Goal: Task Accomplishment & Management: Use online tool/utility

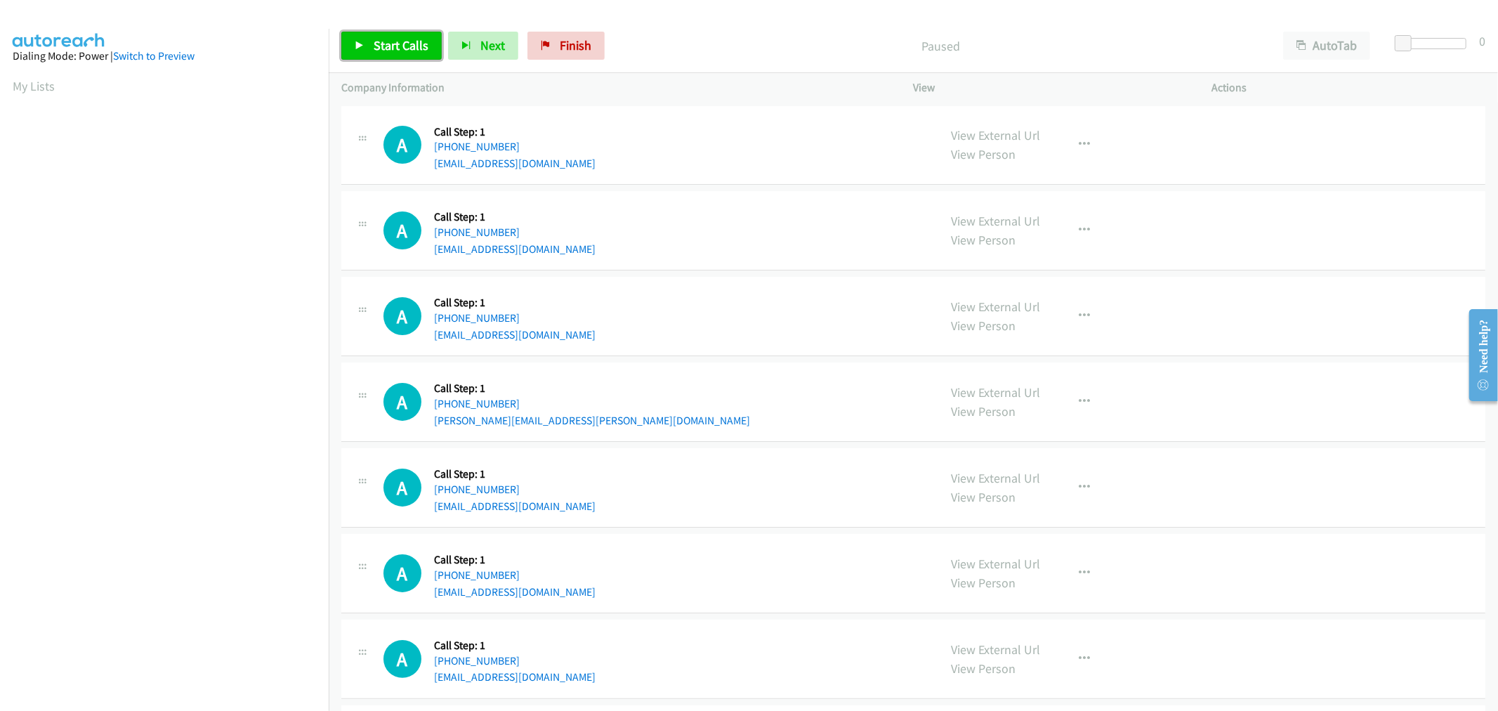
click at [397, 51] on span "Start Calls" at bounding box center [401, 45] width 55 height 16
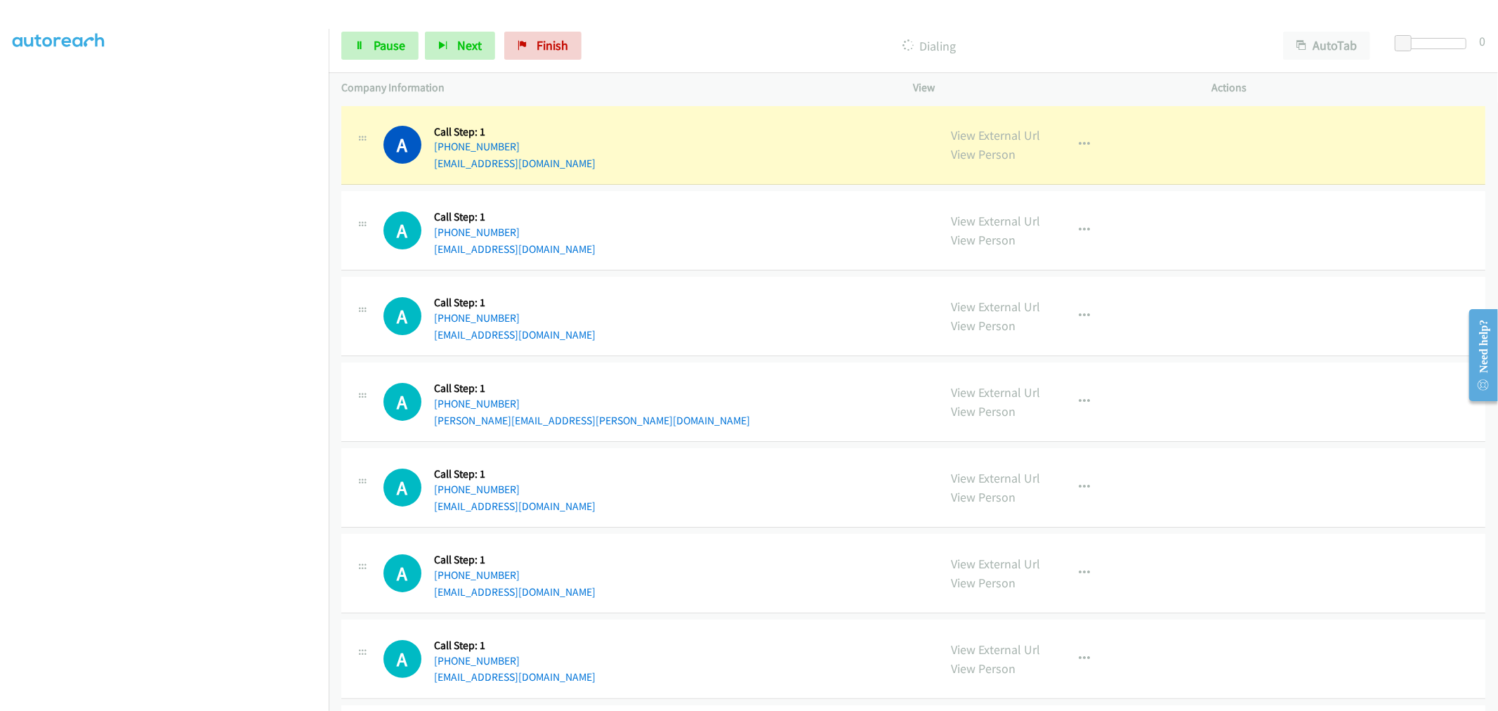
click at [851, 448] on div "A Callback Scheduled Call Step: 1 America/New_York [PHONE_NUMBER] [EMAIL_ADDRES…" at bounding box center [913, 487] width 1144 height 79
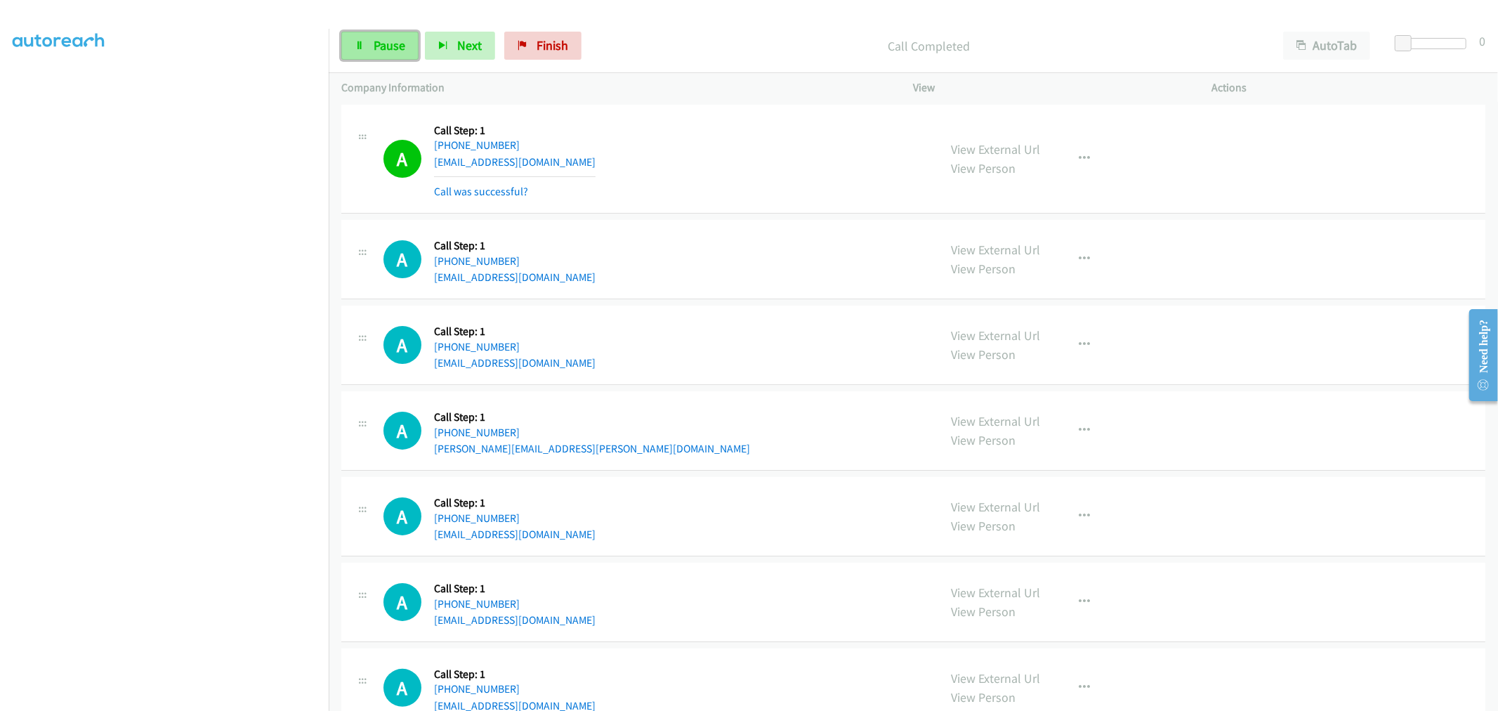
click at [390, 47] on span "Pause" at bounding box center [390, 45] width 32 height 16
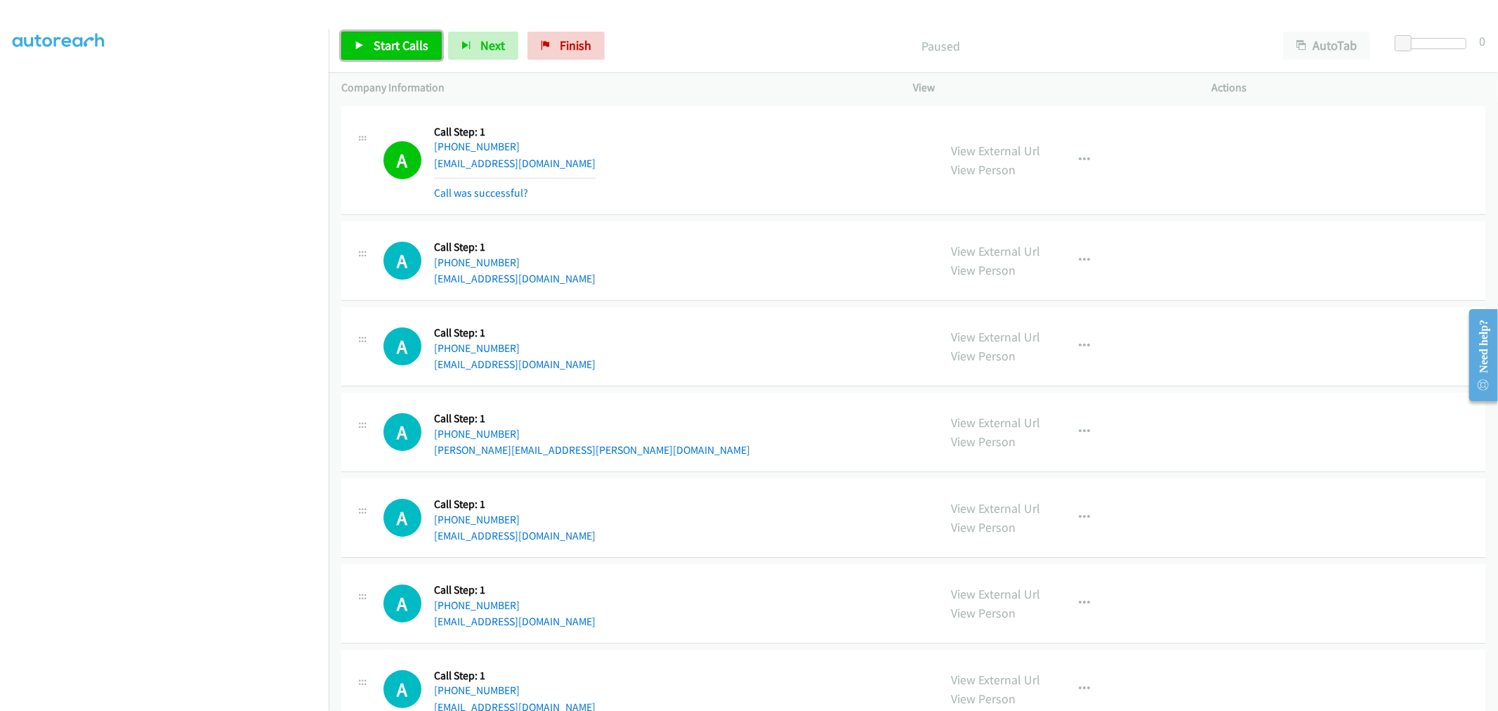
click at [368, 32] on link "Start Calls" at bounding box center [391, 46] width 100 height 28
click at [1080, 156] on icon "button" at bounding box center [1085, 160] width 11 height 11
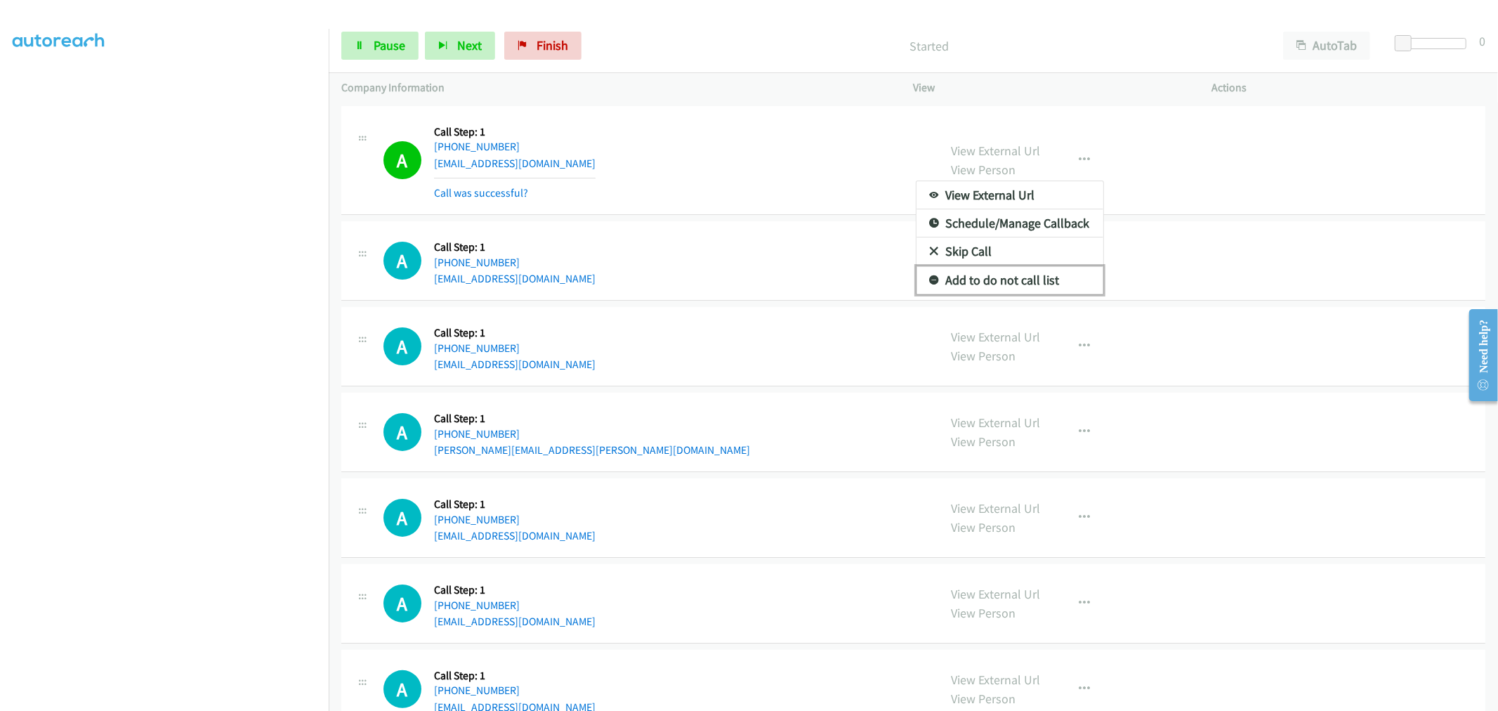
click at [1002, 277] on link "Add to do not call list" at bounding box center [1010, 280] width 187 height 28
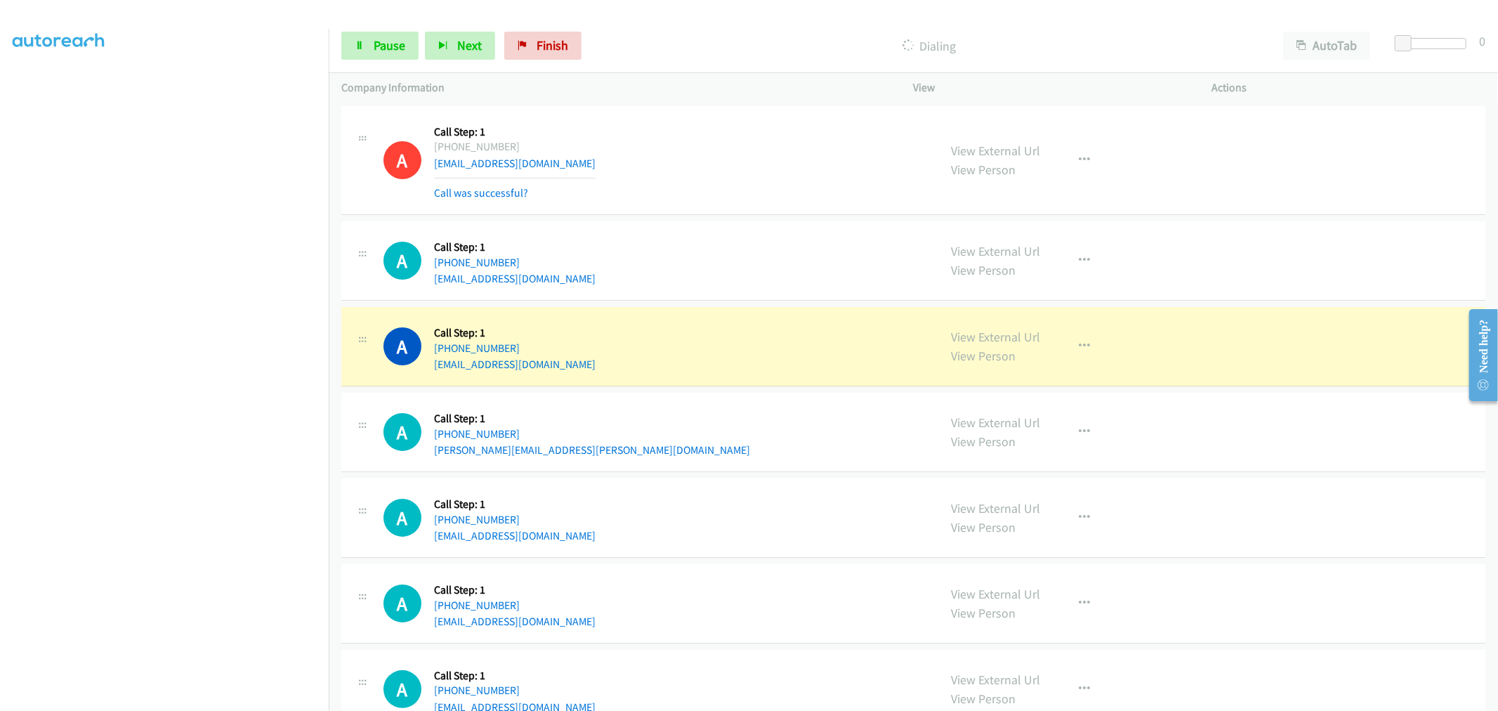
click at [653, 192] on div "A Callback Scheduled Call Step: 1 [GEOGRAPHIC_DATA]/[GEOGRAPHIC_DATA] [PHONE_NU…" at bounding box center [654, 161] width 543 height 84
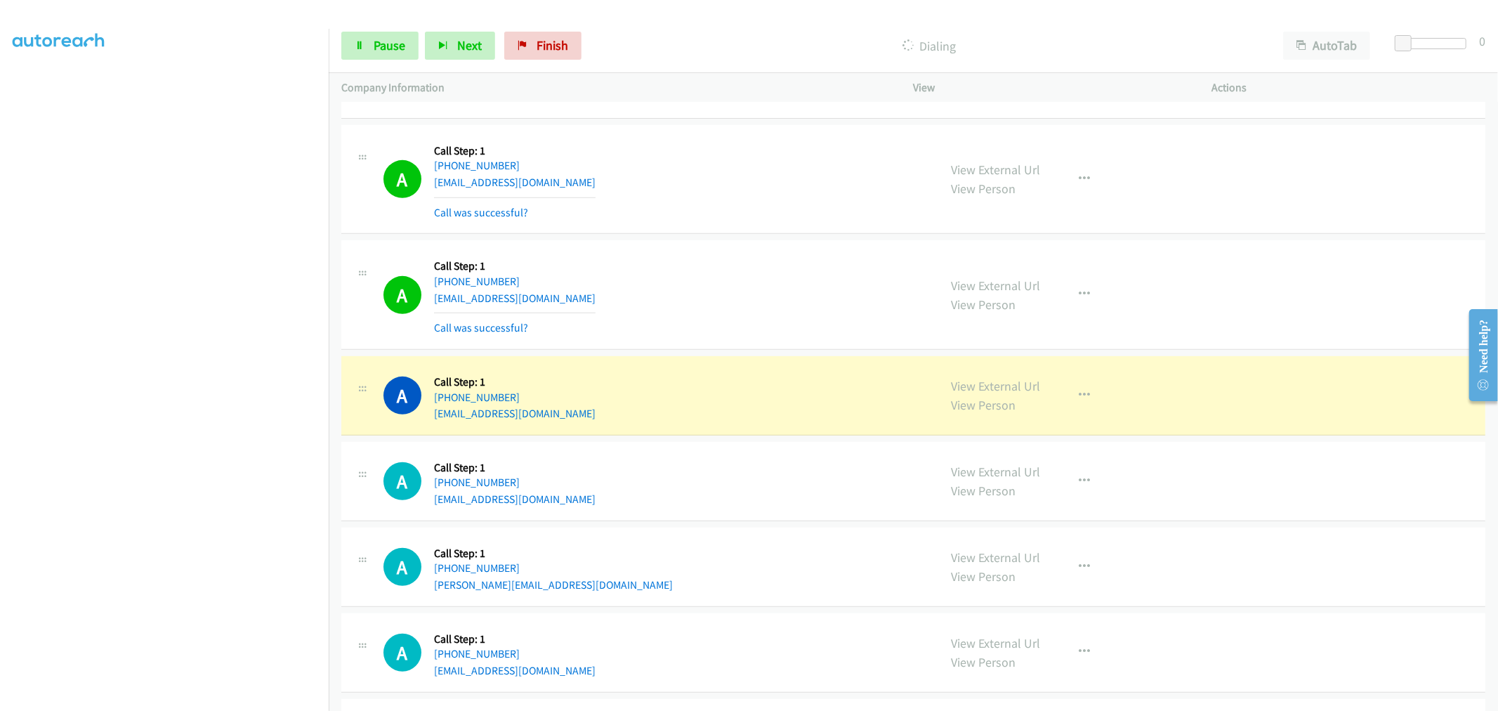
scroll to position [624, 0]
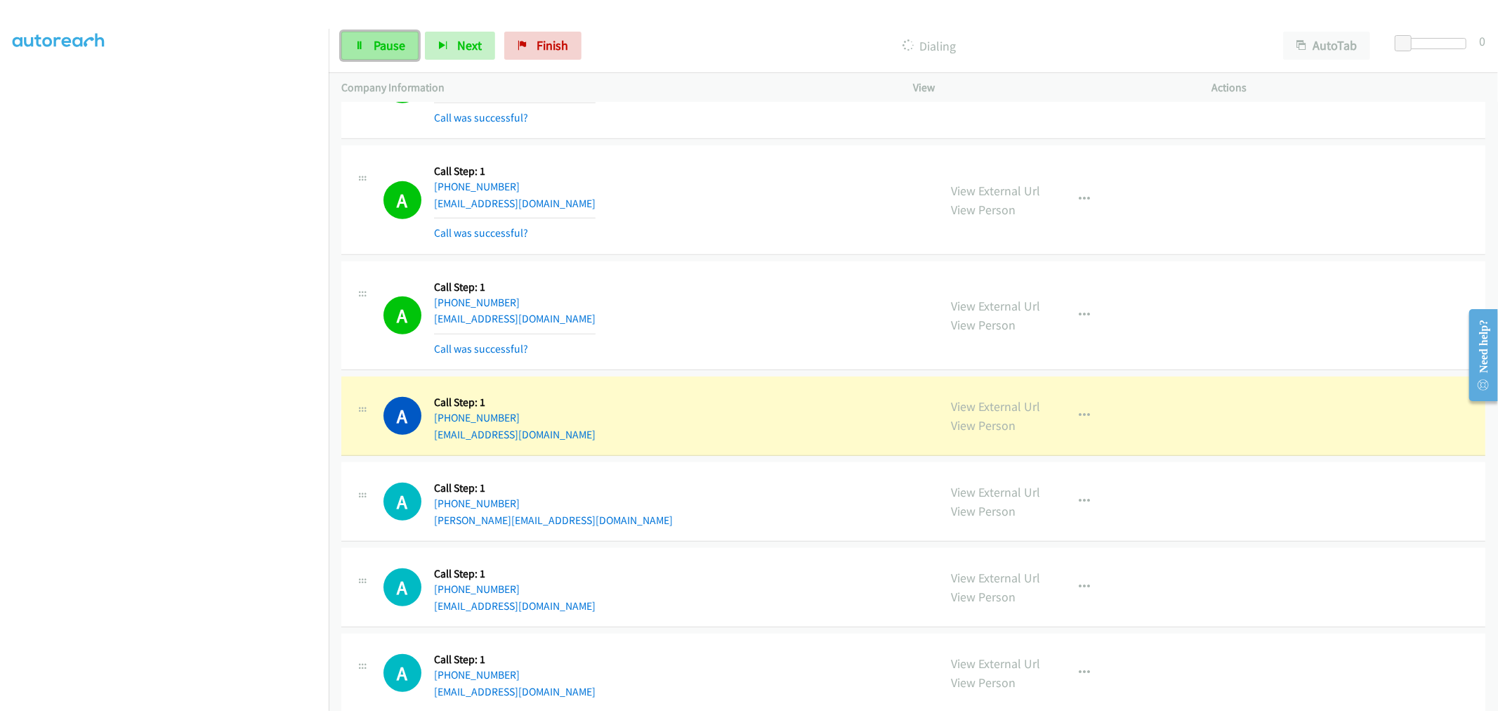
click at [398, 43] on span "Pause" at bounding box center [390, 45] width 32 height 16
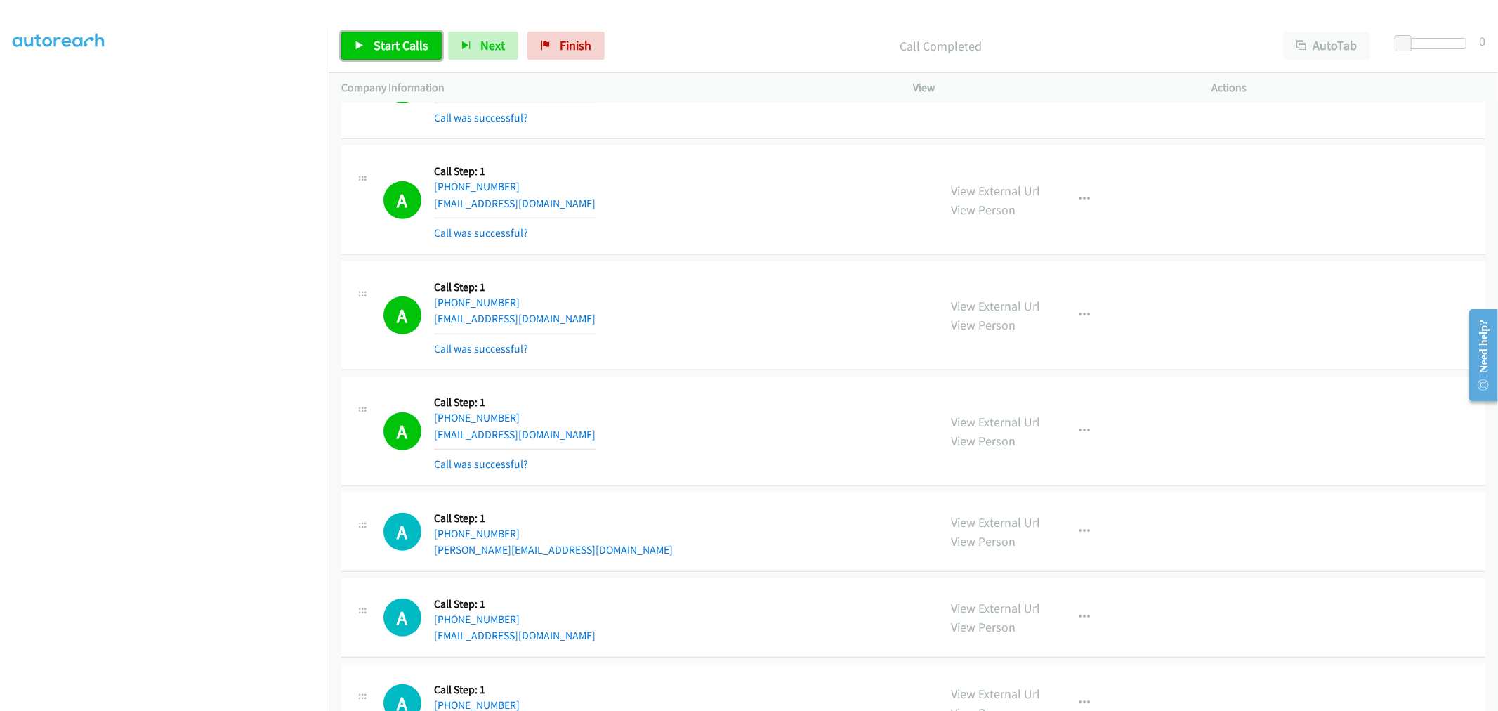
click at [388, 49] on span "Start Calls" at bounding box center [401, 45] width 55 height 16
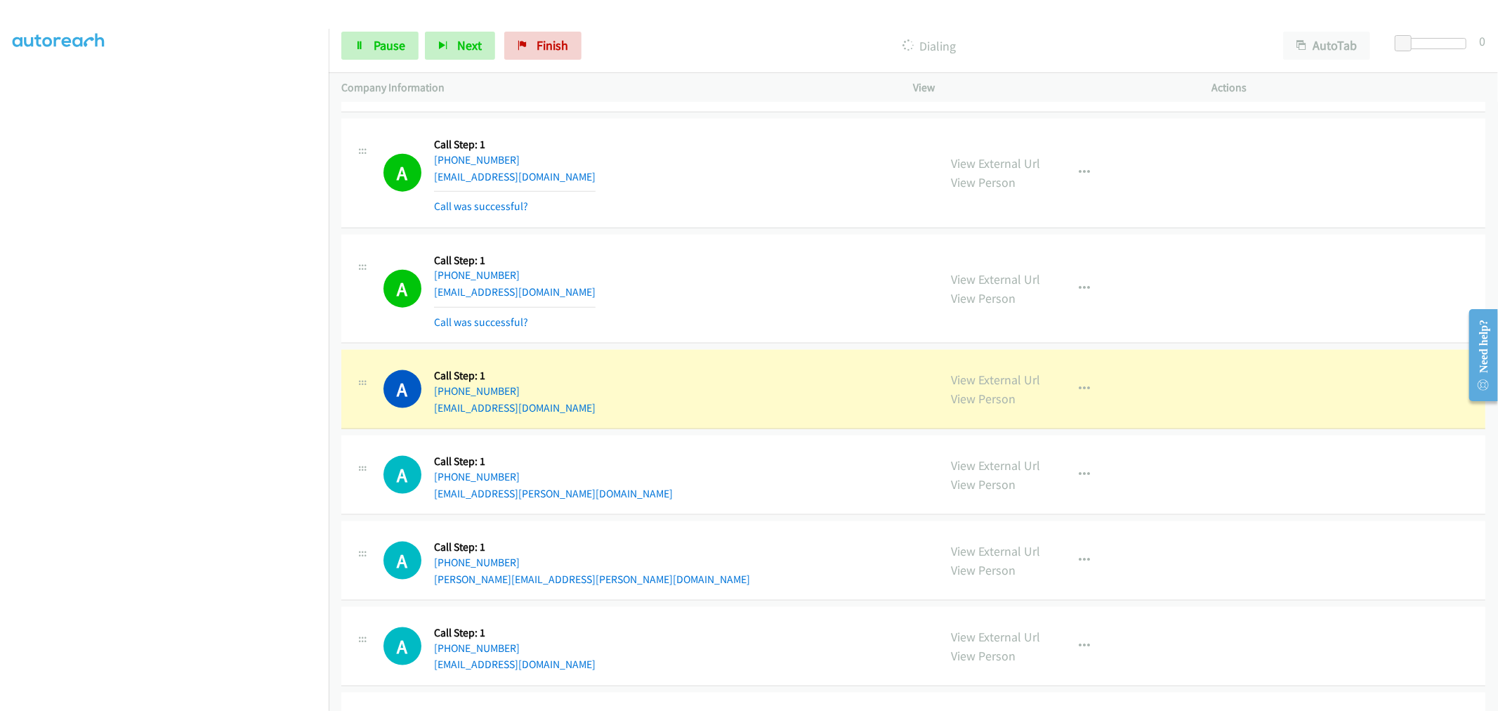
scroll to position [1483, 0]
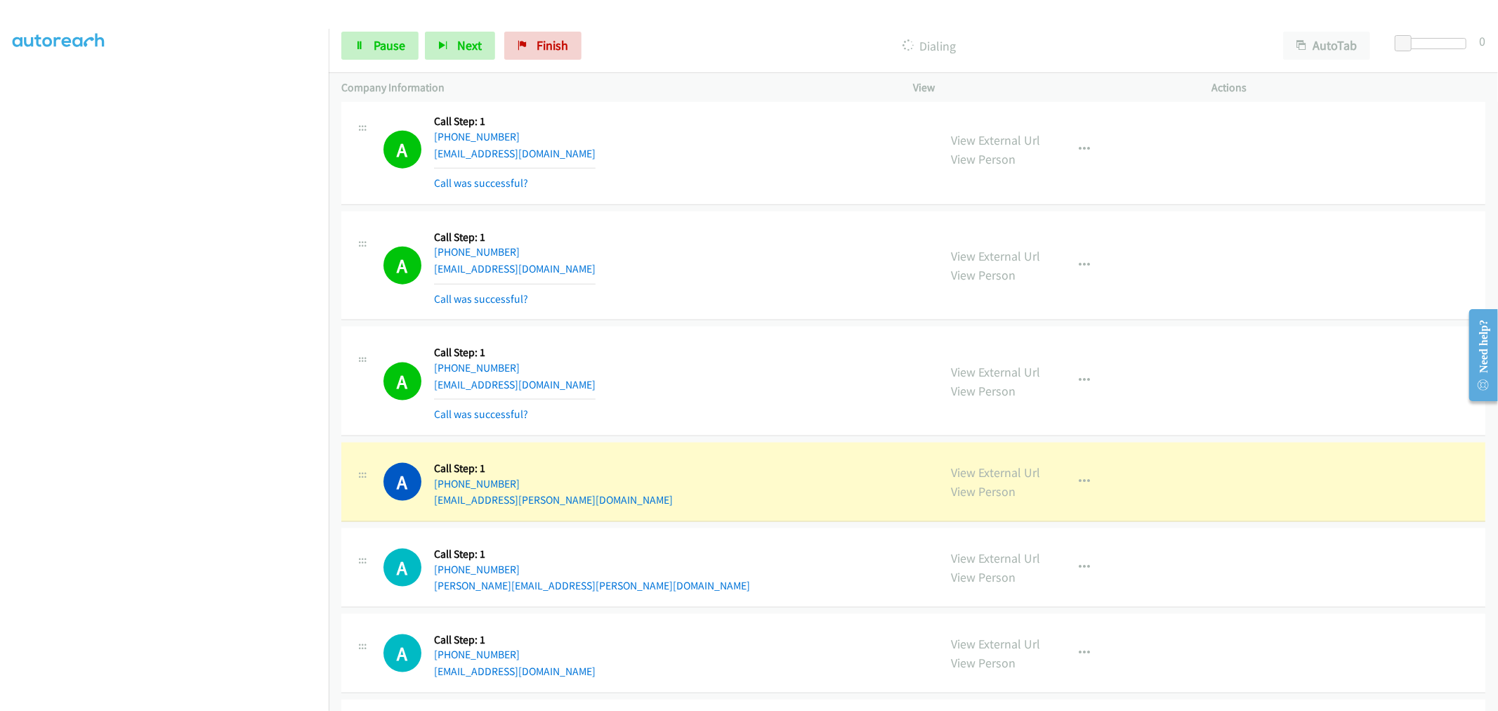
click at [160, 697] on section at bounding box center [164, 377] width 303 height 672
click at [707, 320] on div "A Callback Scheduled Call Step: 1 America/[GEOGRAPHIC_DATA] [PHONE_NUMBER] [EMA…" at bounding box center [913, 266] width 1144 height 110
click at [708, 317] on div "A Callback Scheduled Call Step: 1 America/[GEOGRAPHIC_DATA] [PHONE_NUMBER] [EMA…" at bounding box center [913, 266] width 1144 height 110
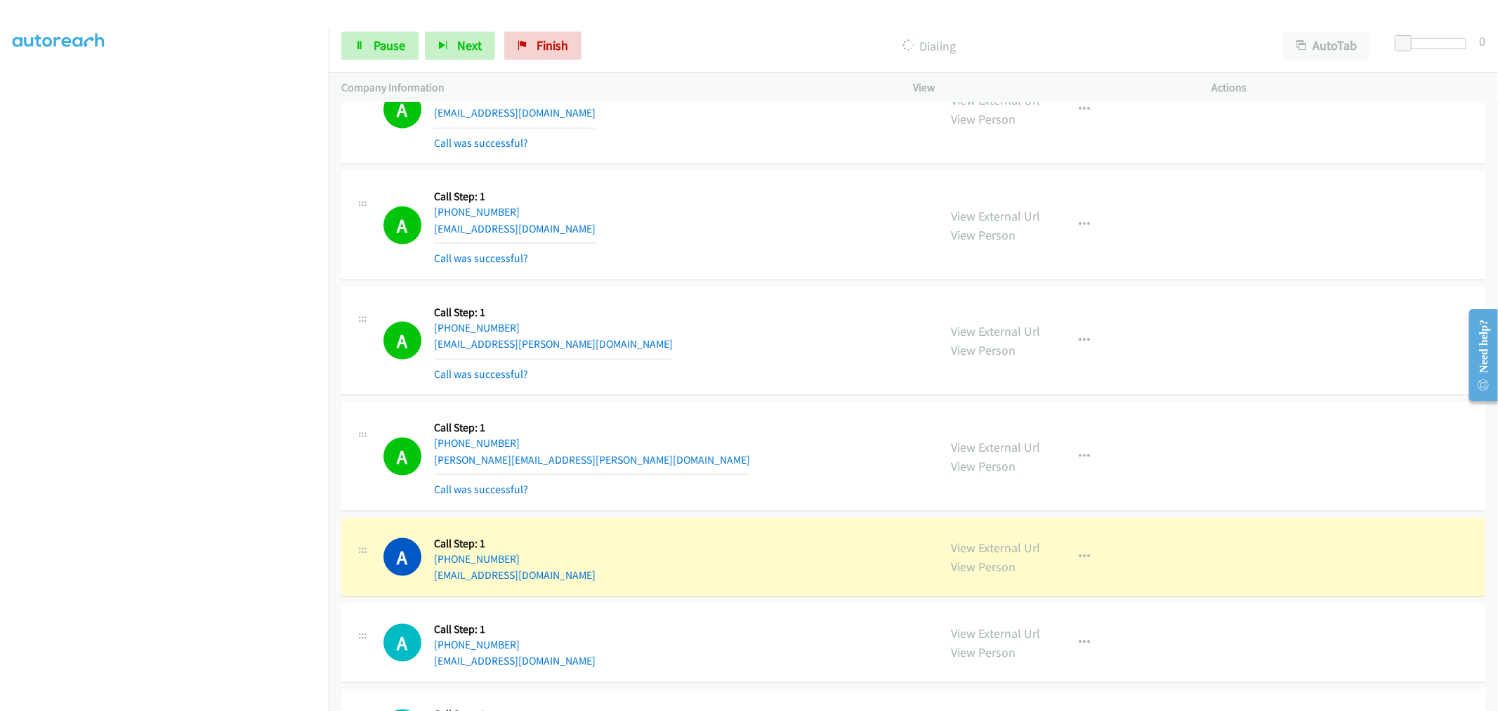
scroll to position [1873, 0]
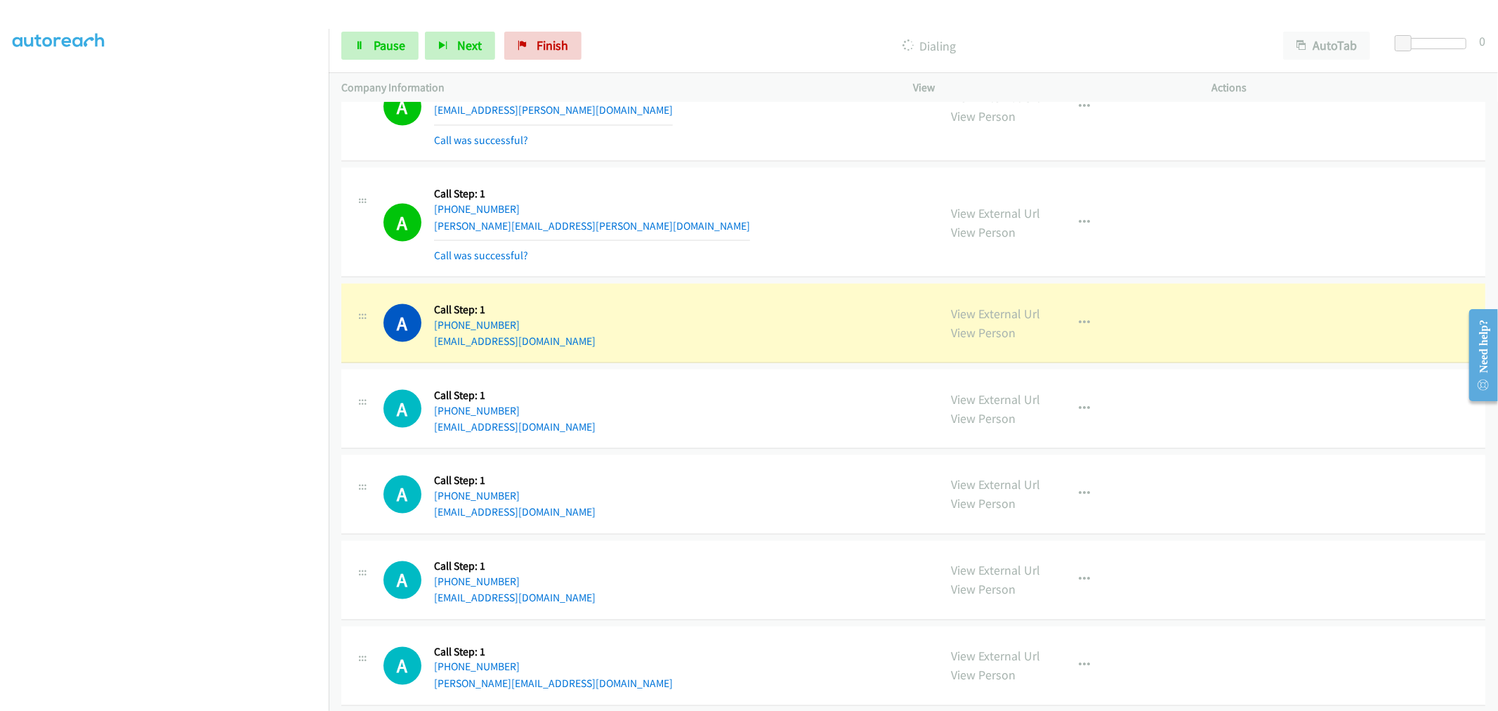
click at [752, 268] on div "A Callback Scheduled Call Step: 1 America/New_York [PHONE_NUMBER] [PERSON_NAME]…" at bounding box center [913, 223] width 1144 height 110
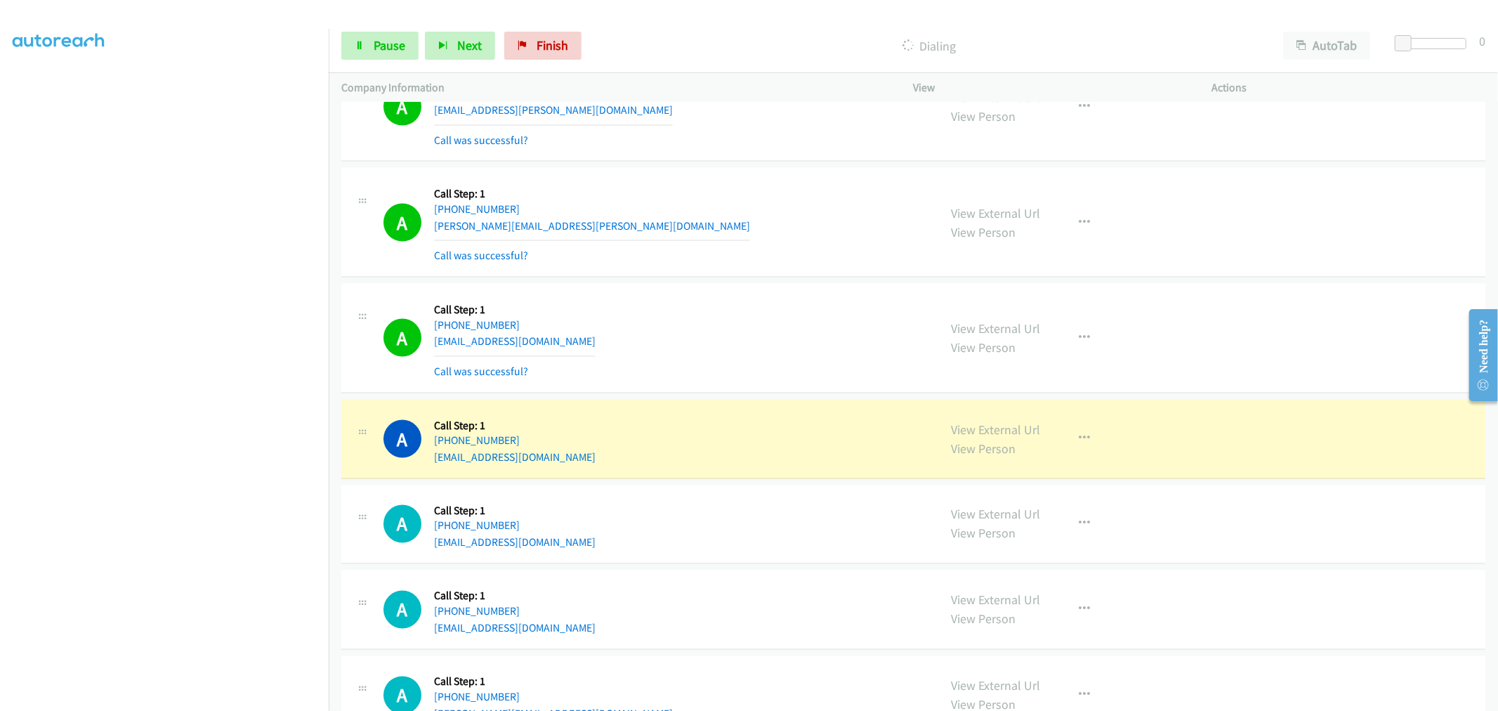
scroll to position [2028, 0]
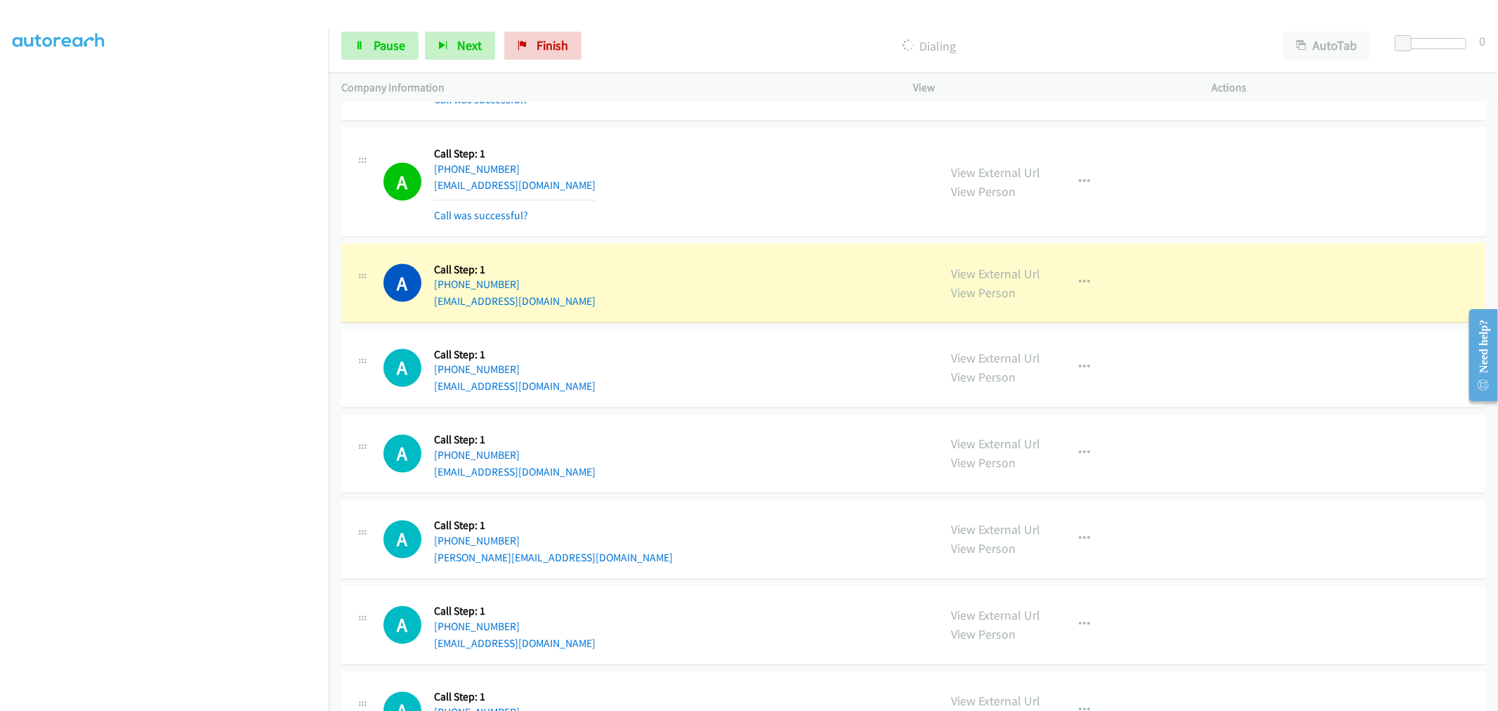
click at [754, 270] on div "A Callback Scheduled Call Step: 1 America/Los_Angeles [PHONE_NUMBER] [EMAIL_ADD…" at bounding box center [654, 282] width 543 height 53
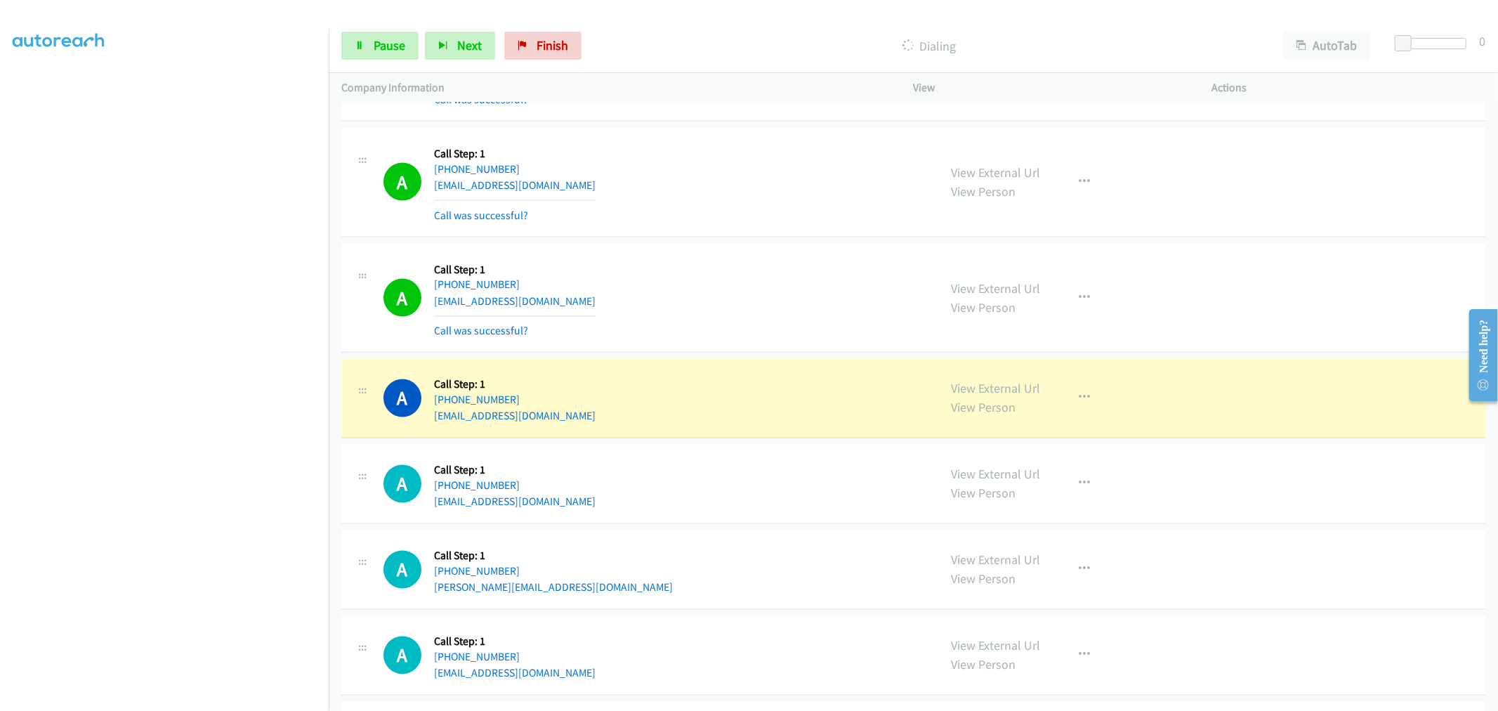
click at [806, 251] on div "A Callback Scheduled Call Step: 1 America/Los_Angeles [PHONE_NUMBER] [EMAIL_ADD…" at bounding box center [913, 299] width 1144 height 110
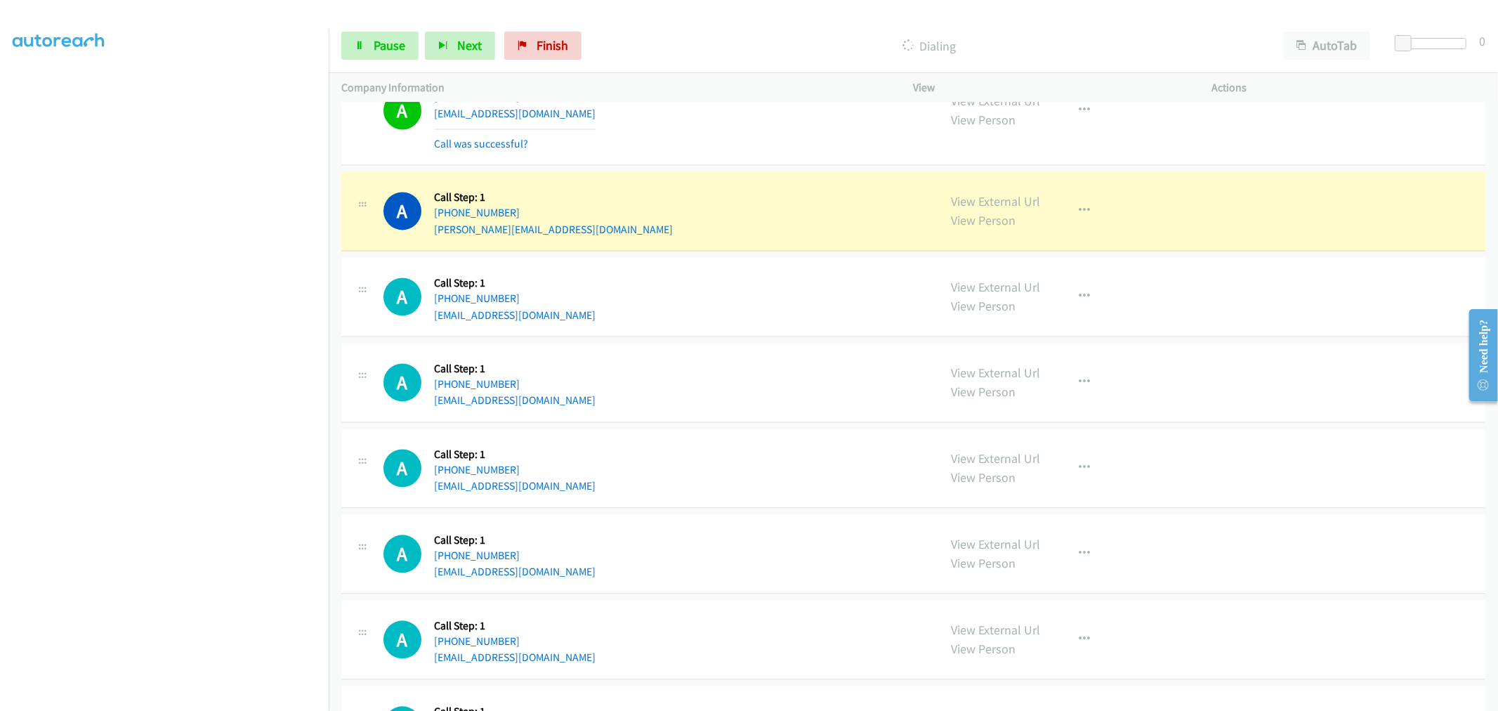
scroll to position [2419, 0]
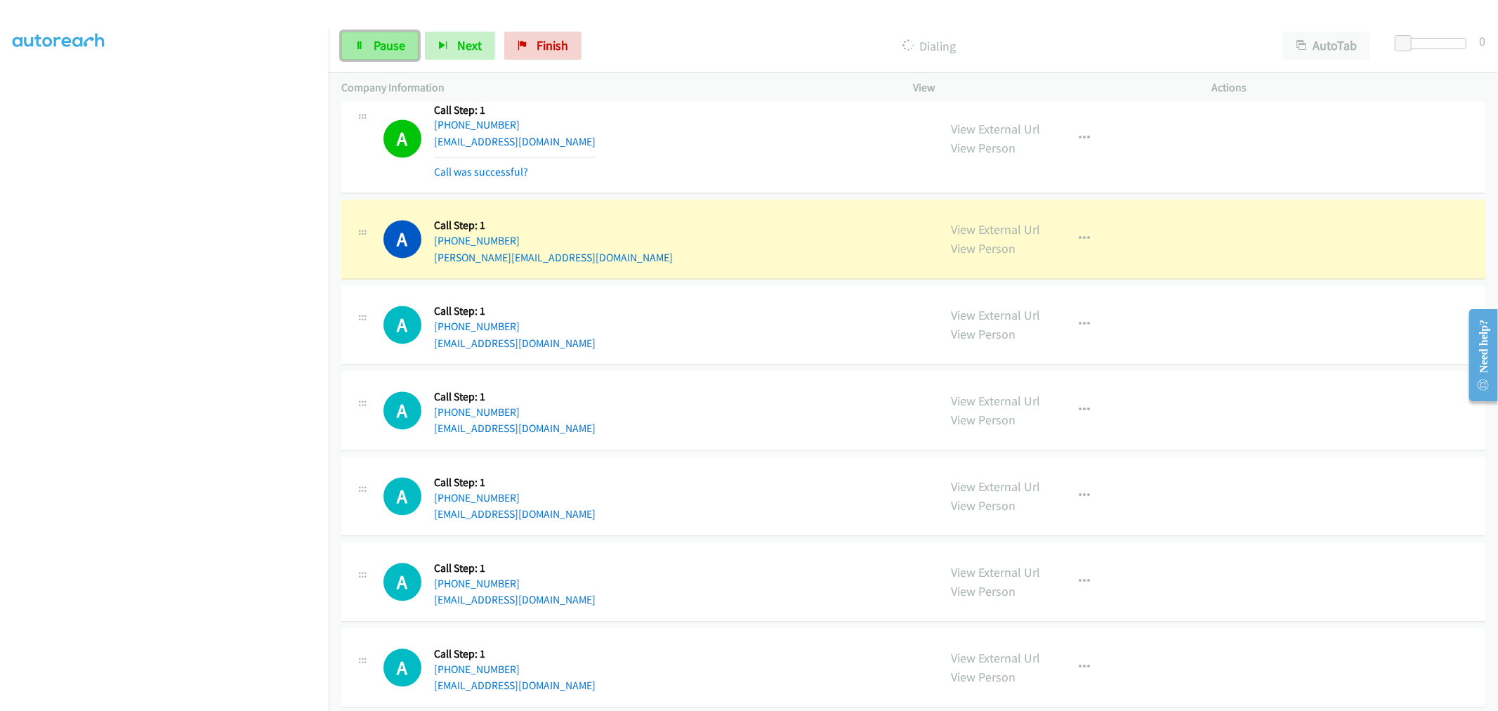
click at [394, 46] on span "Pause" at bounding box center [390, 45] width 32 height 16
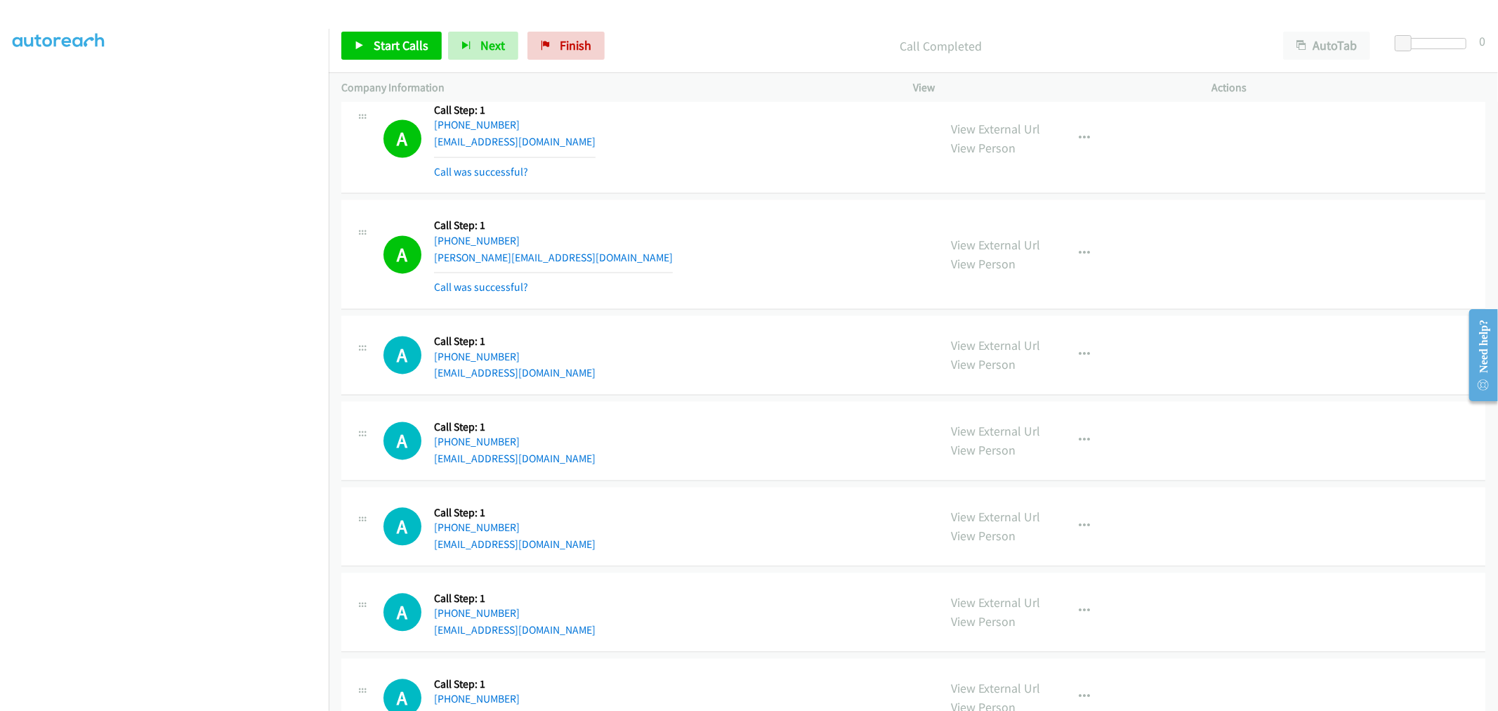
click at [355, 60] on div "Start Calls Pause Next Finish Call Completed AutoTab AutoTab 0" at bounding box center [913, 46] width 1169 height 54
drag, startPoint x: 376, startPoint y: 51, endPoint x: 385, endPoint y: 66, distance: 17.0
click at [376, 50] on span "Start Calls" at bounding box center [401, 45] width 55 height 16
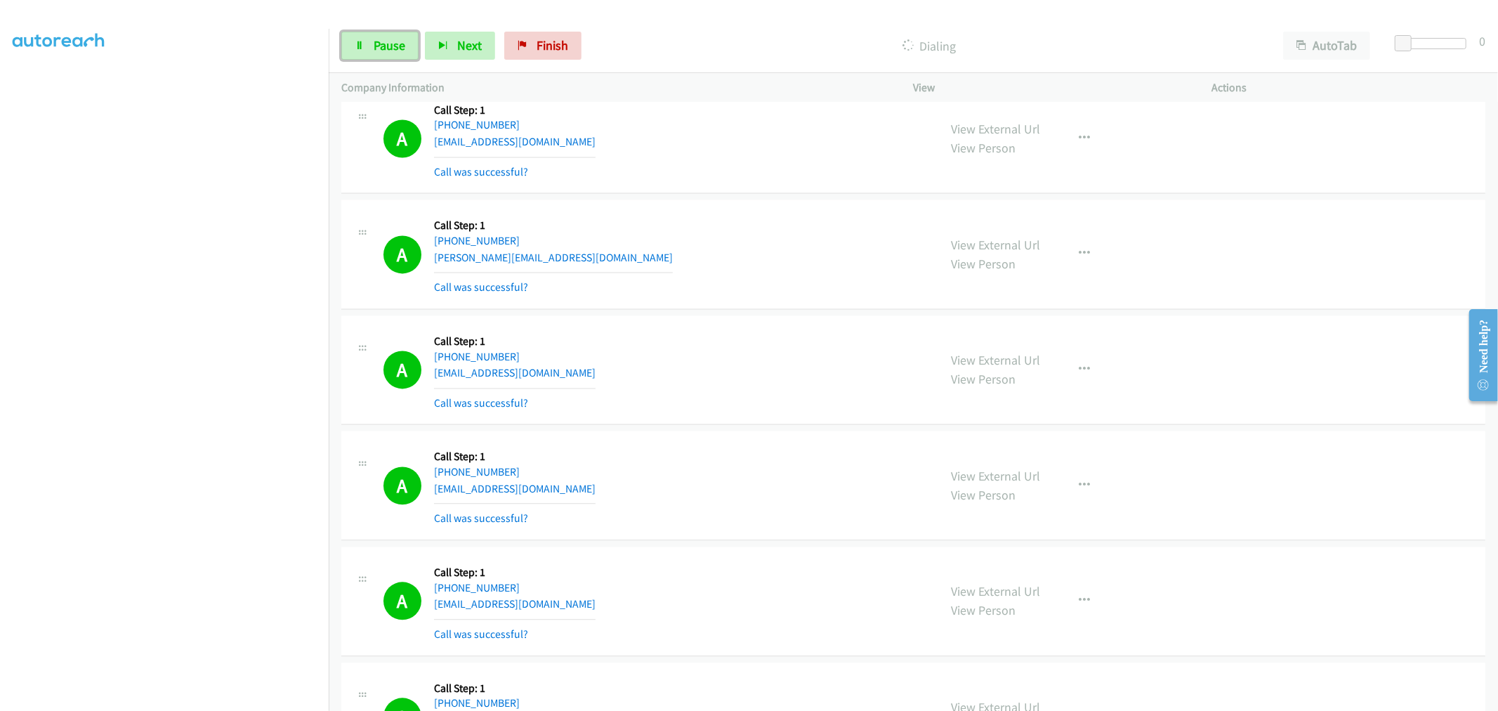
drag, startPoint x: 397, startPoint y: 50, endPoint x: 421, endPoint y: 88, distance: 45.2
click at [397, 50] on span "Pause" at bounding box center [390, 45] width 32 height 16
click at [847, 355] on div "A Callback Scheduled Call Step: 1 America/New_York [PHONE_NUMBER] [EMAIL_ADDRES…" at bounding box center [654, 370] width 543 height 84
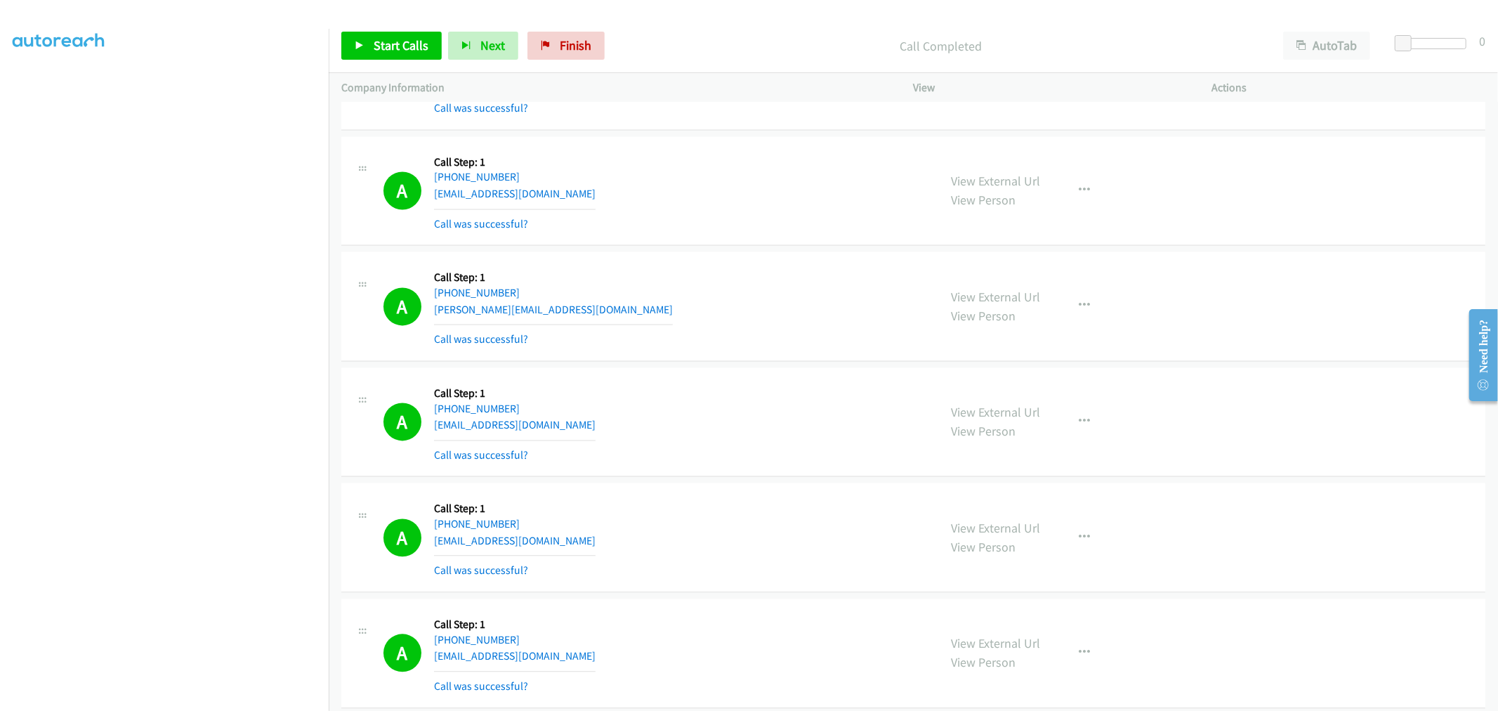
scroll to position [2341, 0]
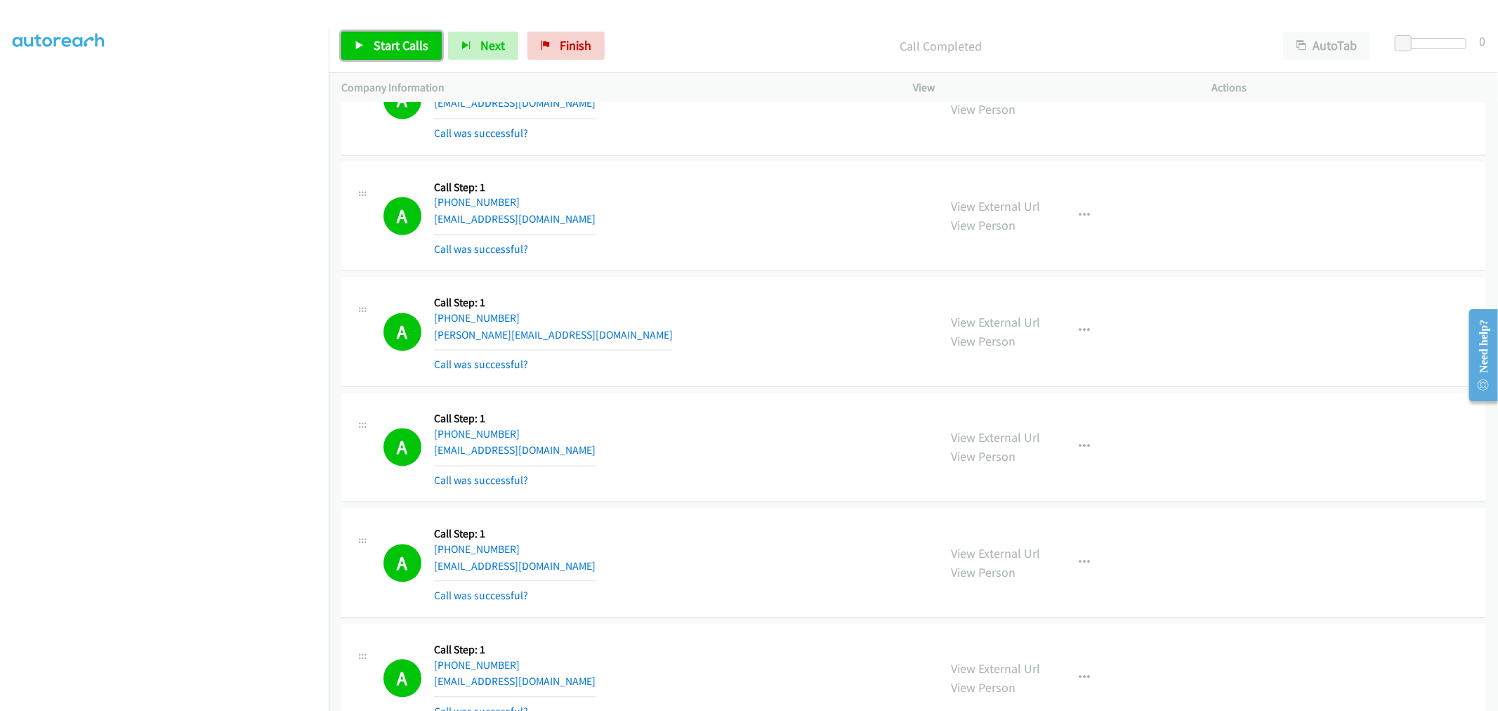
click at [379, 44] on span "Start Calls" at bounding box center [401, 45] width 55 height 16
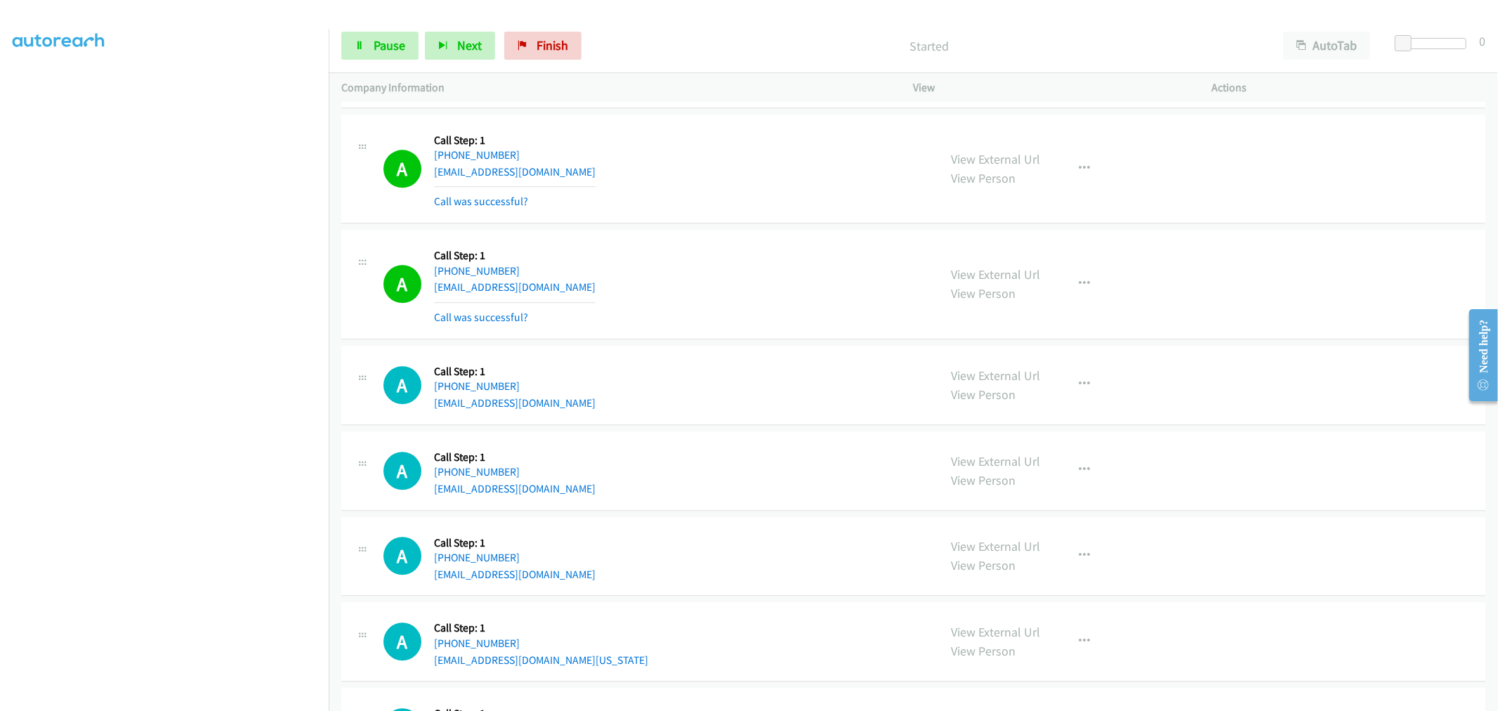
scroll to position [2965, 0]
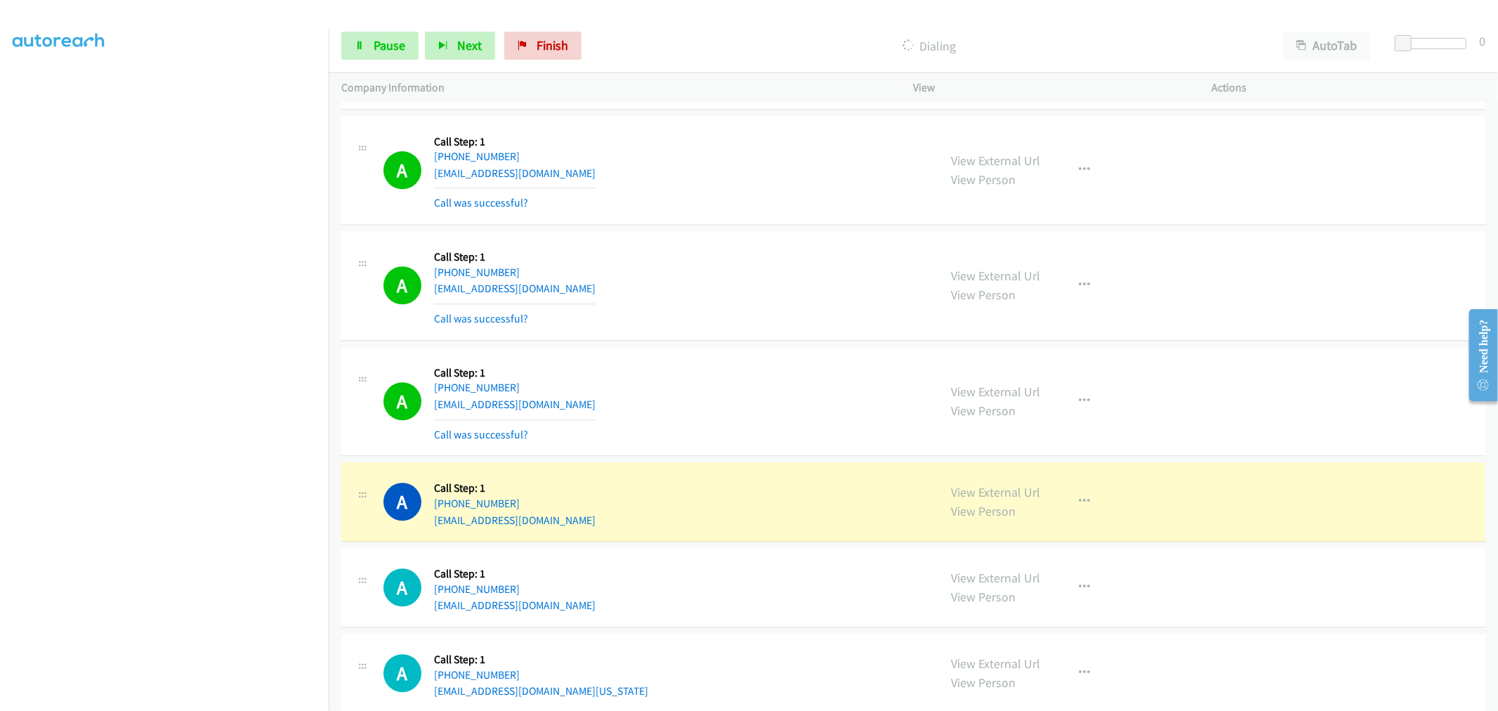
click at [759, 206] on div "A Callback Scheduled Call Step: 1 America/New_York [PHONE_NUMBER] [EMAIL_ADDRES…" at bounding box center [654, 171] width 543 height 84
click at [818, 437] on div "A Callback Scheduled Call Step: 1 America/New_York [PHONE_NUMBER] [EMAIL_ADDRES…" at bounding box center [654, 402] width 543 height 84
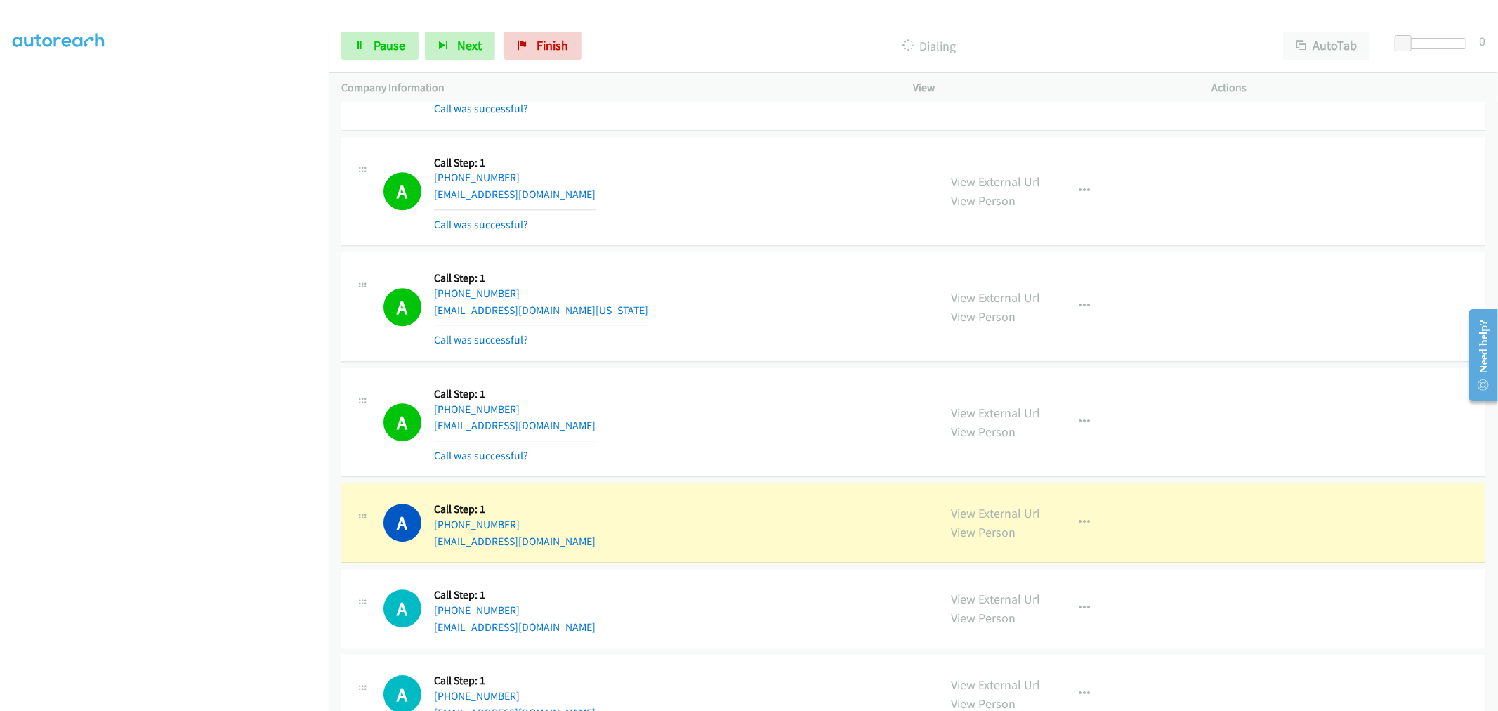
scroll to position [3433, 0]
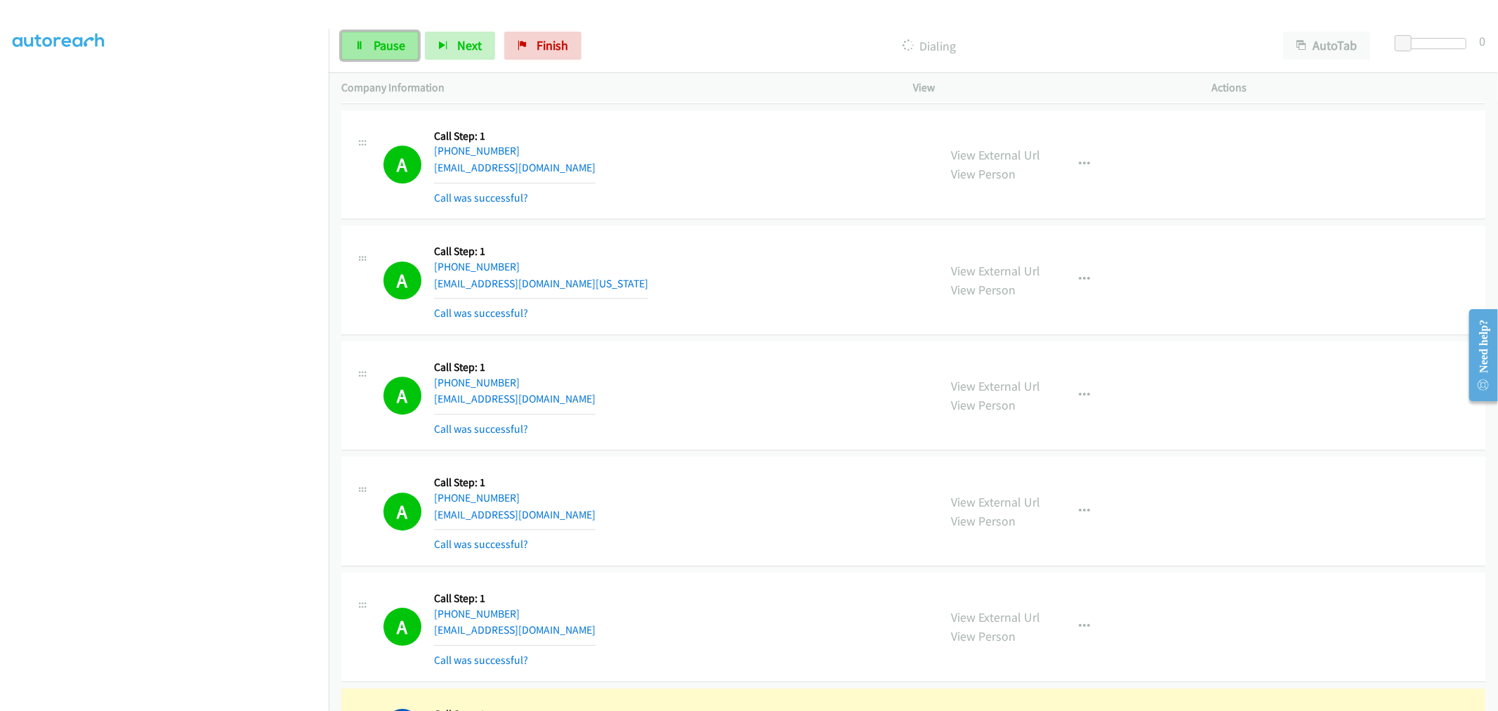
click at [376, 44] on span "Pause" at bounding box center [390, 45] width 32 height 16
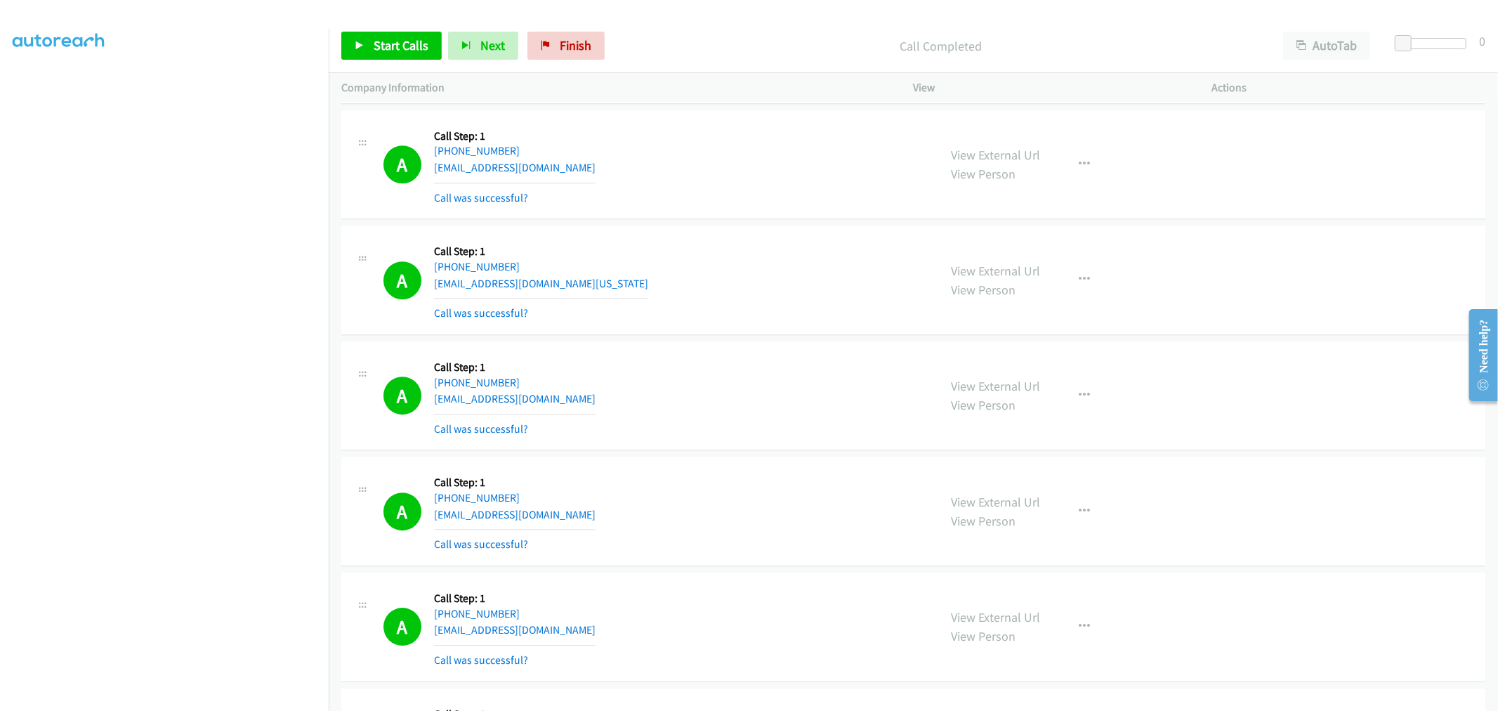
click at [401, 65] on div "Start Calls Pause Next Finish Call Completed AutoTab AutoTab 0" at bounding box center [913, 46] width 1169 height 54
drag, startPoint x: 396, startPoint y: 52, endPoint x: 520, endPoint y: 120, distance: 141.8
click at [396, 52] on span "Start Calls" at bounding box center [401, 45] width 55 height 16
click at [363, 29] on div "Start Calls Pause Next Finish Started AutoTab AutoTab 0" at bounding box center [913, 46] width 1169 height 54
click at [371, 42] on link "Pause" at bounding box center [379, 46] width 77 height 28
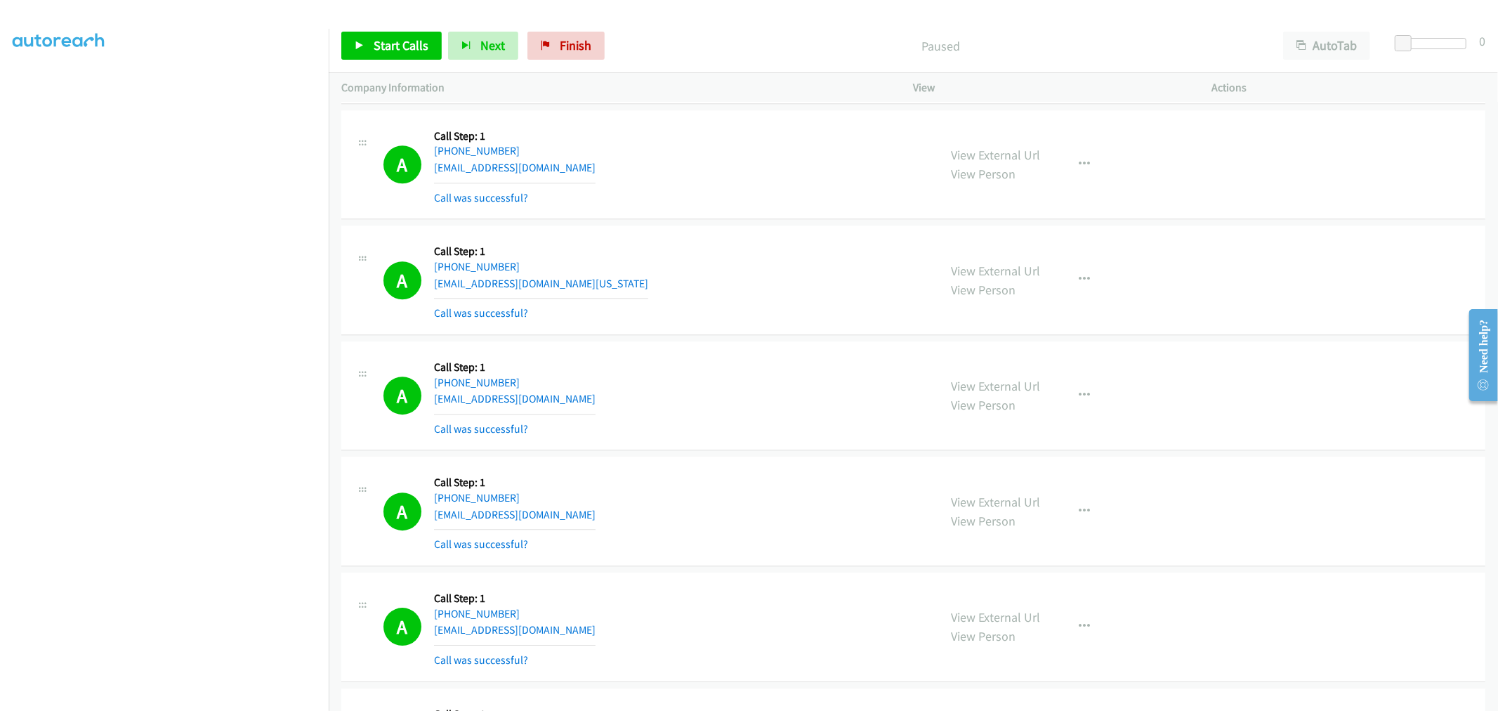
click at [586, 337] on td "A Callback Scheduled Call Step: 1 America/New_York [PHONE_NUMBER] [EMAIL_ADDRES…" at bounding box center [913, 281] width 1169 height 116
click at [679, 313] on div "A Callback Scheduled Call Step: 1 America/New_York [PHONE_NUMBER] [EMAIL_ADDRES…" at bounding box center [654, 280] width 543 height 84
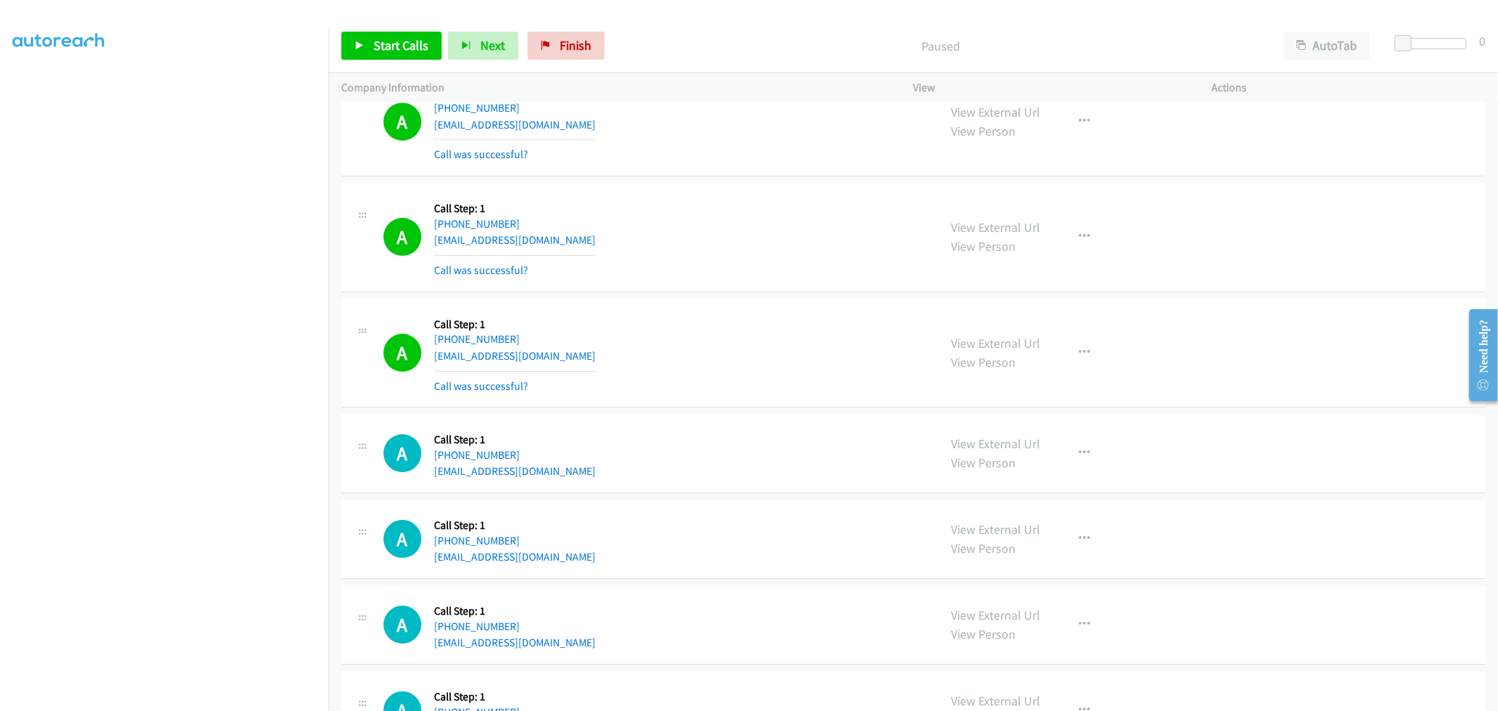
scroll to position [3824, 0]
drag, startPoint x: 694, startPoint y: 306, endPoint x: 787, endPoint y: 303, distance: 92.8
click at [697, 306] on div "A Callback Scheduled Call Step: 1 America/Los_Angeles [PHONE_NUMBER] [EMAIL_ADD…" at bounding box center [913, 353] width 1144 height 110
click at [391, 56] on link "Start Calls" at bounding box center [391, 46] width 100 height 28
click at [759, 276] on div "A Callback Scheduled Call Step: 1 [GEOGRAPHIC_DATA]/[GEOGRAPHIC_DATA] [PHONE_NU…" at bounding box center [654, 237] width 543 height 84
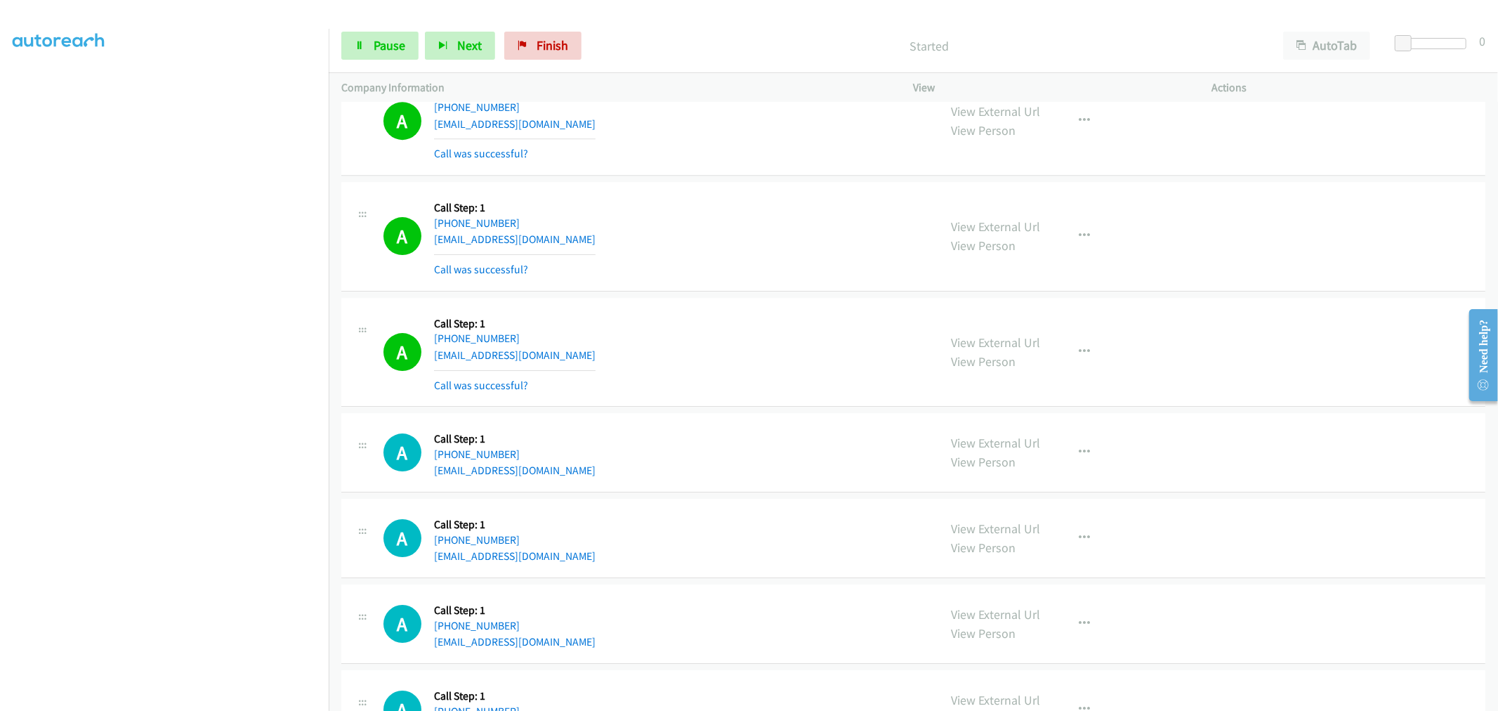
drag, startPoint x: 874, startPoint y: 267, endPoint x: 534, endPoint y: 460, distance: 391.0
click at [874, 267] on div "A Callback Scheduled Call Step: 1 [GEOGRAPHIC_DATA]/[GEOGRAPHIC_DATA] [PHONE_NU…" at bounding box center [654, 237] width 543 height 84
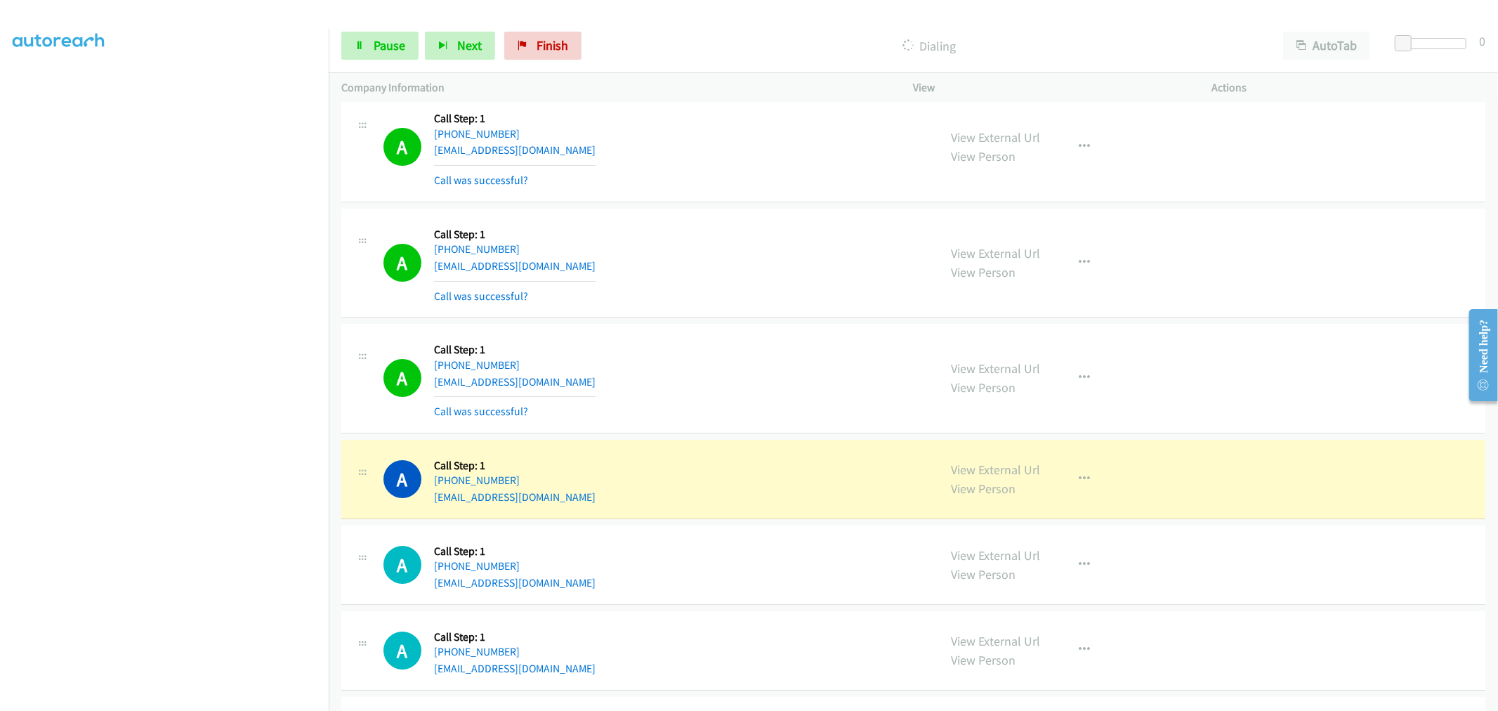
scroll to position [4370, 0]
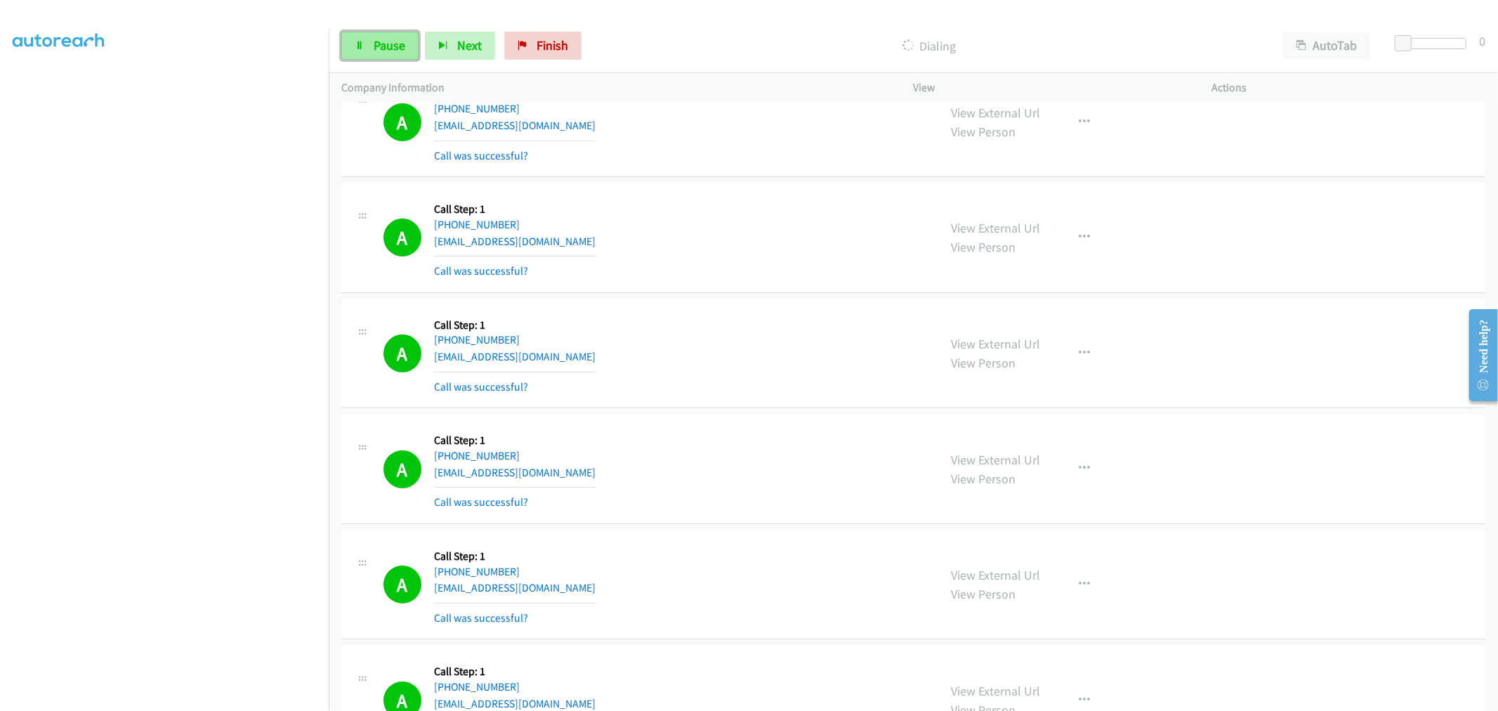
click at [374, 46] on span "Pause" at bounding box center [390, 45] width 32 height 16
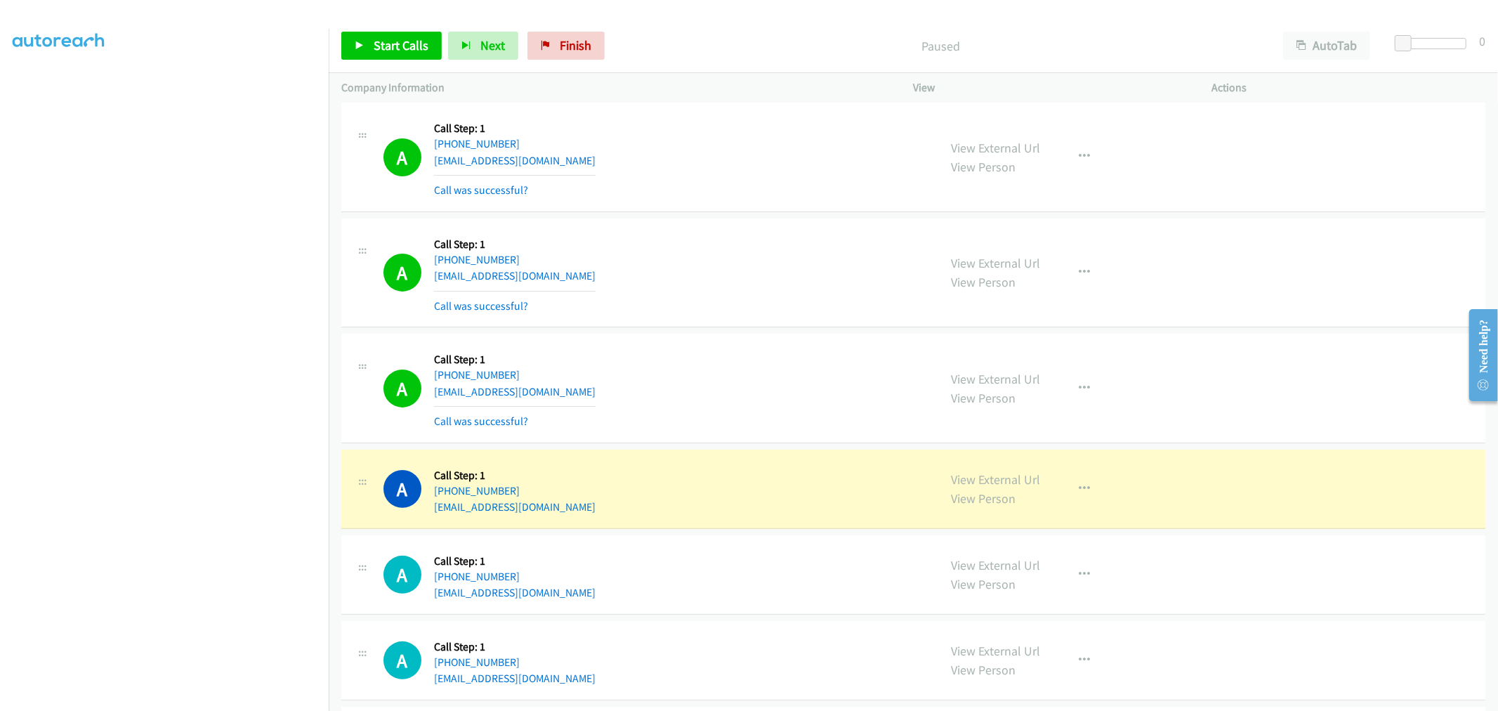
scroll to position [4760, 0]
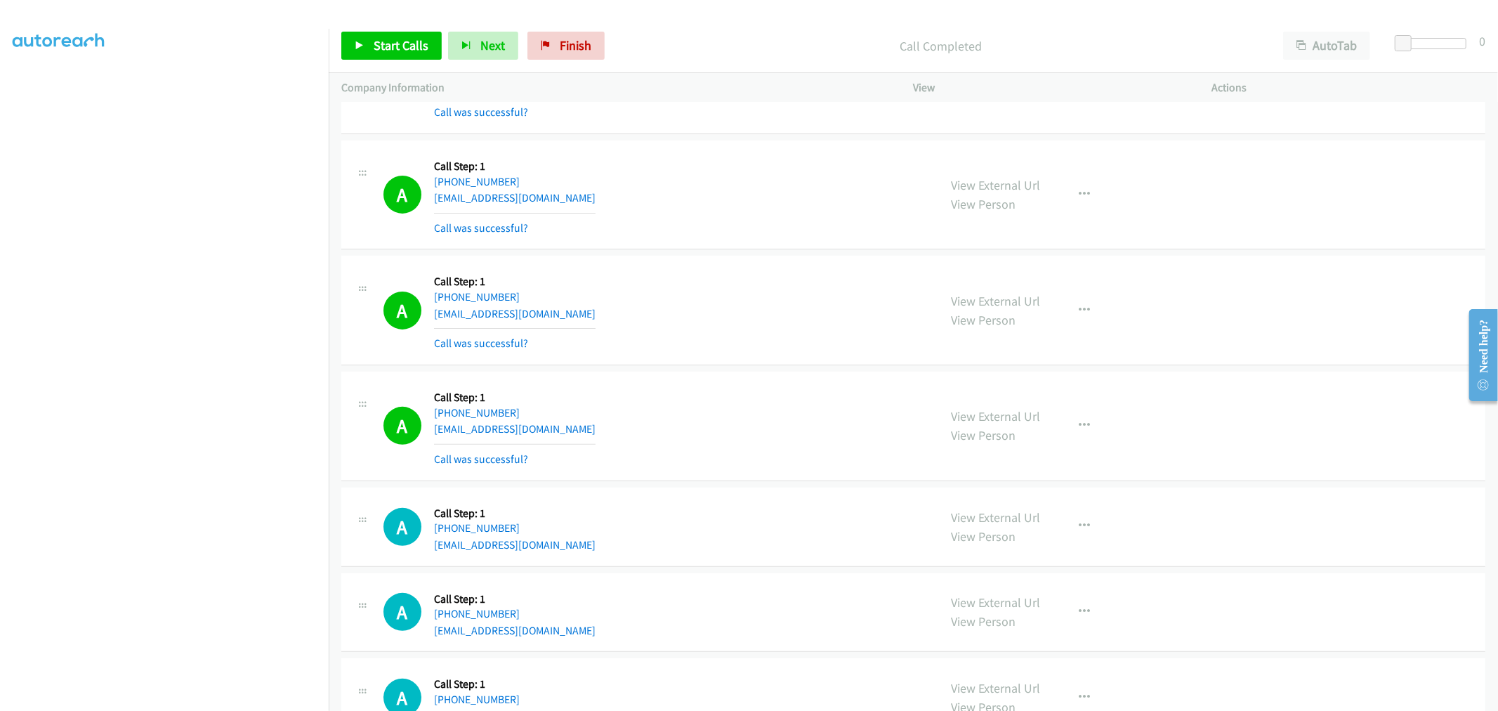
click at [666, 193] on div "A Callback Scheduled Call Step: 1 America/New_York [PHONE_NUMBER] [EMAIL_ADDRES…" at bounding box center [654, 195] width 543 height 84
click at [775, 296] on div "A Callback Scheduled Call Step: 1 America/Los_Angeles [PHONE_NUMBER] [EMAIL_ADD…" at bounding box center [654, 310] width 543 height 84
drag, startPoint x: 405, startPoint y: 38, endPoint x: 422, endPoint y: 50, distance: 21.2
click at [405, 38] on span "Start Calls" at bounding box center [401, 45] width 55 height 16
click at [855, 339] on div "A Callback Scheduled Call Step: 1 America/Los_Angeles [PHONE_NUMBER] [EMAIL_ADD…" at bounding box center [654, 310] width 543 height 84
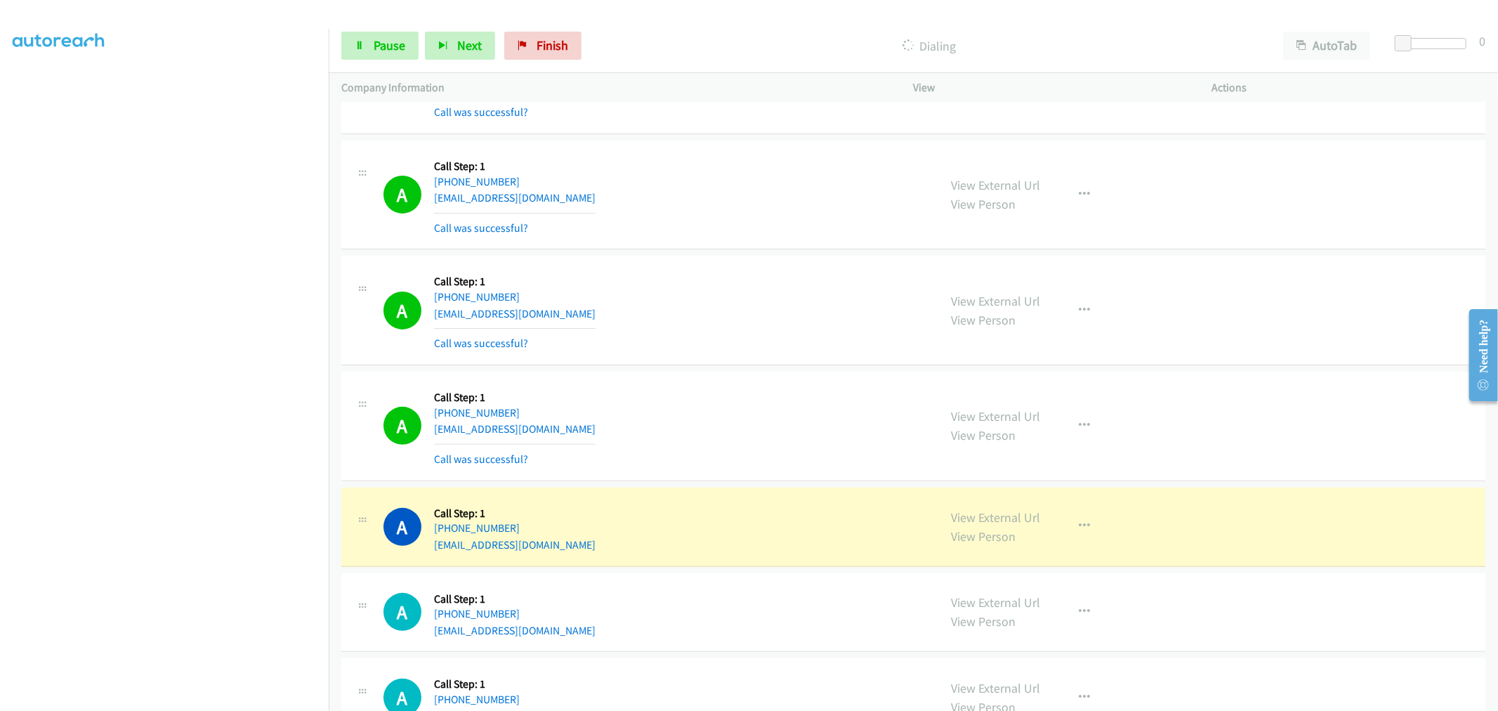
drag, startPoint x: 661, startPoint y: 405, endPoint x: 676, endPoint y: 391, distance: 20.4
click at [665, 401] on div "A Callback Scheduled Call Step: 1 [GEOGRAPHIC_DATA]/[GEOGRAPHIC_DATA] [PHONE_NU…" at bounding box center [654, 426] width 543 height 84
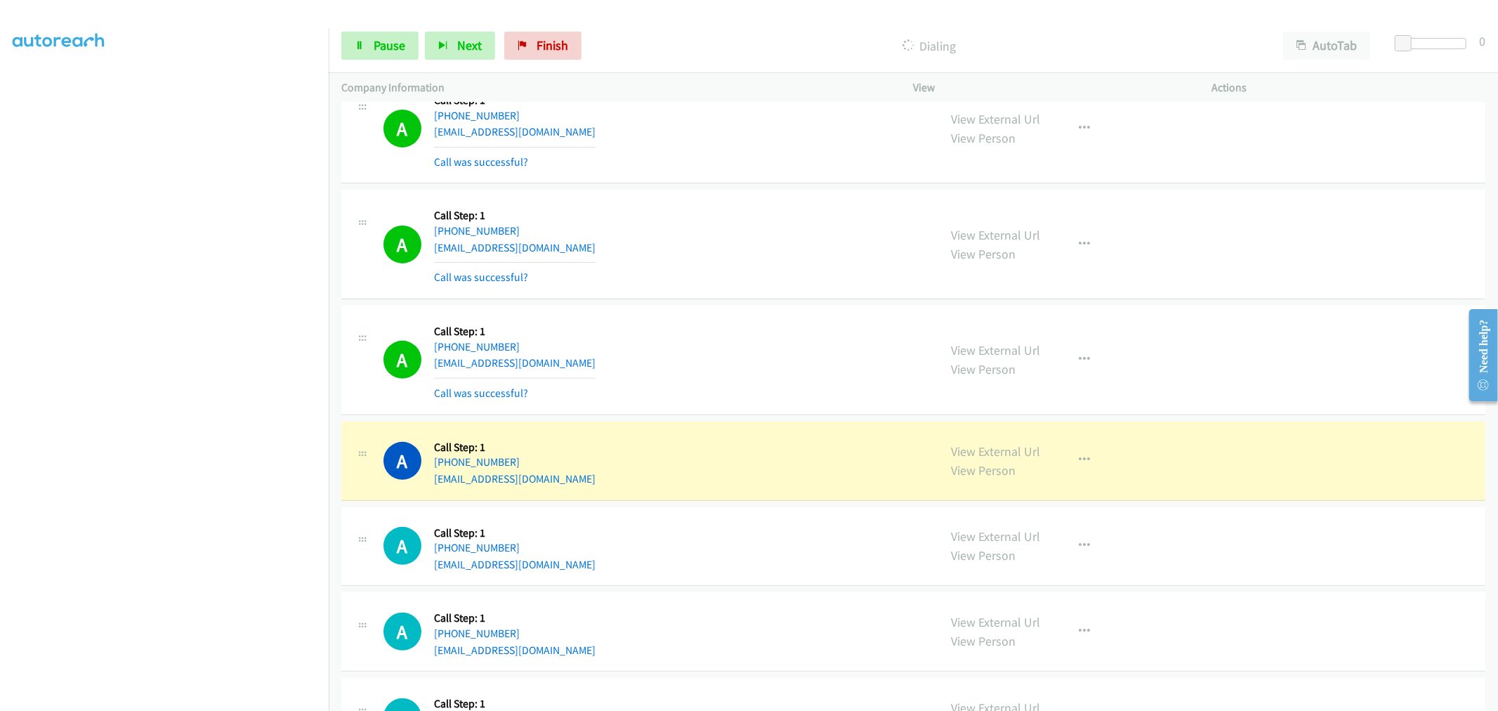
scroll to position [4917, 0]
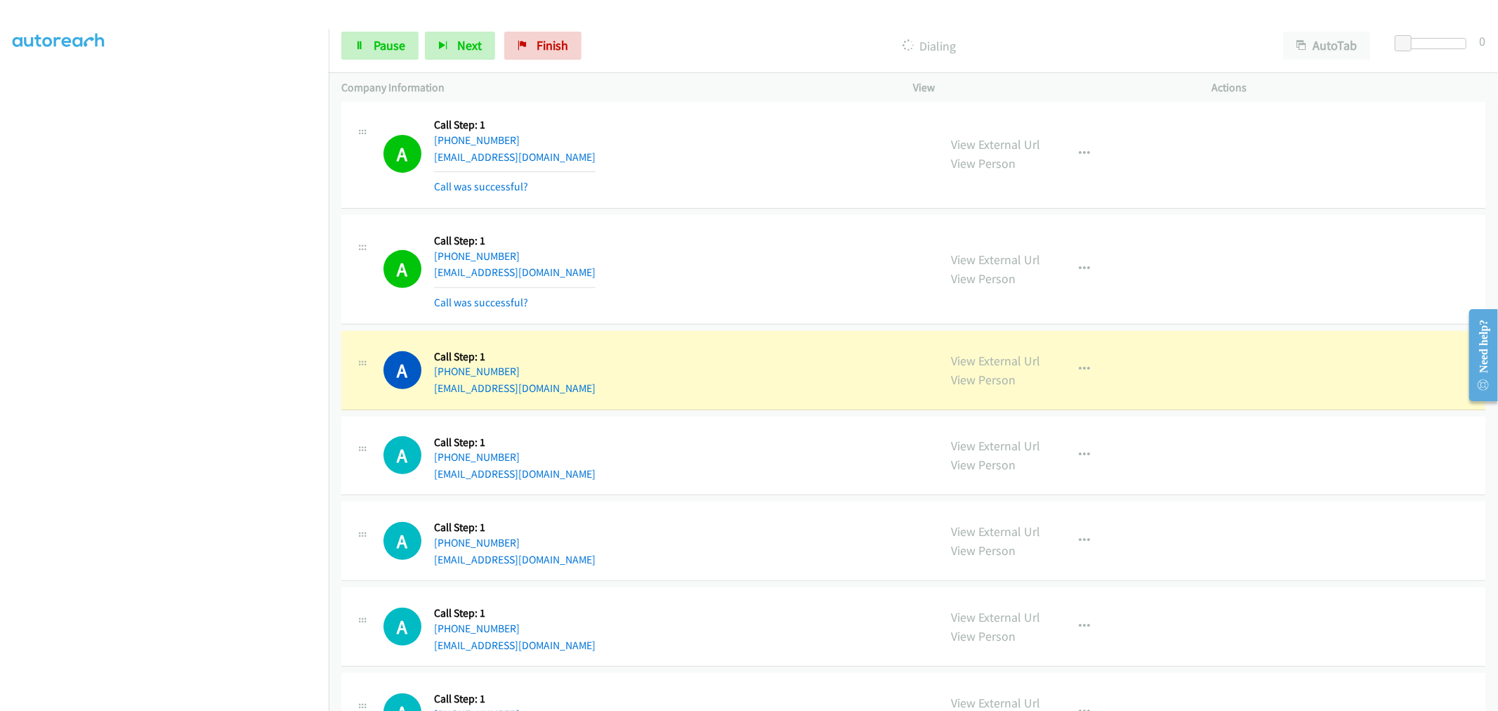
click at [780, 300] on div "A Callback Scheduled Call Step: 1 [GEOGRAPHIC_DATA]/[GEOGRAPHIC_DATA] [PHONE_NU…" at bounding box center [654, 270] width 543 height 84
click at [754, 276] on div "A Callback Scheduled Call Step: 1 [GEOGRAPHIC_DATA]/[GEOGRAPHIC_DATA] [PHONE_NU…" at bounding box center [654, 270] width 543 height 84
click at [833, 244] on div "A Callback Scheduled Call Step: 1 [GEOGRAPHIC_DATA]/[GEOGRAPHIC_DATA] [PHONE_NU…" at bounding box center [654, 270] width 543 height 84
click at [630, 228] on div "A Callback Scheduled Call Step: 1 [GEOGRAPHIC_DATA]/[GEOGRAPHIC_DATA] [PHONE_NU…" at bounding box center [913, 270] width 1144 height 110
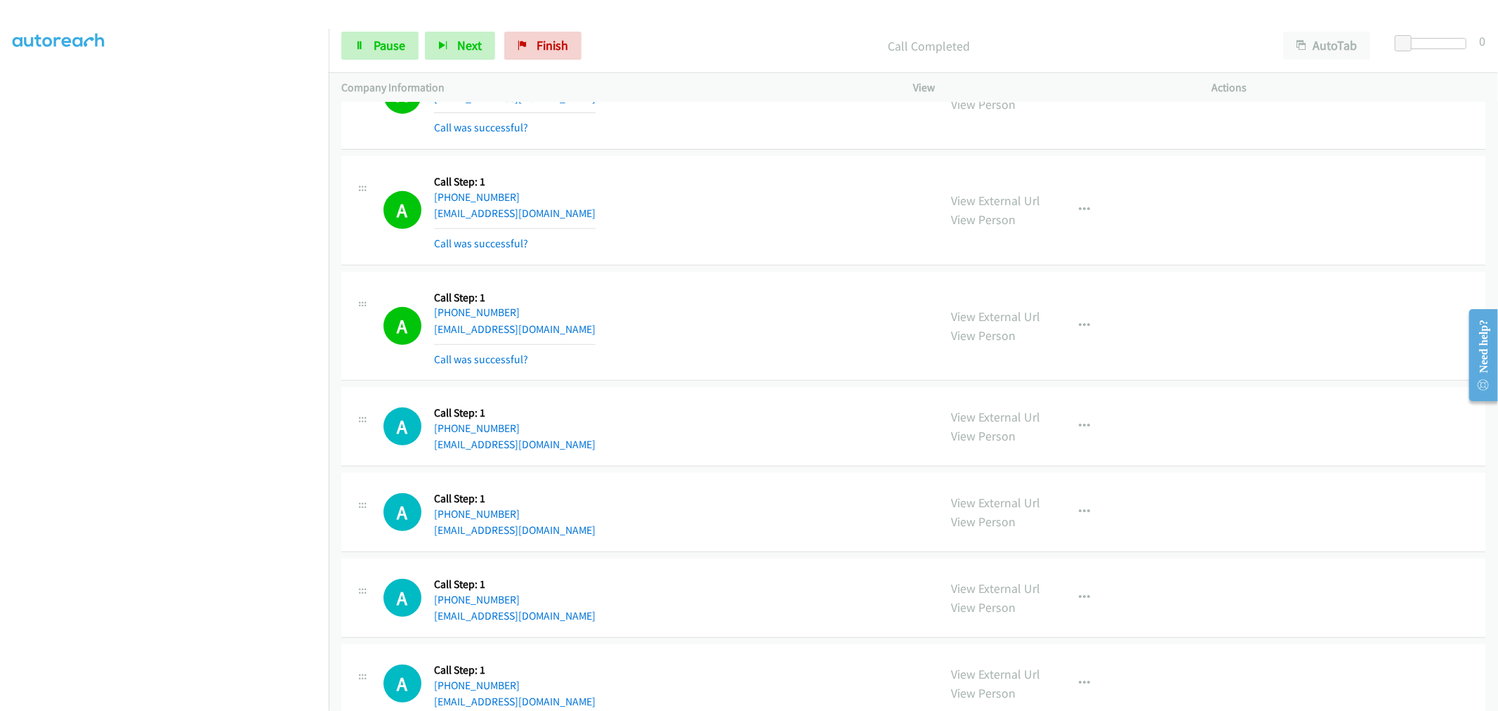
scroll to position [5073, 0]
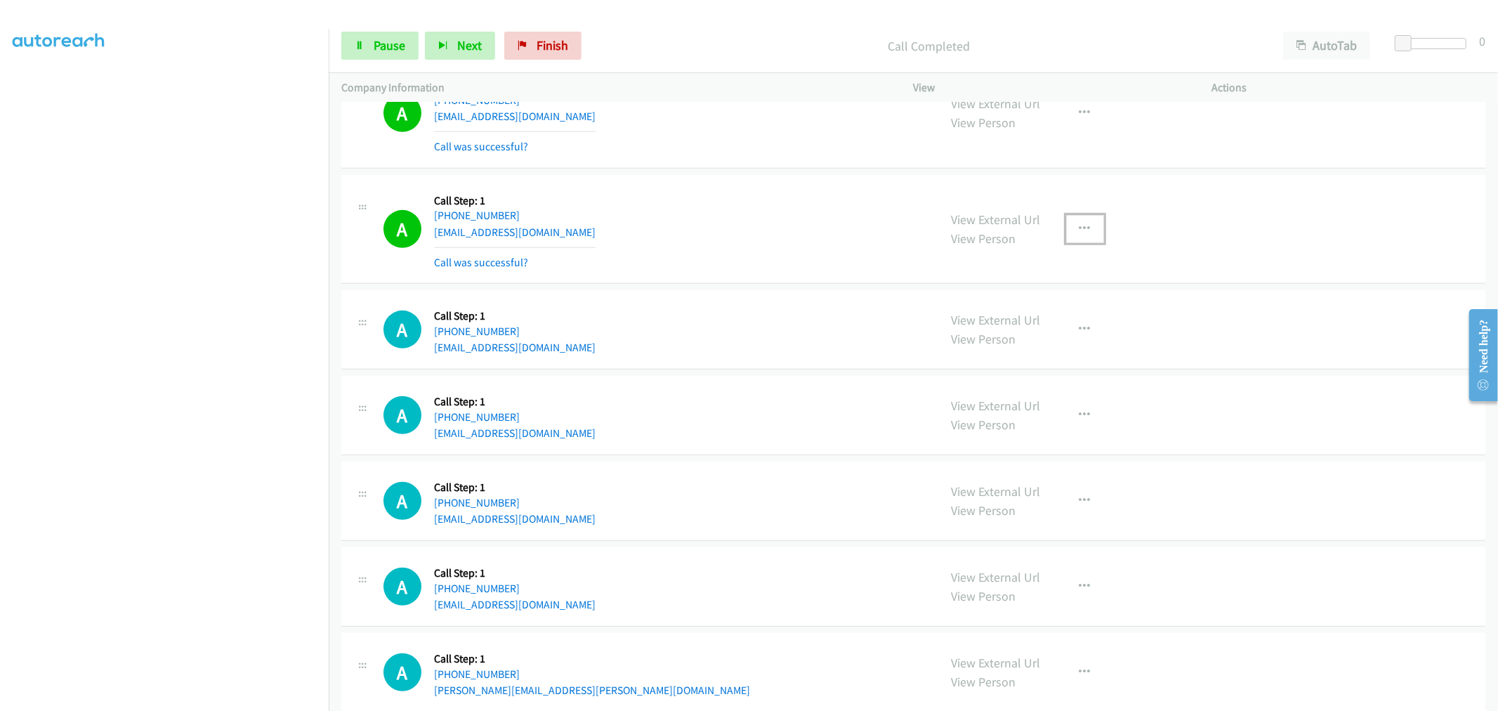
click at [1078, 218] on button "button" at bounding box center [1085, 229] width 38 height 28
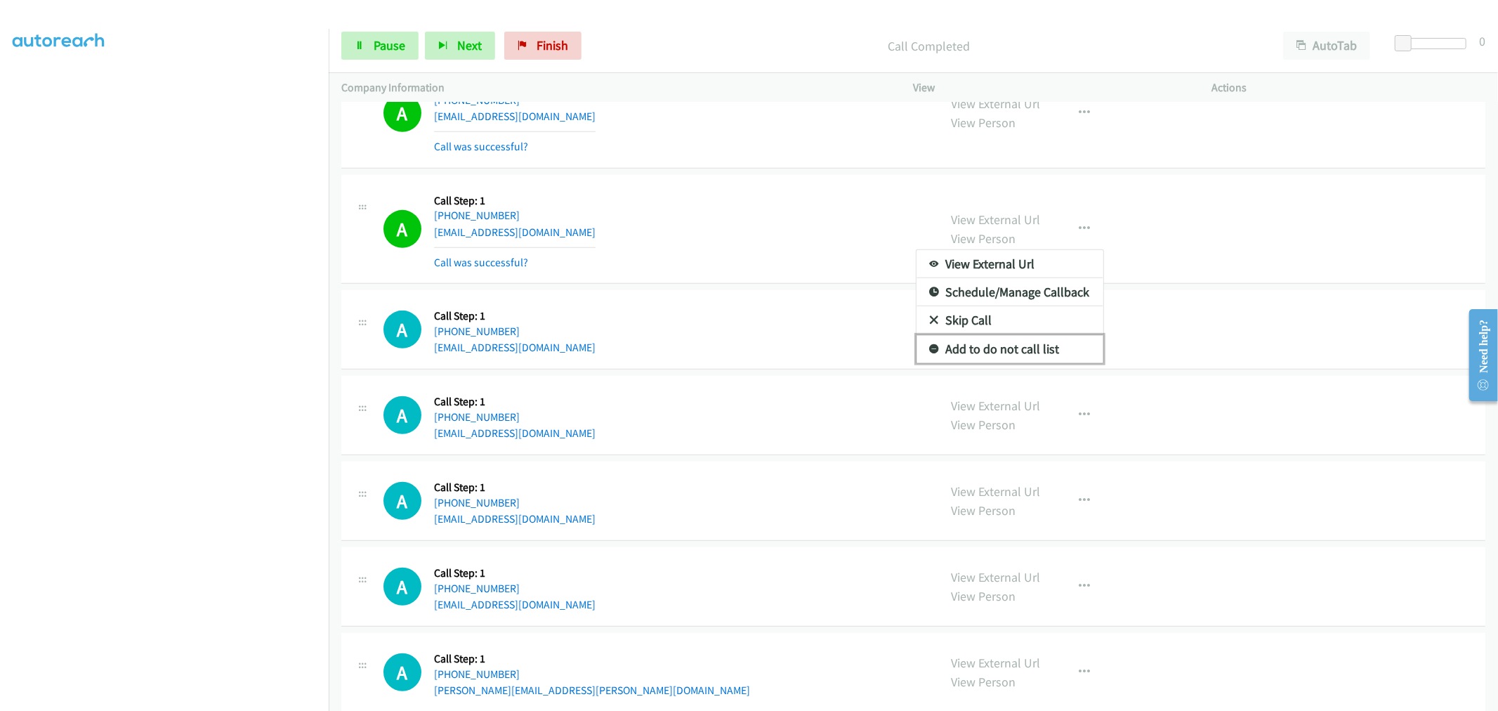
click at [991, 346] on link "Add to do not call list" at bounding box center [1010, 349] width 187 height 28
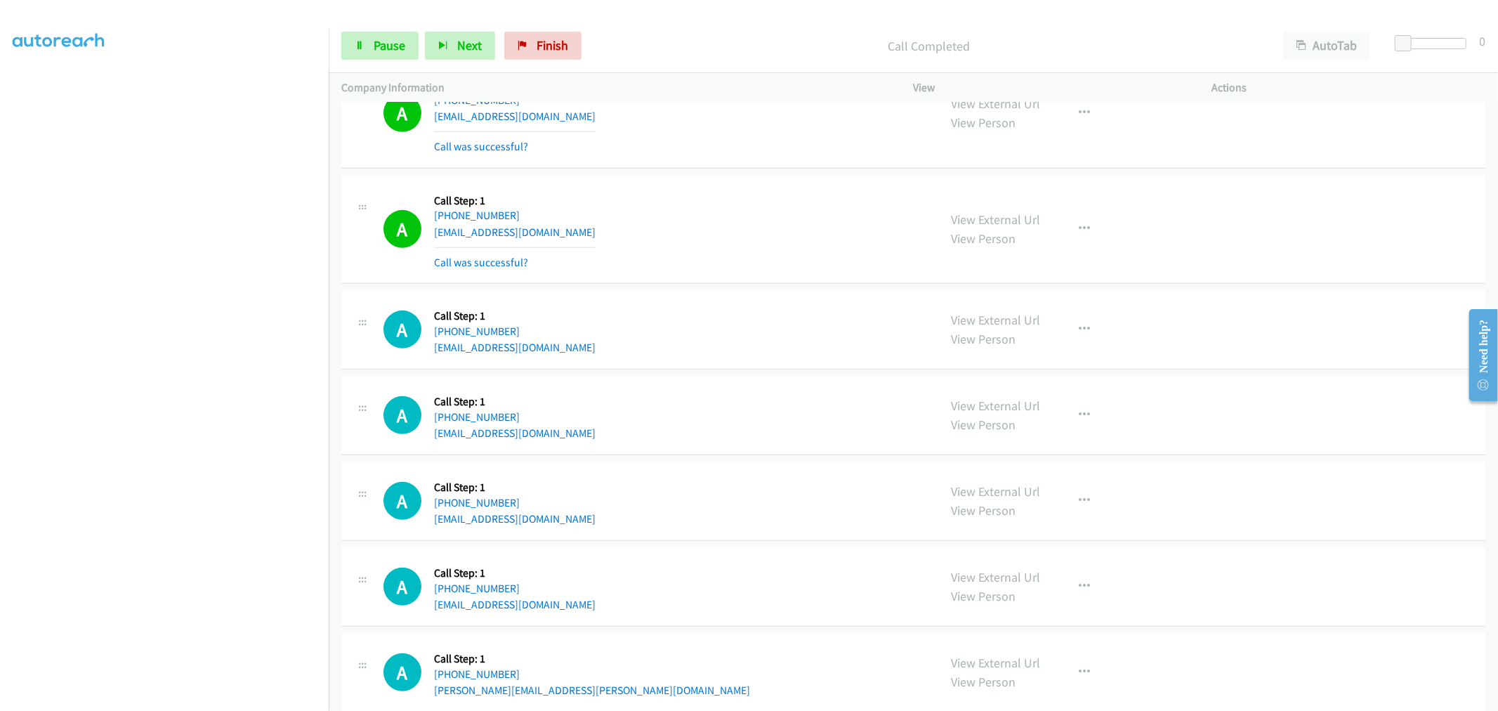
click at [745, 237] on div "A Callback Scheduled Call Step: 1 America/Los_Angeles [PHONE_NUMBER] [EMAIL_ADD…" at bounding box center [654, 230] width 543 height 84
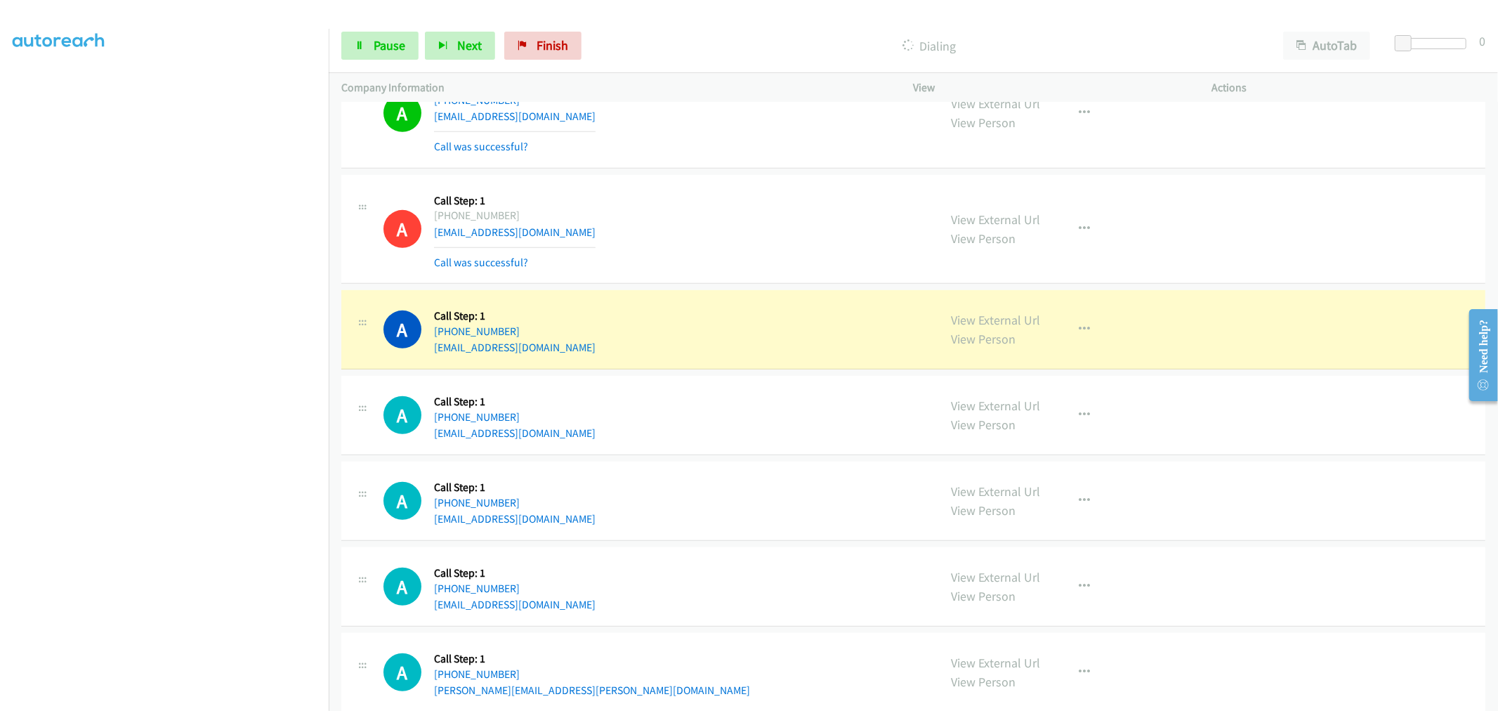
click at [792, 256] on div "A Callback Scheduled Call Step: 1 America/Los_Angeles [PHONE_NUMBER] [EMAIL_ADD…" at bounding box center [654, 230] width 543 height 84
click at [943, 255] on div "View External Url View Person View External Url Email Schedule/Manage Callback …" at bounding box center [1094, 230] width 311 height 84
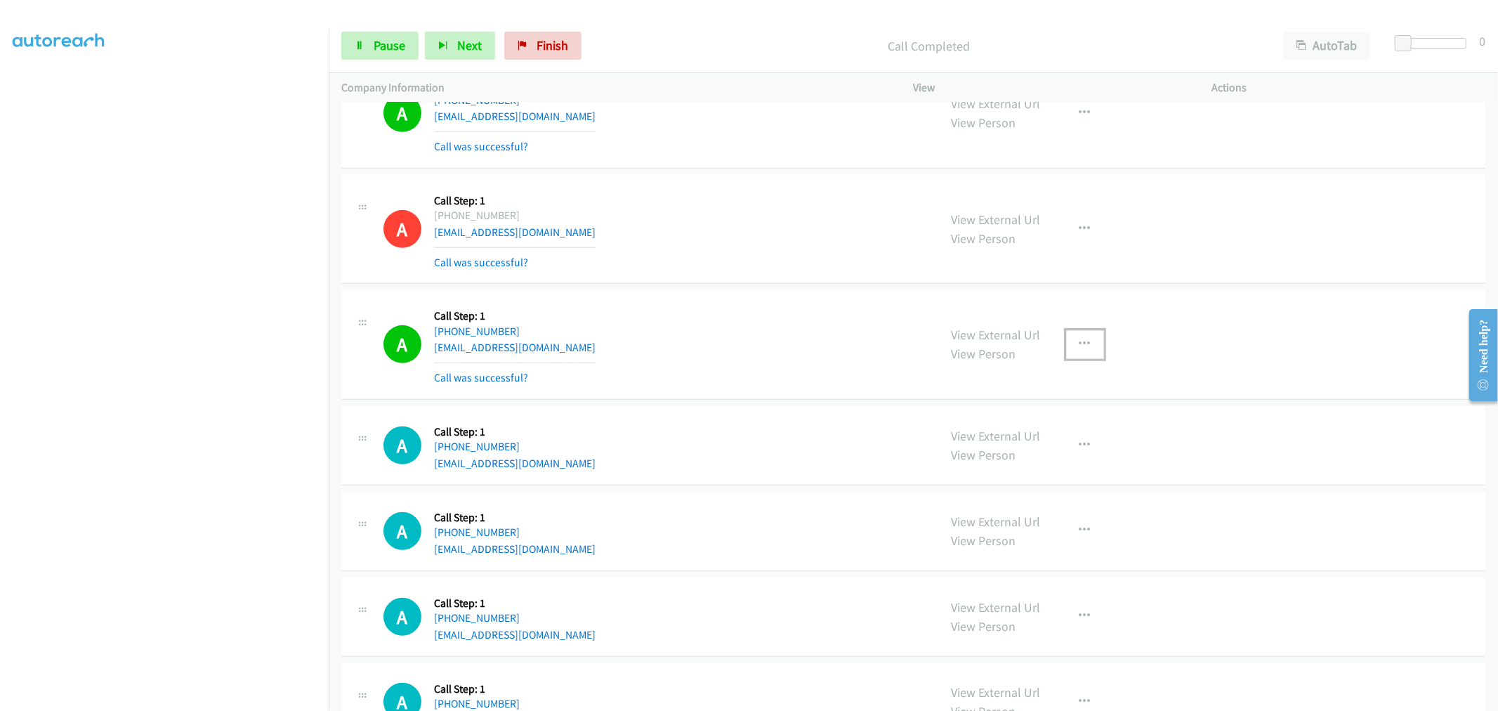
click at [1089, 355] on button "button" at bounding box center [1085, 344] width 38 height 28
click at [1008, 465] on link "Add to do not call list" at bounding box center [1010, 464] width 187 height 28
click at [725, 336] on div "A Callback Scheduled Call Step: 1 [GEOGRAPHIC_DATA]/[GEOGRAPHIC_DATA] [PHONE_NU…" at bounding box center [654, 345] width 543 height 84
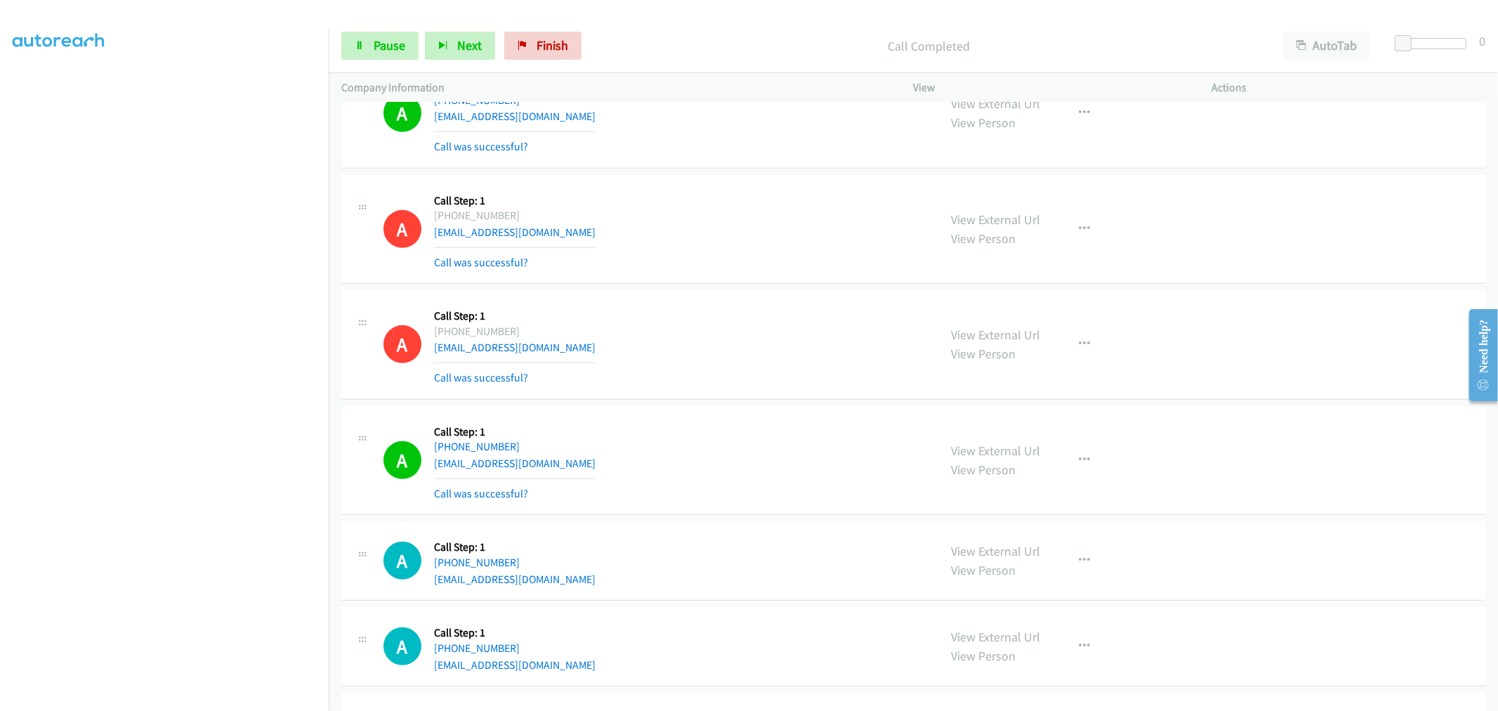
click at [726, 357] on div "A Callback Scheduled Call Step: 1 [GEOGRAPHIC_DATA]/[GEOGRAPHIC_DATA] [PHONE_NU…" at bounding box center [654, 345] width 543 height 84
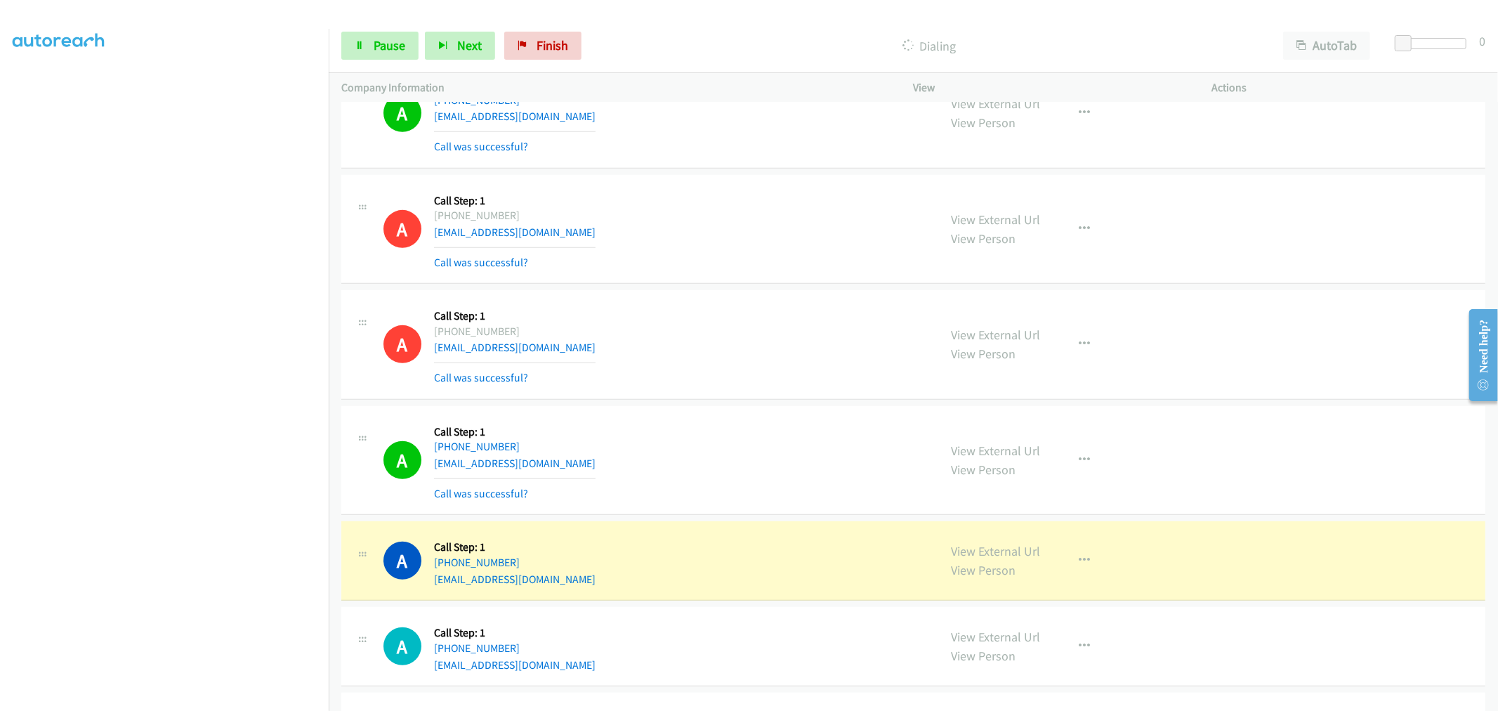
click at [661, 391] on div "A Callback Scheduled Call Step: 1 [GEOGRAPHIC_DATA]/[GEOGRAPHIC_DATA] [PHONE_NU…" at bounding box center [913, 345] width 1144 height 110
click at [743, 297] on div "A Callback Scheduled Call Step: 1 [GEOGRAPHIC_DATA]/[GEOGRAPHIC_DATA] [PHONE_NU…" at bounding box center [913, 345] width 1144 height 110
click at [743, 290] on td "A Callback Scheduled Call Step: 1 [GEOGRAPHIC_DATA]/[GEOGRAPHIC_DATA] [PHONE_NU…" at bounding box center [913, 345] width 1169 height 116
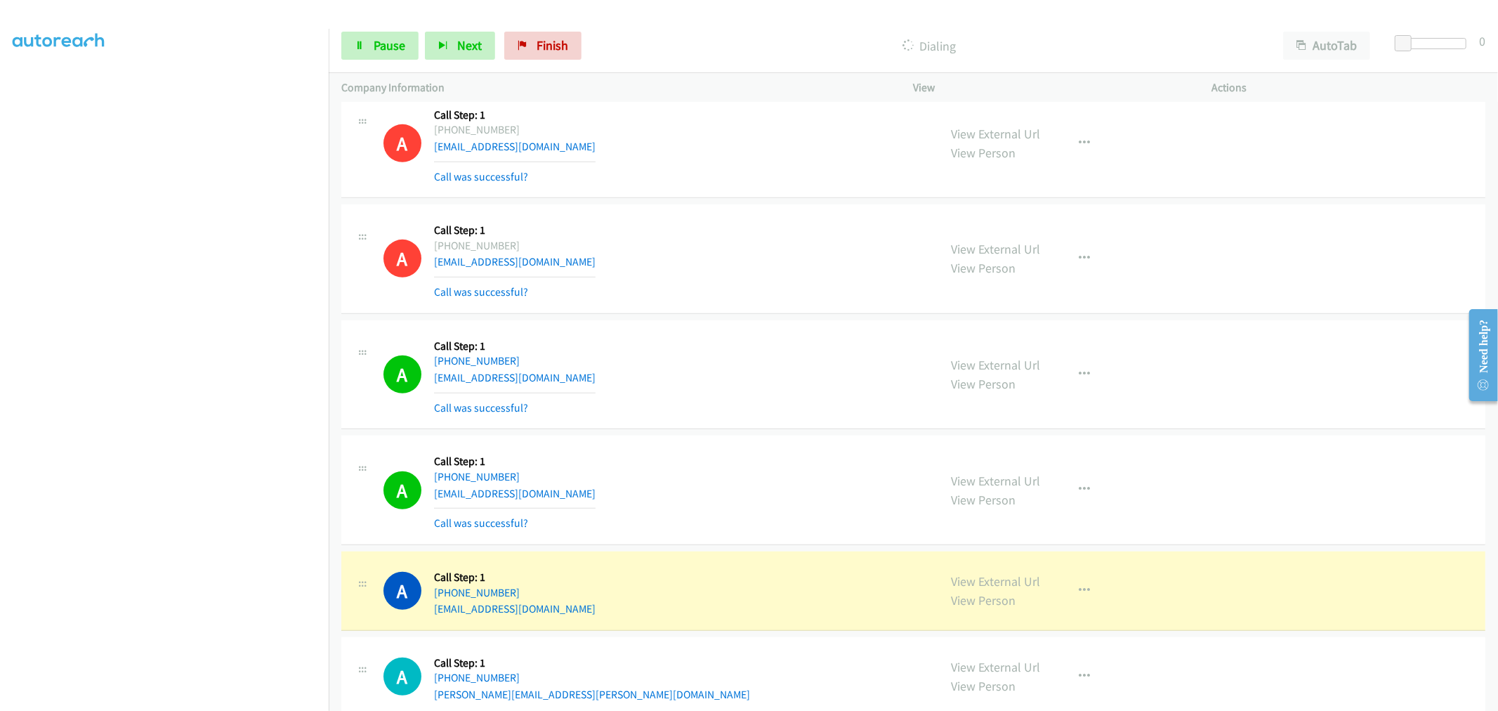
scroll to position [5228, 0]
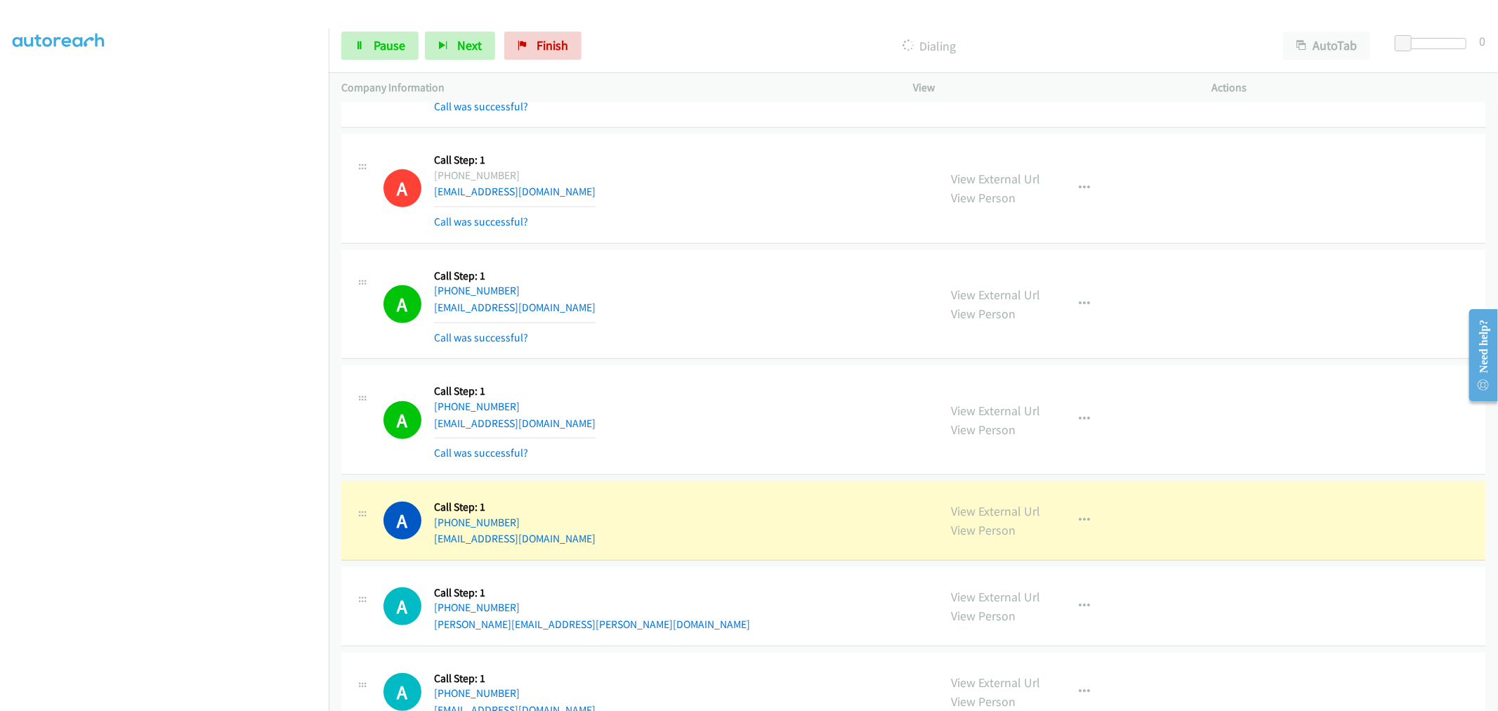
drag, startPoint x: 976, startPoint y: 513, endPoint x: 963, endPoint y: 497, distance: 21.5
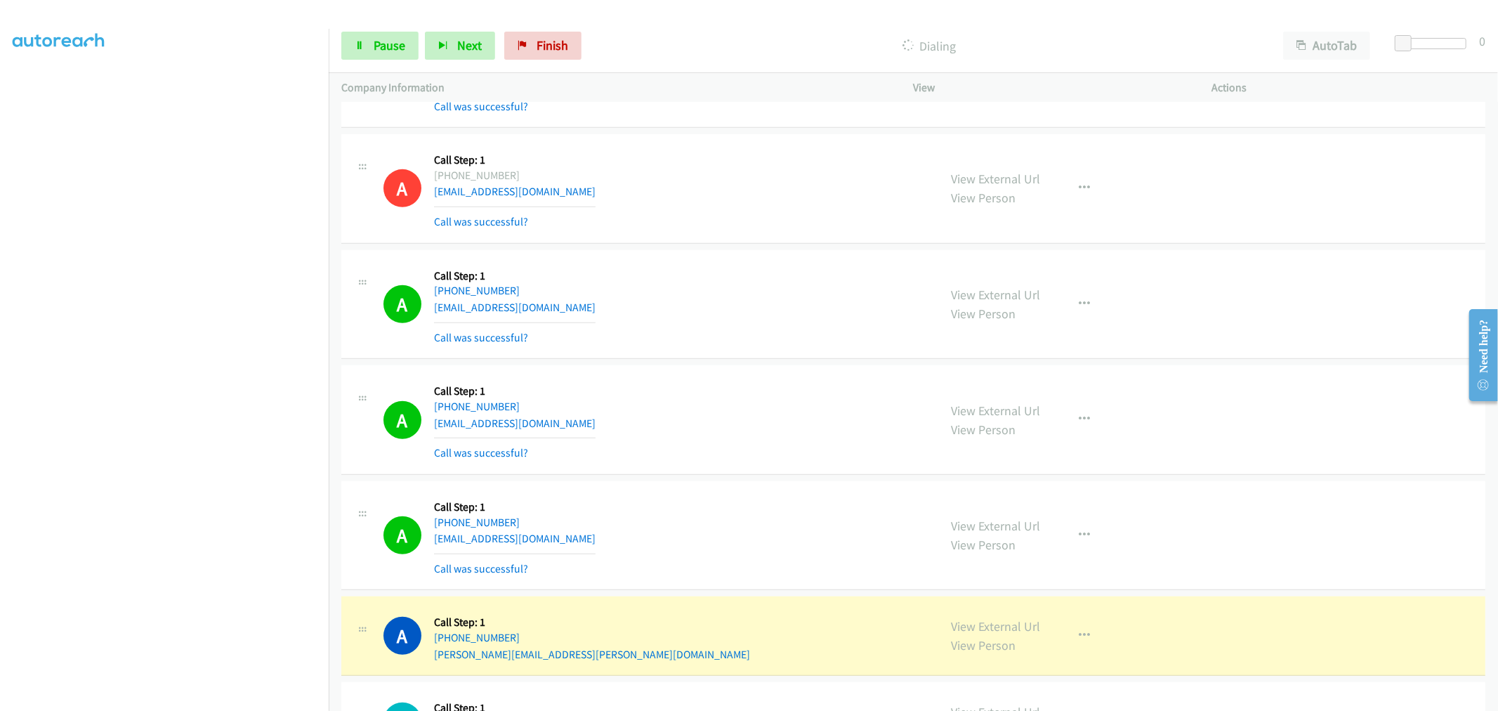
click at [676, 285] on div "A Callback Scheduled Call Step: 1 [GEOGRAPHIC_DATA]/[GEOGRAPHIC_DATA] [PHONE_NU…" at bounding box center [654, 305] width 543 height 84
click at [675, 371] on div "A Callback Scheduled Call Step: 1 [GEOGRAPHIC_DATA]/[GEOGRAPHIC_DATA] [PHONE_NU…" at bounding box center [913, 420] width 1144 height 110
click at [659, 265] on div "A Callback Scheduled Call Step: 1 [GEOGRAPHIC_DATA]/[GEOGRAPHIC_DATA] [PHONE_NU…" at bounding box center [654, 305] width 543 height 84
click at [676, 285] on div "A Callback Scheduled Call Step: 1 [GEOGRAPHIC_DATA]/[GEOGRAPHIC_DATA] [PHONE_NU…" at bounding box center [654, 305] width 543 height 84
click at [716, 285] on div "A Callback Scheduled Call Step: 1 [GEOGRAPHIC_DATA]/[GEOGRAPHIC_DATA] [PHONE_NU…" at bounding box center [654, 305] width 543 height 84
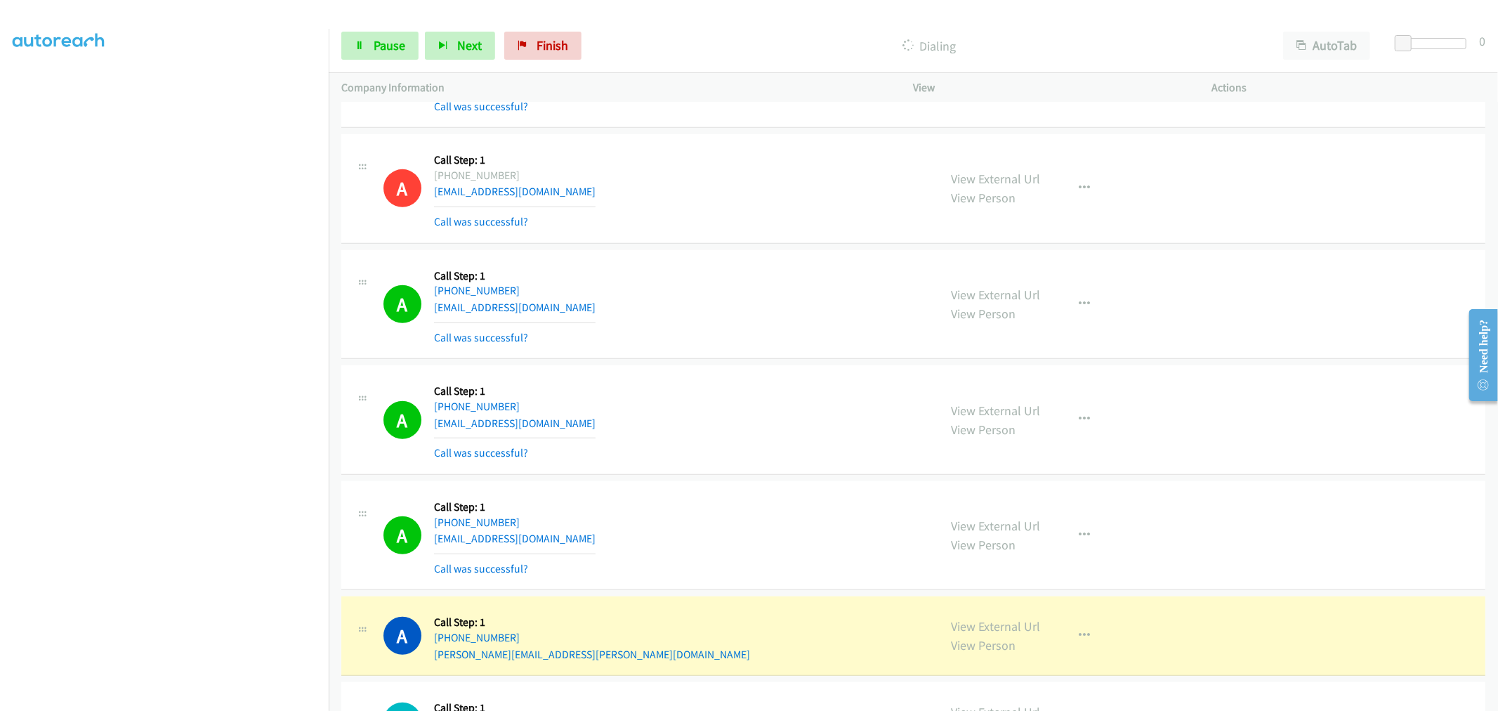
click at [738, 296] on div "A Callback Scheduled Call Step: 1 [GEOGRAPHIC_DATA]/[GEOGRAPHIC_DATA] [PHONE_NU…" at bounding box center [654, 305] width 543 height 84
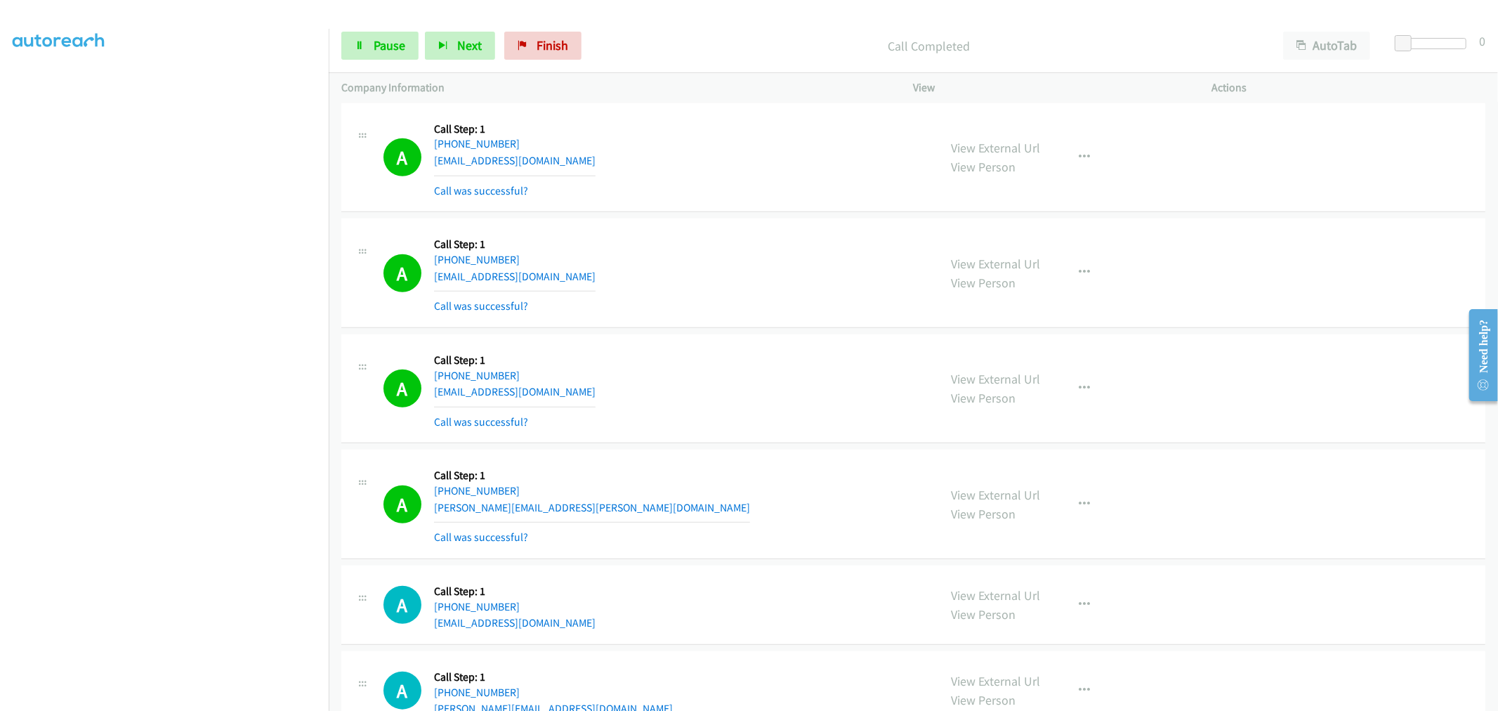
scroll to position [5540, 0]
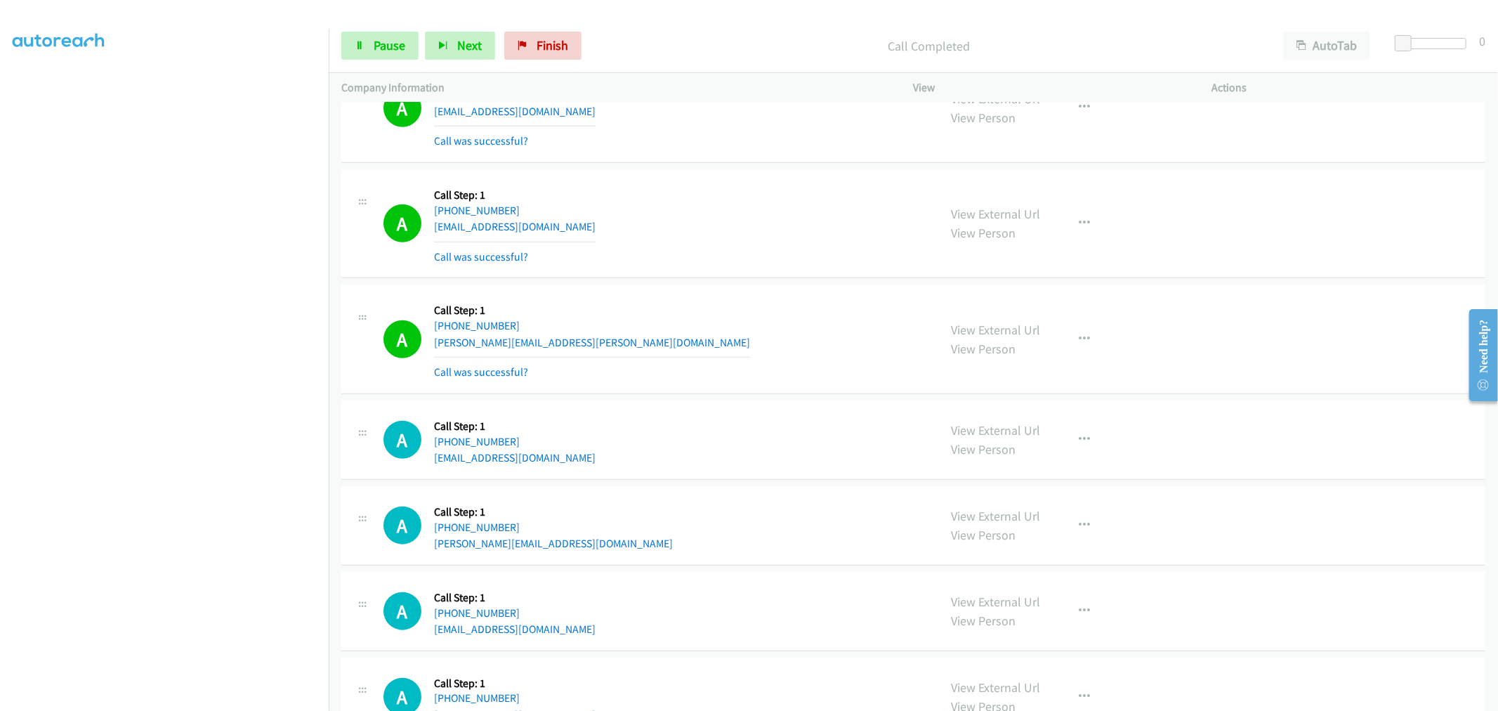
click at [806, 291] on div "A Callback Scheduled Call Step: 1 America/Los_Angeles [PHONE_NUMBER] [PERSON_NA…" at bounding box center [913, 339] width 1144 height 110
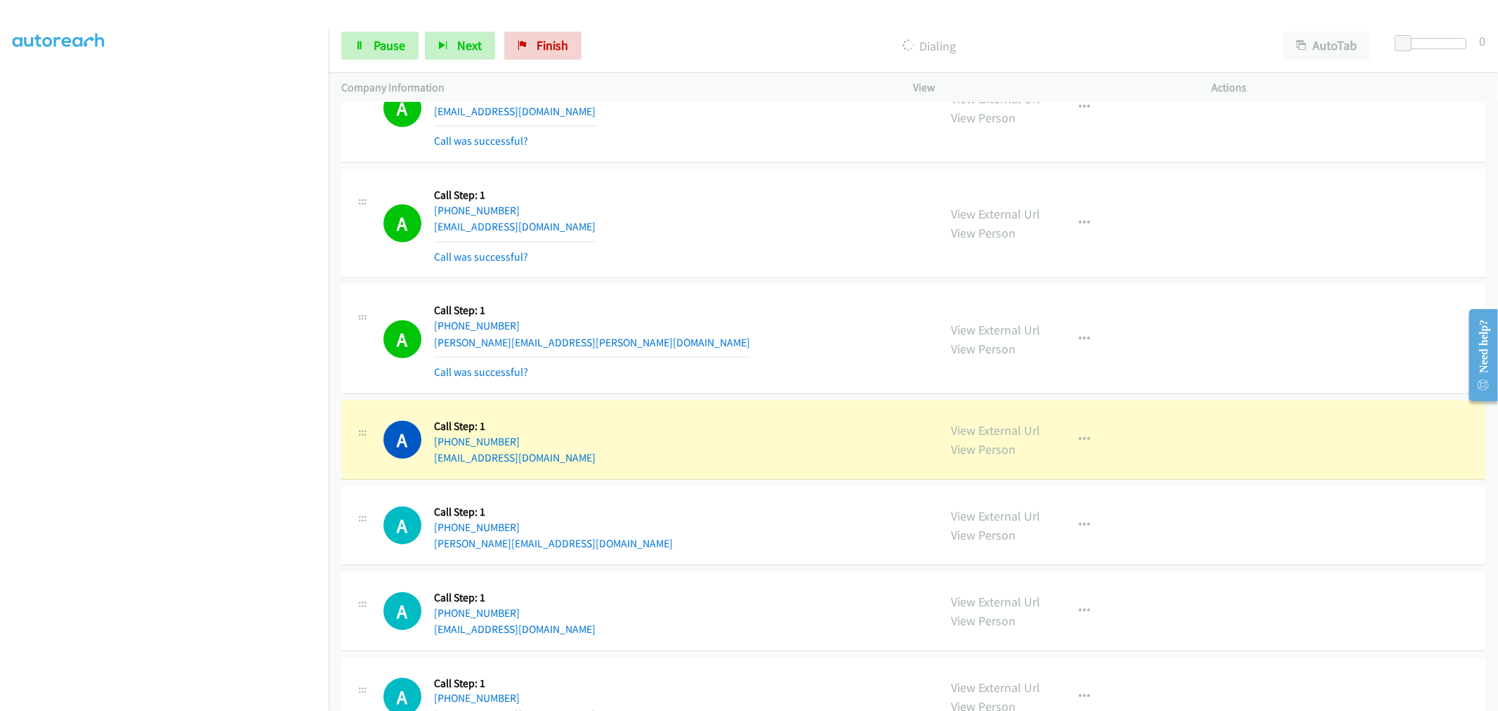
click at [775, 250] on div "A Callback Scheduled Call Step: 1 [GEOGRAPHIC_DATA]/[GEOGRAPHIC_DATA] [PHONE_NU…" at bounding box center [654, 224] width 543 height 84
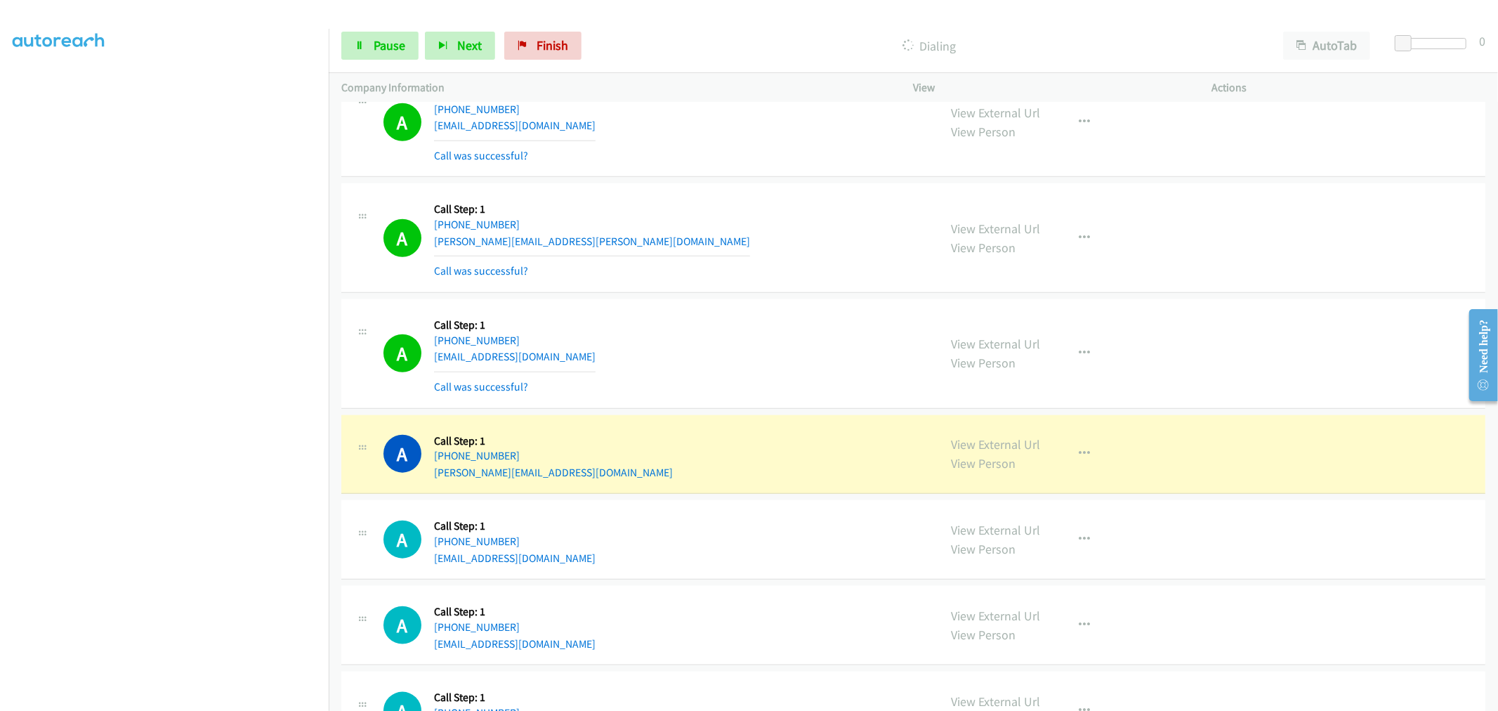
scroll to position [5775, 0]
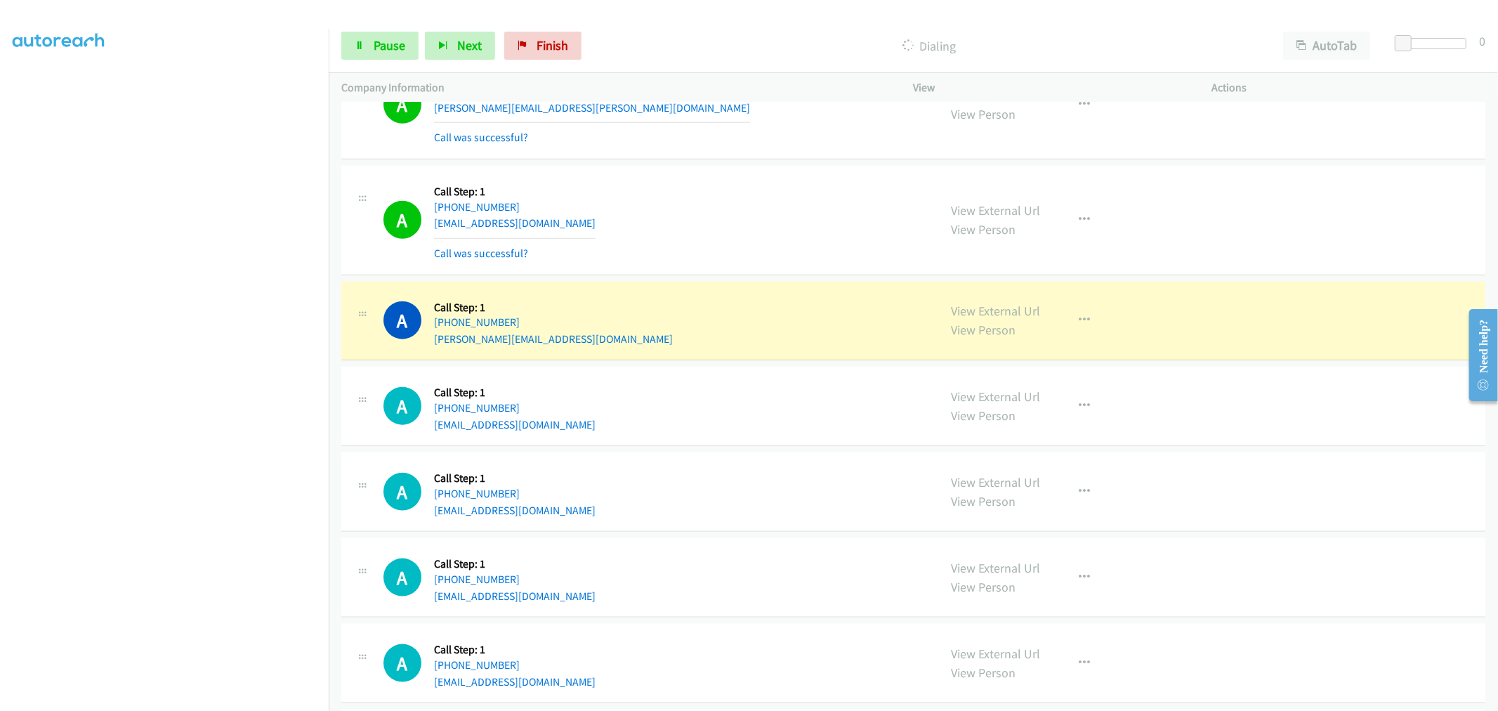
click at [735, 241] on div "A Callback Scheduled Call Step: 1 America/Los_Angeles [PHONE_NUMBER] [EMAIL_ADD…" at bounding box center [654, 220] width 543 height 84
click at [734, 202] on div "A Callback Scheduled Call Step: 1 America/Los_Angeles [PHONE_NUMBER] [EMAIL_ADD…" at bounding box center [654, 220] width 543 height 84
drag, startPoint x: 726, startPoint y: 311, endPoint x: 785, endPoint y: 300, distance: 60.1
click at [726, 311] on div "A Callback Scheduled Call Step: 1 America/New_York [PHONE_NUMBER] [PERSON_NAME]…" at bounding box center [654, 320] width 543 height 53
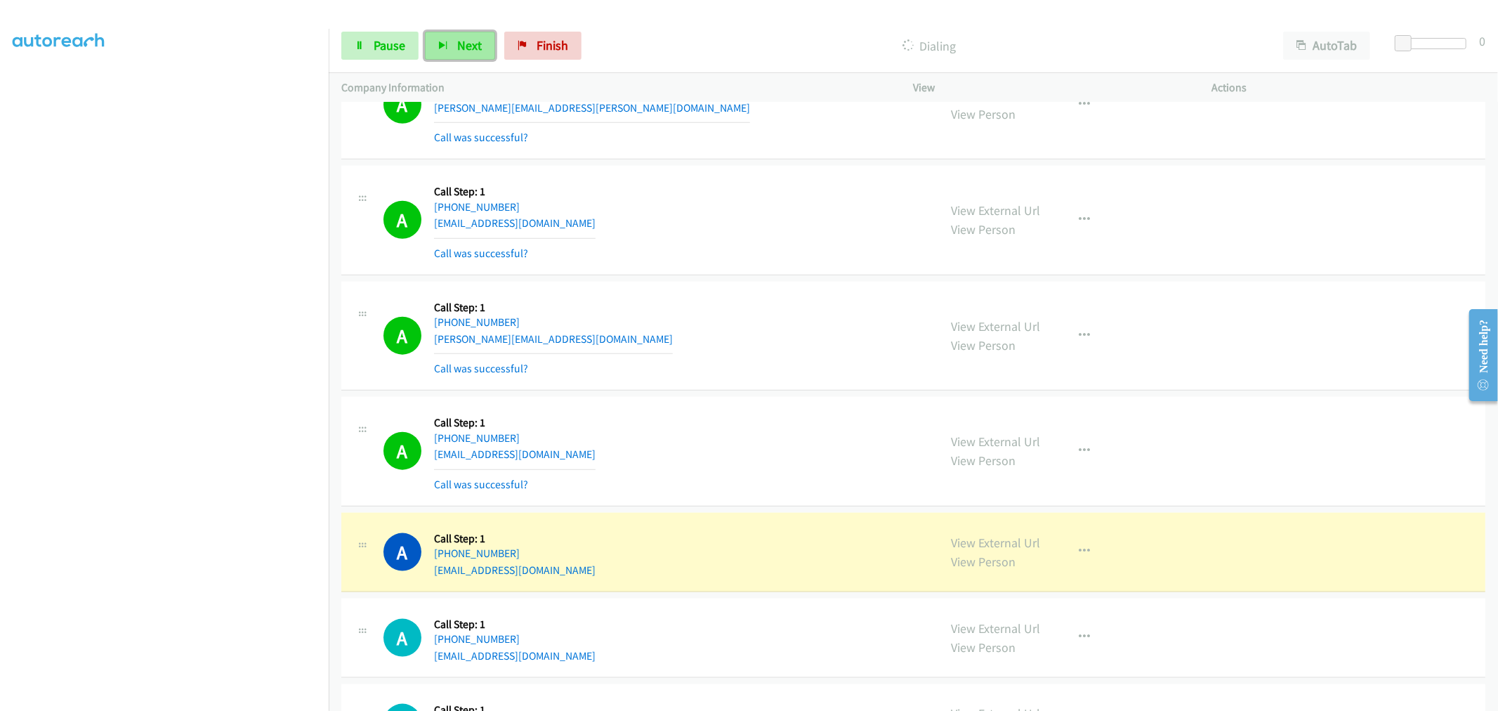
click at [429, 53] on button "Next" at bounding box center [460, 46] width 70 height 28
click at [391, 46] on span "Pause" at bounding box center [390, 45] width 32 height 16
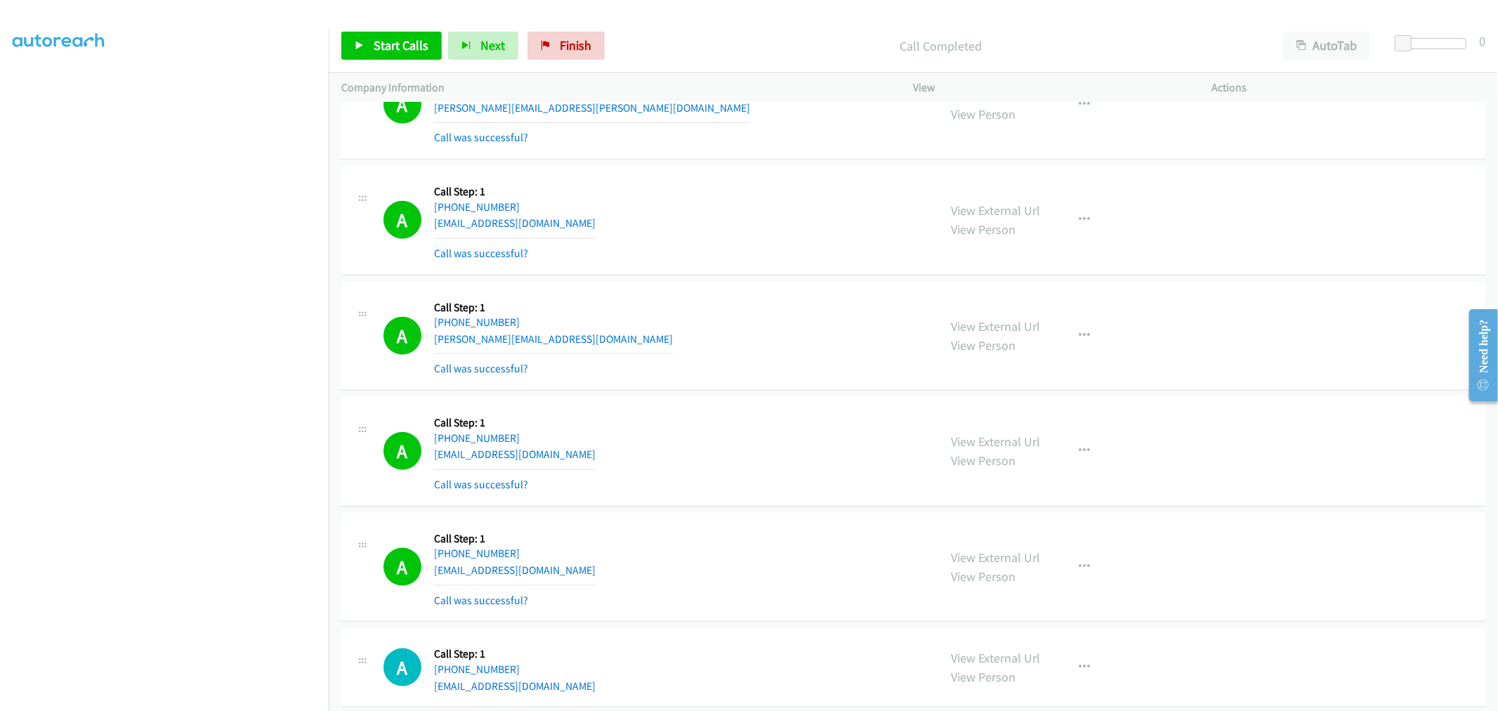
click at [400, 27] on div "Start Calls Pause Next Finish Call Completed AutoTab AutoTab 0" at bounding box center [913, 46] width 1169 height 54
click at [418, 51] on span "Start Calls" at bounding box center [401, 45] width 55 height 16
click at [640, 312] on div "A Callback Scheduled Call Step: 1 America/New_York [PHONE_NUMBER] [PERSON_NAME]…" at bounding box center [654, 336] width 543 height 84
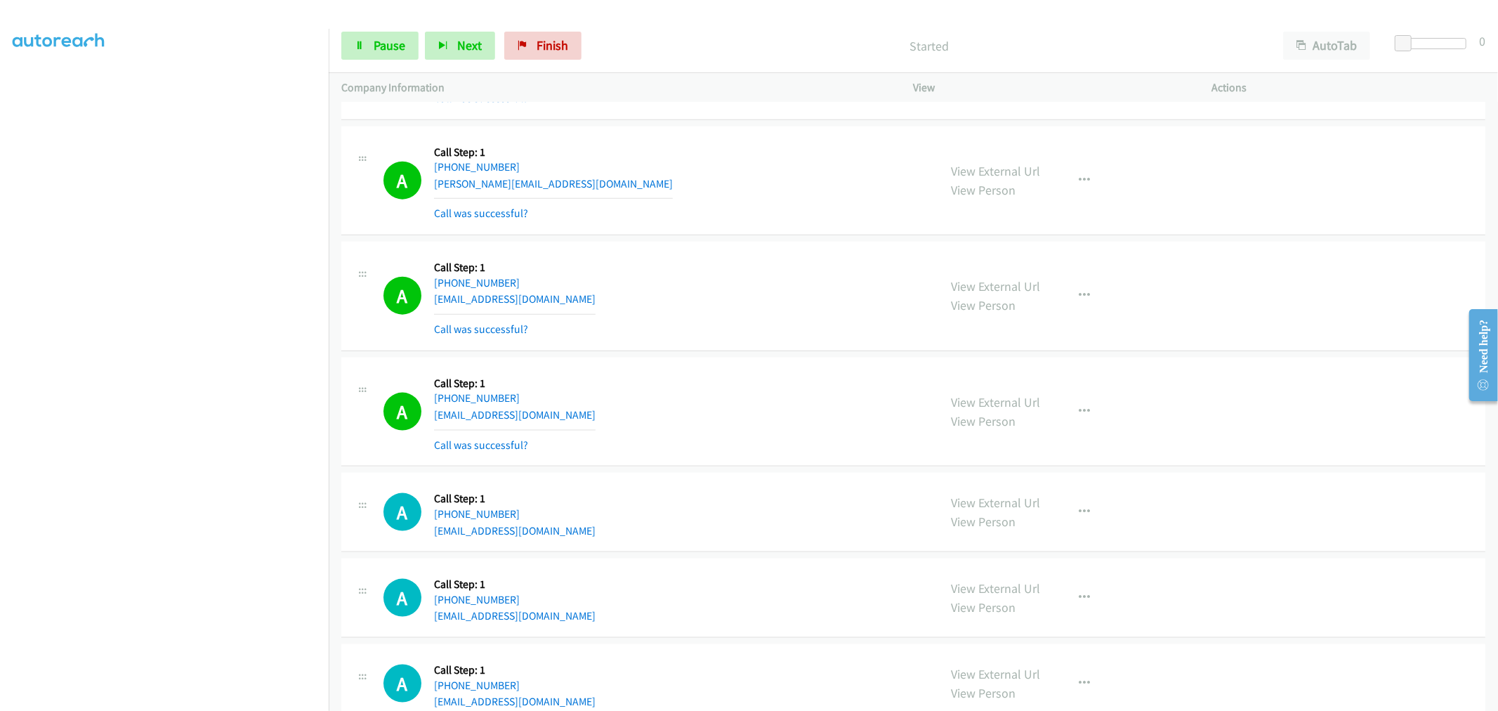
scroll to position [5931, 0]
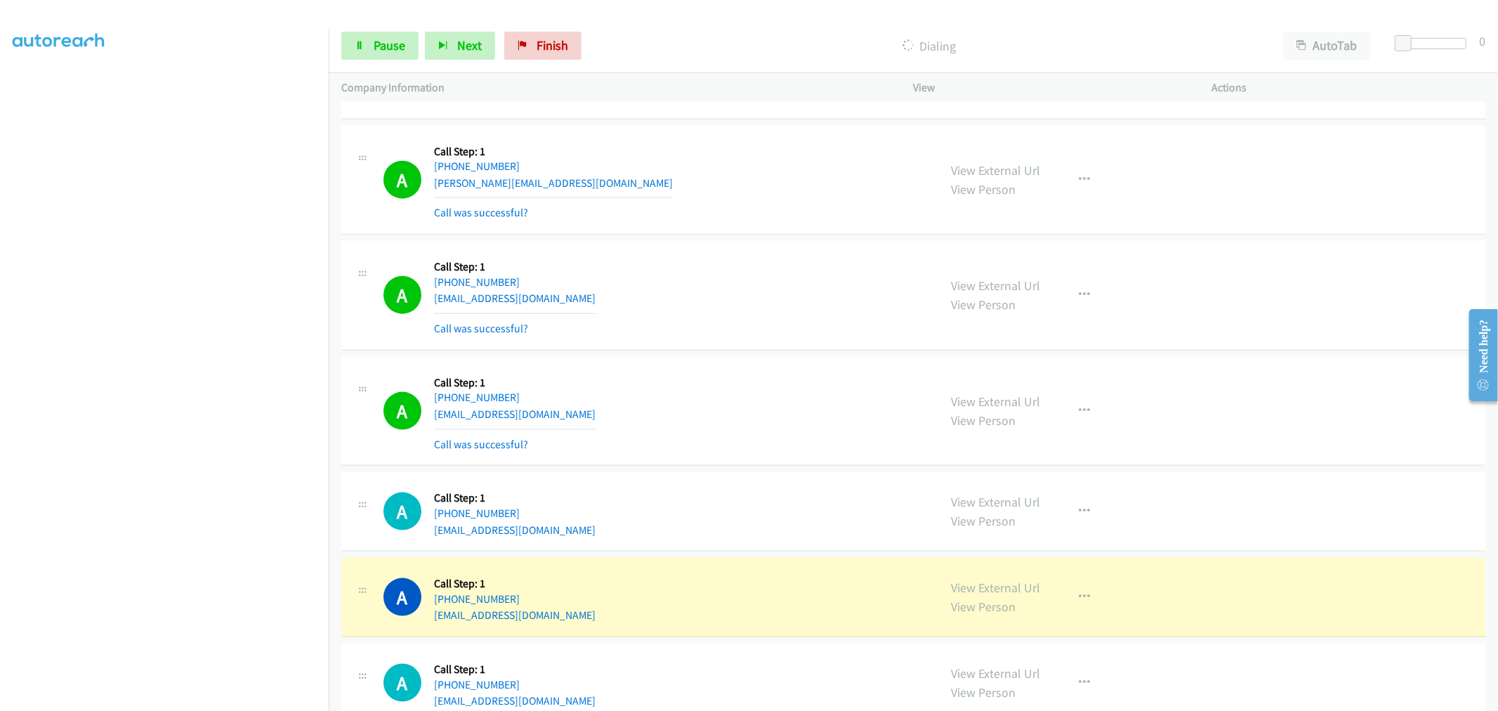
click at [727, 350] on div "A Callback Scheduled Call Step: 1 [GEOGRAPHIC_DATA]/[GEOGRAPHIC_DATA] [PHONE_NU…" at bounding box center [913, 296] width 1144 height 110
click at [738, 241] on td "A Callback Scheduled Call Step: 1 [GEOGRAPHIC_DATA]/[GEOGRAPHIC_DATA] [PHONE_NU…" at bounding box center [913, 296] width 1169 height 116
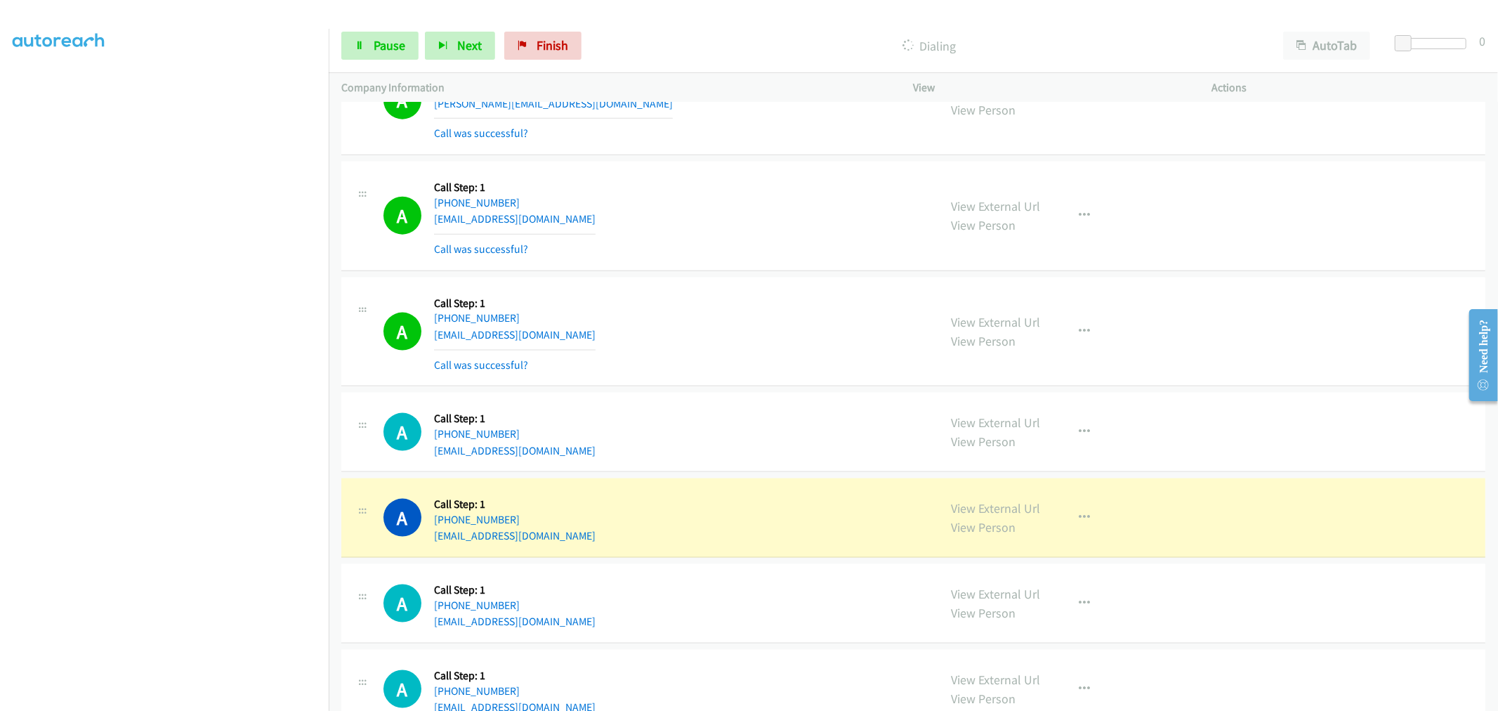
scroll to position [6087, 0]
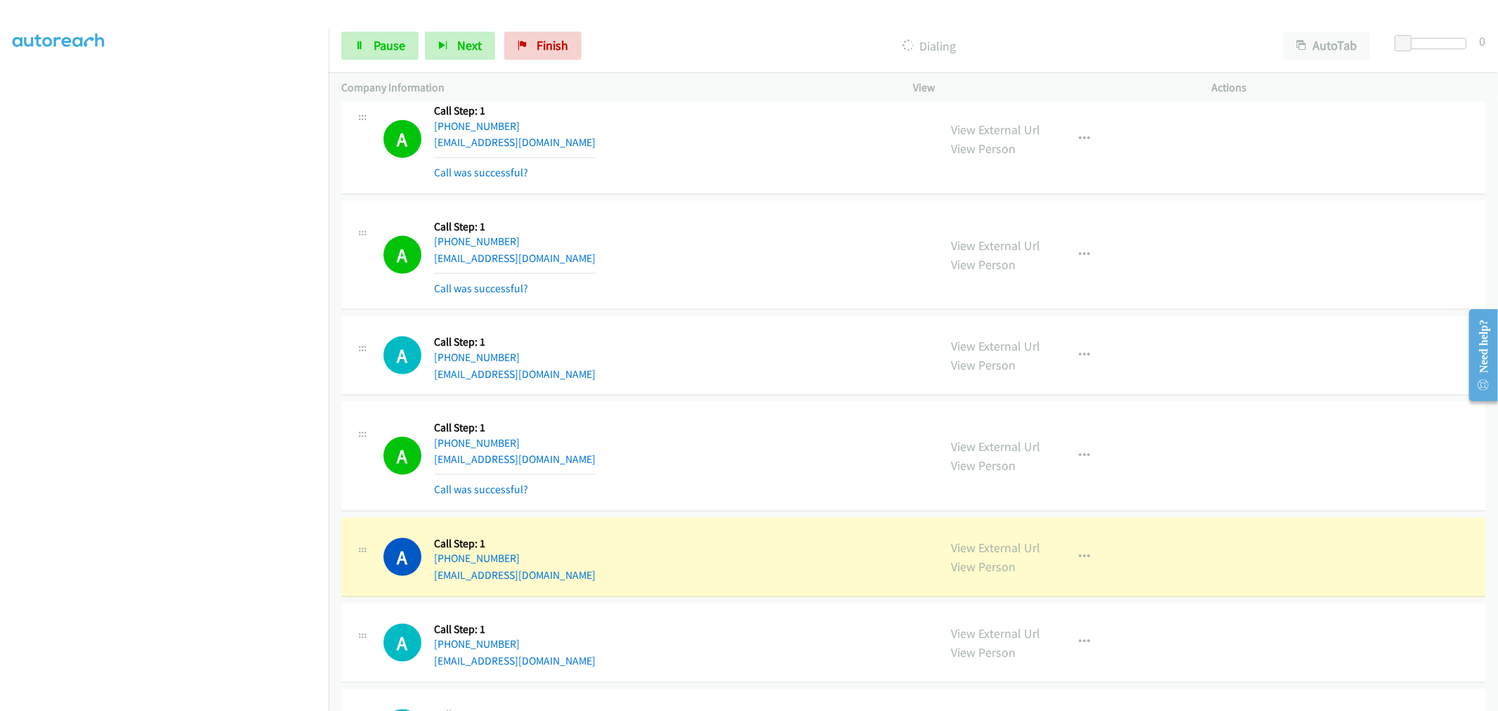
click at [761, 328] on div "A Callback Scheduled Call Step: 1 [GEOGRAPHIC_DATA]/[GEOGRAPHIC_DATA] [PHONE_NU…" at bounding box center [913, 355] width 1144 height 79
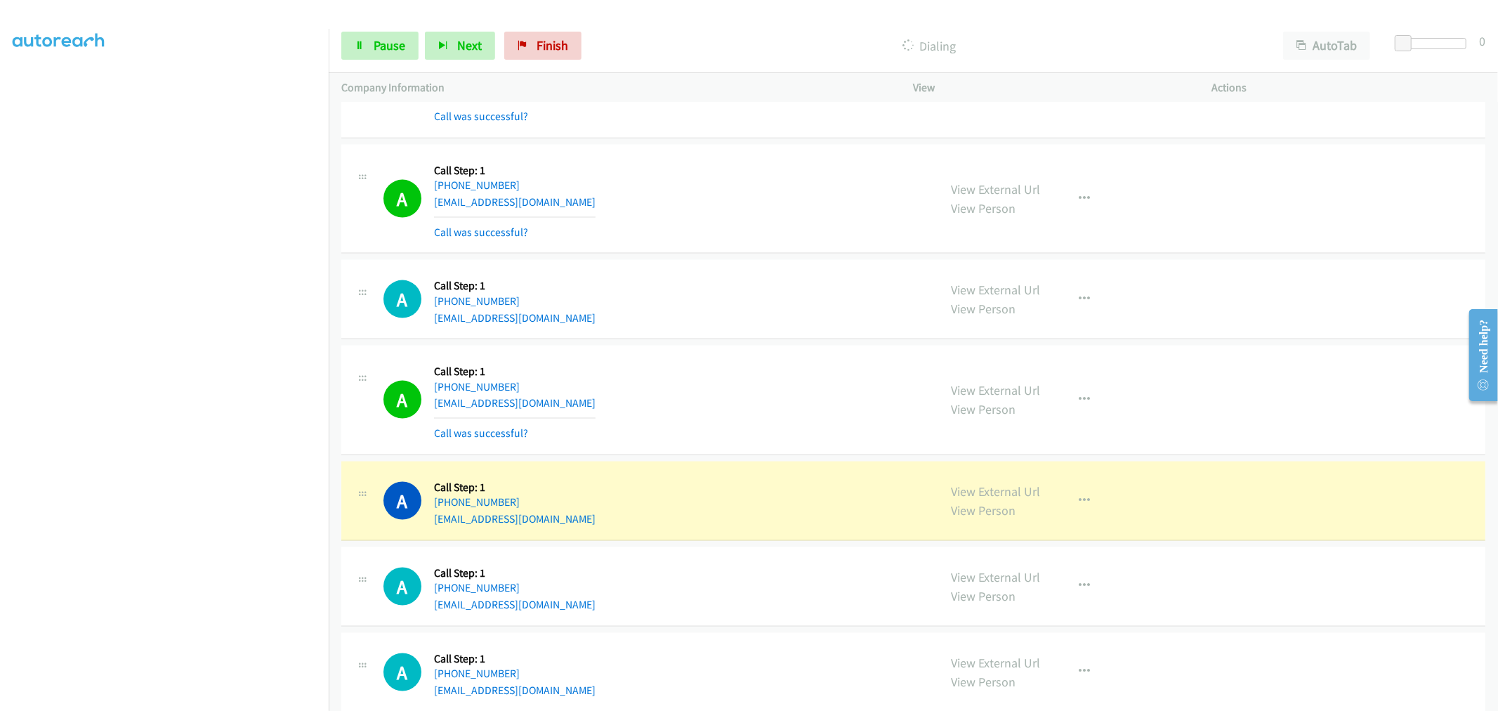
scroll to position [6134, 0]
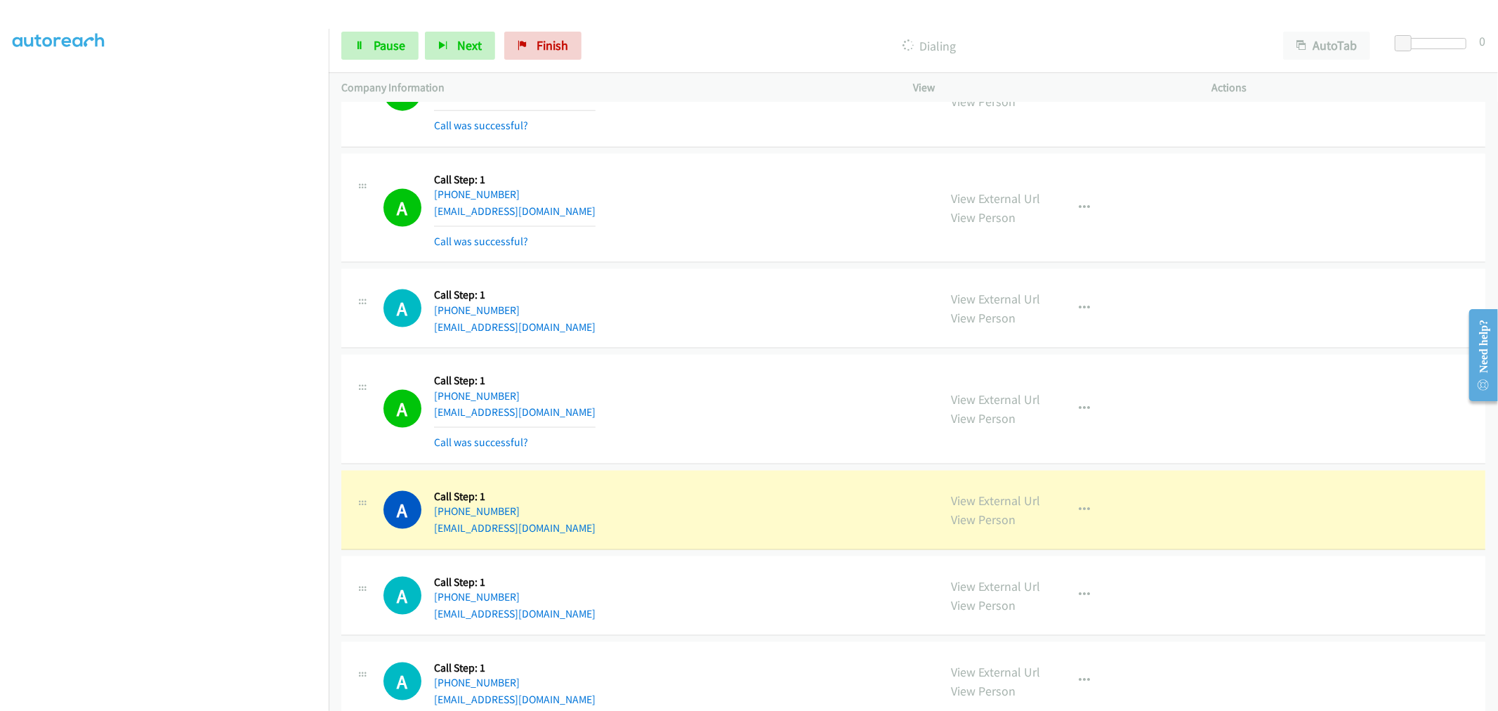
click at [747, 266] on td "A Callback Scheduled Call Step: 1 America/Los_Angeles [PHONE_NUMBER] [EMAIL_ADD…" at bounding box center [913, 208] width 1169 height 116
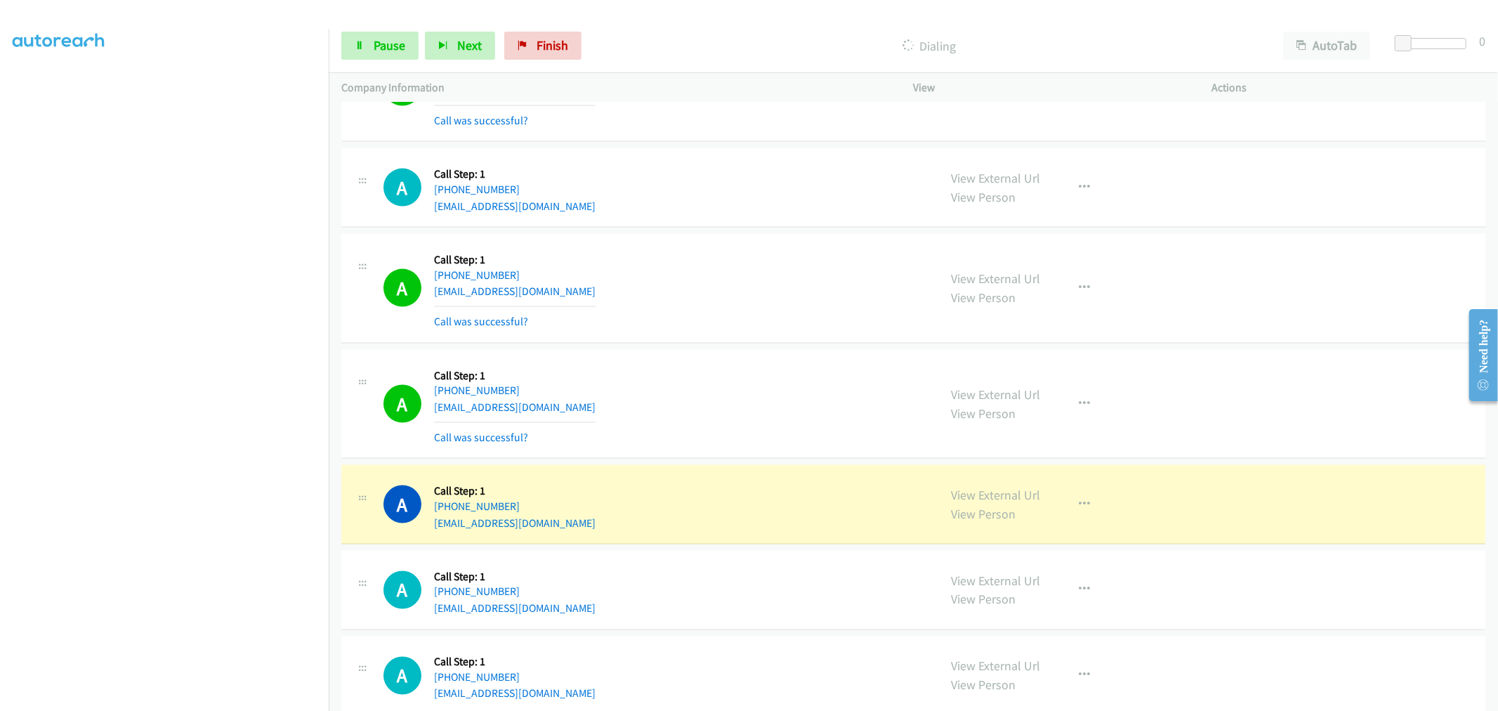
scroll to position [6368, 0]
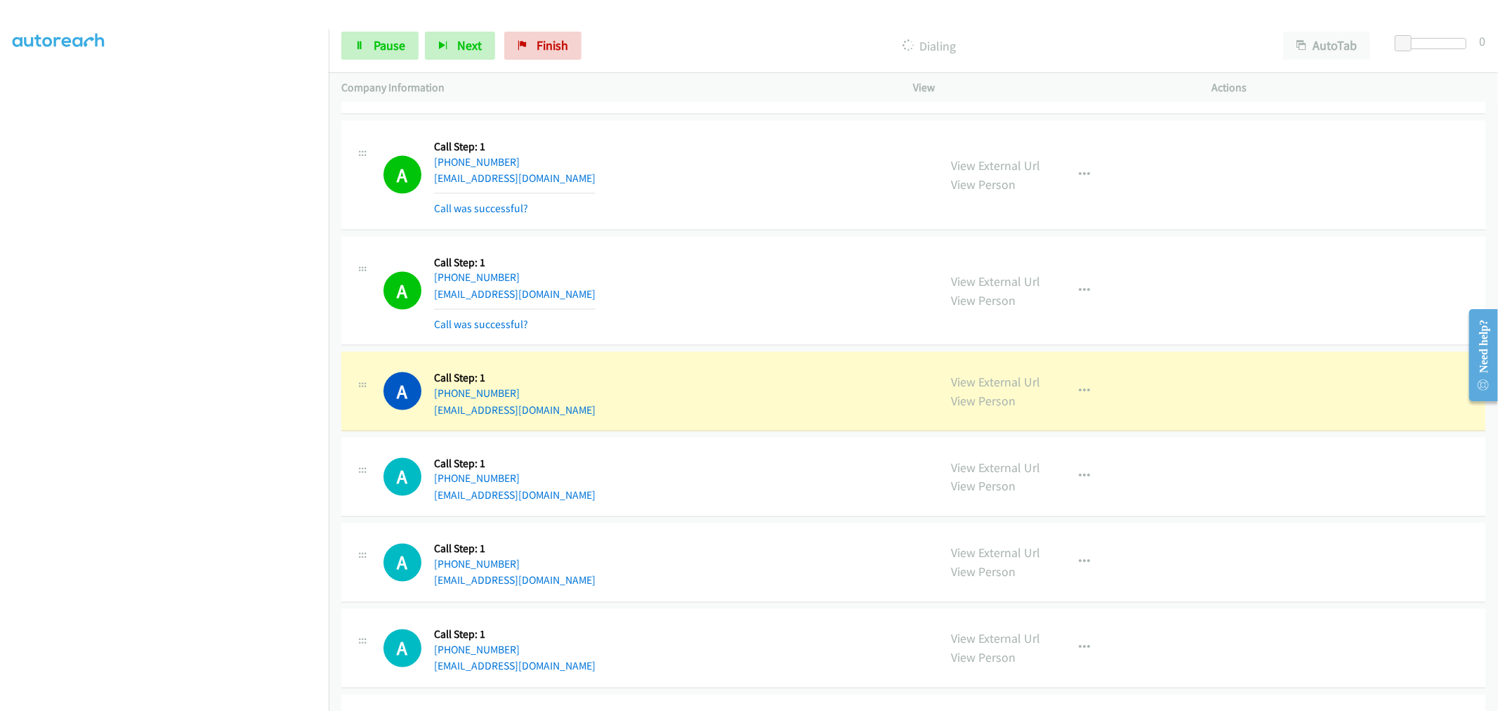
click at [715, 285] on div "A Callback Scheduled Call Step: 1 America/New_York [PHONE_NUMBER] [EMAIL_ADDRES…" at bounding box center [654, 291] width 543 height 84
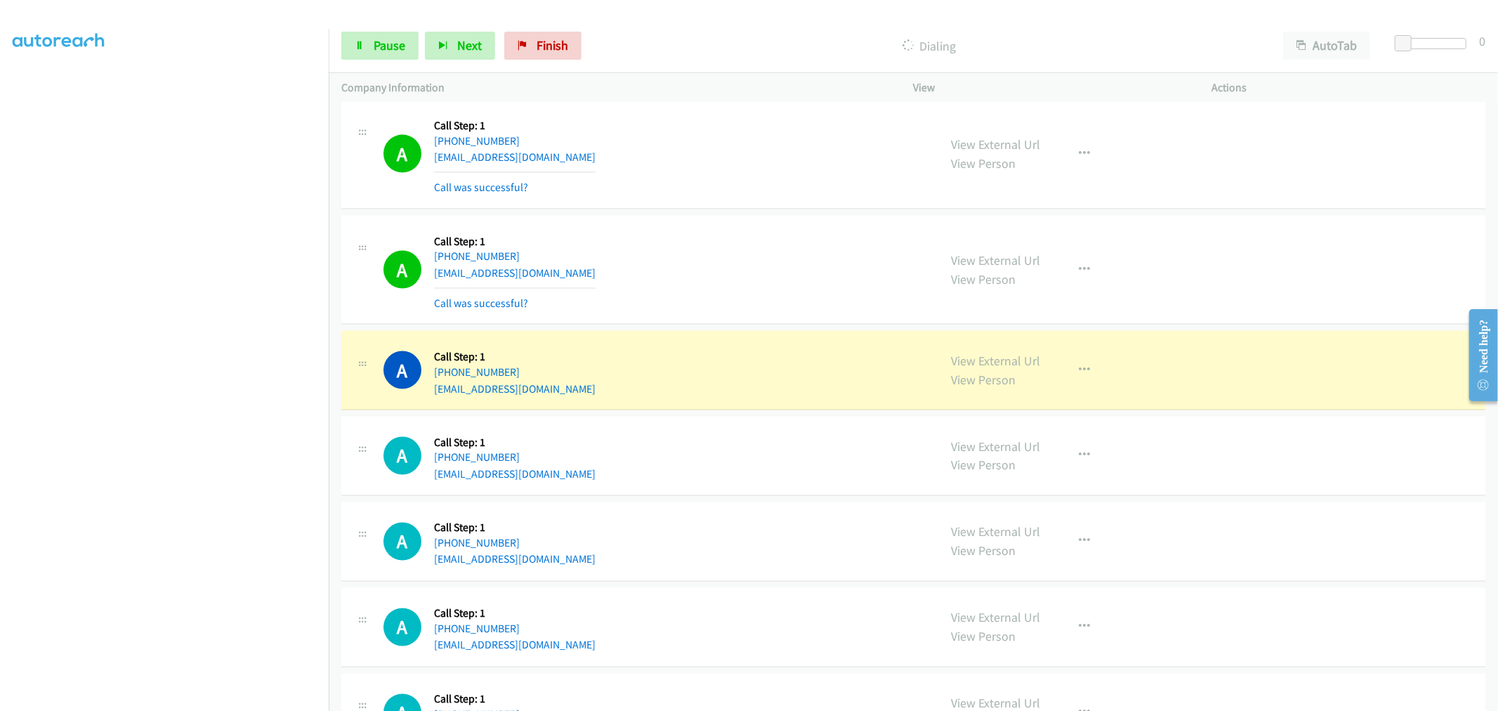
scroll to position [6446, 0]
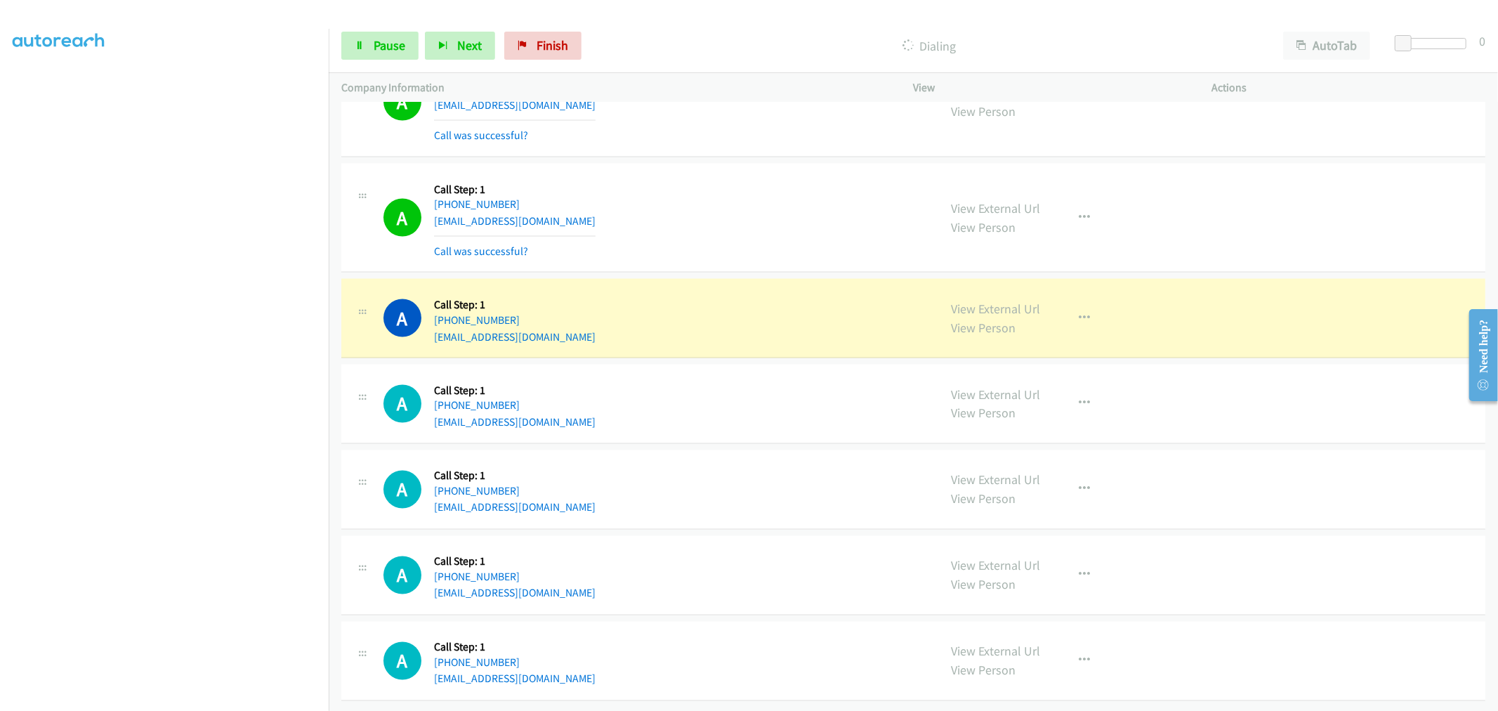
click at [712, 487] on div "A Callback Scheduled Call Step: 1 America/New_York [PHONE_NUMBER] [EMAIL_ADDRES…" at bounding box center [654, 489] width 543 height 53
click at [817, 413] on div "A Callback Scheduled Call Step: 1 America/Los_Angeles [PHONE_NUMBER] [EMAIL_ADD…" at bounding box center [654, 403] width 543 height 53
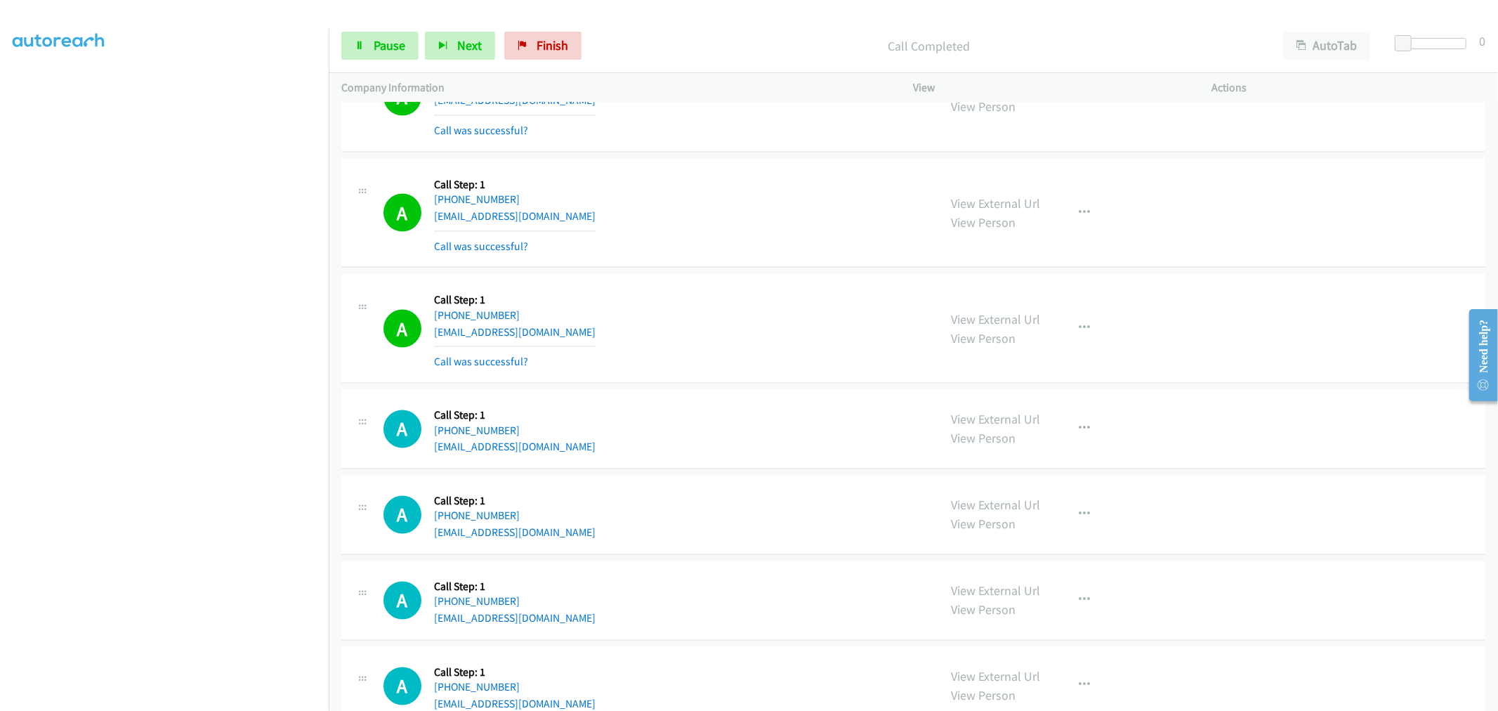
click at [748, 324] on div "A Callback Scheduled Call Step: 1 [GEOGRAPHIC_DATA]/[GEOGRAPHIC_DATA] [PHONE_NU…" at bounding box center [654, 329] width 543 height 84
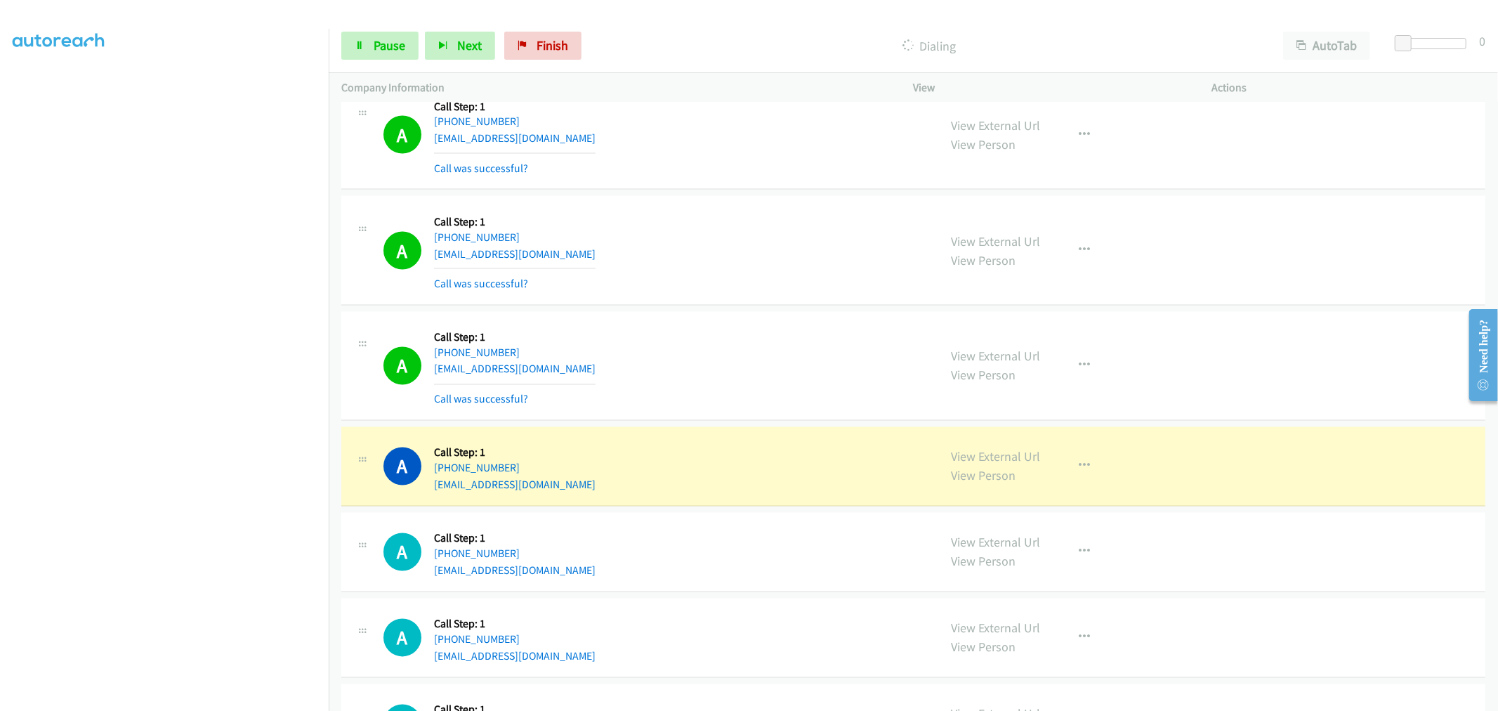
scroll to position [6492, 0]
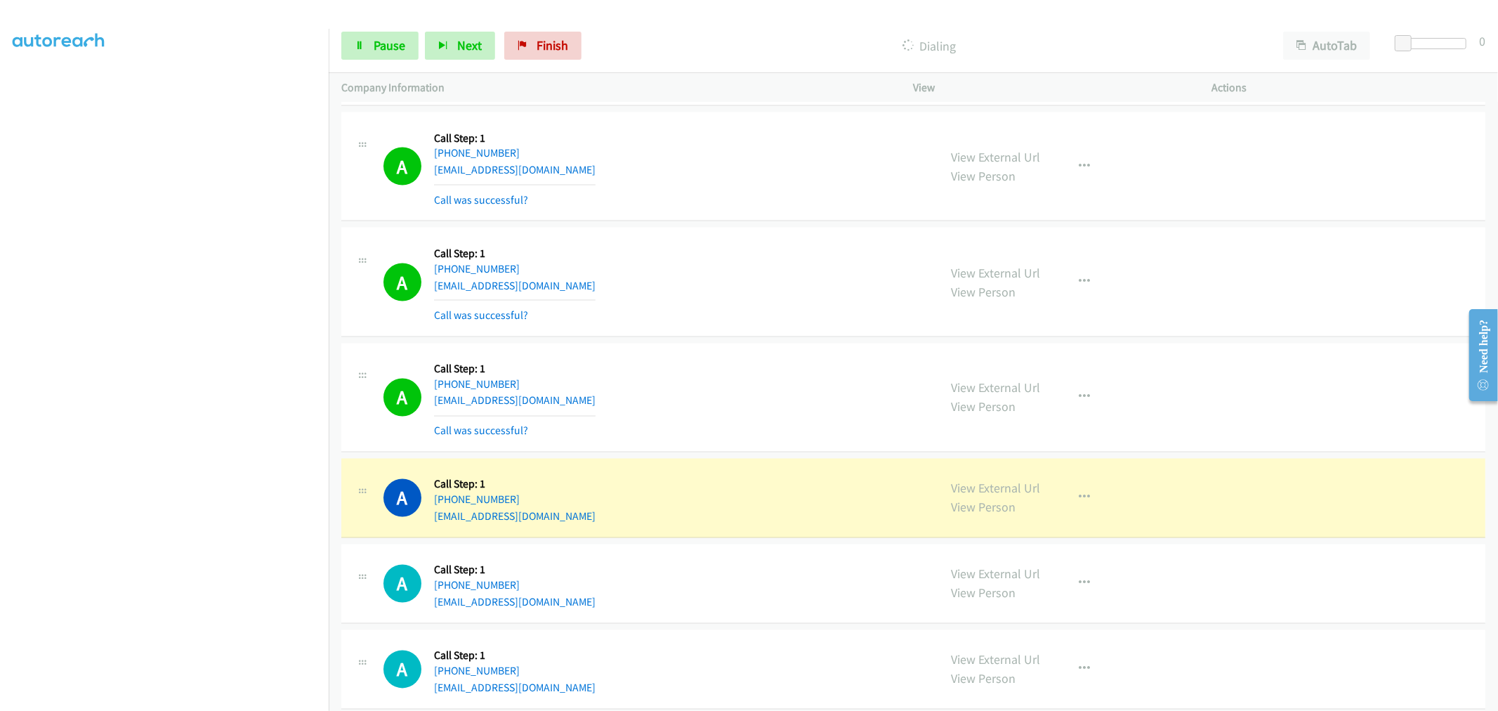
click at [737, 298] on div "A Callback Scheduled Call Step: 1 [GEOGRAPHIC_DATA]/[GEOGRAPHIC_DATA] [PHONE_NU…" at bounding box center [654, 282] width 543 height 84
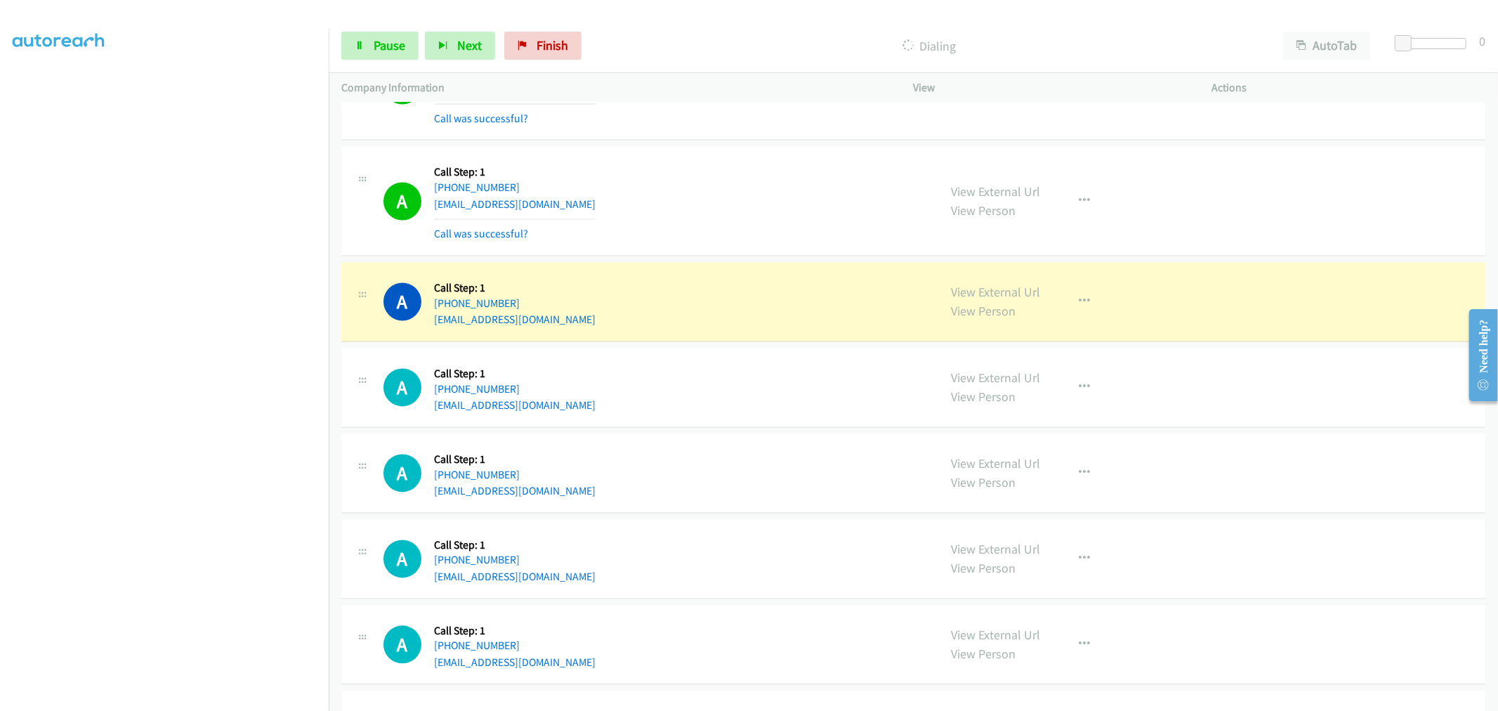
scroll to position [6882, 0]
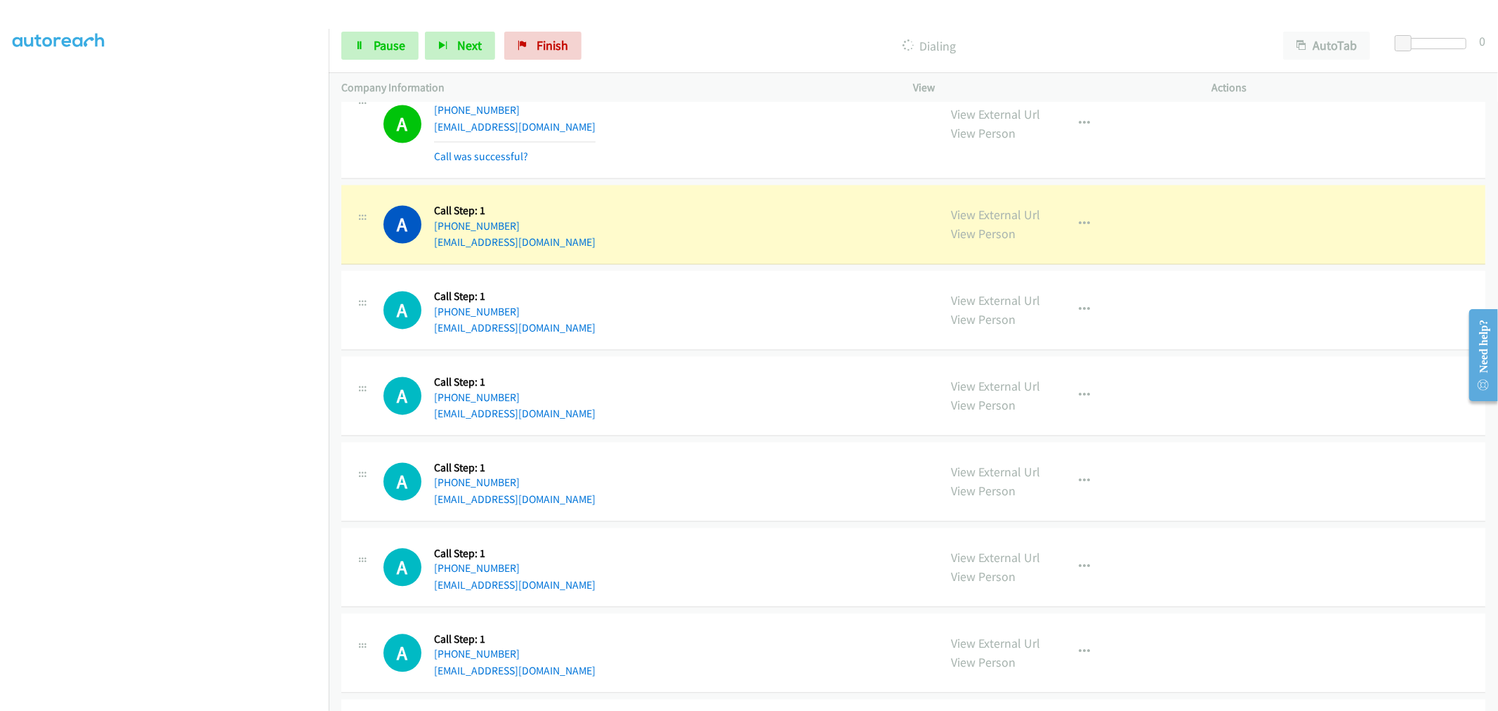
click at [728, 275] on div "A Callback Scheduled Call Step: 1 [GEOGRAPHIC_DATA]/[GEOGRAPHIC_DATA] [PHONE_NU…" at bounding box center [913, 309] width 1144 height 79
click at [726, 271] on td "A Callback Scheduled Call Step: 1 [GEOGRAPHIC_DATA]/[GEOGRAPHIC_DATA] [PHONE_NU…" at bounding box center [913, 310] width 1169 height 86
click at [749, 331] on div "A Callback Scheduled Call Step: 1 [GEOGRAPHIC_DATA]/[GEOGRAPHIC_DATA] [PHONE_NU…" at bounding box center [654, 309] width 543 height 53
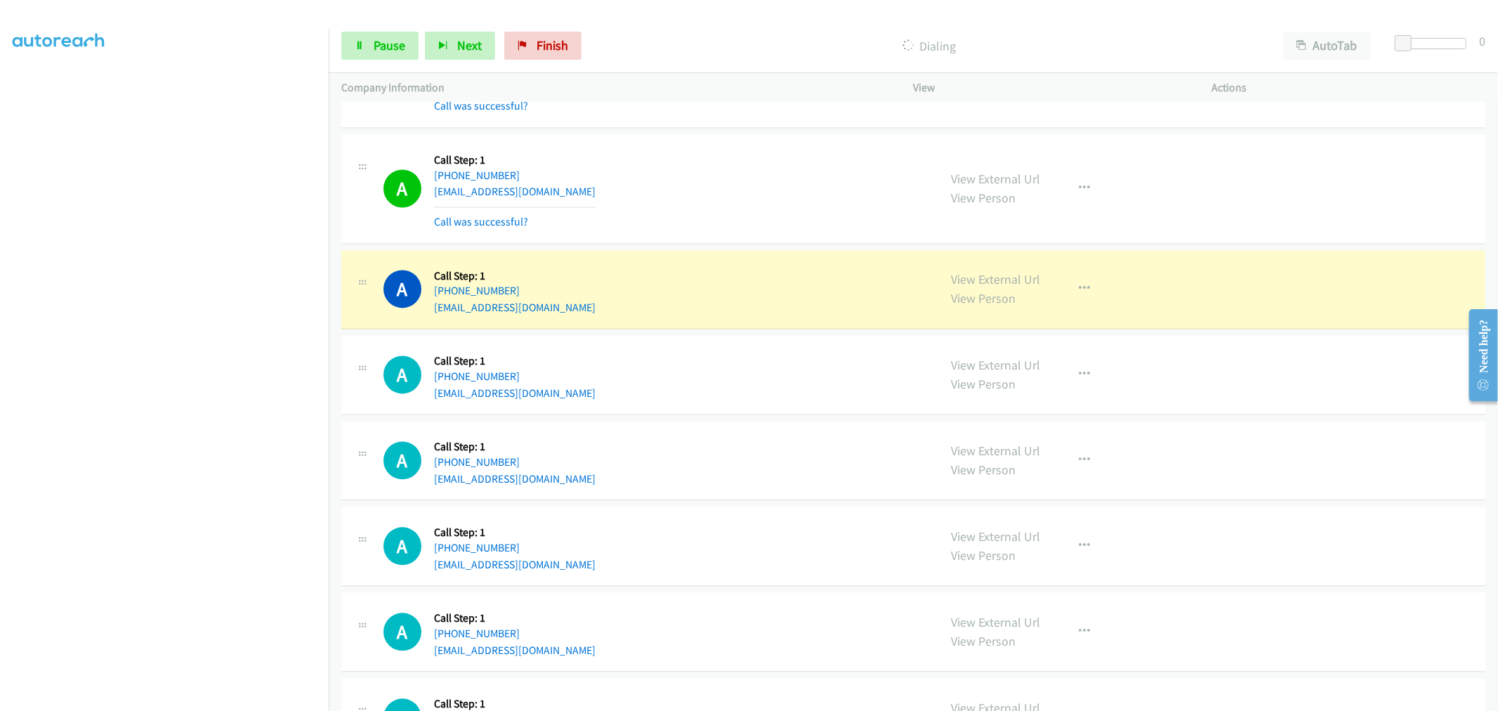
scroll to position [6961, 0]
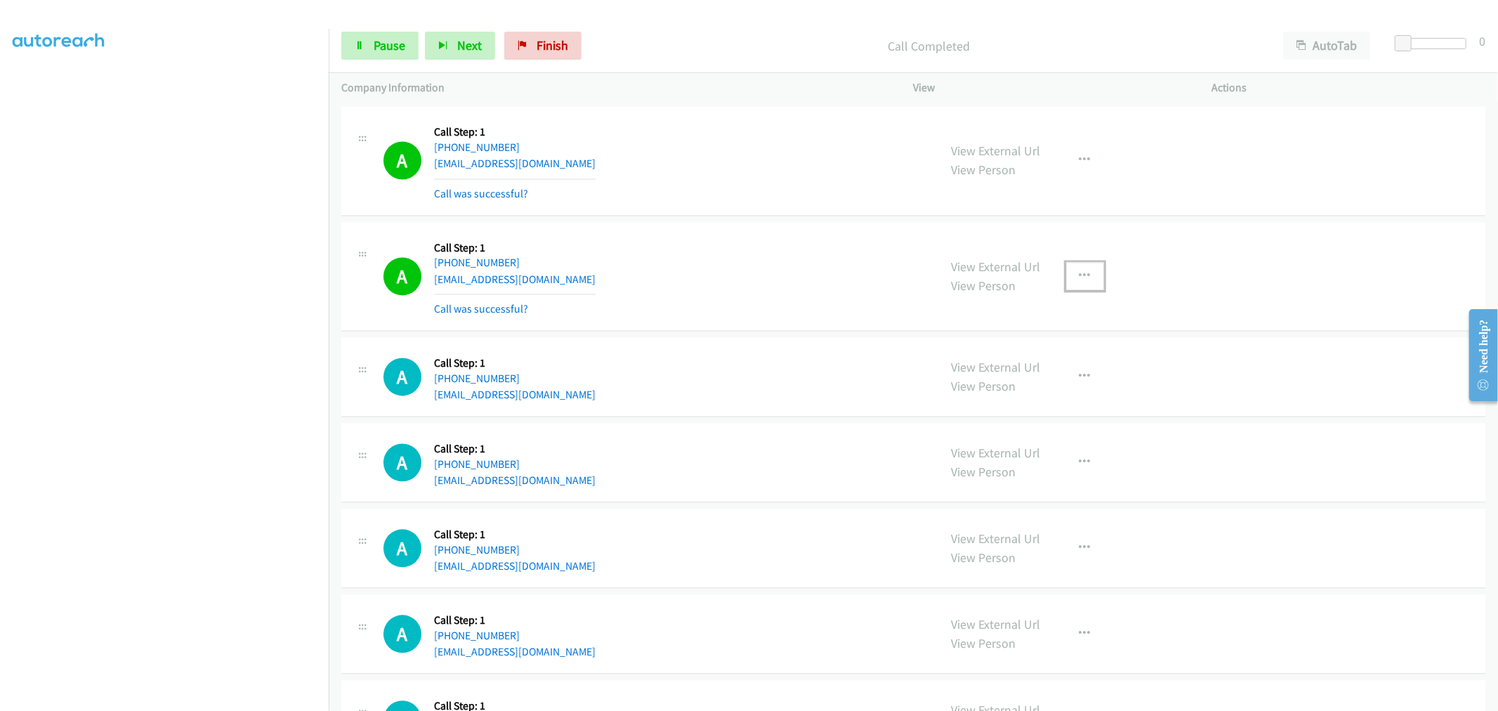
click at [1068, 276] on button "button" at bounding box center [1085, 276] width 38 height 28
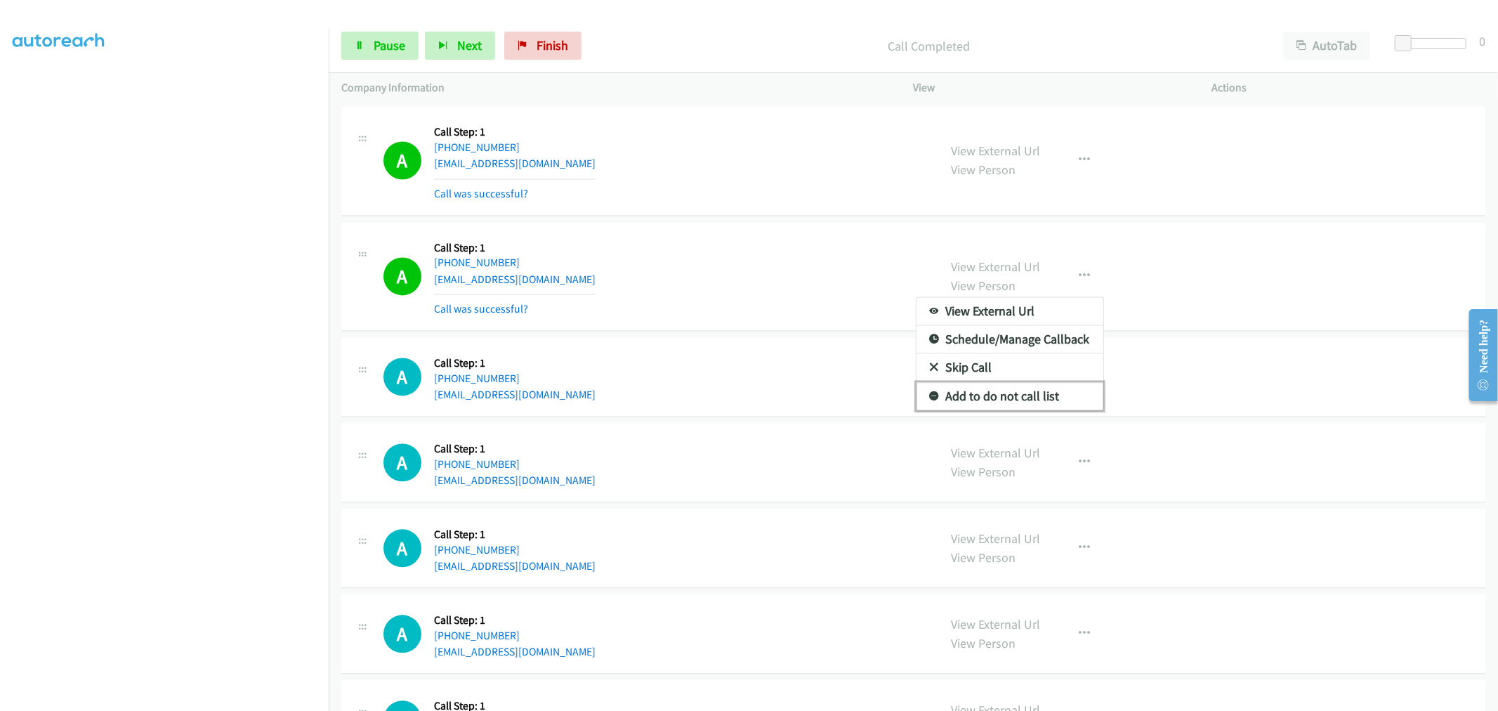
click at [983, 406] on link "Add to do not call list" at bounding box center [1010, 396] width 187 height 28
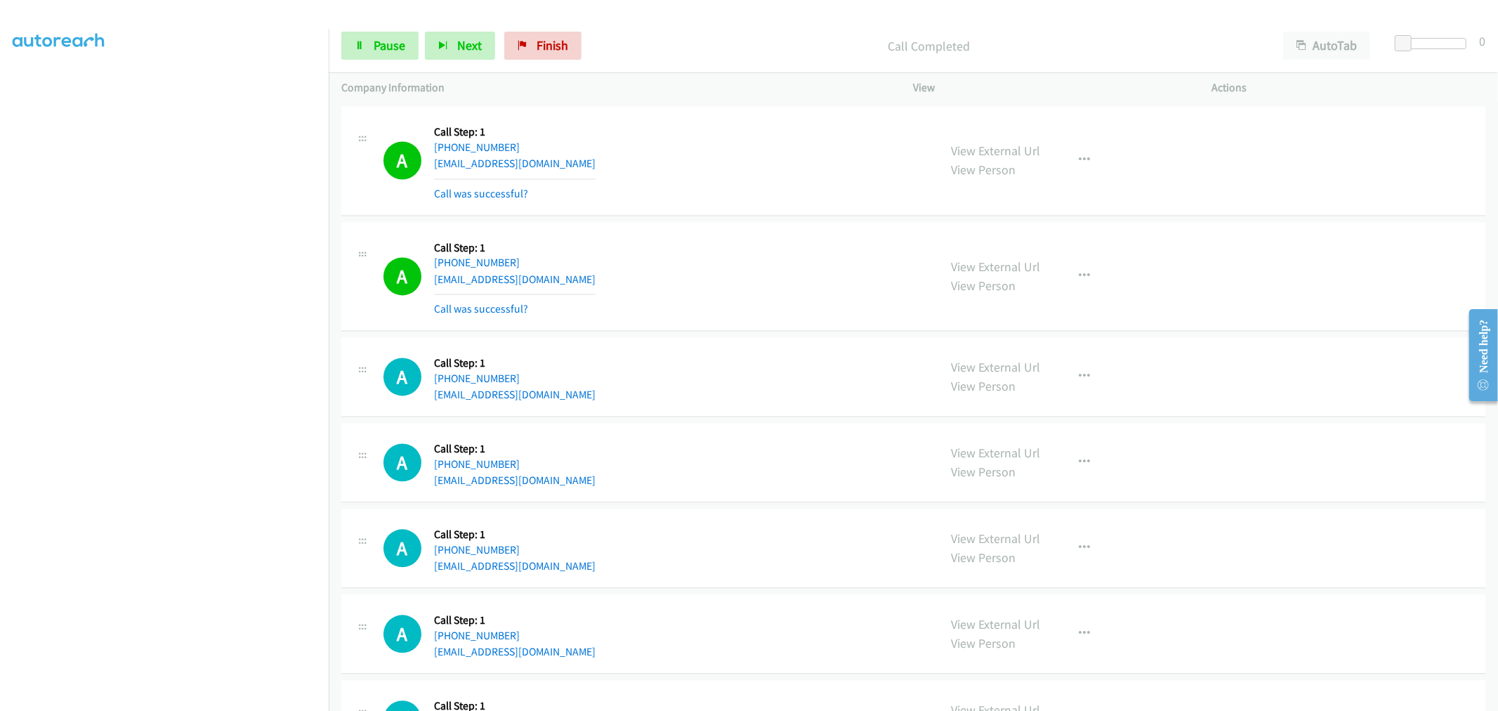
click at [756, 290] on div "A Callback Scheduled Call Step: 1 [GEOGRAPHIC_DATA]/[GEOGRAPHIC_DATA] [PHONE_NU…" at bounding box center [654, 277] width 543 height 84
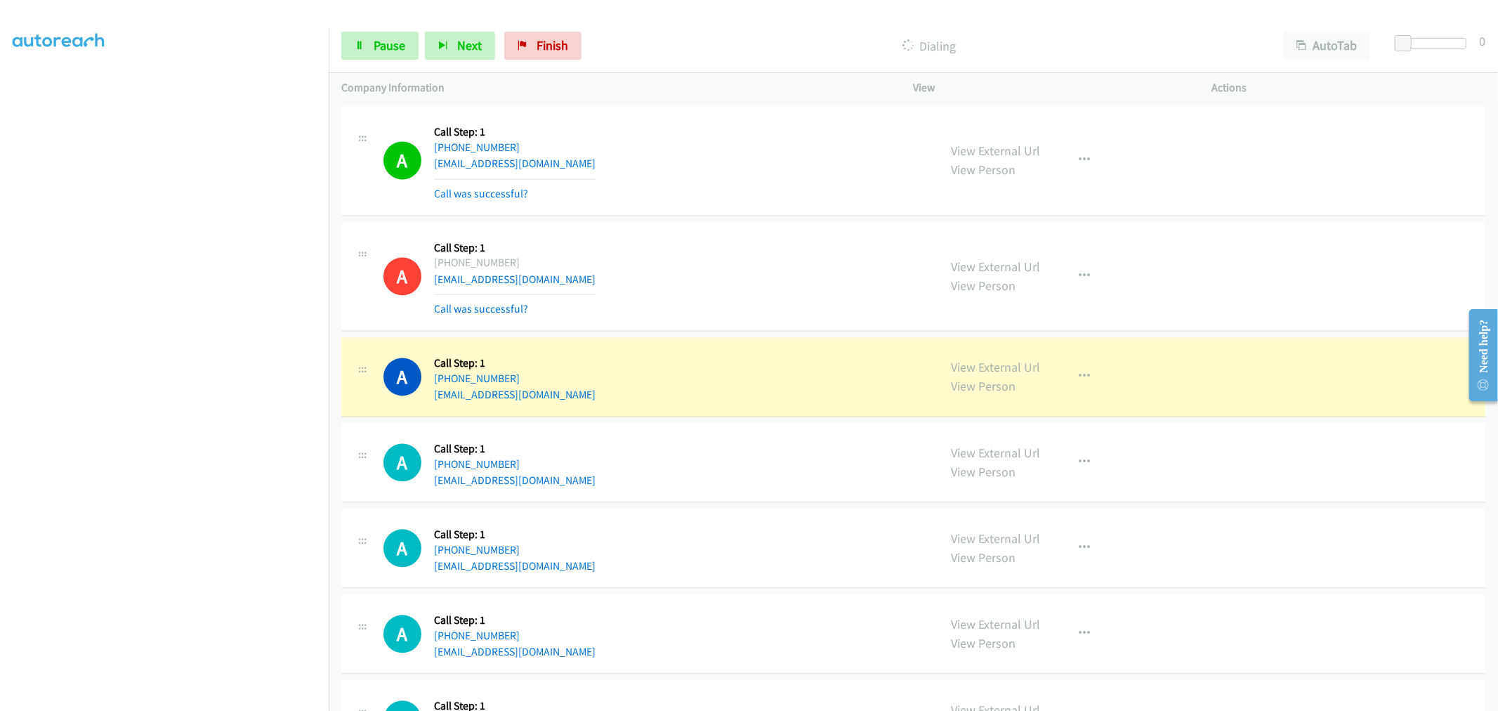
click at [721, 223] on td "A Callback Scheduled Call Step: 1 [GEOGRAPHIC_DATA]/[GEOGRAPHIC_DATA] [PHONE_NU…" at bounding box center [913, 276] width 1169 height 116
click at [726, 218] on td "A Callback Scheduled Call Step: 1 America/New_York [PHONE_NUMBER] [EMAIL_ADDRES…" at bounding box center [913, 161] width 1169 height 116
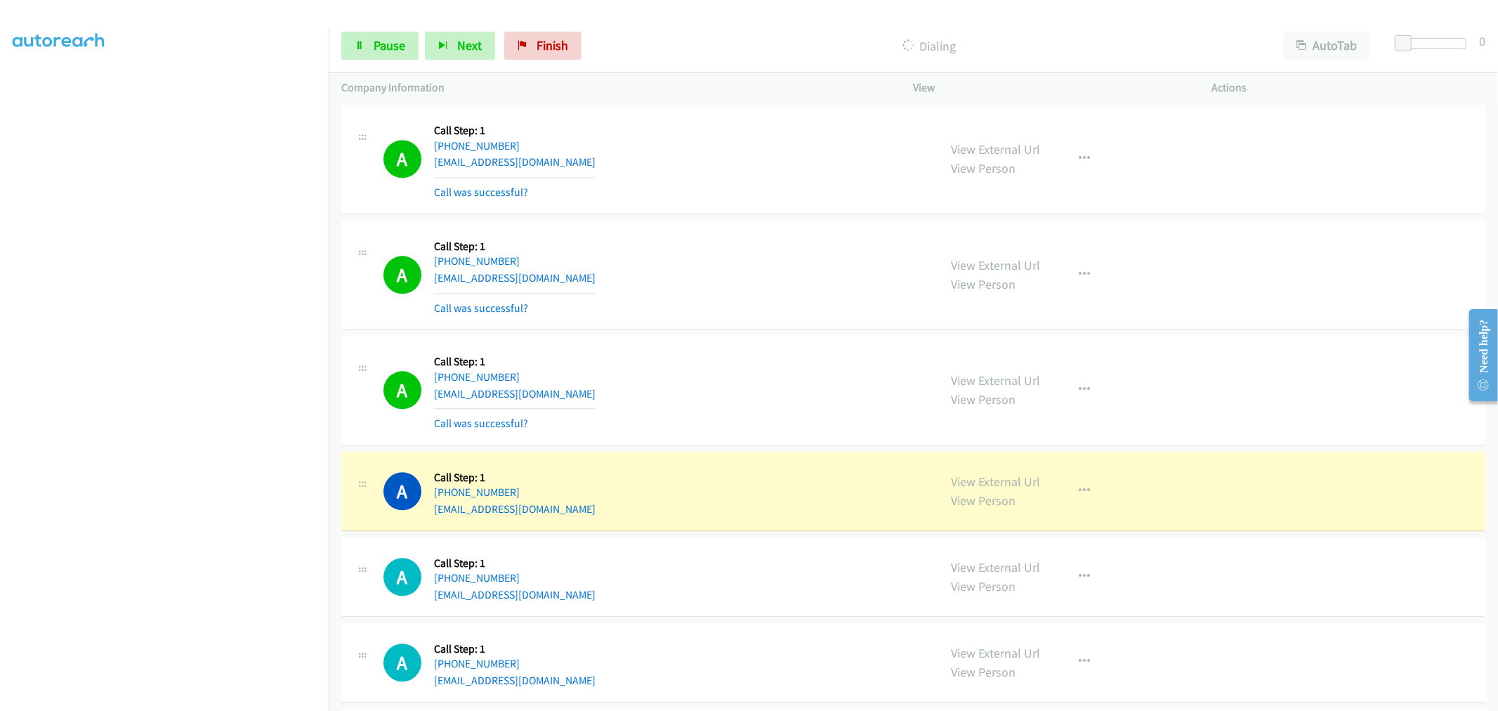
scroll to position [7194, 0]
click at [735, 337] on td "A Callback Scheduled Call Step: 1 America/Los_Angeles [PHONE_NUMBER] [EMAIL_ADD…" at bounding box center [913, 390] width 1169 height 116
click at [710, 332] on td "A Callback Scheduled Call Step: 1 America/New_York [PHONE_NUMBER] [EMAIL_ADDRES…" at bounding box center [913, 274] width 1169 height 116
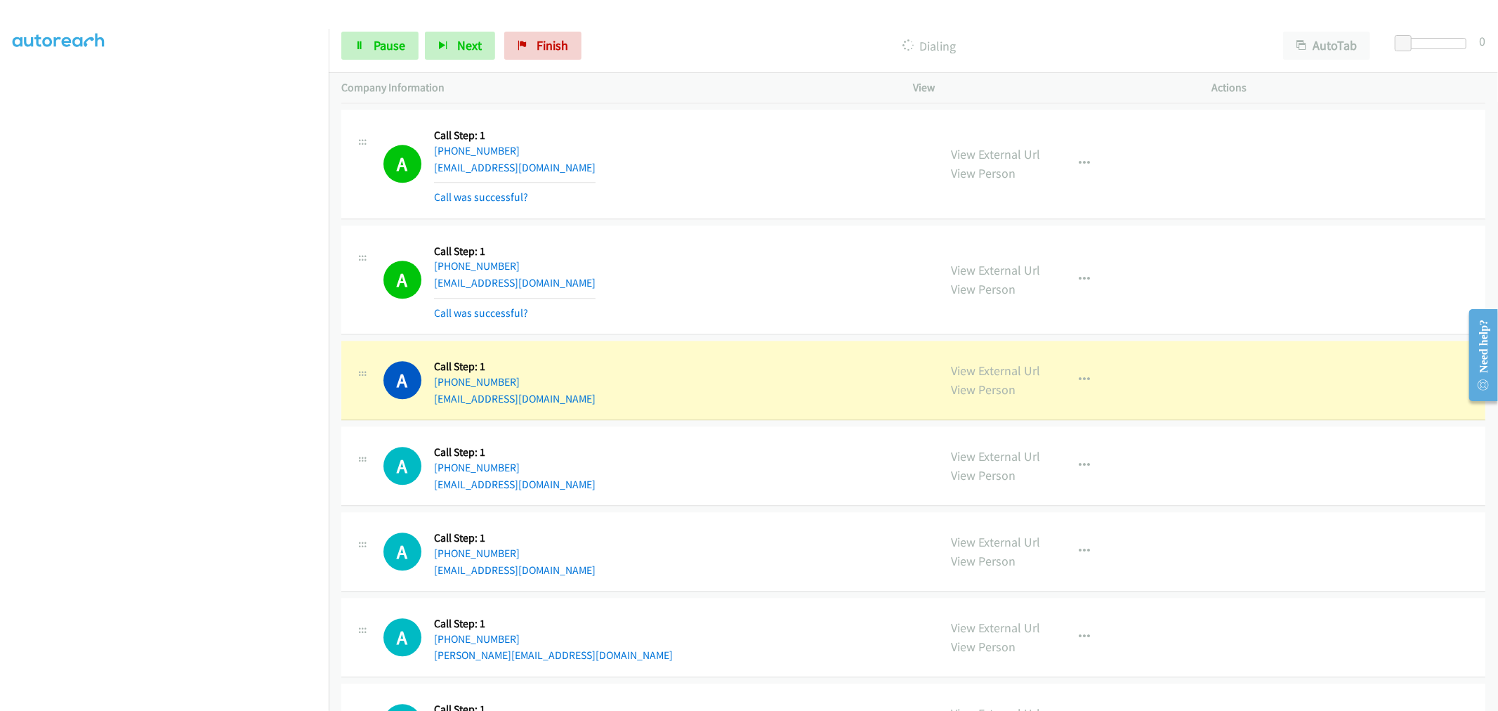
scroll to position [7428, 0]
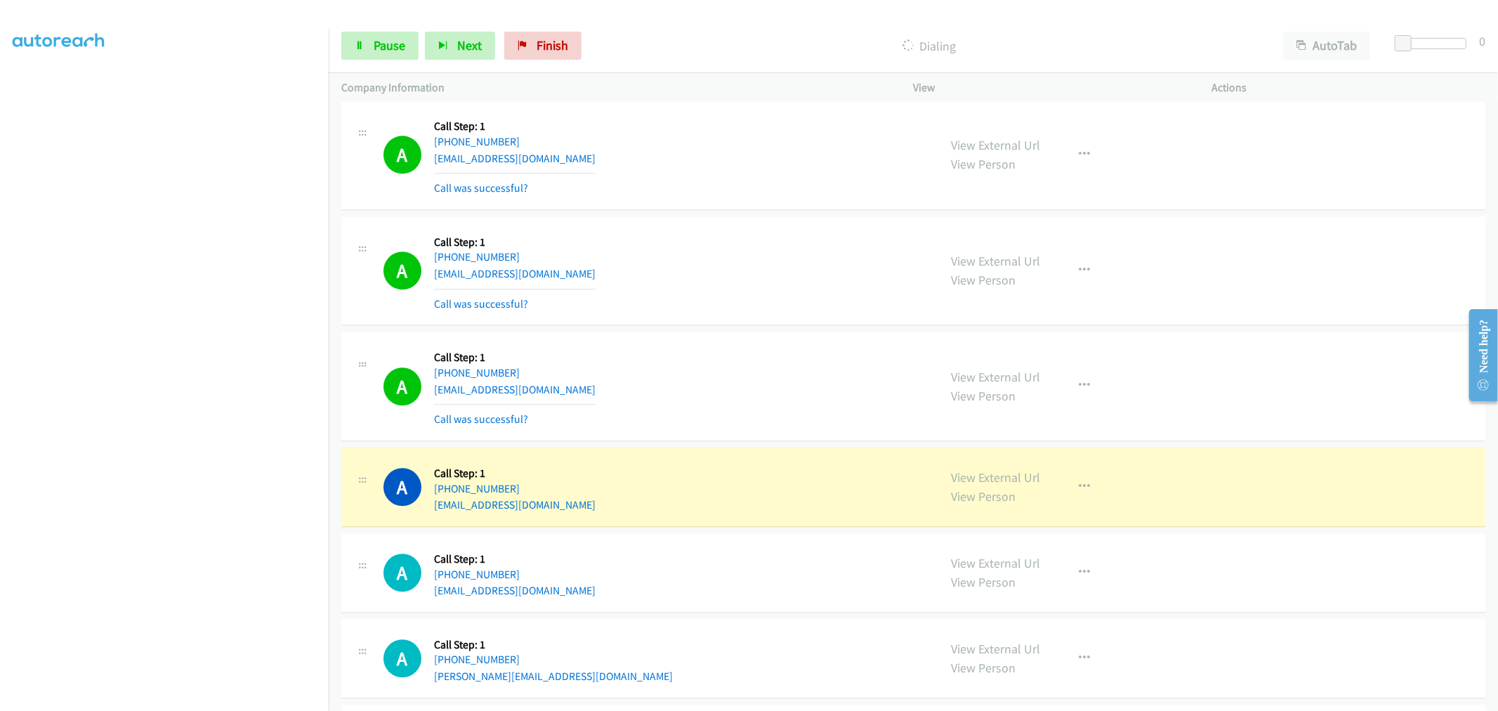
click at [734, 257] on div "A Callback Scheduled Call Step: 1 America/New_York [PHONE_NUMBER] [EMAIL_ADDRES…" at bounding box center [654, 271] width 543 height 84
click at [809, 276] on div "A Callback Scheduled Call Step: 1 America/New_York [PHONE_NUMBER] [EMAIL_ADDRES…" at bounding box center [654, 271] width 543 height 84
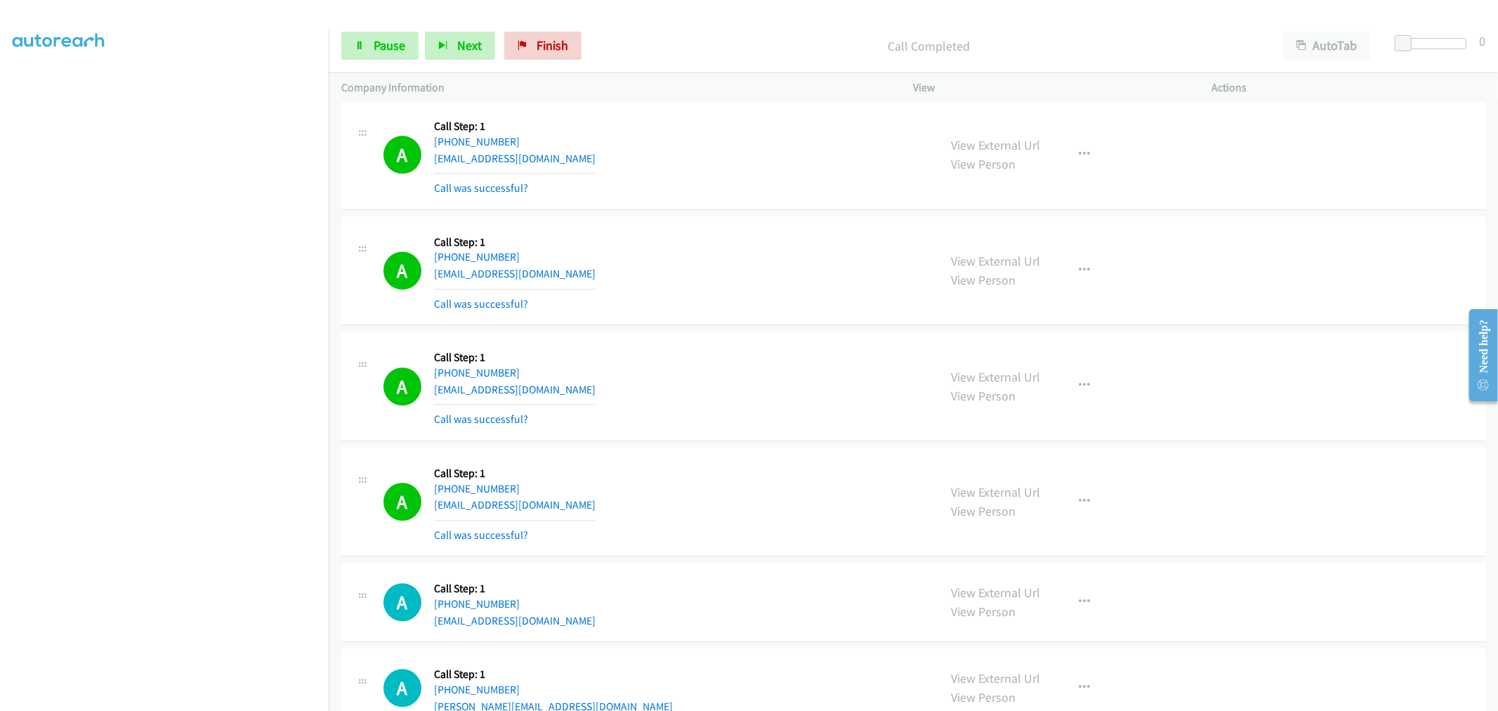
click at [664, 296] on div "A Callback Scheduled Call Step: 1 America/New_York [PHONE_NUMBER] [EMAIL_ADDRES…" at bounding box center [654, 271] width 543 height 84
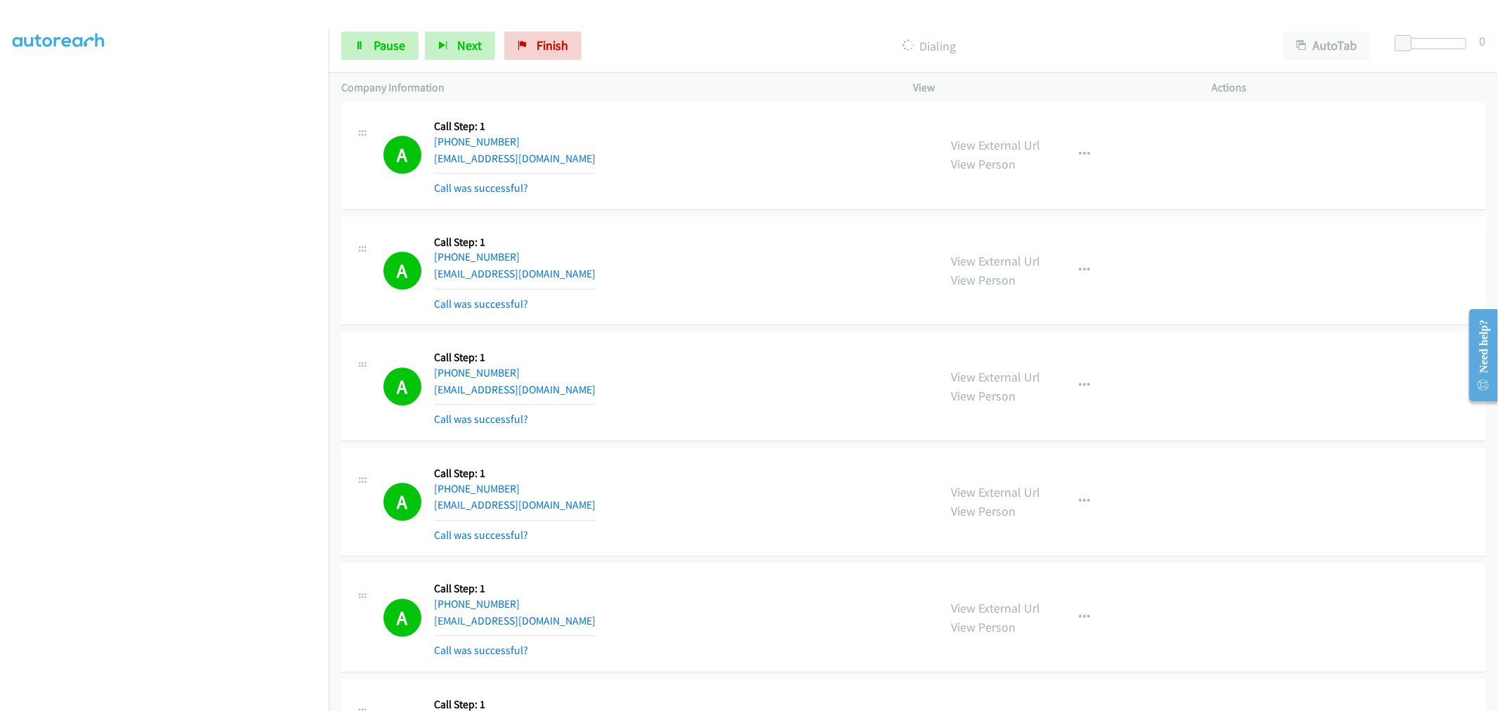
scroll to position [7272, 0]
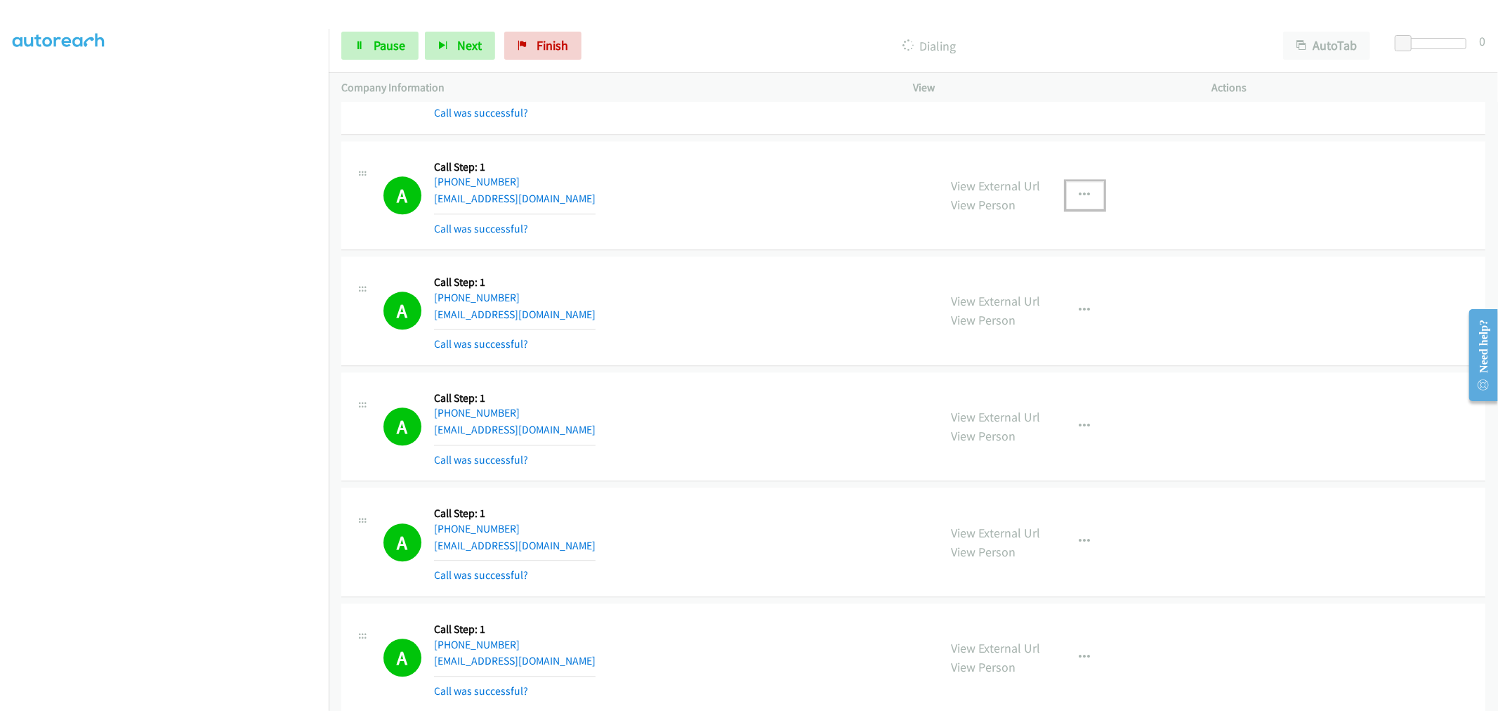
drag, startPoint x: 1078, startPoint y: 197, endPoint x: 1059, endPoint y: 222, distance: 31.0
click at [1080, 197] on icon "button" at bounding box center [1085, 195] width 11 height 11
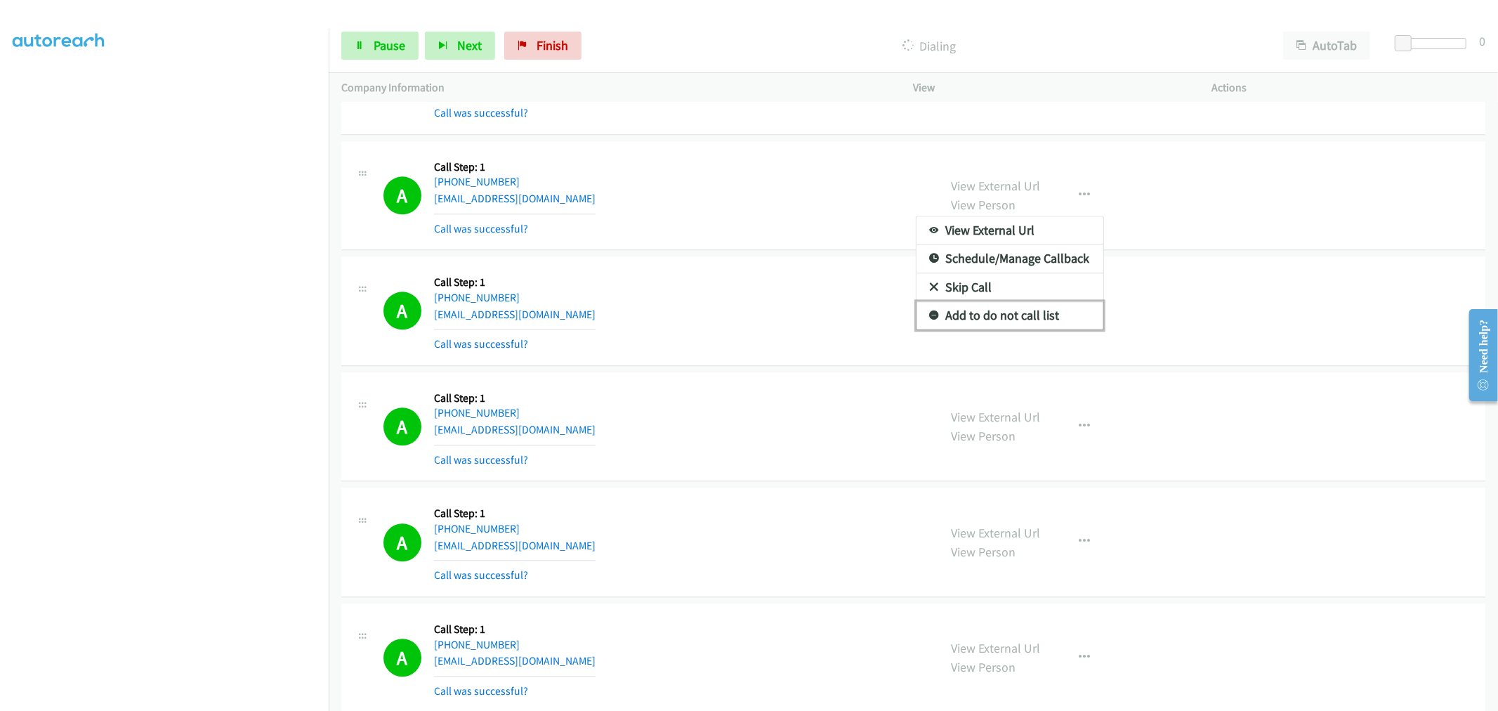
click at [999, 312] on link "Add to do not call list" at bounding box center [1010, 315] width 187 height 28
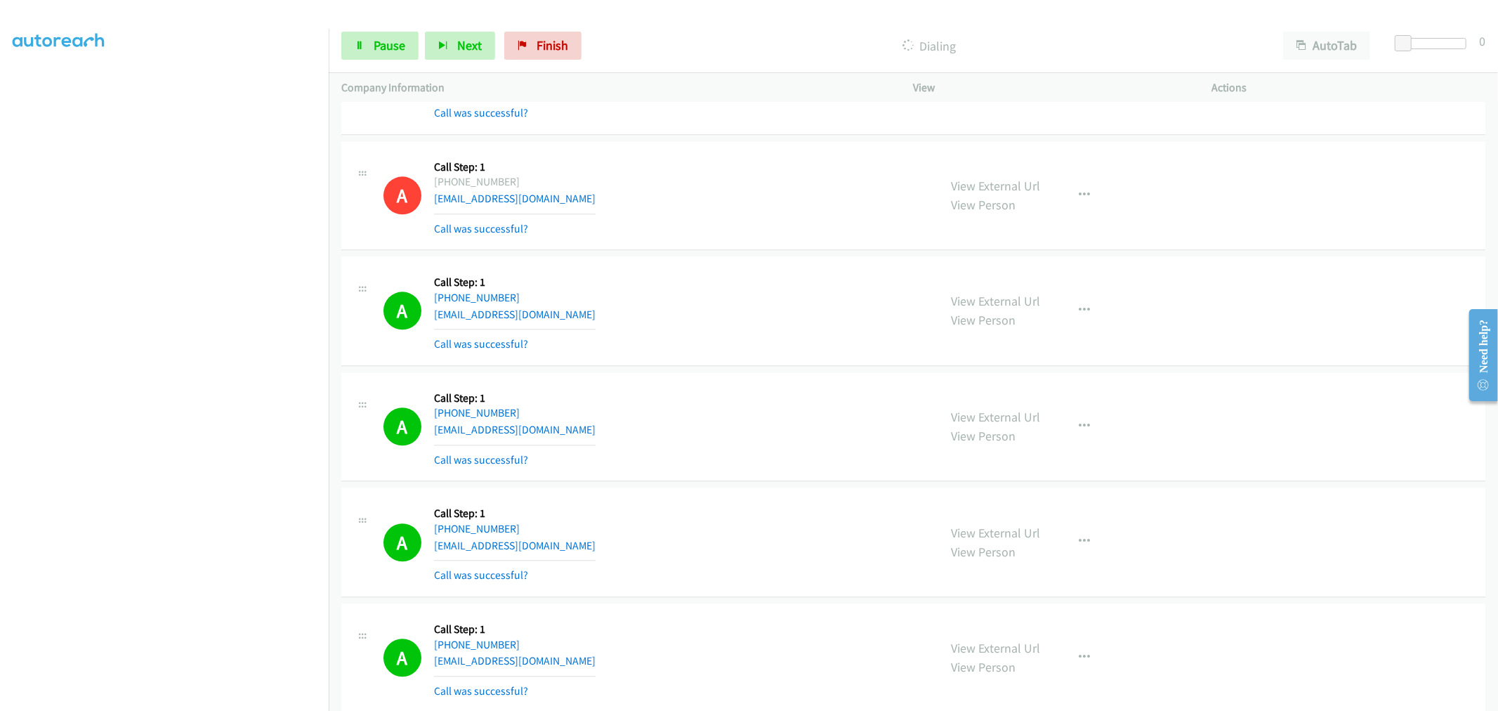
click at [712, 269] on div "A Callback Scheduled Call Step: 1 America/Los_Angeles [PHONE_NUMBER] [EMAIL_ADD…" at bounding box center [913, 311] width 1144 height 110
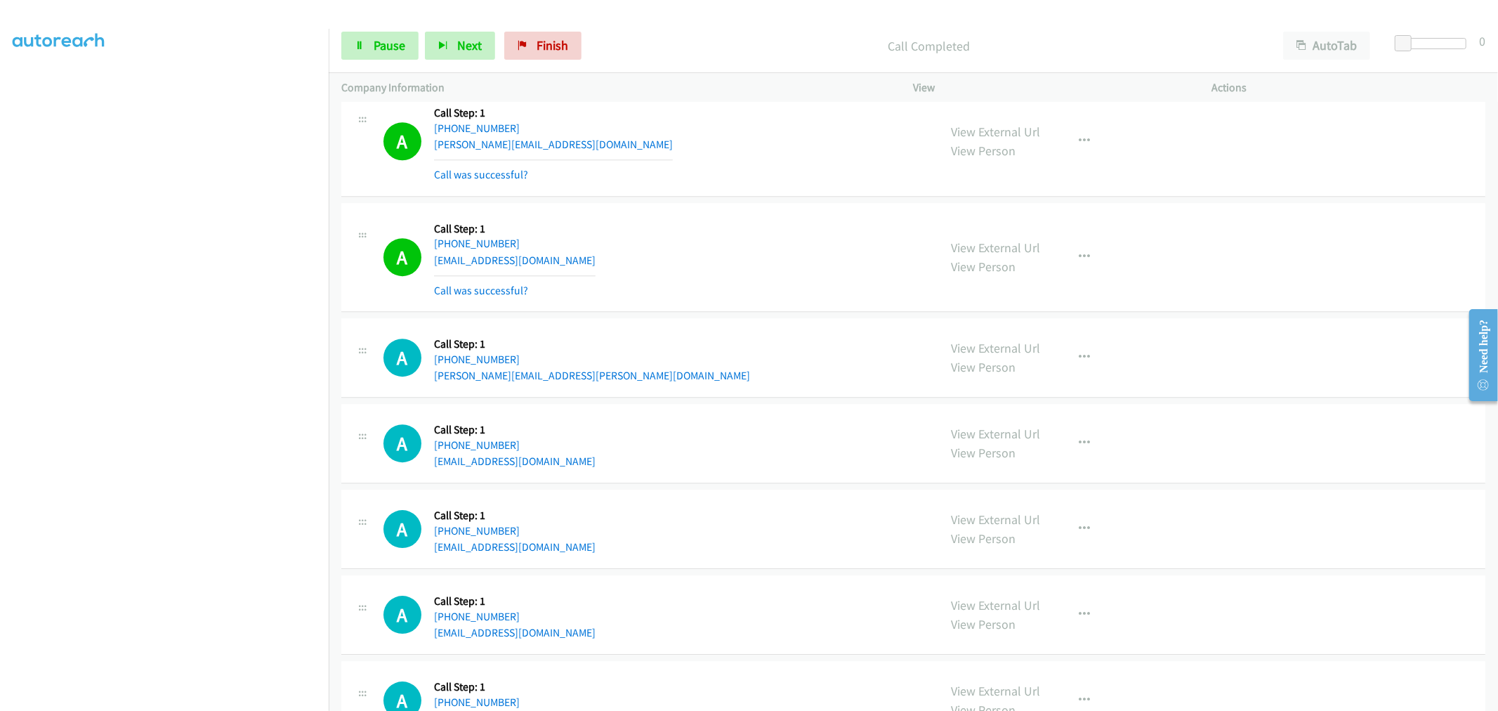
scroll to position [8053, 0]
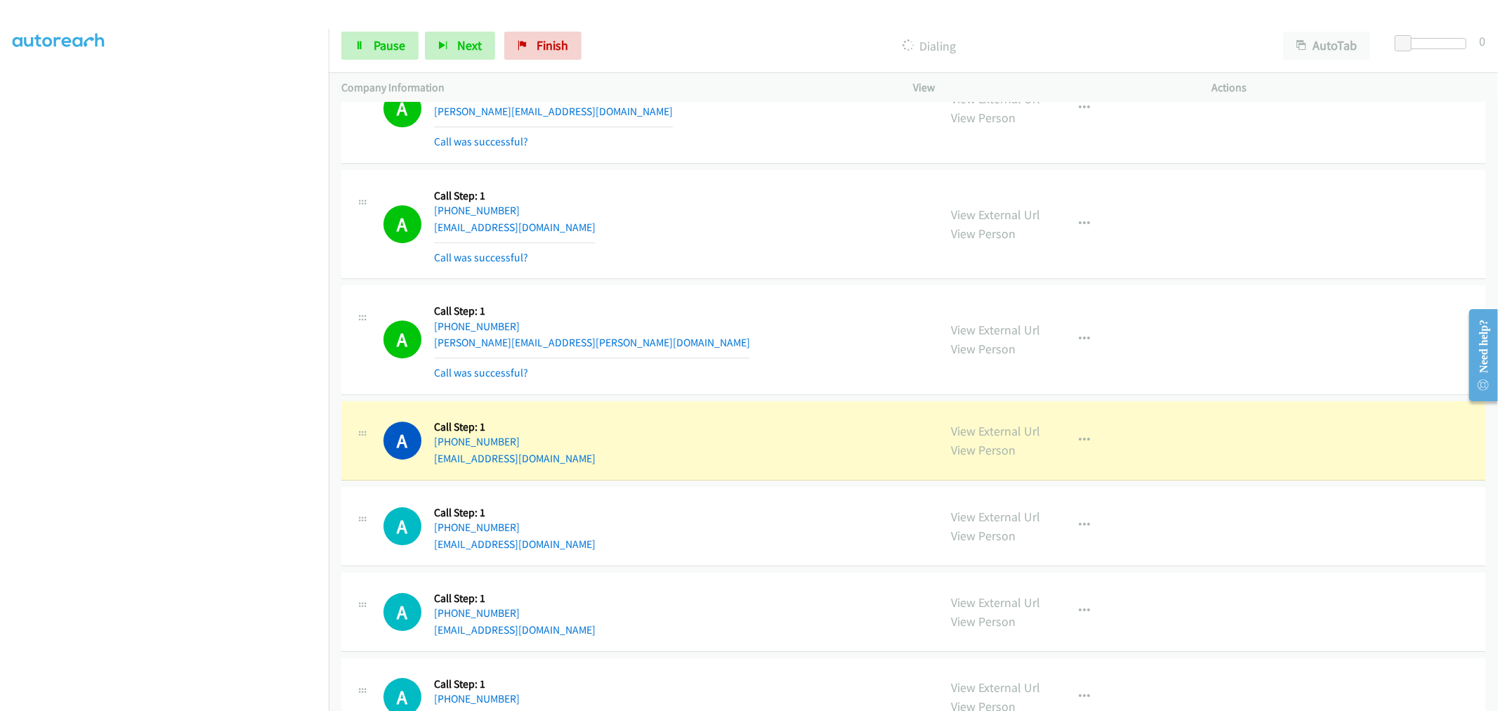
click at [733, 334] on div "A Callback Scheduled Call Step: 1 [GEOGRAPHIC_DATA]/[GEOGRAPHIC_DATA] [PHONE_NU…" at bounding box center [654, 340] width 543 height 84
click at [671, 337] on div "A Callback Scheduled Call Step: 1 [GEOGRAPHIC_DATA]/[GEOGRAPHIC_DATA] [PHONE_NU…" at bounding box center [654, 340] width 543 height 84
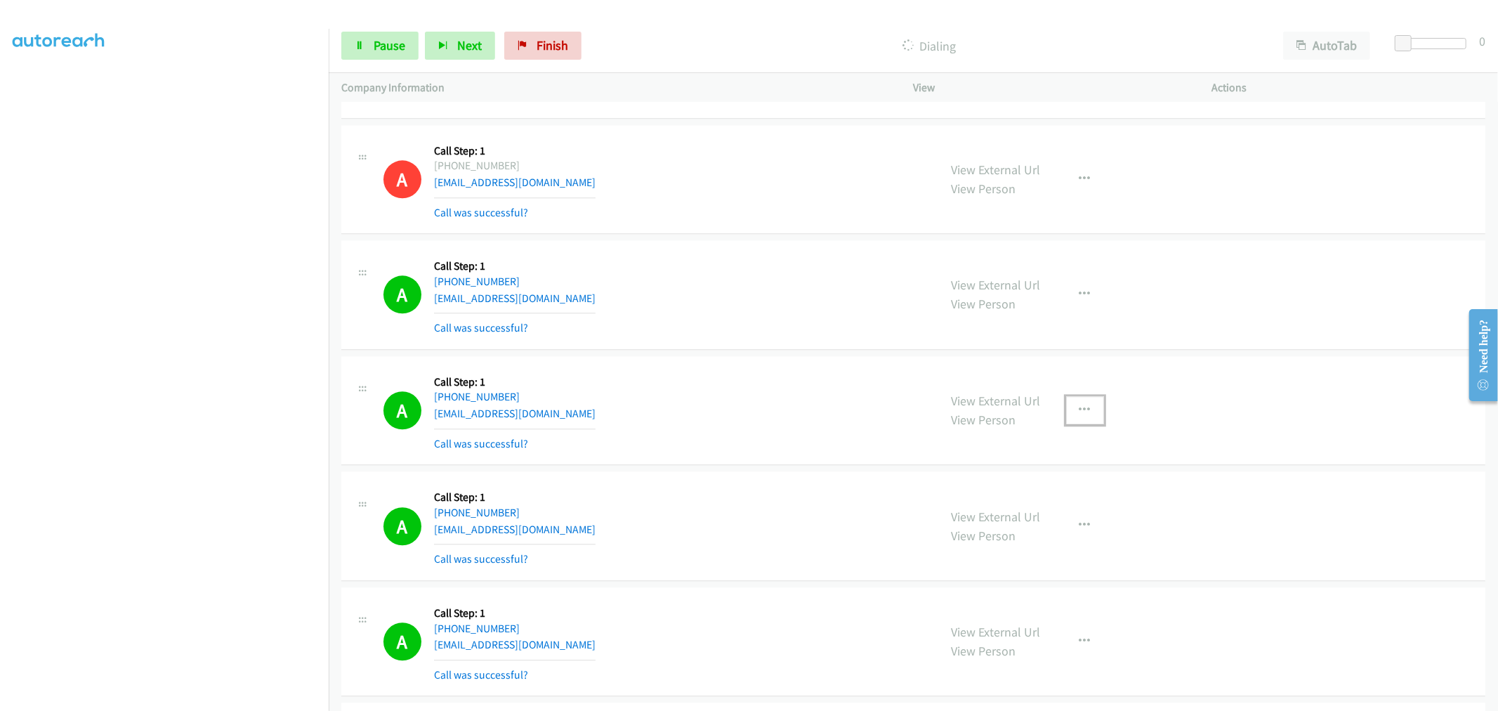
click at [1082, 416] on icon "button" at bounding box center [1085, 410] width 11 height 11
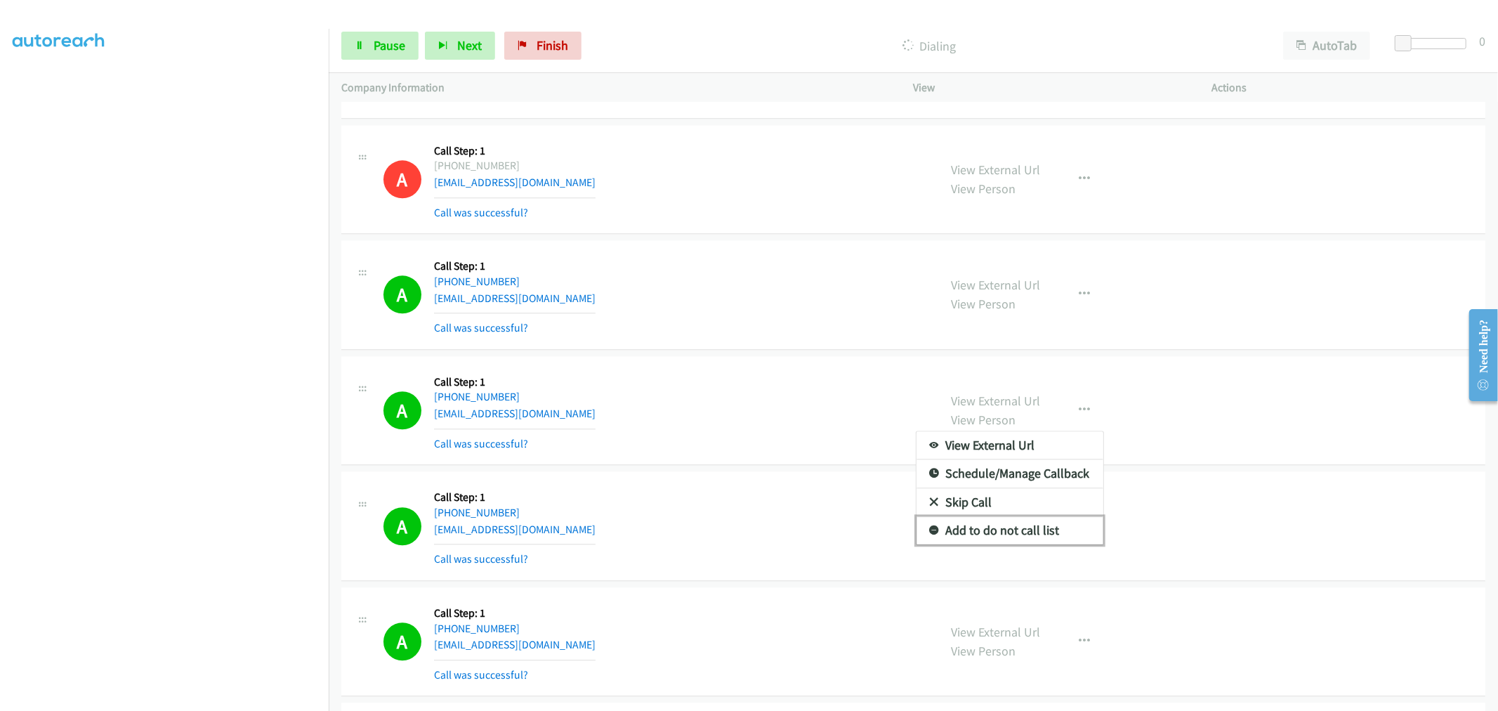
click at [1012, 528] on link "Add to do not call list" at bounding box center [1010, 530] width 187 height 28
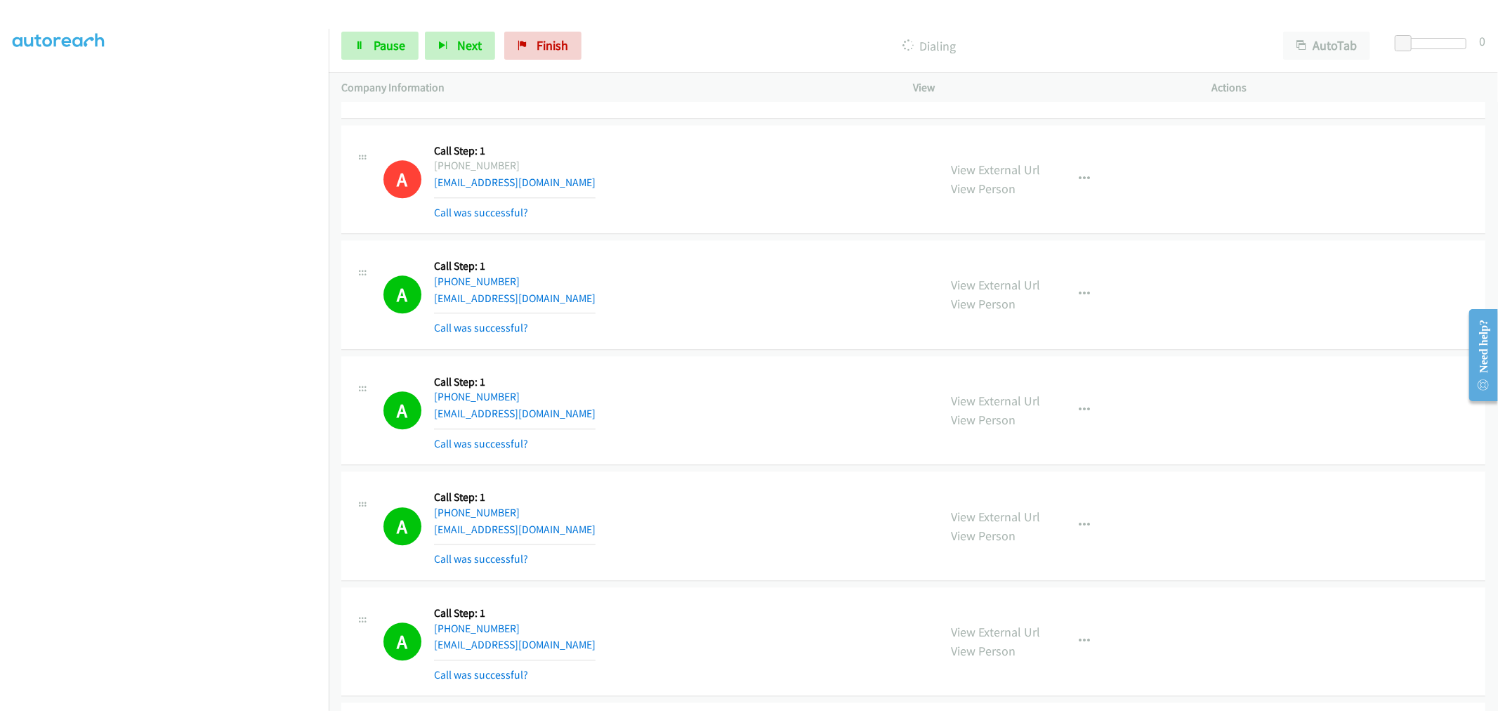
click at [754, 437] on div "A Callback Scheduled Call Step: 1 America/New_York [PHONE_NUMBER] [EMAIL_ADDRES…" at bounding box center [654, 411] width 543 height 84
drag, startPoint x: 832, startPoint y: 368, endPoint x: 790, endPoint y: 392, distance: 47.8
click at [831, 367] on div "A Callback Scheduled Call Step: 1 America/New_York [PHONE_NUMBER] [EMAIL_ADDRES…" at bounding box center [913, 411] width 1144 height 110
click at [747, 228] on div "A Callback Scheduled Call Step: 1 America/New_York [PHONE_NUMBER] [EMAIL_ADDRES…" at bounding box center [913, 180] width 1144 height 110
click at [715, 316] on div "A Callback Scheduled Call Step: 1 America/Los_Angeles [PHONE_NUMBER] [EMAIL_ADD…" at bounding box center [654, 295] width 543 height 84
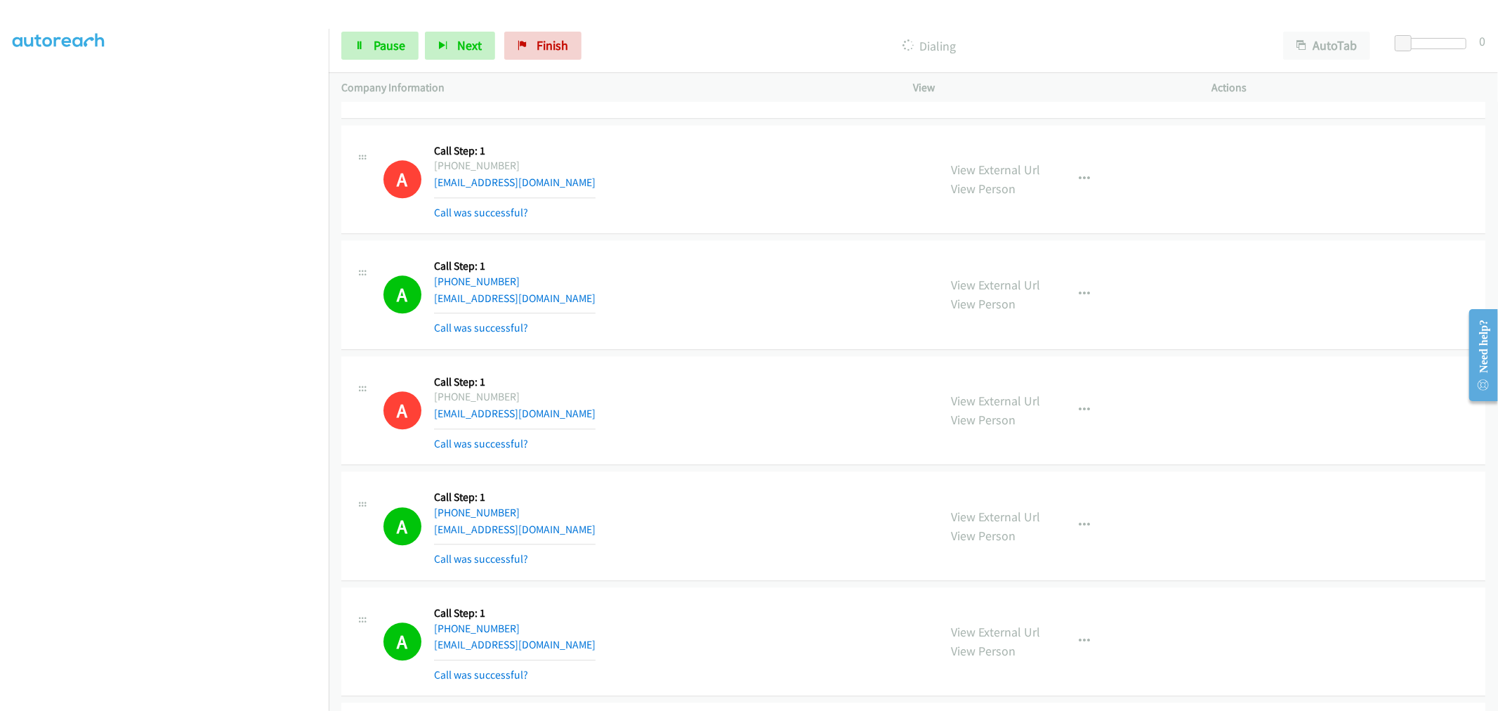
click at [736, 242] on td "A Callback Scheduled Call Step: 1 America/Los_Angeles [PHONE_NUMBER] [EMAIL_ADD…" at bounding box center [913, 295] width 1169 height 116
click at [721, 329] on div "A Callback Scheduled Call Step: 1 America/Los_Angeles [PHONE_NUMBER] [EMAIL_ADD…" at bounding box center [654, 295] width 543 height 84
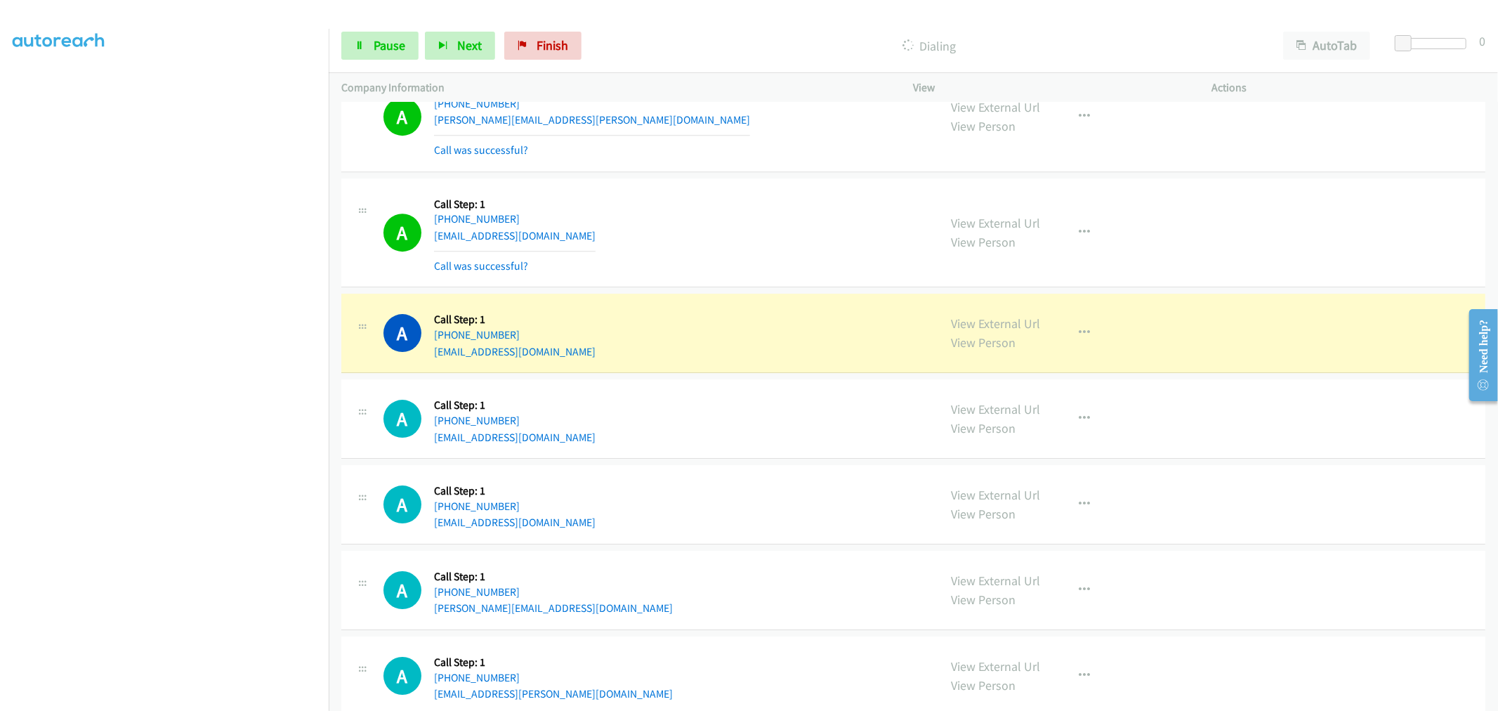
scroll to position [8303, 0]
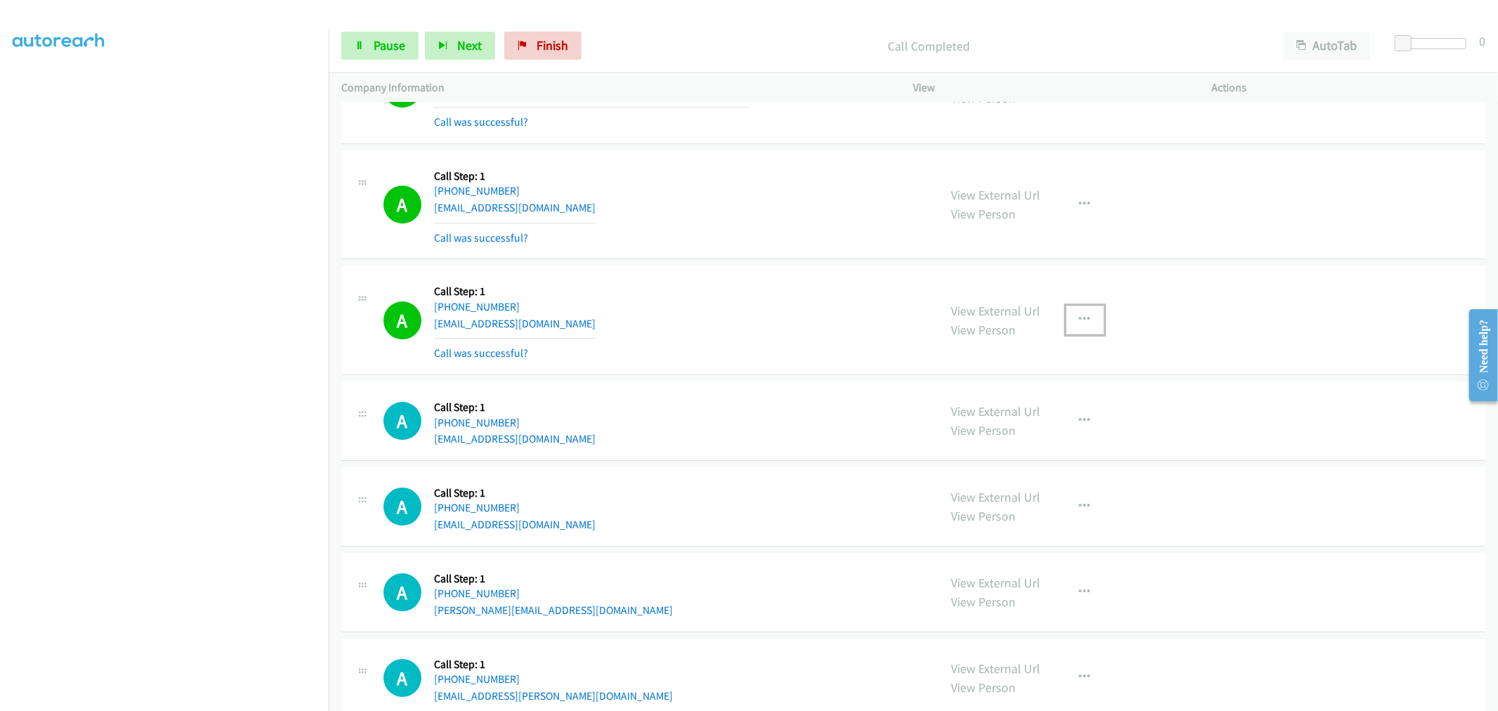
click at [1080, 323] on icon "button" at bounding box center [1085, 319] width 11 height 11
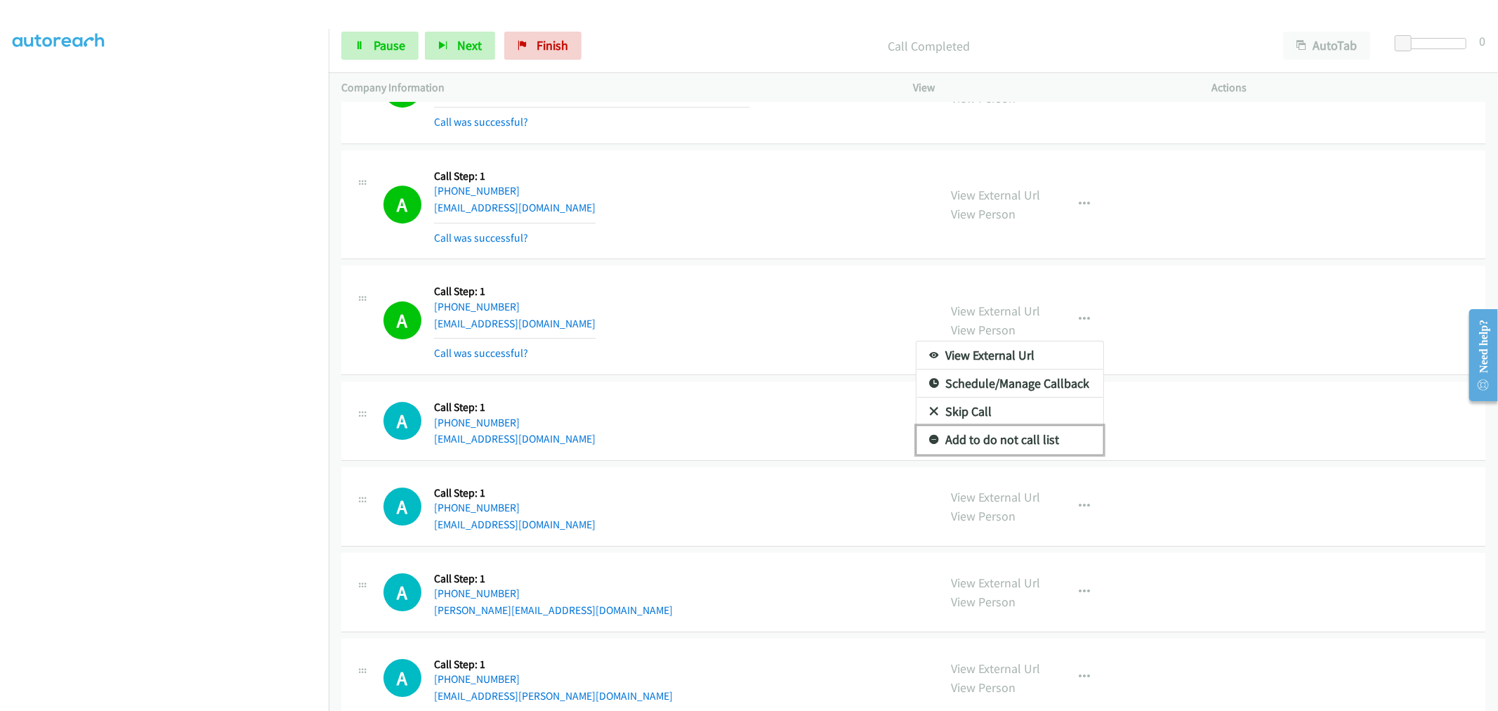
click at [999, 447] on link "Add to do not call list" at bounding box center [1010, 440] width 187 height 28
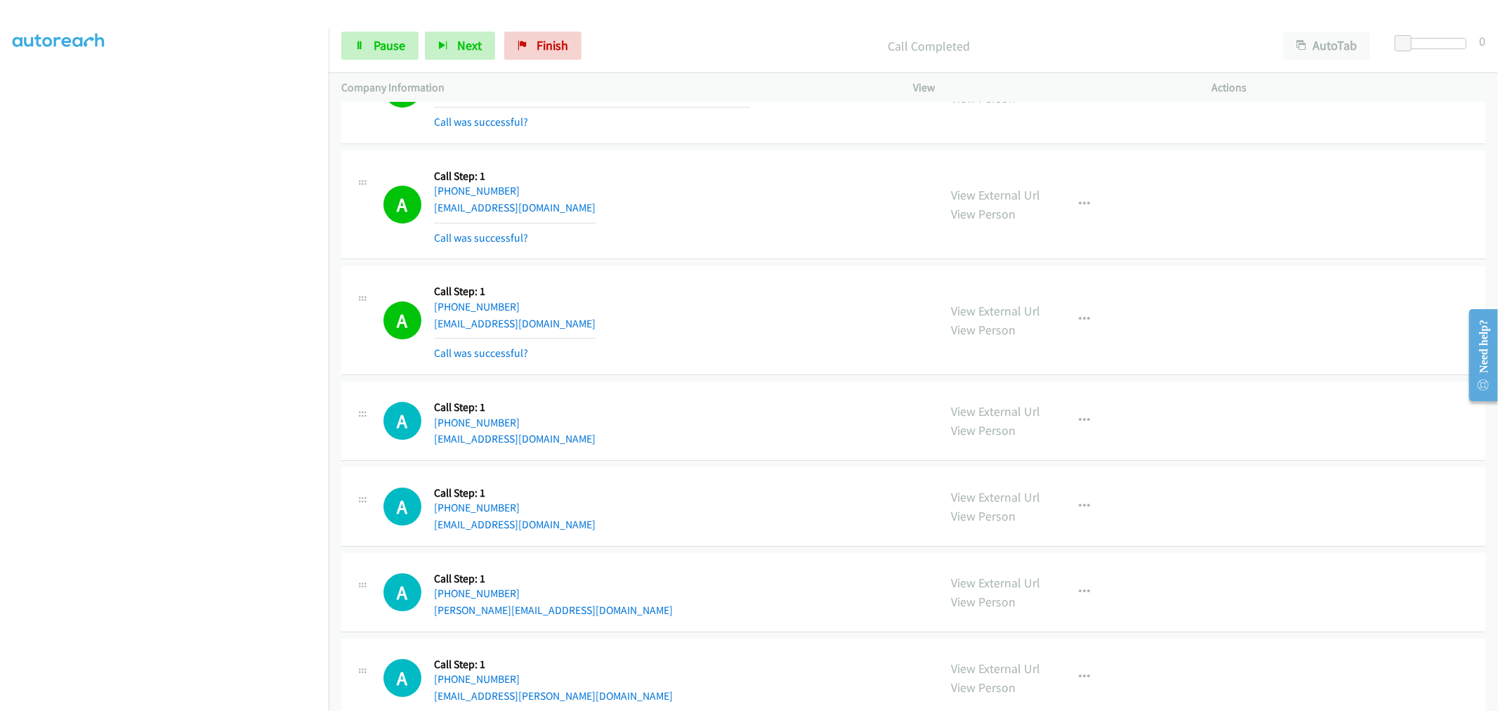
click at [666, 263] on td "A Callback Scheduled Call Step: 1 [GEOGRAPHIC_DATA]/[GEOGRAPHIC_DATA] [PHONE_NU…" at bounding box center [913, 205] width 1169 height 116
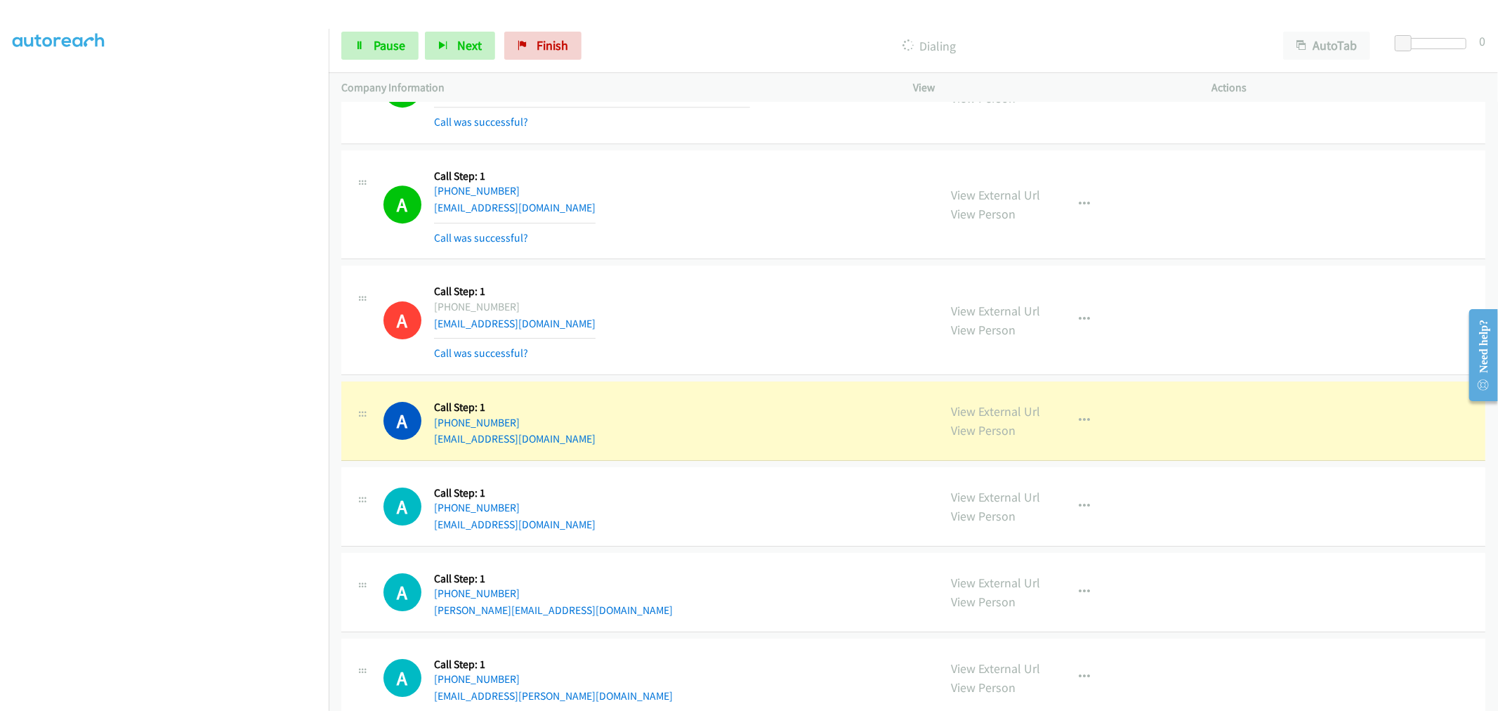
click at [736, 268] on td "A Callback Scheduled Call Step: 1 [GEOGRAPHIC_DATA]/[GEOGRAPHIC_DATA] [PHONE_NU…" at bounding box center [913, 321] width 1169 height 116
click at [730, 260] on div "A Callback Scheduled Call Step: 1 [GEOGRAPHIC_DATA]/[GEOGRAPHIC_DATA] [PHONE_NU…" at bounding box center [913, 205] width 1144 height 110
click at [700, 304] on div "A Callback Scheduled Call Step: 1 [GEOGRAPHIC_DATA]/[GEOGRAPHIC_DATA] [PHONE_NU…" at bounding box center [654, 320] width 543 height 84
click at [734, 316] on div "A Callback Scheduled Call Step: 1 [GEOGRAPHIC_DATA]/[GEOGRAPHIC_DATA] [PHONE_NU…" at bounding box center [654, 320] width 543 height 84
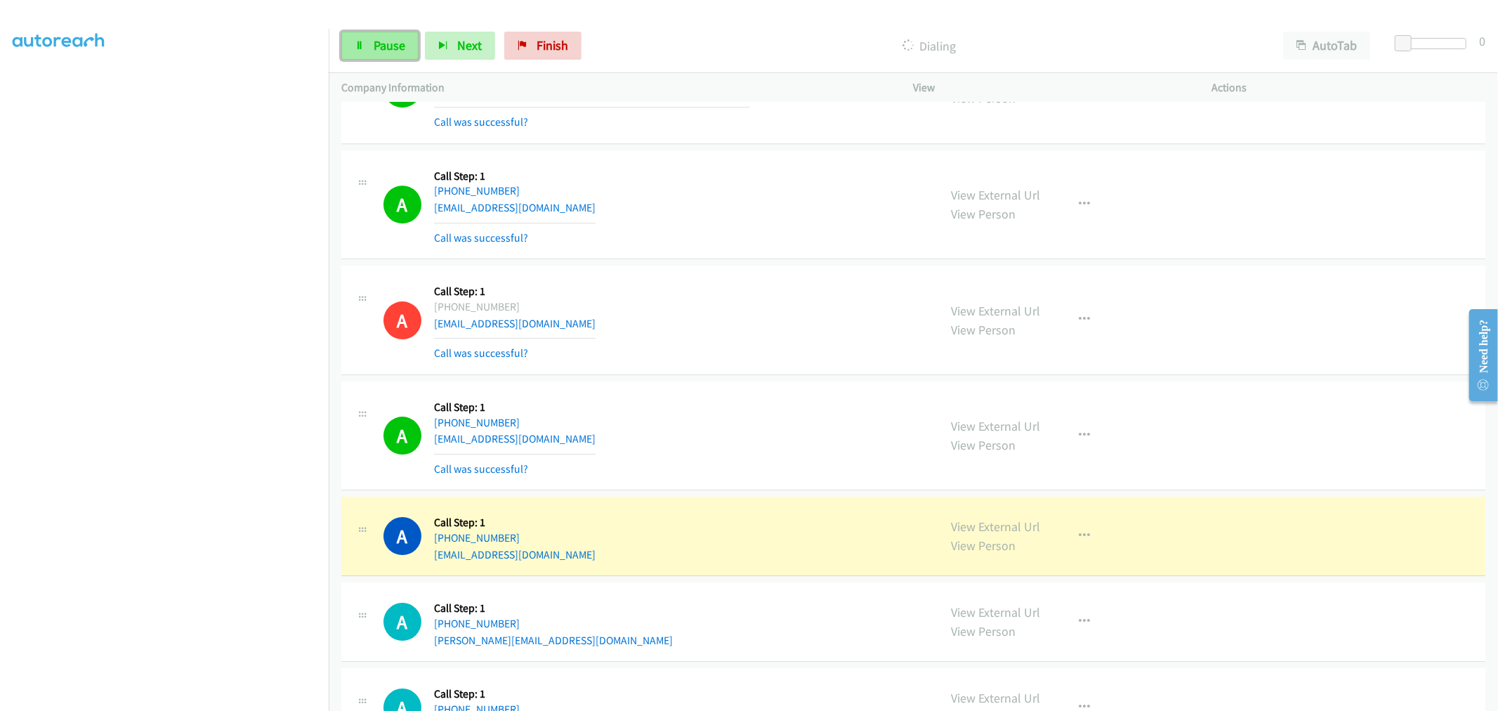
click at [387, 58] on link "Pause" at bounding box center [379, 46] width 77 height 28
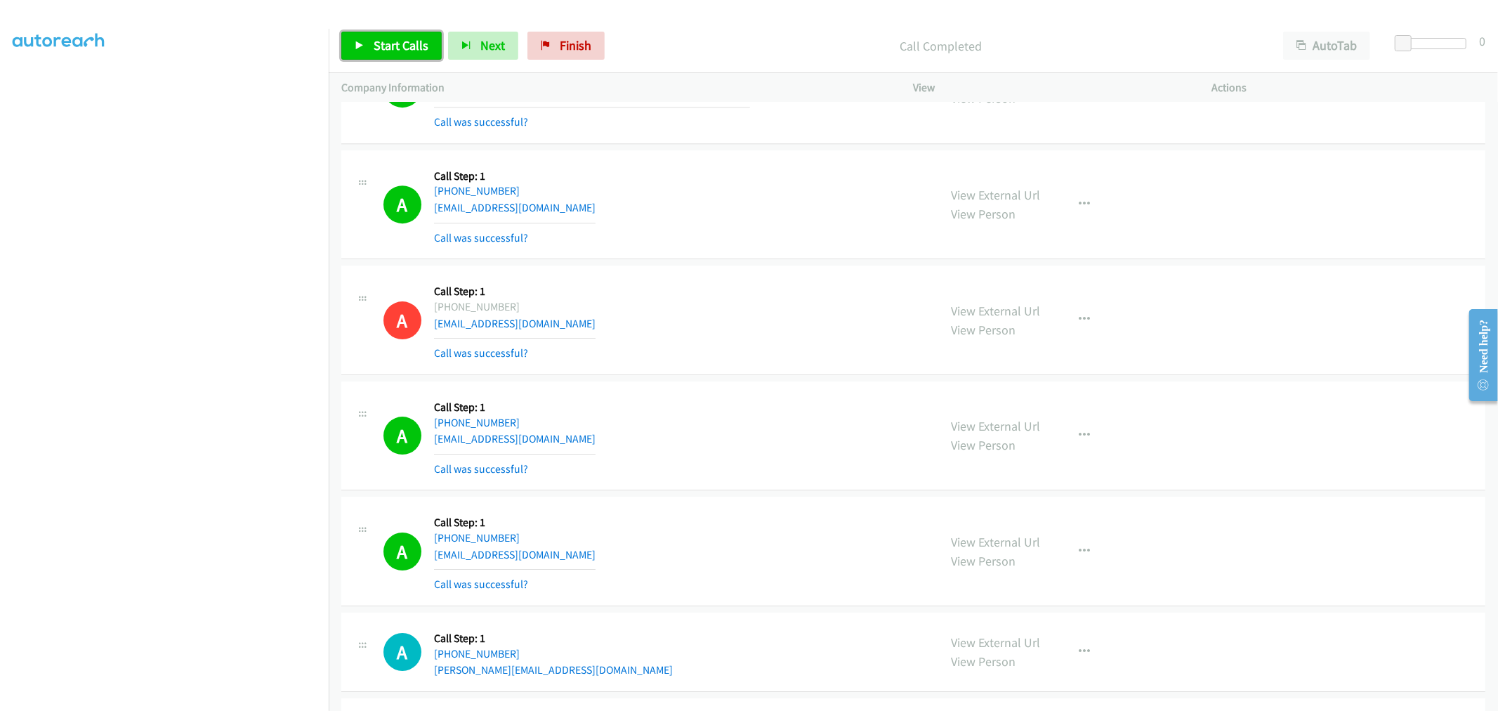
click at [391, 58] on link "Start Calls" at bounding box center [391, 46] width 100 height 28
click at [232, 699] on section at bounding box center [164, 377] width 303 height 672
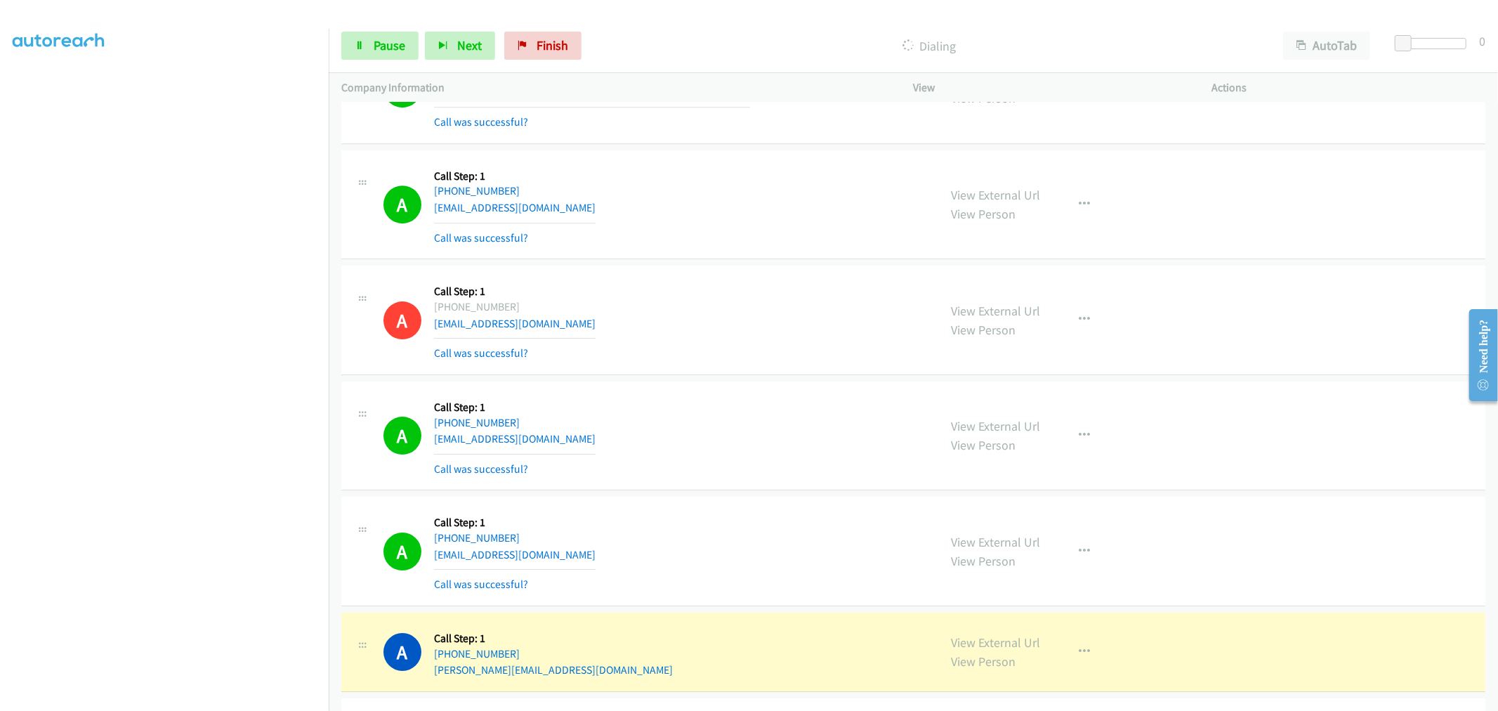
click at [852, 360] on div "A Callback Scheduled Call Step: 1 [GEOGRAPHIC_DATA]/[GEOGRAPHIC_DATA] [PHONE_NU…" at bounding box center [654, 320] width 543 height 84
click at [788, 341] on div "A Callback Scheduled Call Step: 1 [GEOGRAPHIC_DATA]/[GEOGRAPHIC_DATA] [PHONE_NU…" at bounding box center [654, 320] width 543 height 84
drag, startPoint x: 743, startPoint y: 369, endPoint x: 713, endPoint y: 361, distance: 31.2
click at [734, 366] on div "A Callback Scheduled Call Step: 1 [GEOGRAPHIC_DATA]/[GEOGRAPHIC_DATA] [PHONE_NU…" at bounding box center [913, 320] width 1144 height 110
click at [733, 299] on div "A Callback Scheduled Call Step: 1 [GEOGRAPHIC_DATA]/[GEOGRAPHIC_DATA] [PHONE_NU…" at bounding box center [654, 320] width 543 height 84
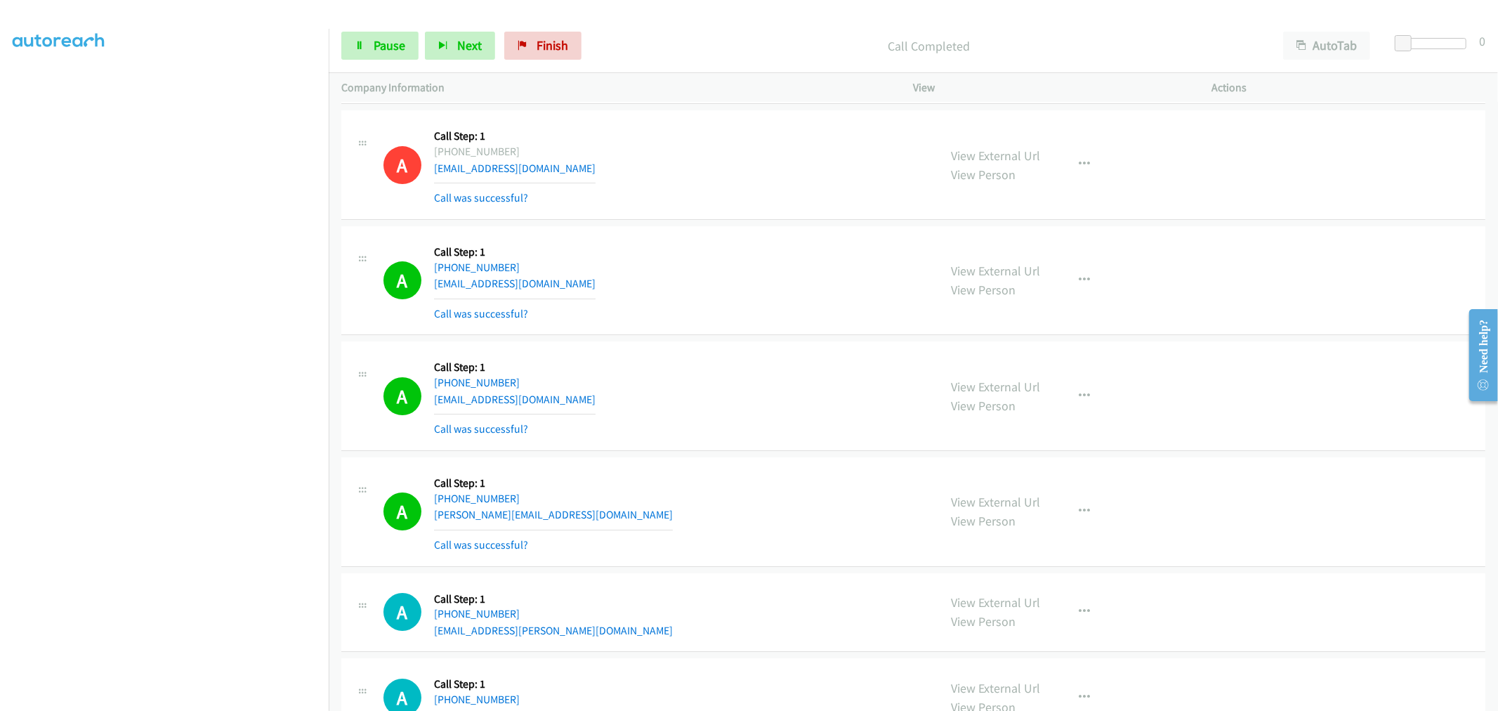
scroll to position [8459, 0]
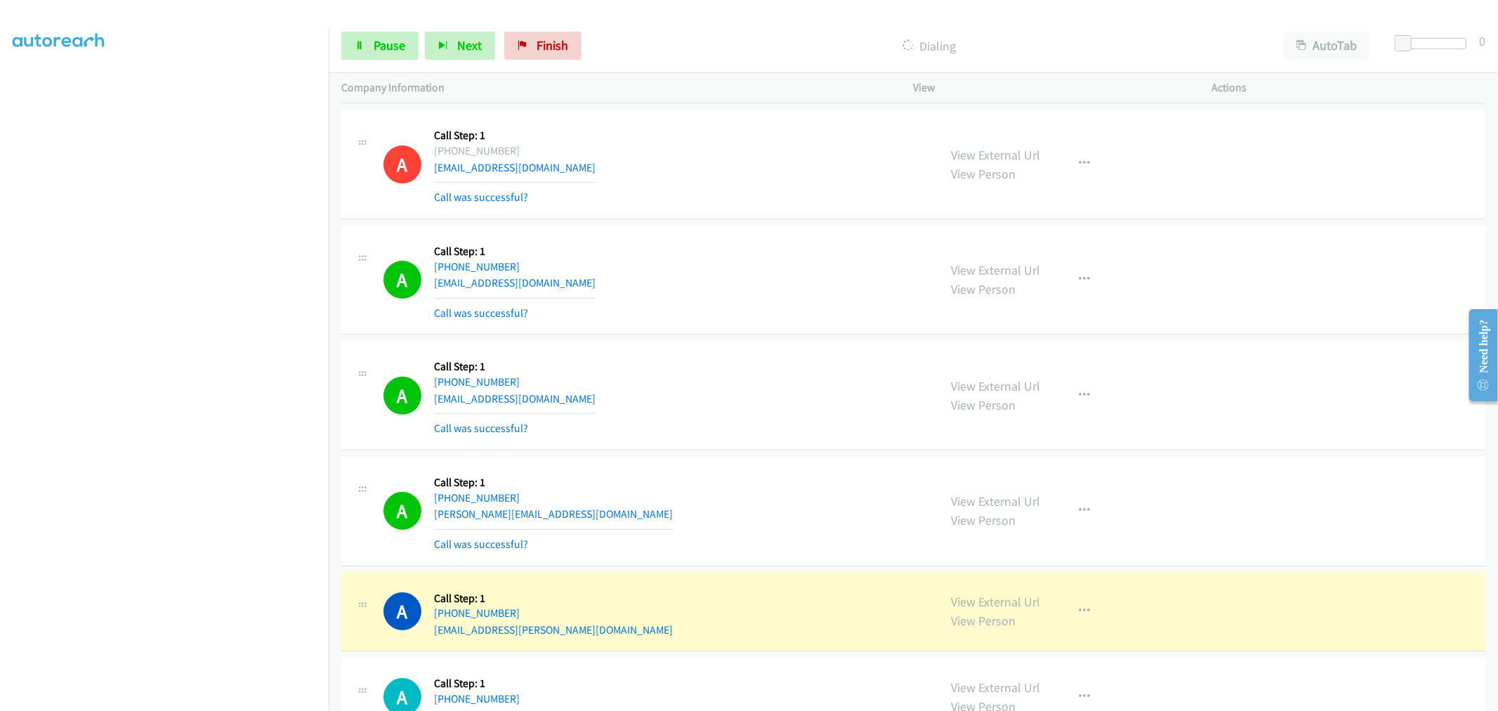
click at [699, 271] on div "A Callback Scheduled Call Step: 1 America/Los_Angeles [PHONE_NUMBER] [EMAIL_ADD…" at bounding box center [654, 280] width 543 height 84
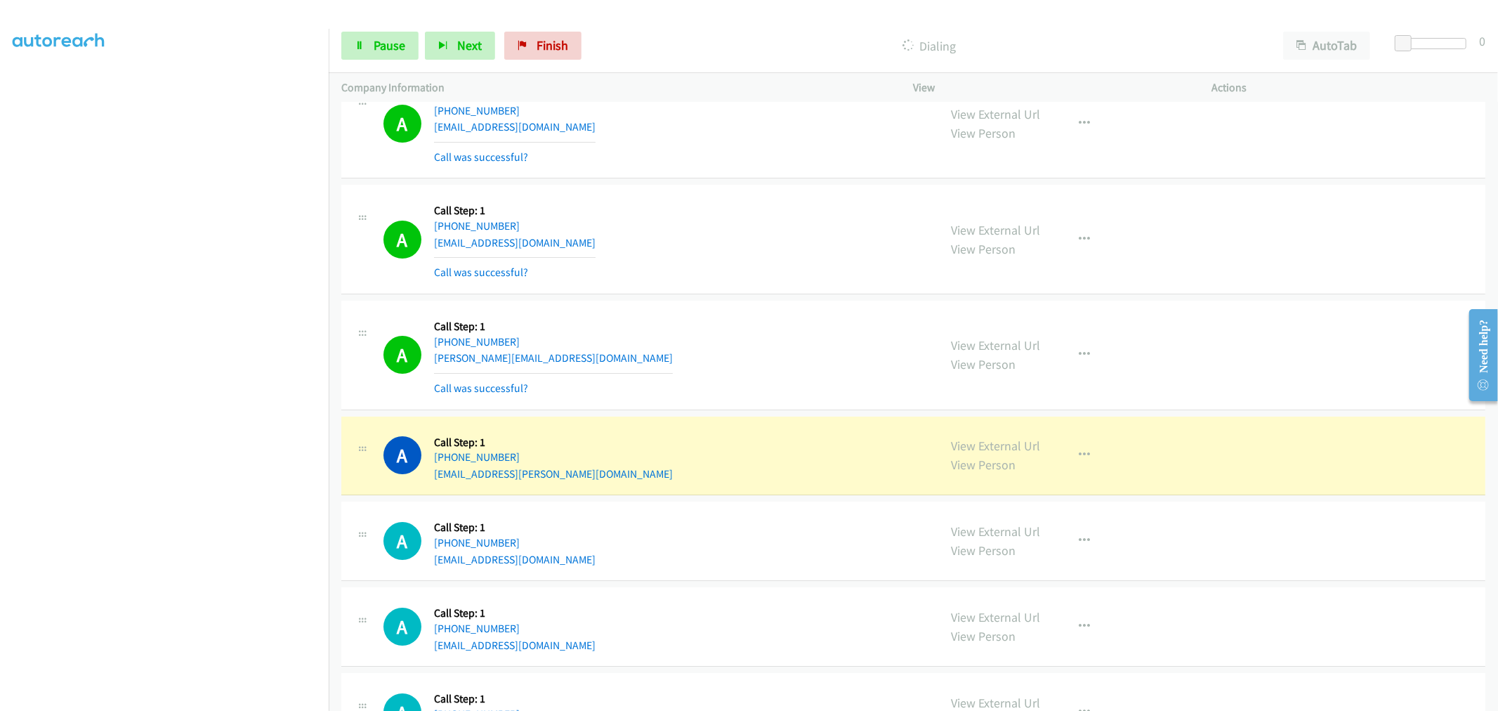
scroll to position [8771, 0]
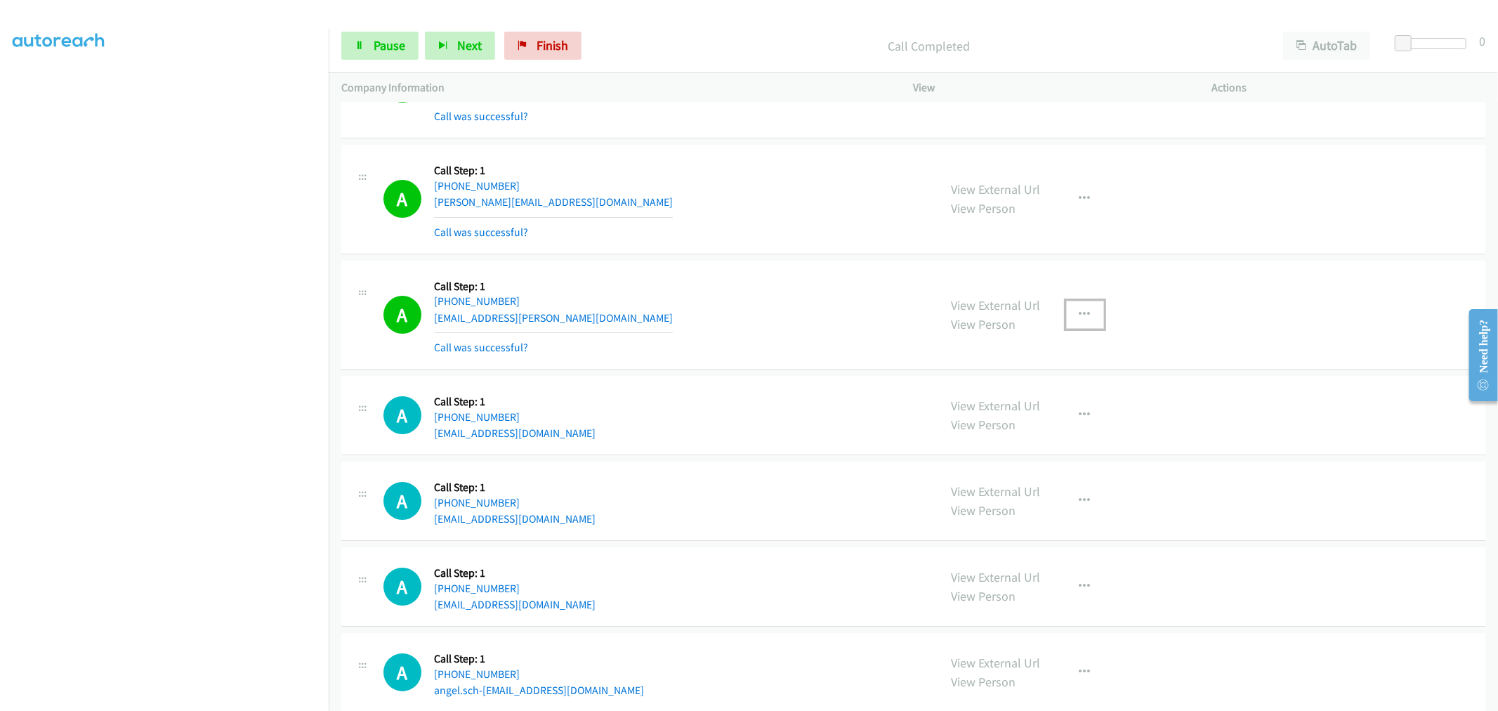
click at [1080, 318] on icon "button" at bounding box center [1085, 314] width 11 height 11
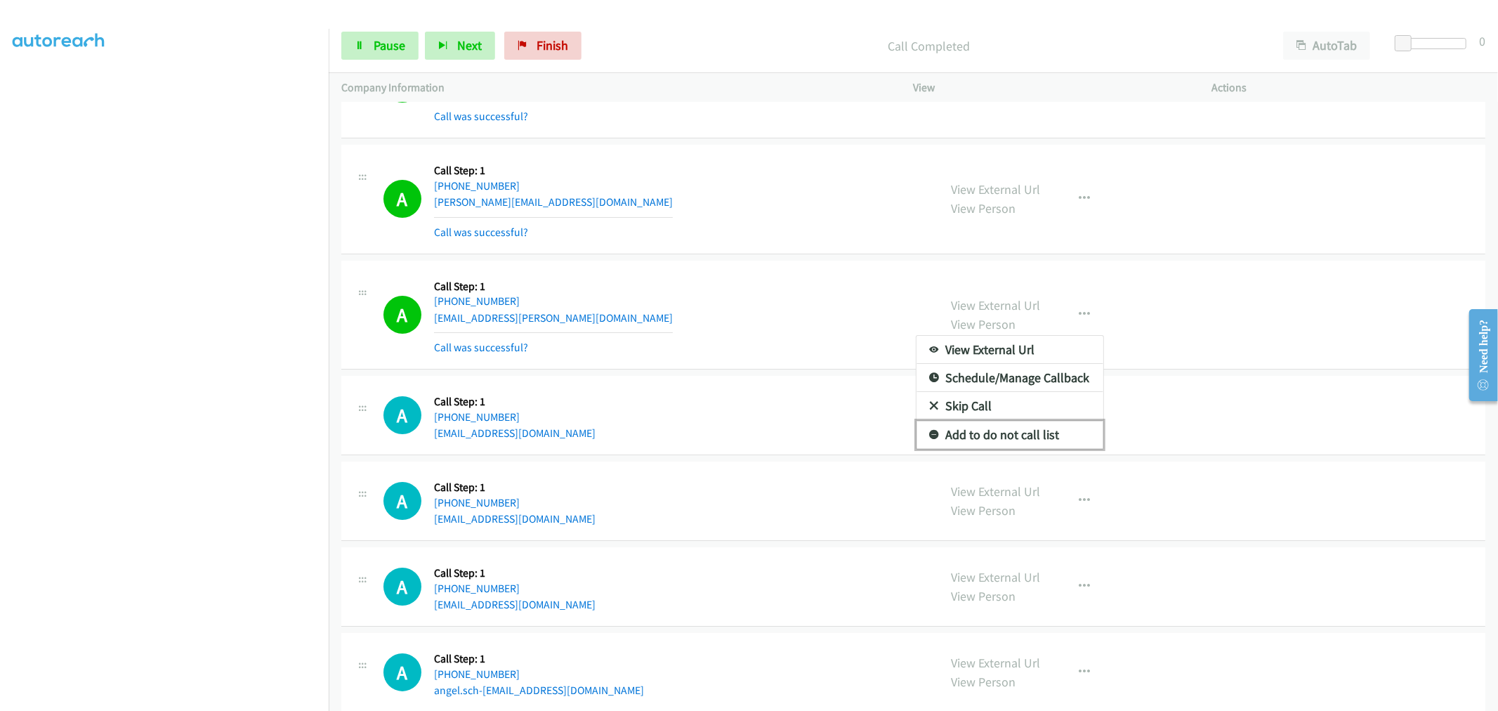
click at [985, 444] on link "Add to do not call list" at bounding box center [1010, 435] width 187 height 28
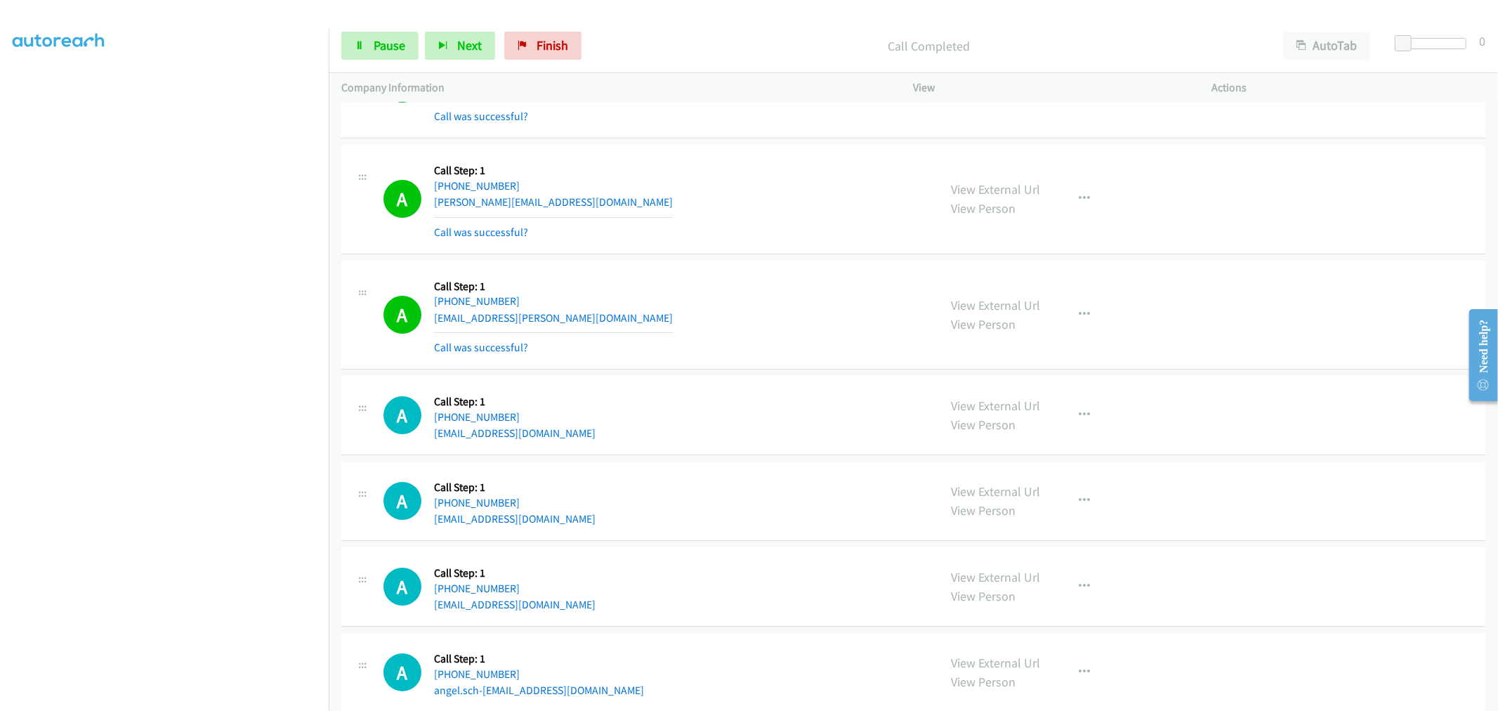
click at [734, 254] on div "A Callback Scheduled Call Step: 1 America/New_York [PHONE_NUMBER] [PERSON_NAME]…" at bounding box center [913, 200] width 1144 height 110
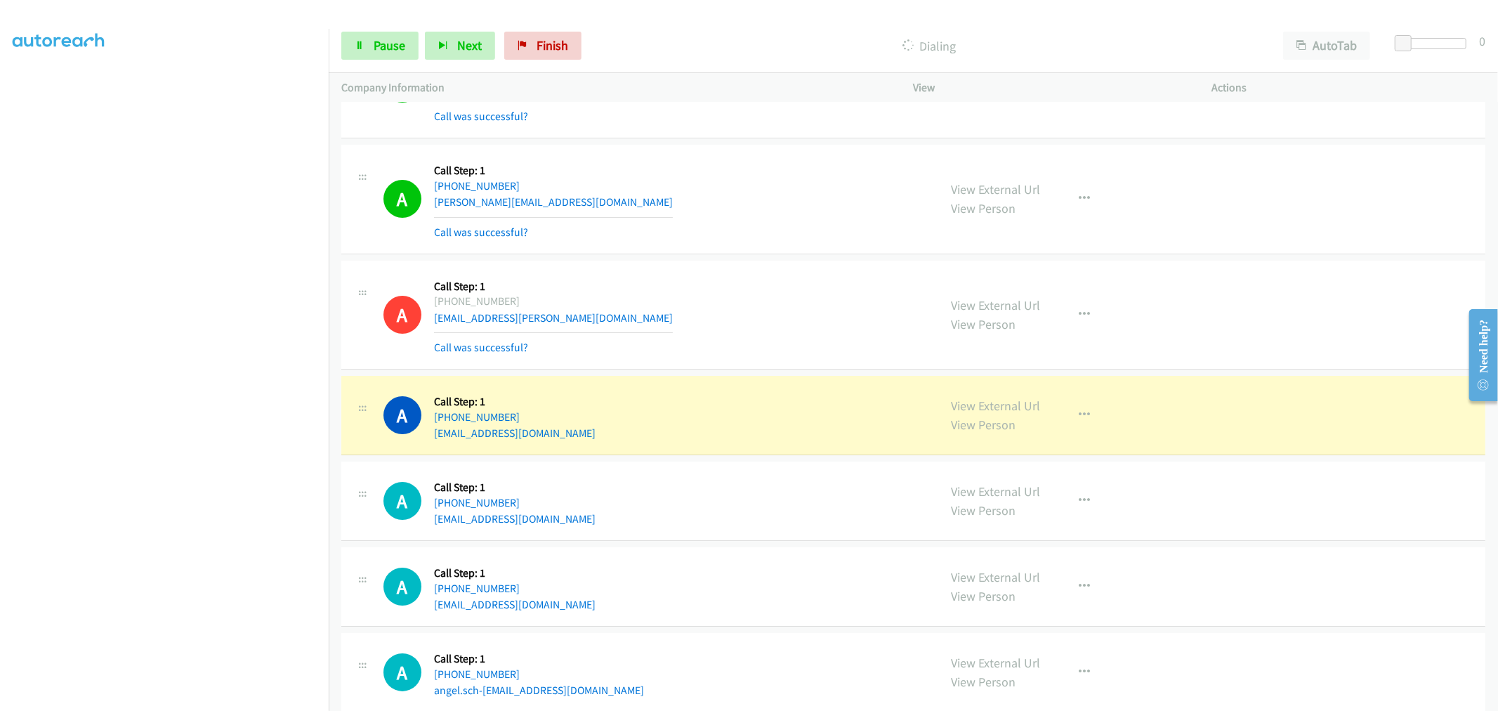
click at [733, 352] on div "A Callback Scheduled Call Step: 1 [GEOGRAPHIC_DATA]/[GEOGRAPHIC_DATA] [PHONE_NU…" at bounding box center [654, 315] width 543 height 84
click at [850, 257] on td "A Callback Scheduled Call Step: 1 America/New_York [PHONE_NUMBER] [PERSON_NAME]…" at bounding box center [913, 199] width 1169 height 116
click at [739, 263] on td "A Callback Scheduled Call Step: 1 [GEOGRAPHIC_DATA]/[GEOGRAPHIC_DATA] [PHONE_NU…" at bounding box center [913, 315] width 1169 height 116
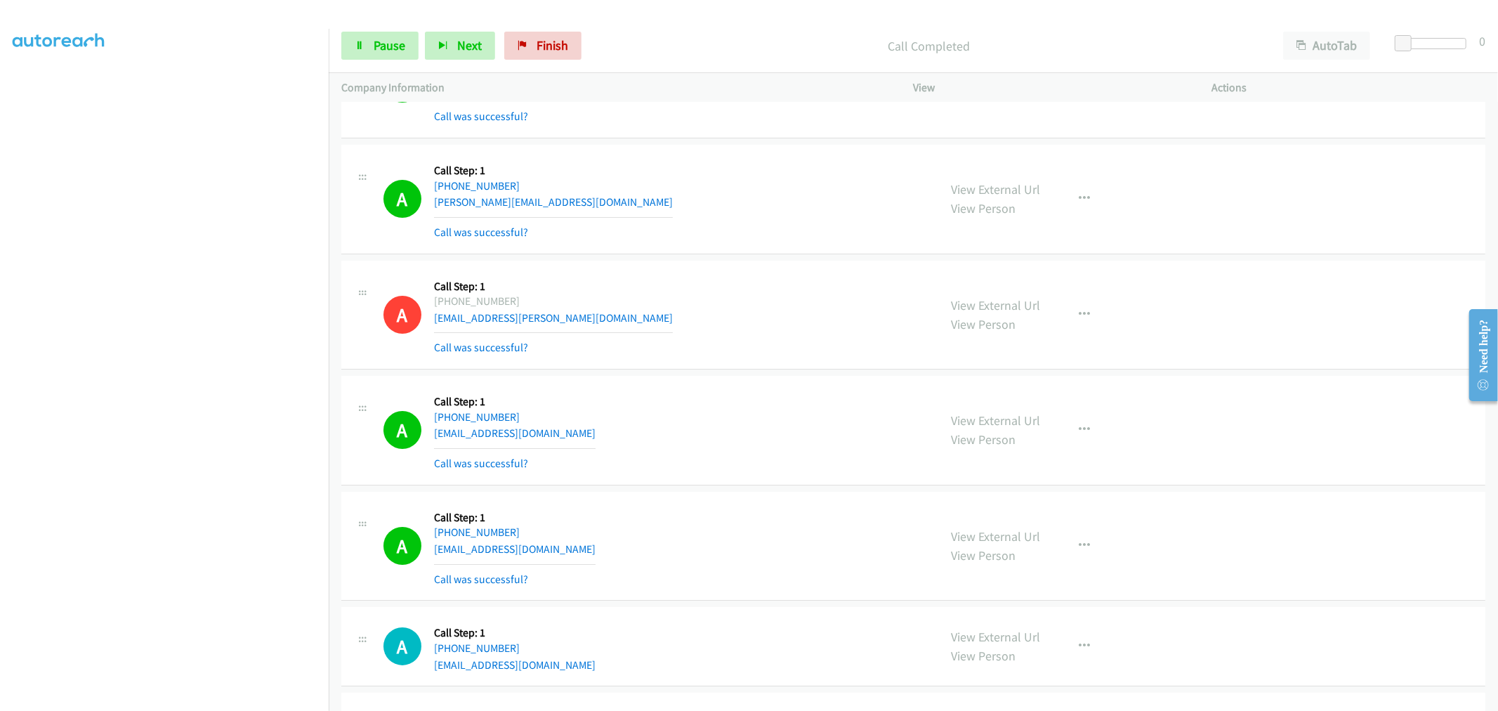
scroll to position [9006, 0]
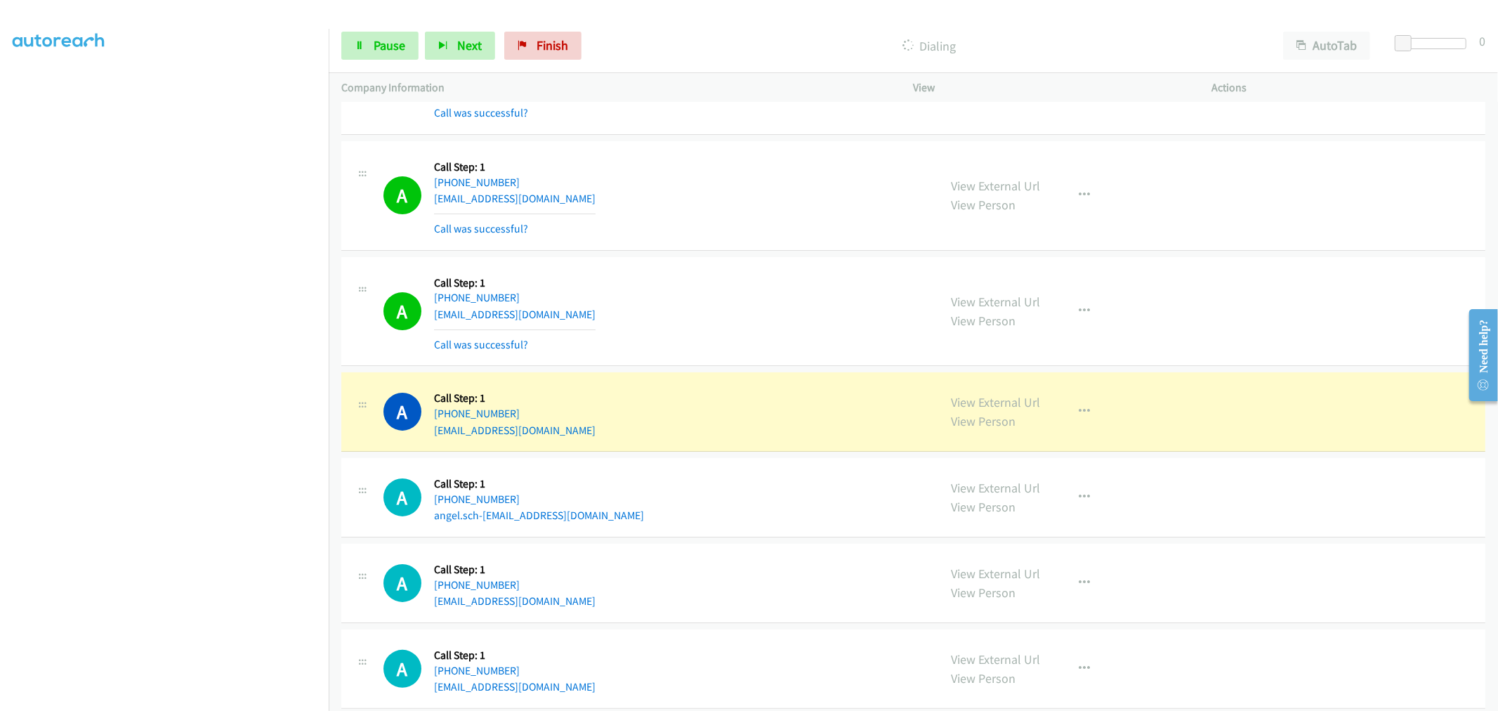
click at [710, 276] on div "A Callback Scheduled Call Step: 1 America/Los_Angeles [PHONE_NUMBER] [EMAIL_ADD…" at bounding box center [654, 312] width 543 height 84
click at [730, 409] on div "A Callback Scheduled Call Step: 1 [GEOGRAPHIC_DATA]/[GEOGRAPHIC_DATA] [PHONE_NU…" at bounding box center [654, 411] width 543 height 53
click at [642, 434] on div "A Callback Scheduled Call Step: 1 [GEOGRAPHIC_DATA]/[GEOGRAPHIC_DATA] [PHONE_NU…" at bounding box center [654, 411] width 543 height 53
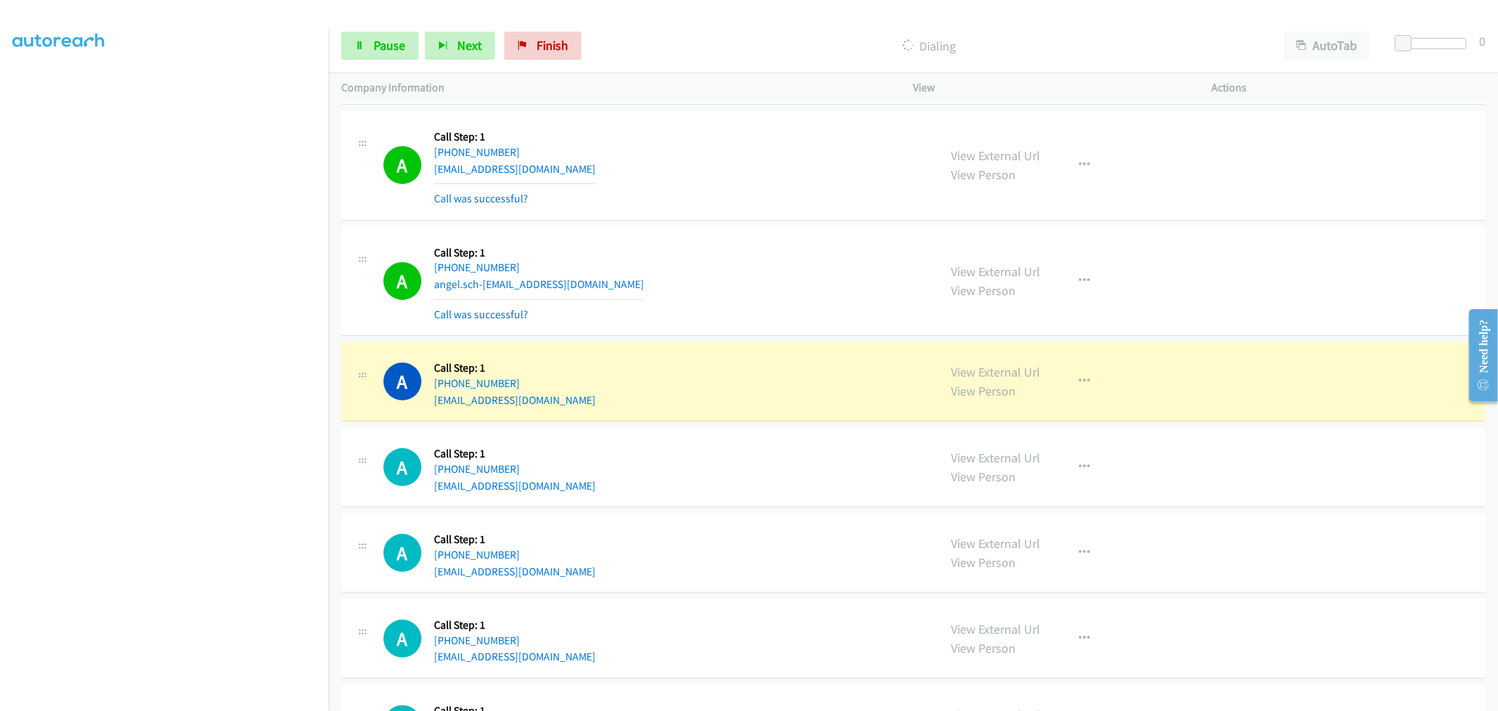
scroll to position [9240, 0]
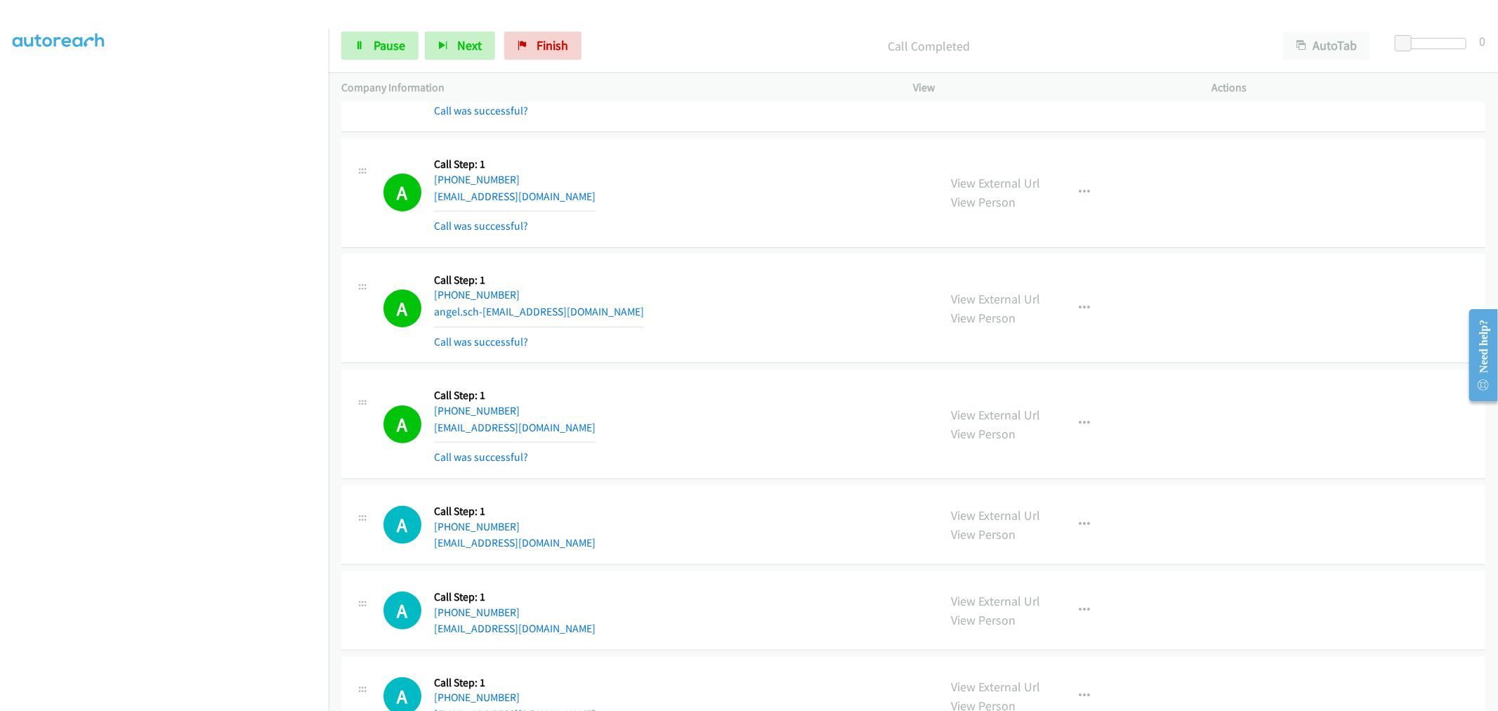
click at [749, 264] on div "A Callback Scheduled Call Step: 1 America/New_York [PHONE_NUMBER] angel.sch-[EM…" at bounding box center [913, 309] width 1144 height 110
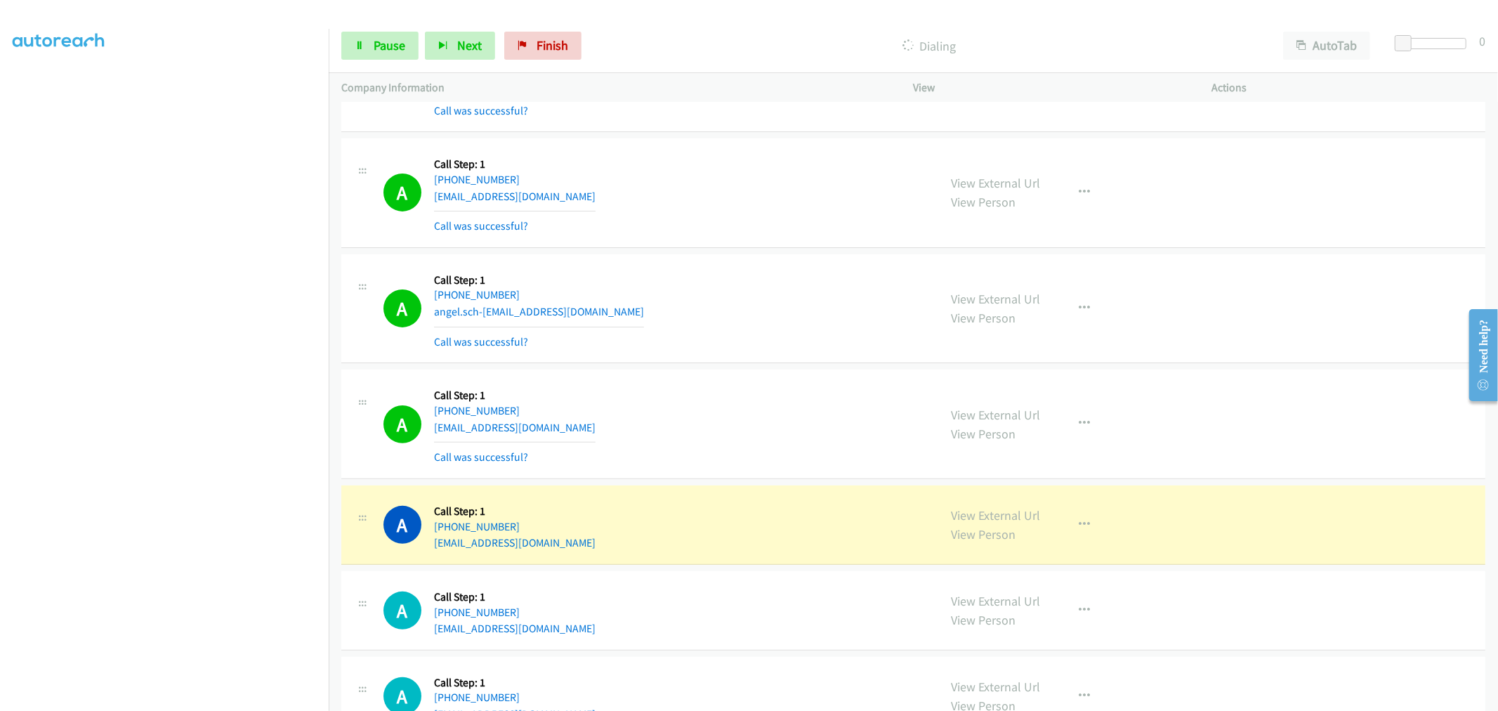
click at [778, 478] on div "A Callback Scheduled Call Step: 1 America/New_York [PHONE_NUMBER] [EMAIL_ADDRES…" at bounding box center [913, 424] width 1144 height 110
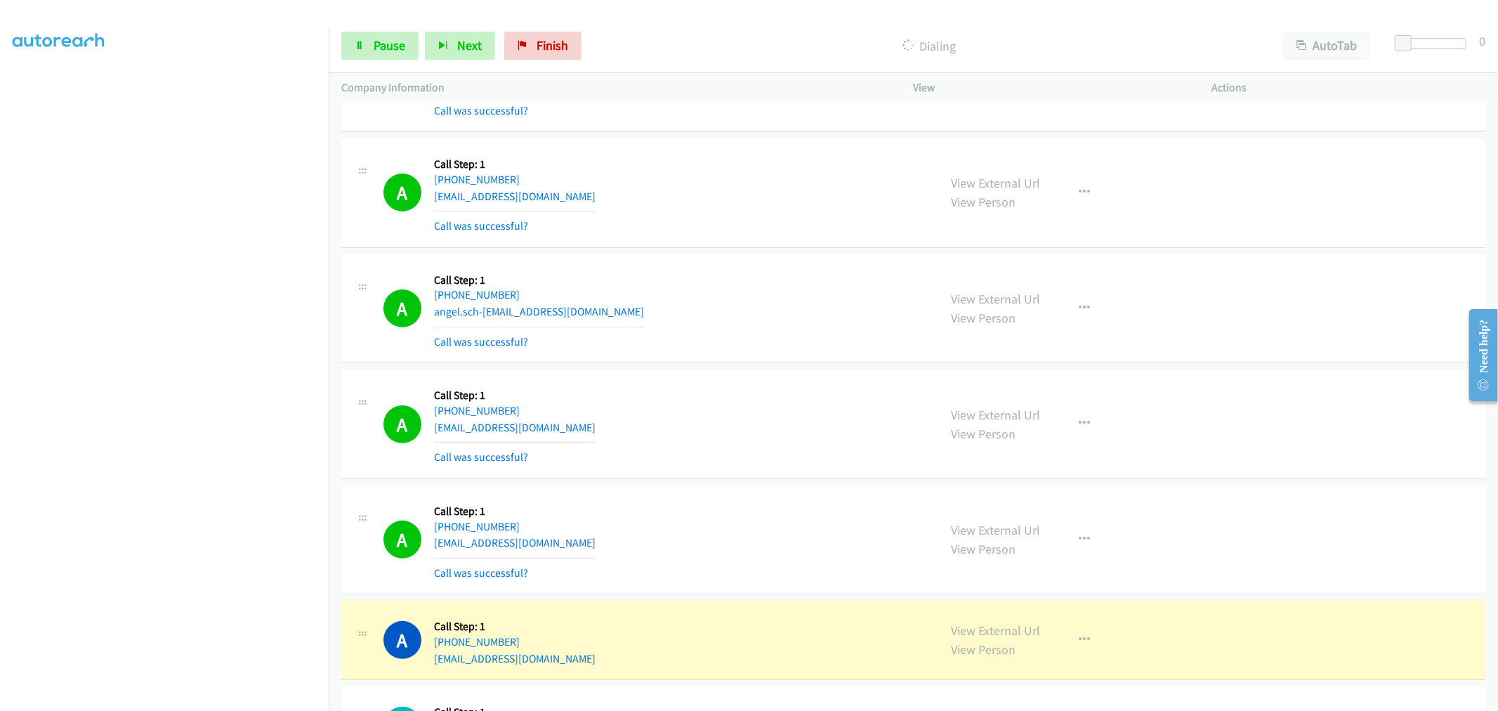
click at [737, 256] on td "A Callback Scheduled Call Step: 1 America/New_York [PHONE_NUMBER] angel.sch-[EM…" at bounding box center [913, 309] width 1169 height 116
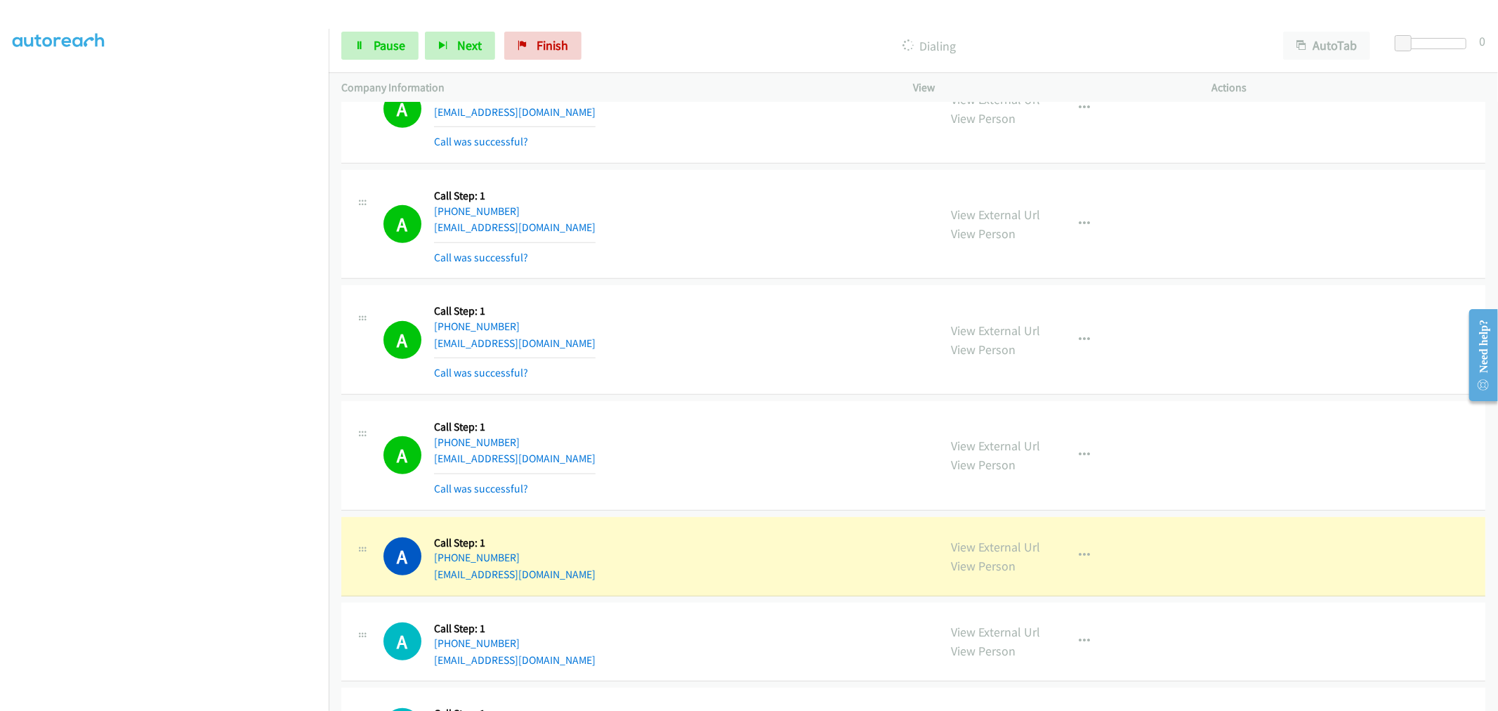
scroll to position [9786, 0]
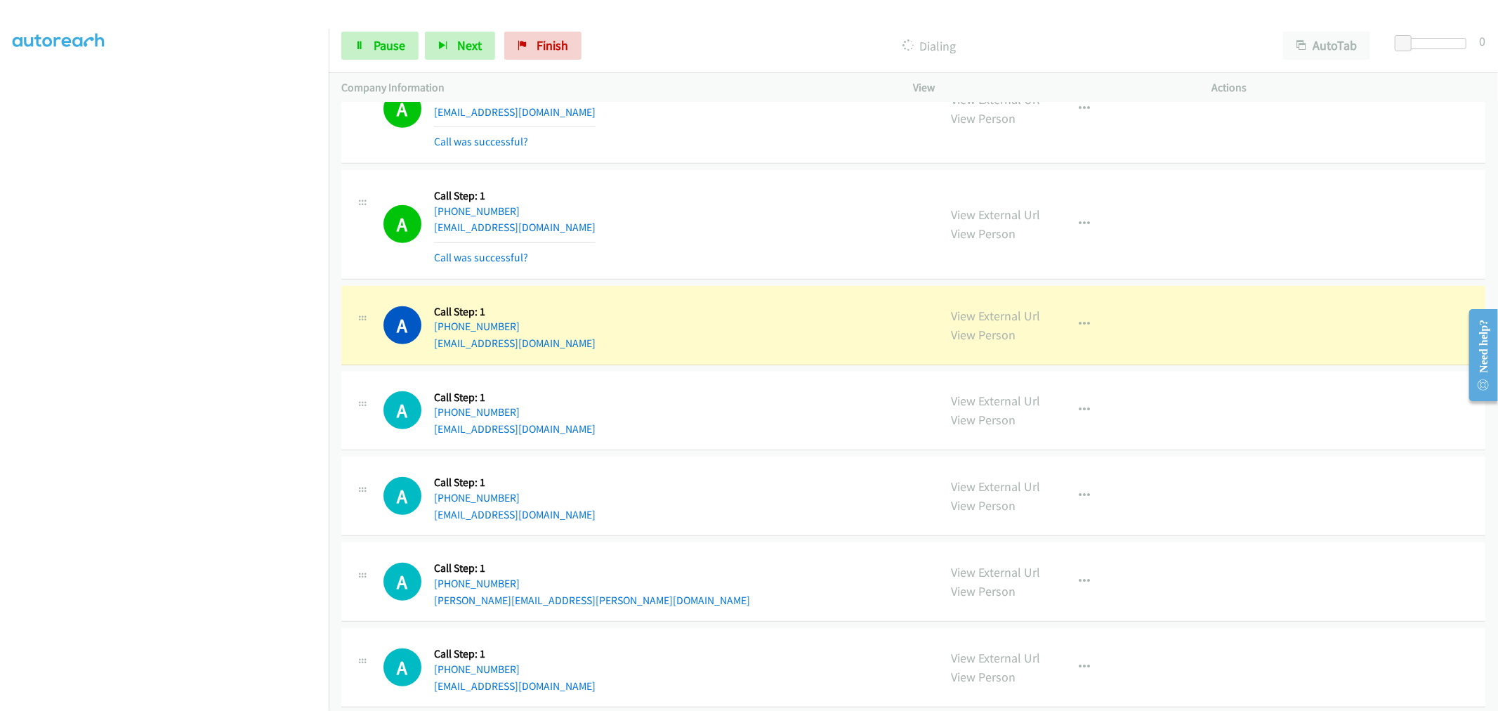
drag, startPoint x: 976, startPoint y: 320, endPoint x: 802, endPoint y: 240, distance: 191.4
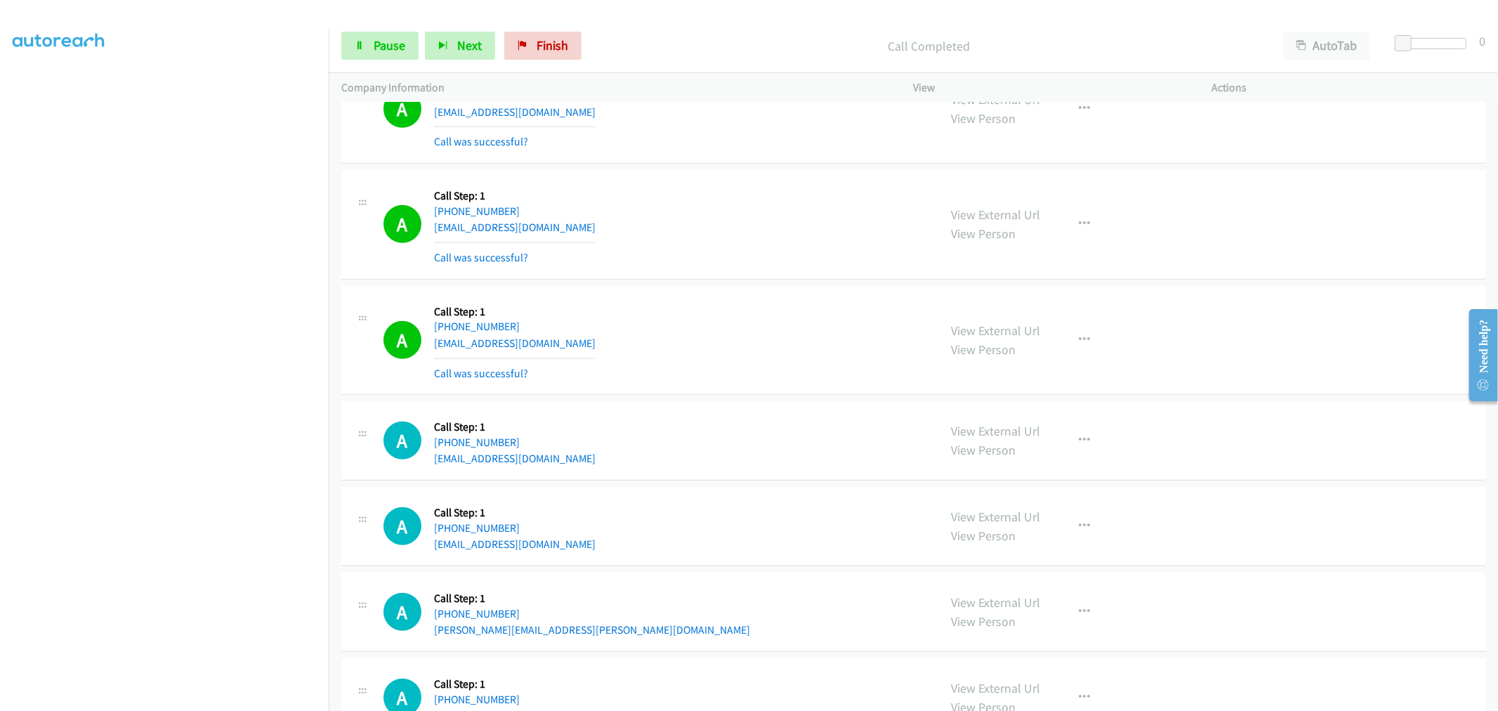
scroll to position [9942, 0]
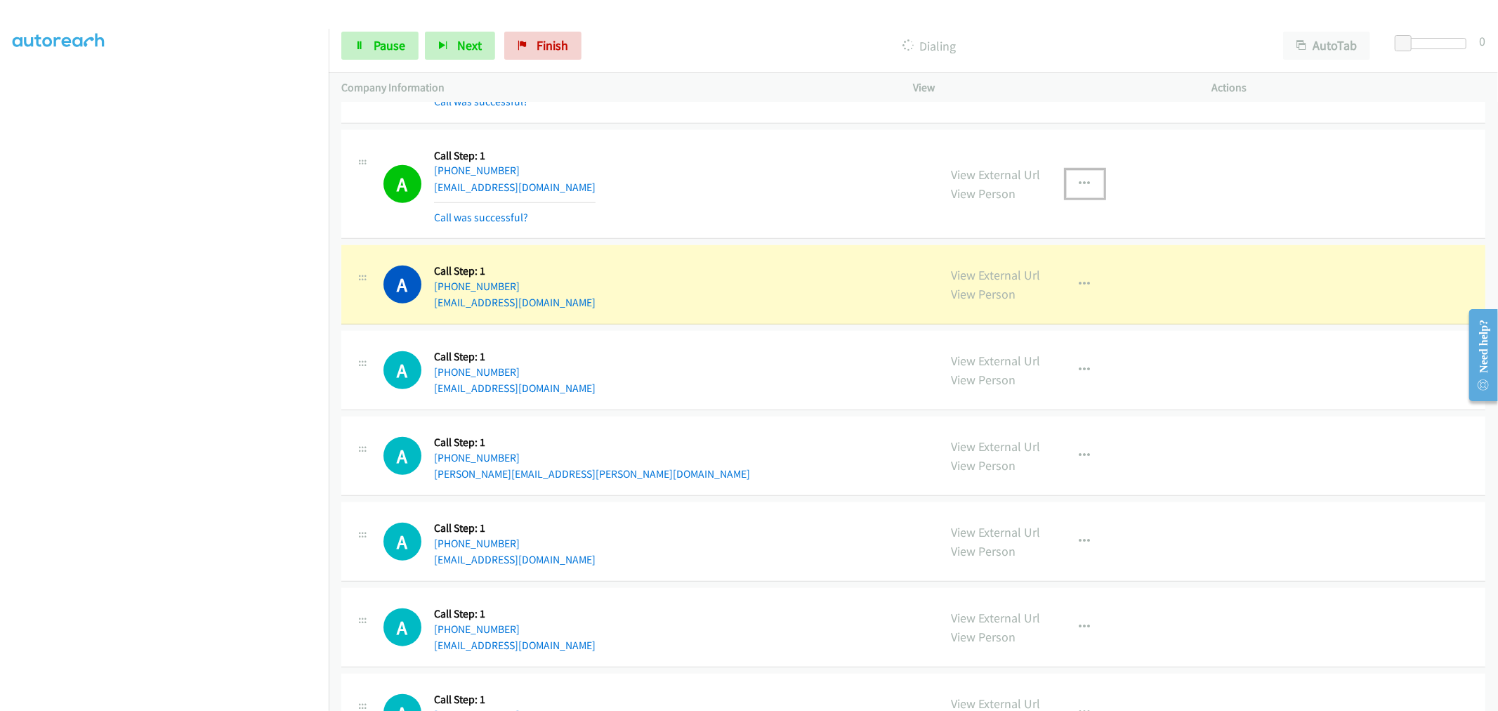
click at [1089, 192] on button "button" at bounding box center [1085, 184] width 38 height 28
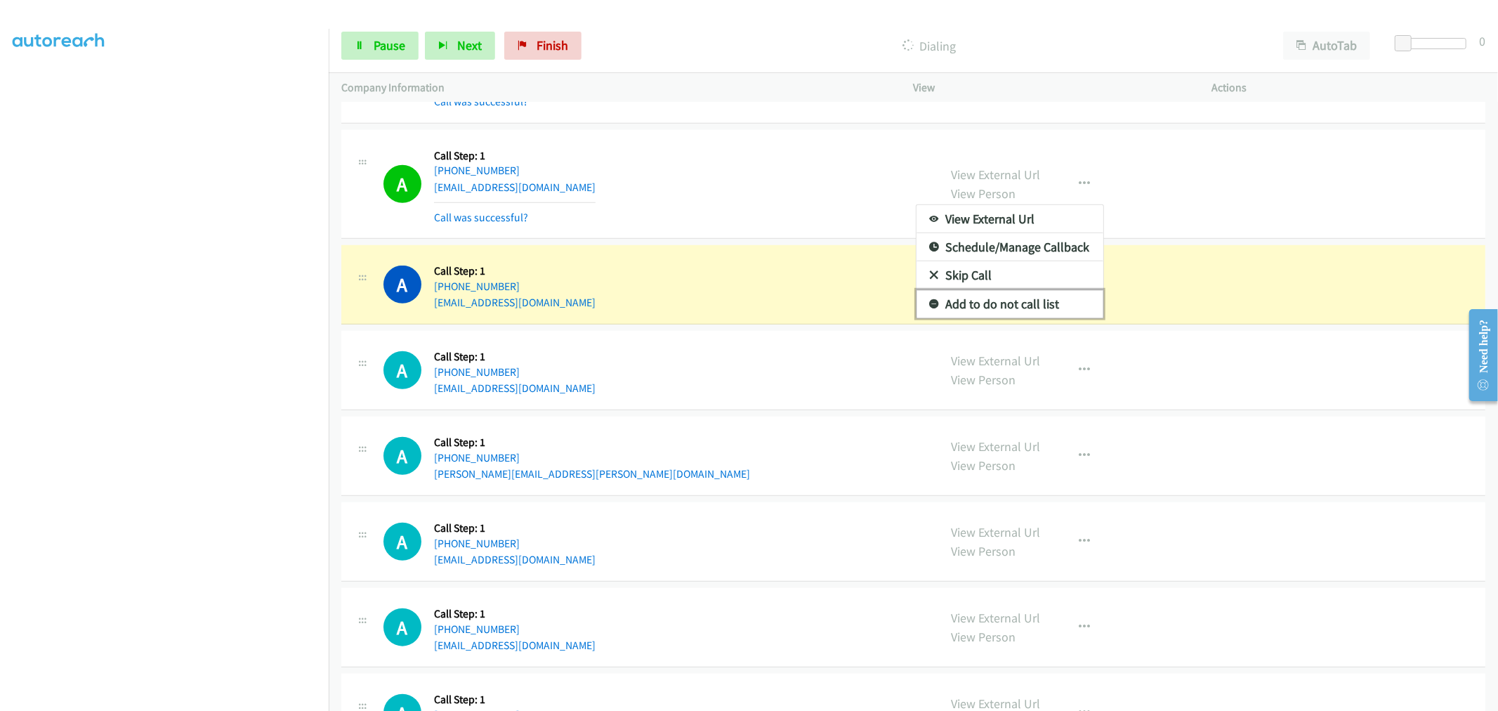
drag, startPoint x: 981, startPoint y: 308, endPoint x: 1077, endPoint y: 315, distance: 96.5
click at [981, 308] on link "Add to do not call list" at bounding box center [1010, 304] width 187 height 28
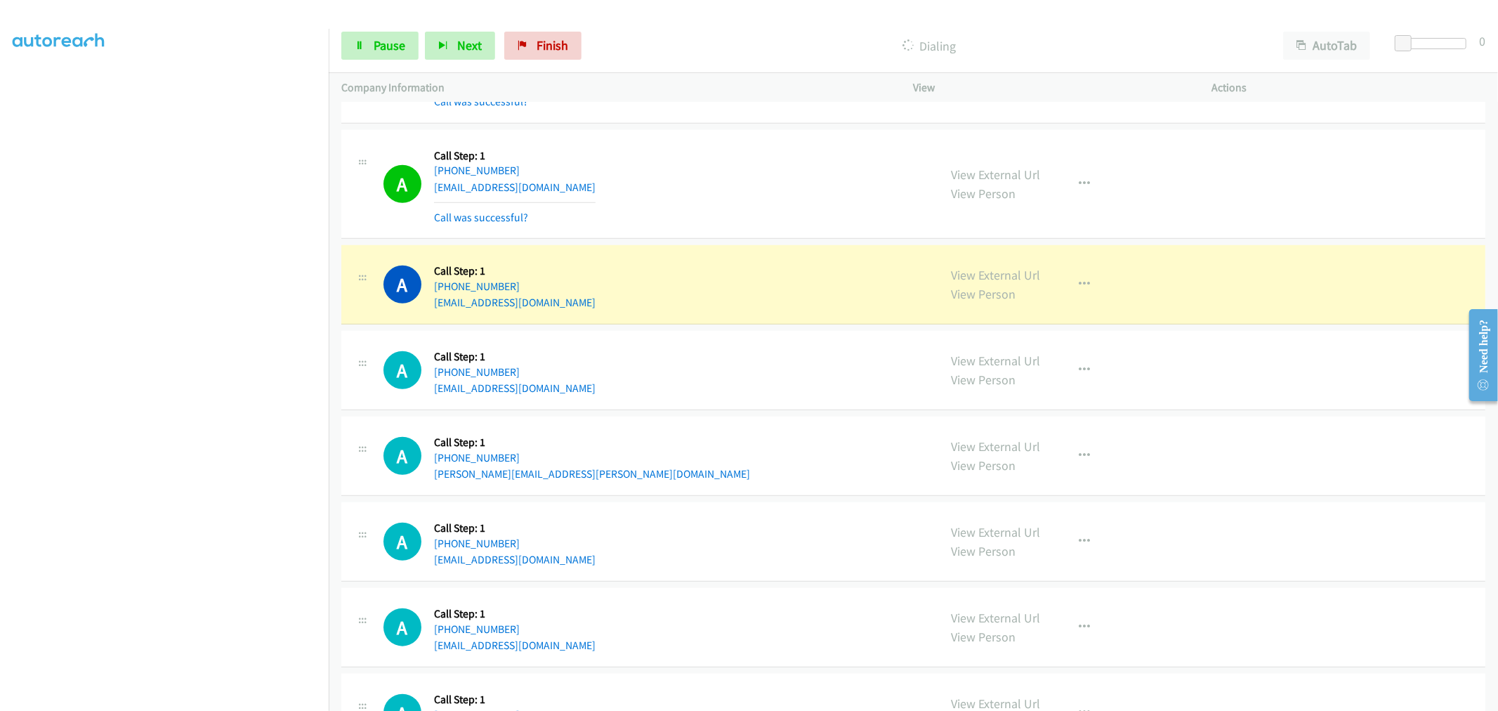
click at [742, 171] on div "A Callback Scheduled Call Step: 1 America/New_York [PHONE_NUMBER] [EMAIL_ADDRES…" at bounding box center [654, 185] width 543 height 84
click at [738, 248] on td "A Callback Scheduled Call Step: 1 [GEOGRAPHIC_DATA]/[GEOGRAPHIC_DATA] [PHONE_NU…" at bounding box center [913, 285] width 1169 height 86
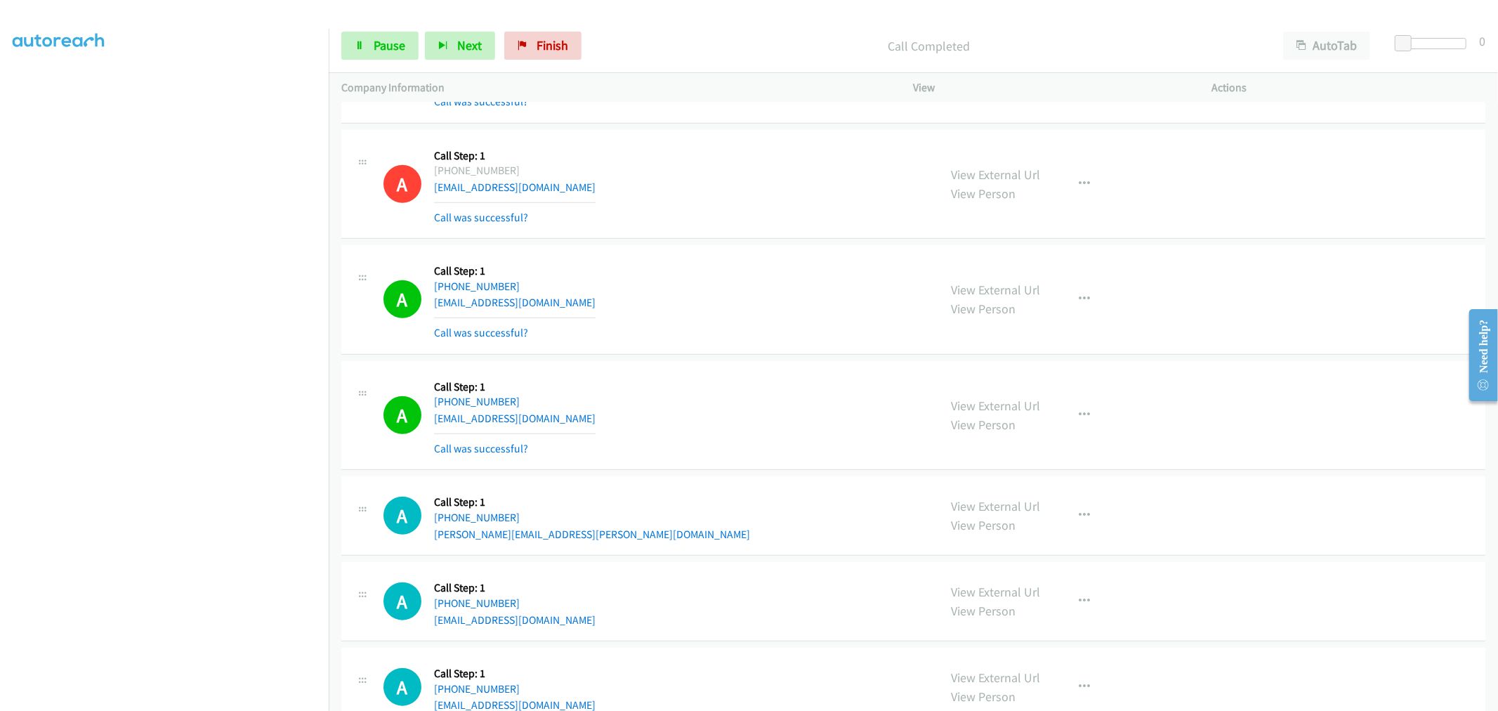
click at [752, 305] on div "A Callback Scheduled Call Step: 1 [GEOGRAPHIC_DATA]/[GEOGRAPHIC_DATA] [PHONE_NU…" at bounding box center [654, 300] width 543 height 84
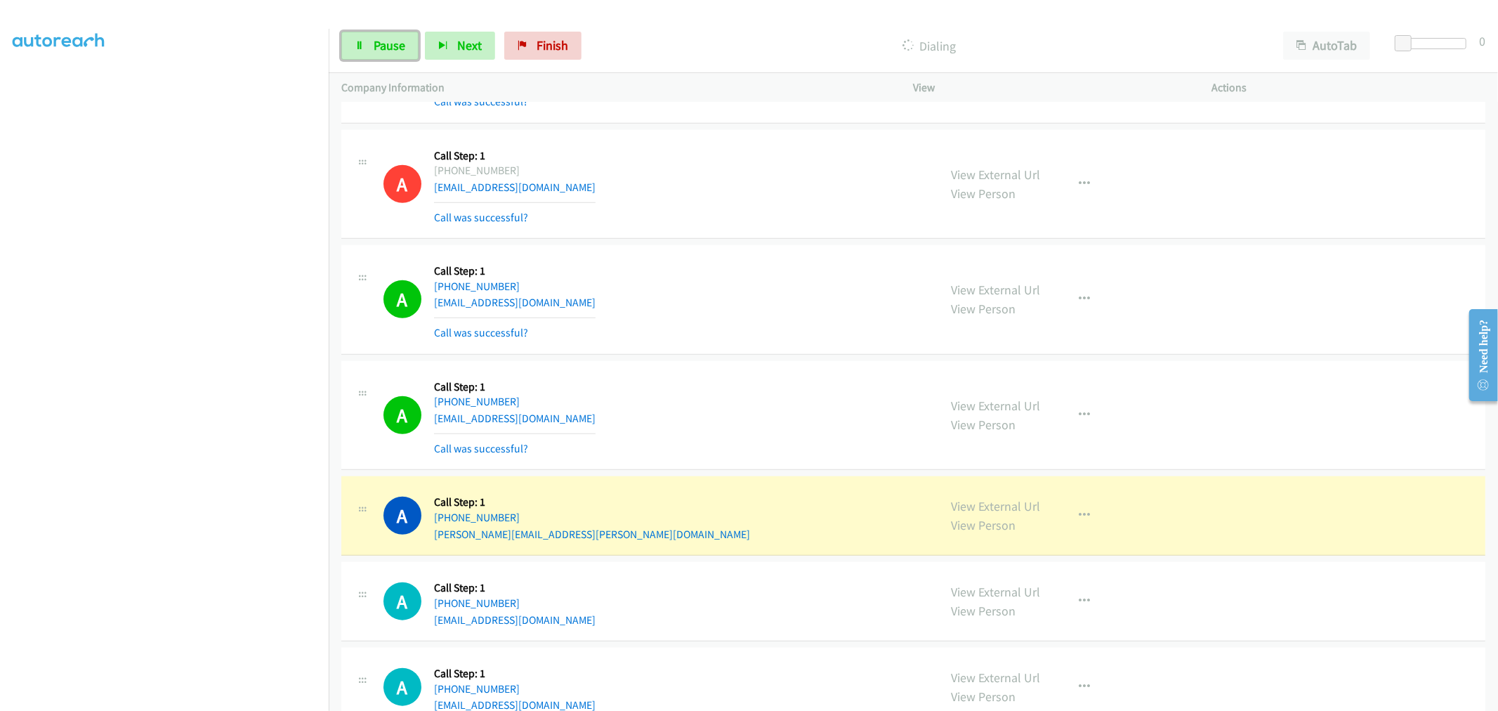
drag, startPoint x: 384, startPoint y: 49, endPoint x: 502, endPoint y: 153, distance: 157.3
click at [384, 49] on span "Pause" at bounding box center [390, 45] width 32 height 16
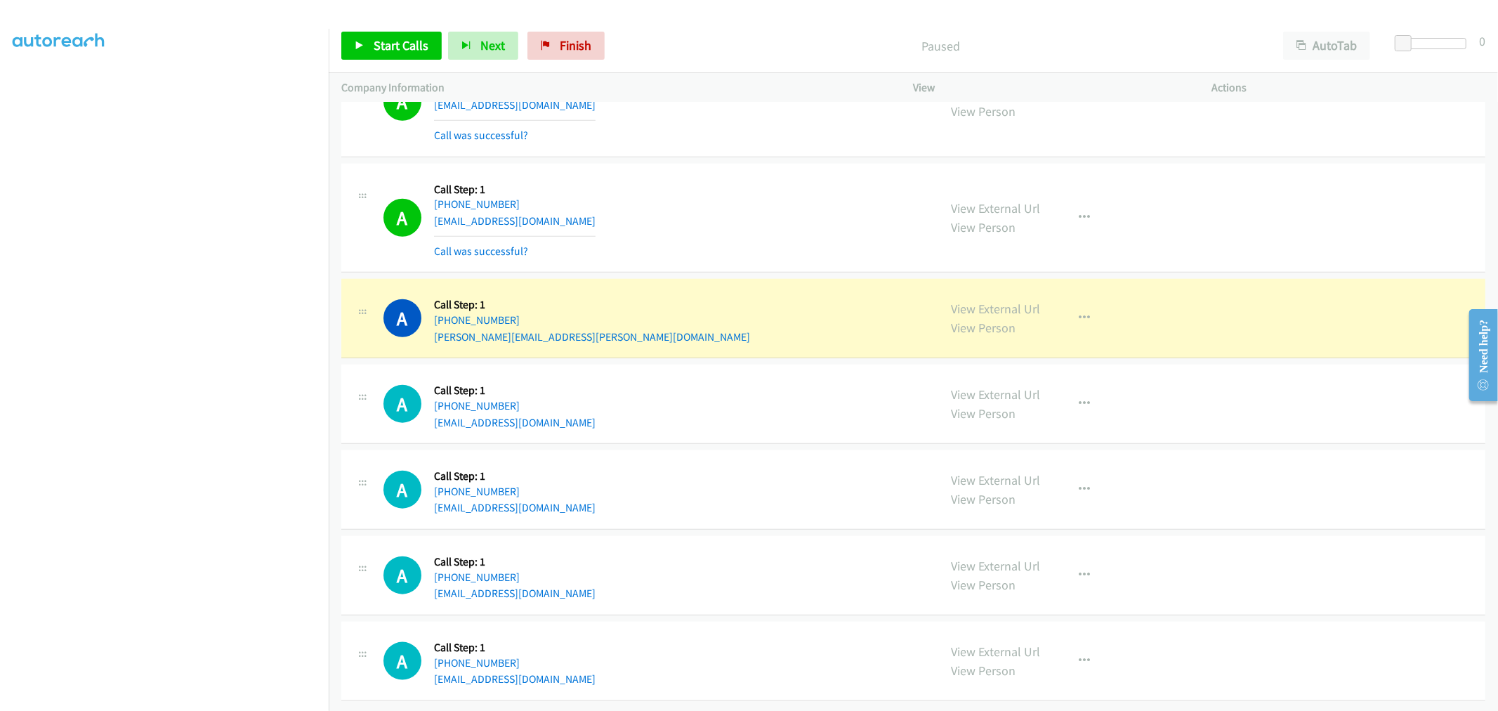
scroll to position [10158, 0]
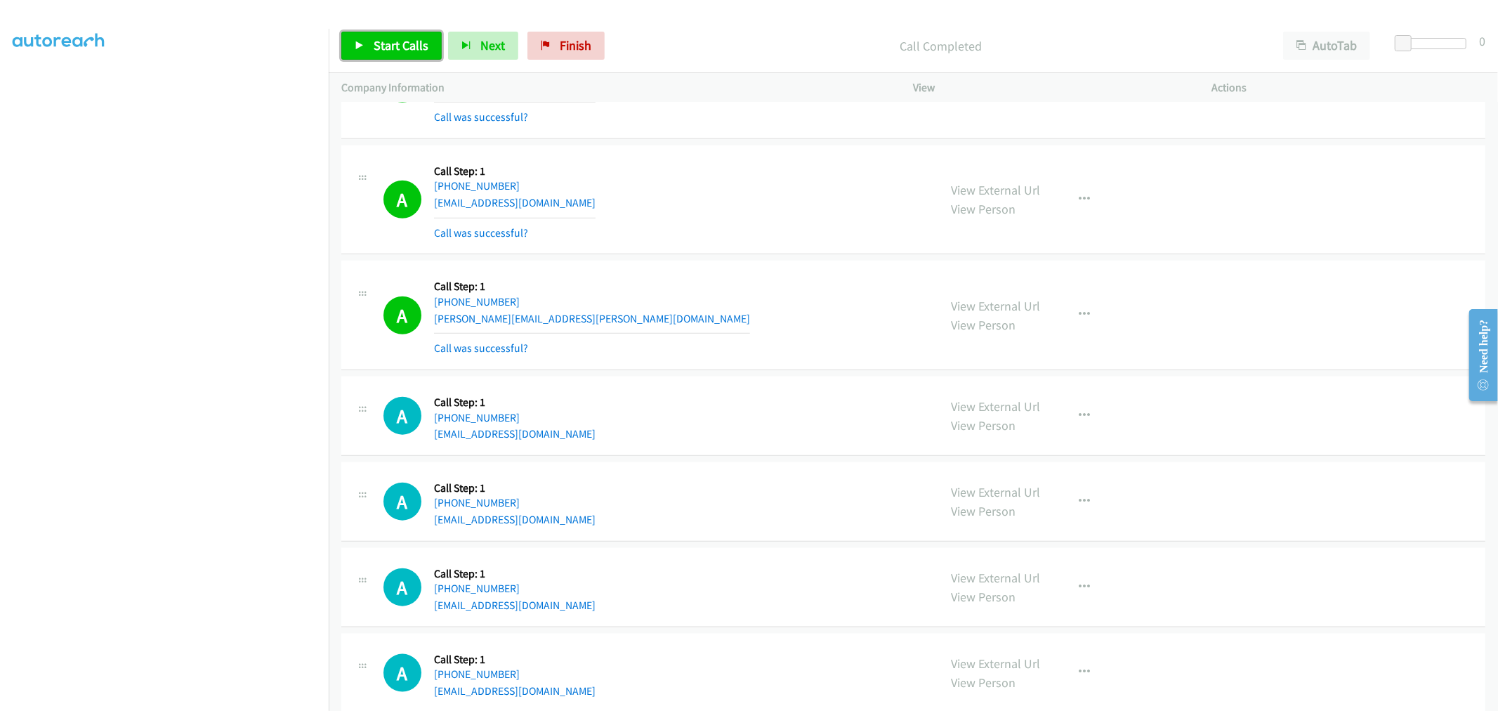
click at [369, 34] on link "Start Calls" at bounding box center [391, 46] width 100 height 28
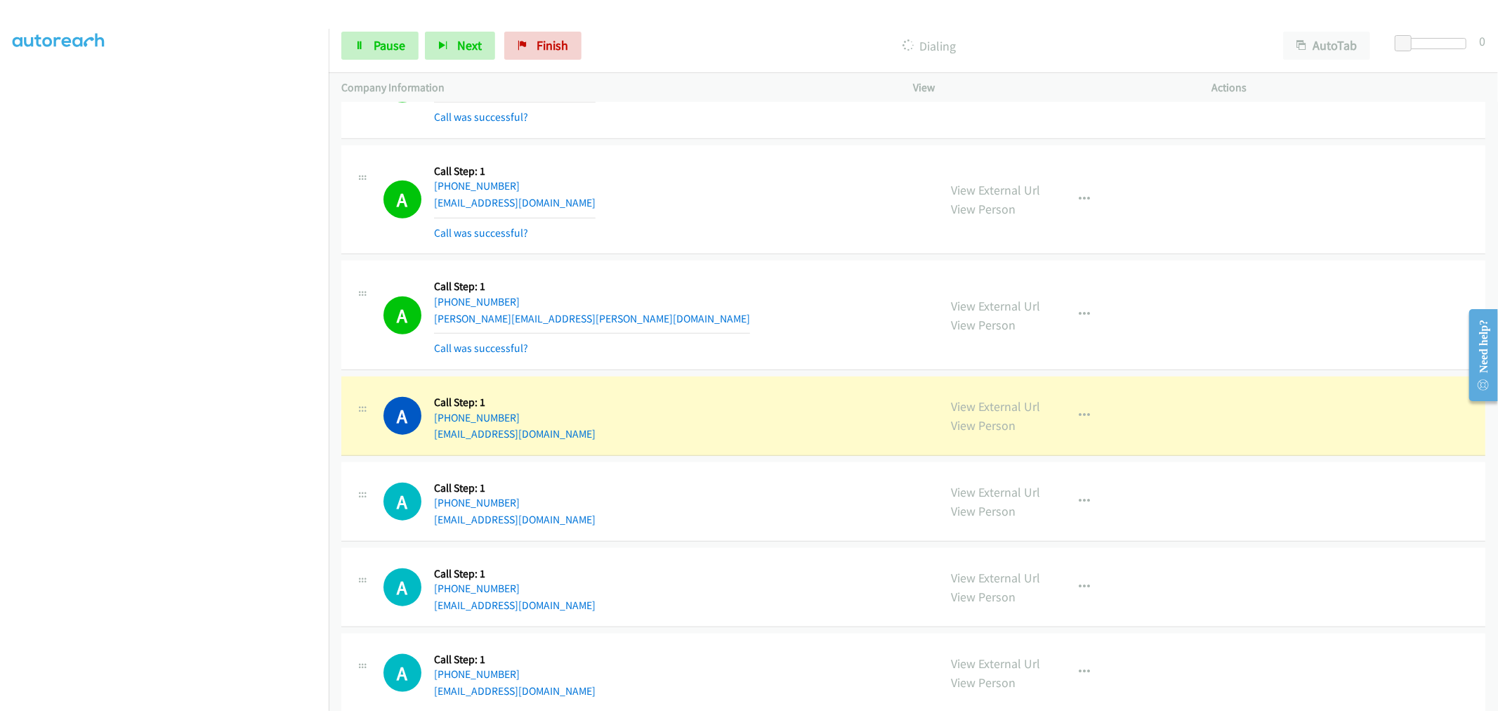
click at [749, 326] on div "A Callback Scheduled Call Step: 1 America/New_York [PHONE_NUMBER] [PERSON_NAME]…" at bounding box center [654, 315] width 543 height 84
click at [711, 282] on div "A Callback Scheduled Call Step: 1 America/New_York [PHONE_NUMBER] [PERSON_NAME]…" at bounding box center [654, 315] width 543 height 84
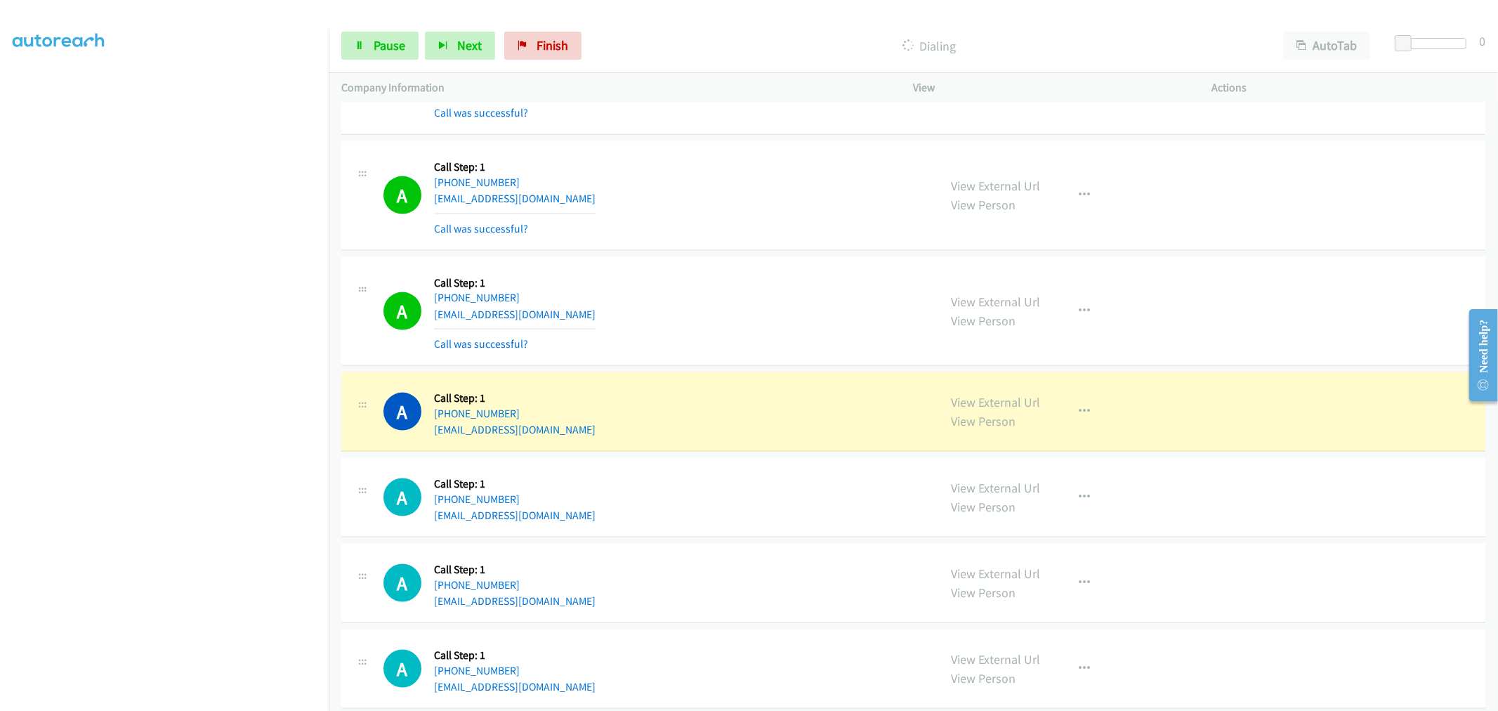
scroll to position [10626, 0]
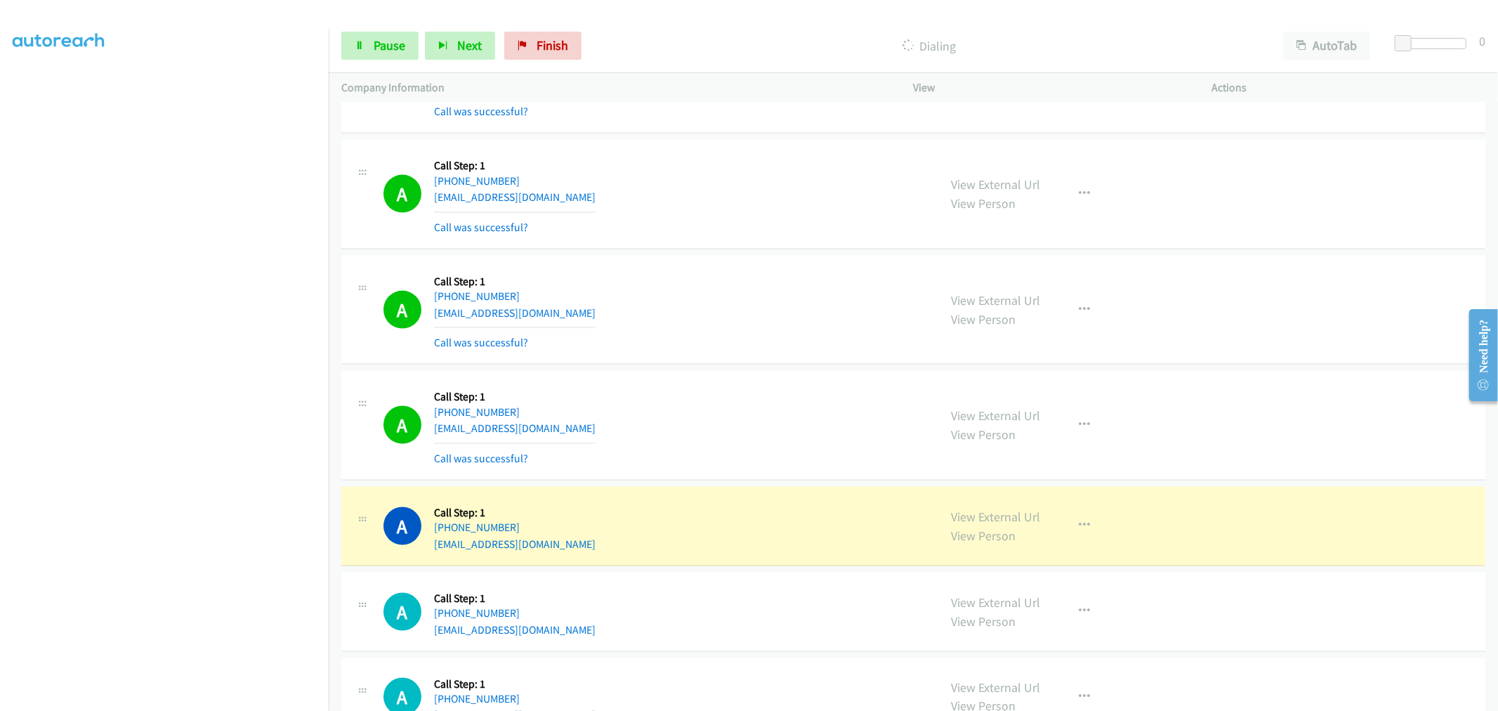
click at [735, 313] on div "A Callback Scheduled Call Step: 1 America/New_York [PHONE_NUMBER] [EMAIL_ADDRES…" at bounding box center [654, 310] width 543 height 84
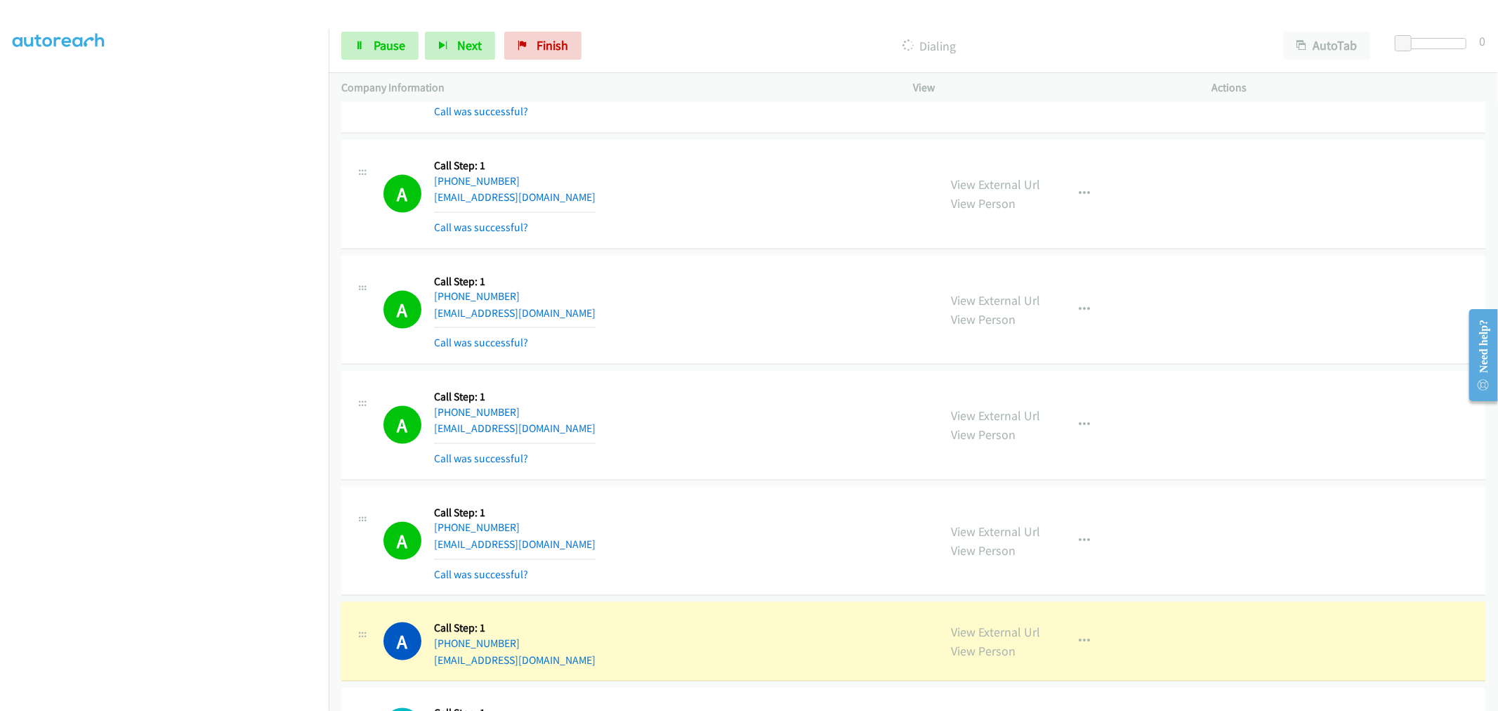
click at [636, 395] on div "A Callback Scheduled Call Step: 1 America/New_York [PHONE_NUMBER] [EMAIL_ADDRES…" at bounding box center [654, 425] width 543 height 84
click at [1097, 315] on button "button" at bounding box center [1085, 310] width 38 height 28
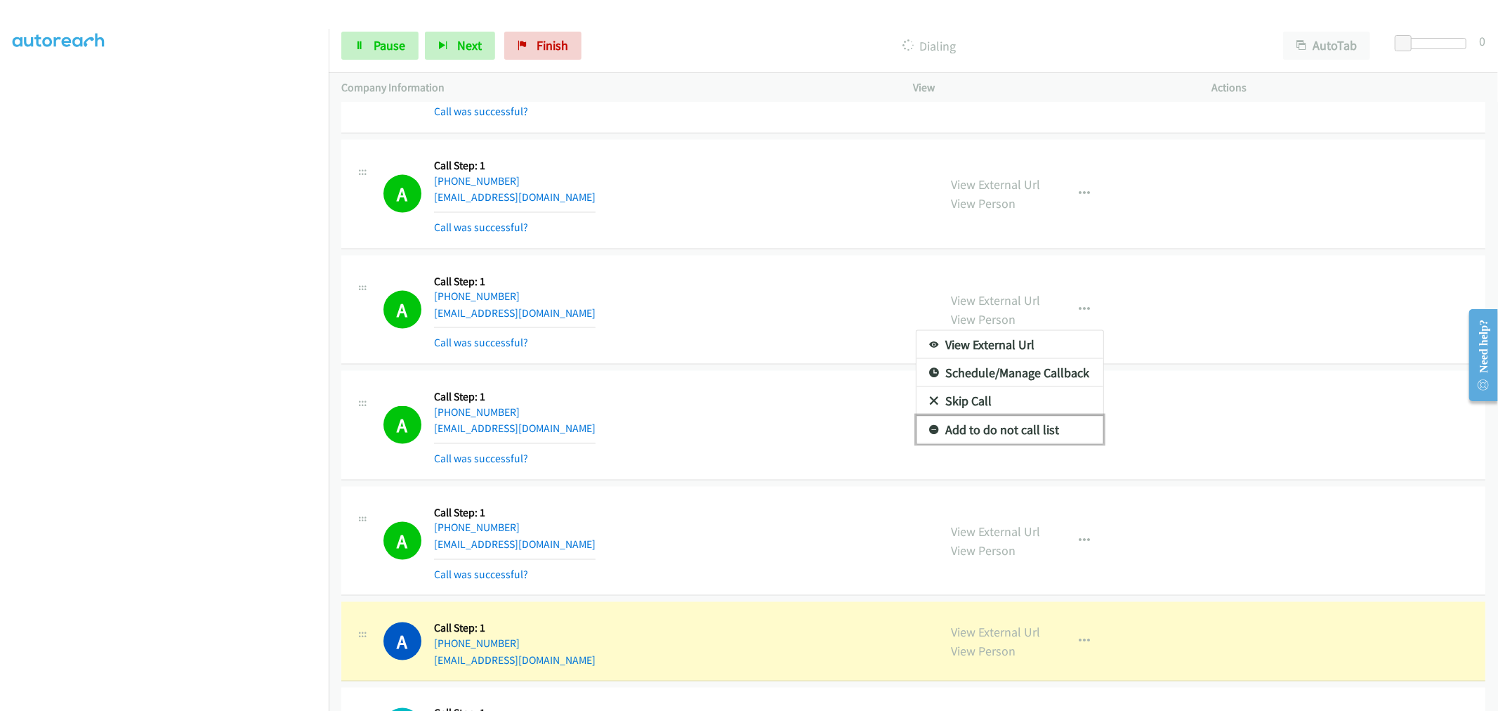
click at [995, 434] on link "Add to do not call list" at bounding box center [1010, 430] width 187 height 28
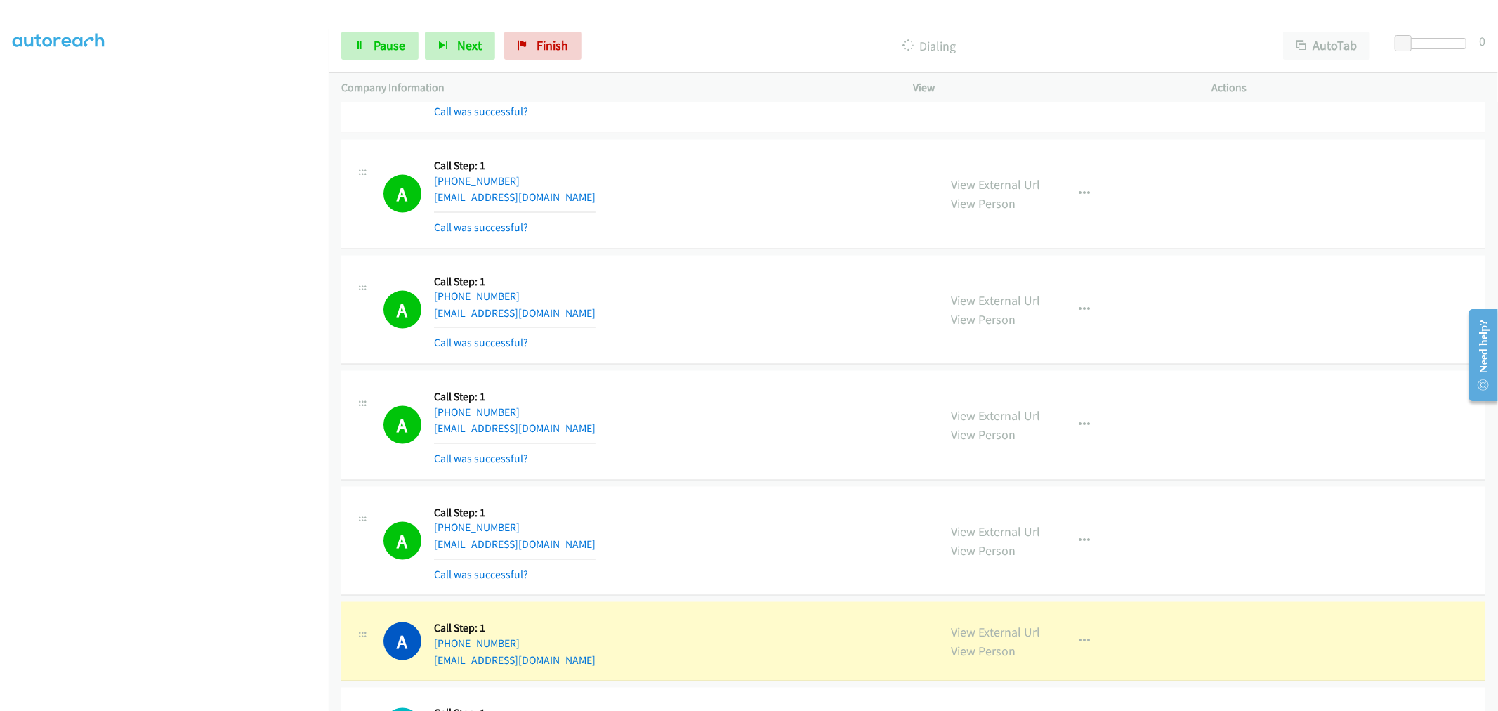
drag, startPoint x: 742, startPoint y: 296, endPoint x: 983, endPoint y: 157, distance: 278.5
click at [742, 296] on div "A Callback Scheduled Call Step: 1 America/New_York [PHONE_NUMBER] [EMAIL_ADDRES…" at bounding box center [654, 310] width 543 height 84
click at [825, 249] on div "A Callback Scheduled Call Step: 1 America/New_York [PHONE_NUMBER] [EMAIL_ADDRES…" at bounding box center [913, 195] width 1144 height 110
click at [756, 419] on div "A Callback Scheduled Call Step: 1 America/New_York [PHONE_NUMBER] [EMAIL_ADDRES…" at bounding box center [654, 425] width 543 height 84
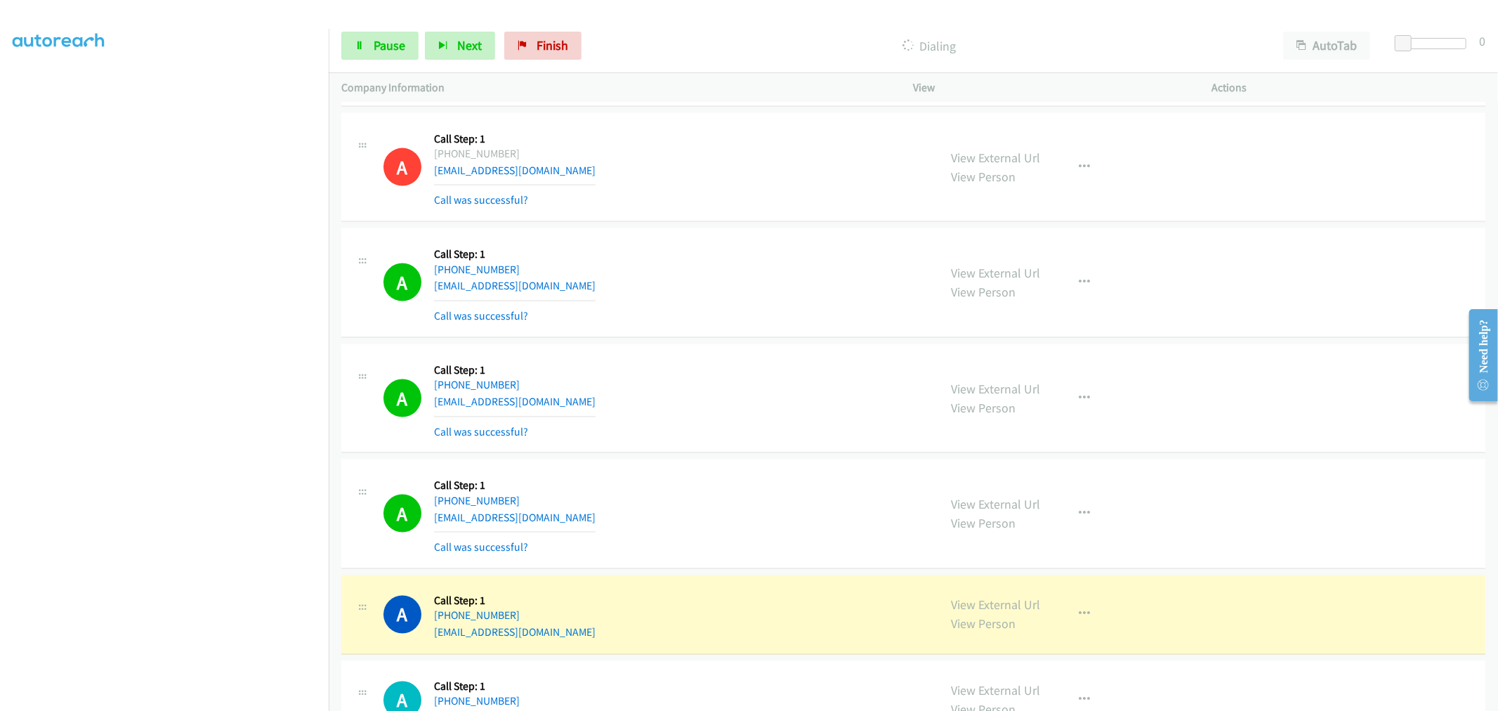
scroll to position [11082, 0]
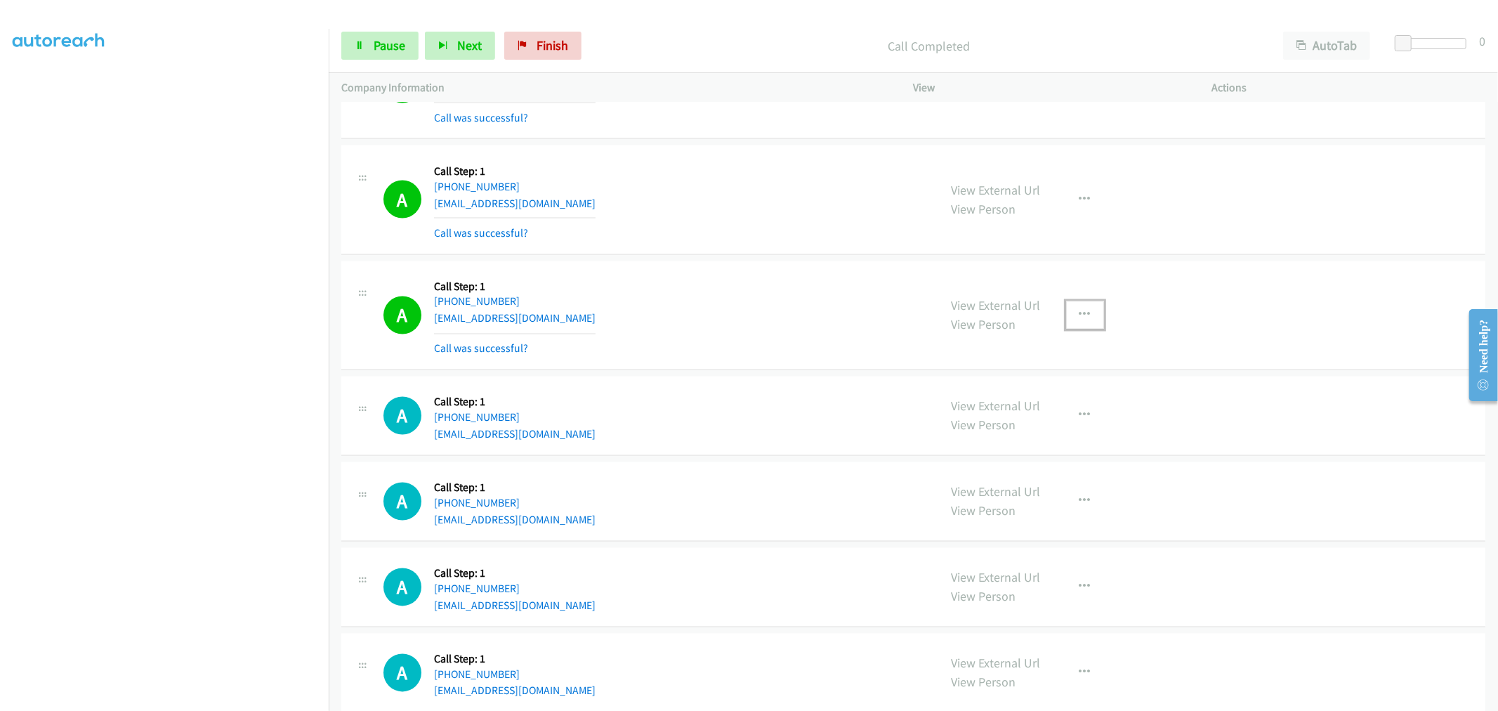
click at [1087, 320] on button "button" at bounding box center [1085, 315] width 38 height 28
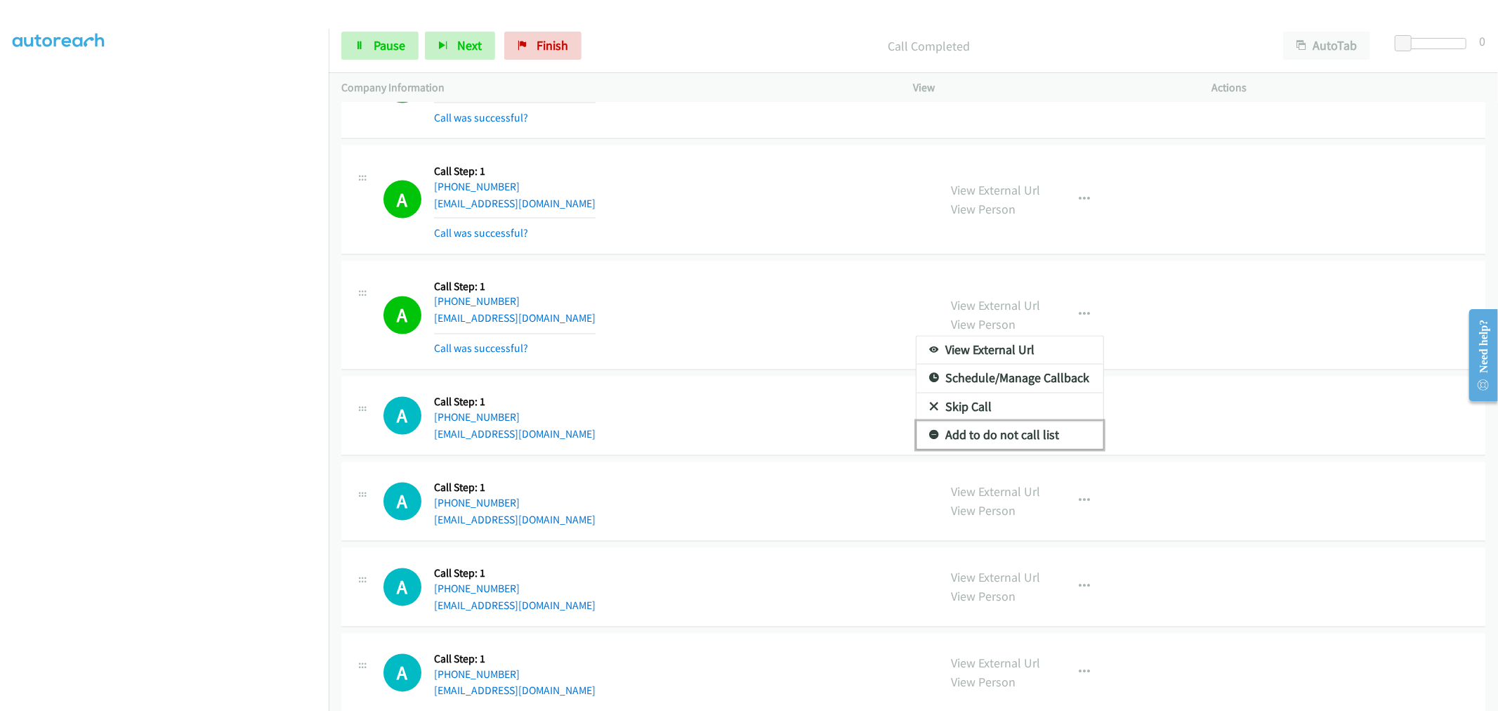
click at [985, 445] on link "Add to do not call list" at bounding box center [1010, 435] width 187 height 28
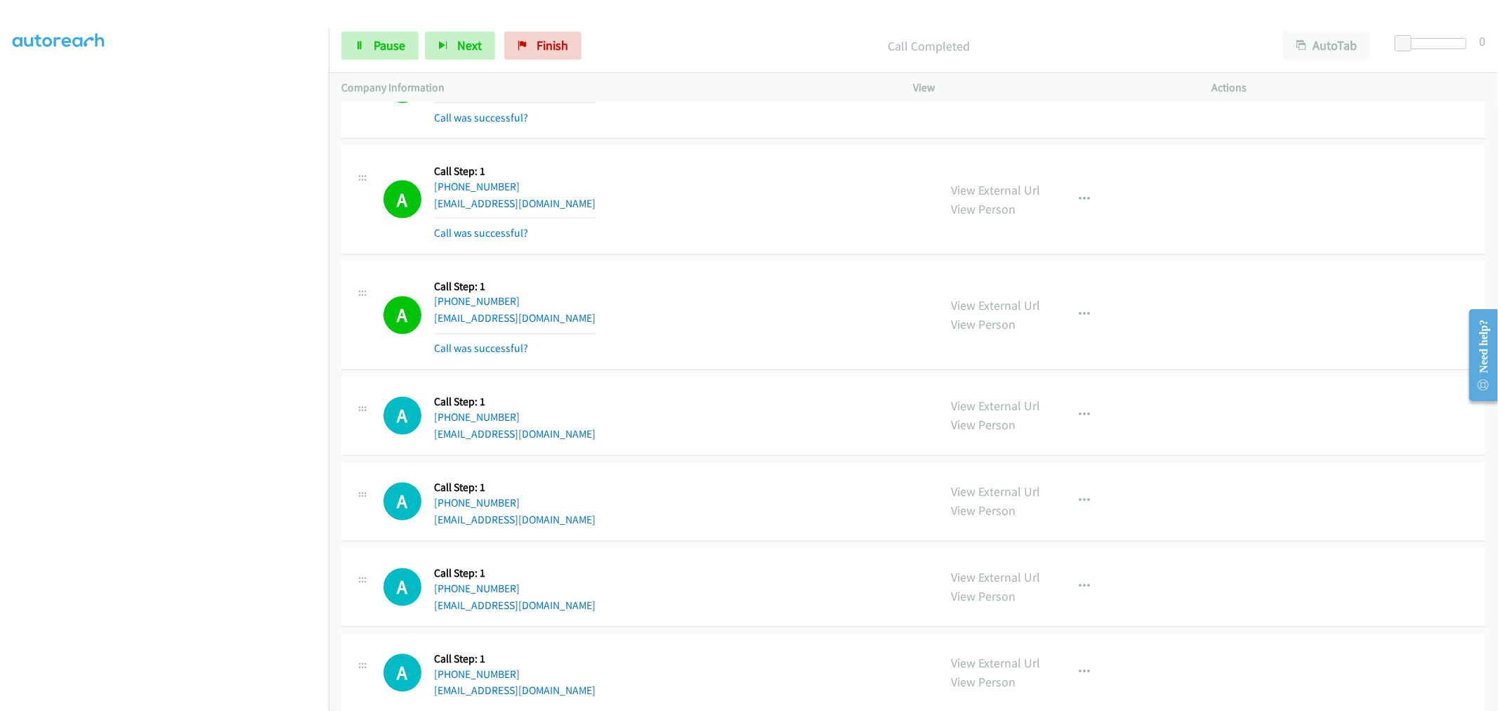
click at [707, 292] on div "A Callback Scheduled Call Step: 1 America/Los_Angeles [PHONE_NUMBER] [EMAIL_ADD…" at bounding box center [654, 316] width 543 height 84
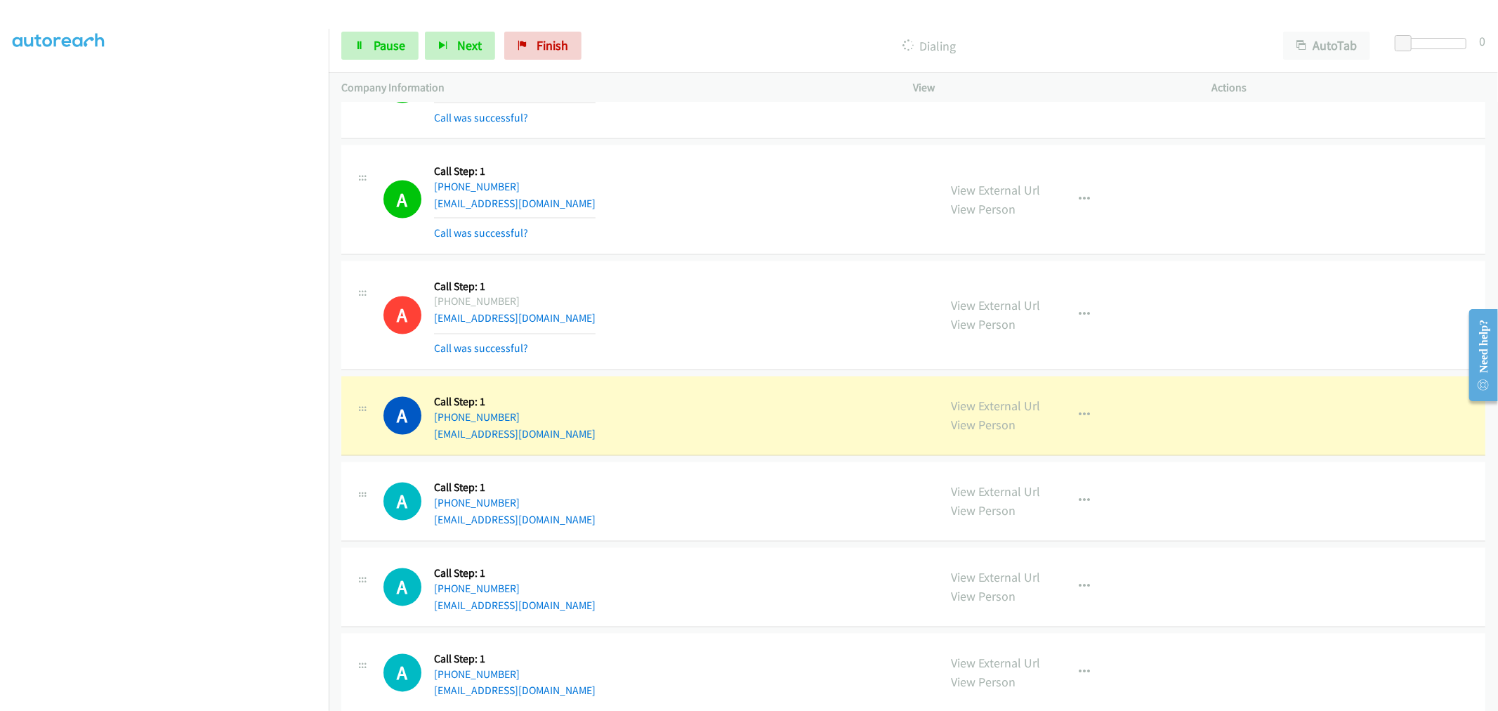
drag, startPoint x: 774, startPoint y: 395, endPoint x: 774, endPoint y: 387, distance: 8.4
click at [774, 391] on div "A Callback Scheduled Call Step: 1 [GEOGRAPHIC_DATA]/[GEOGRAPHIC_DATA] [PHONE_NU…" at bounding box center [913, 415] width 1144 height 79
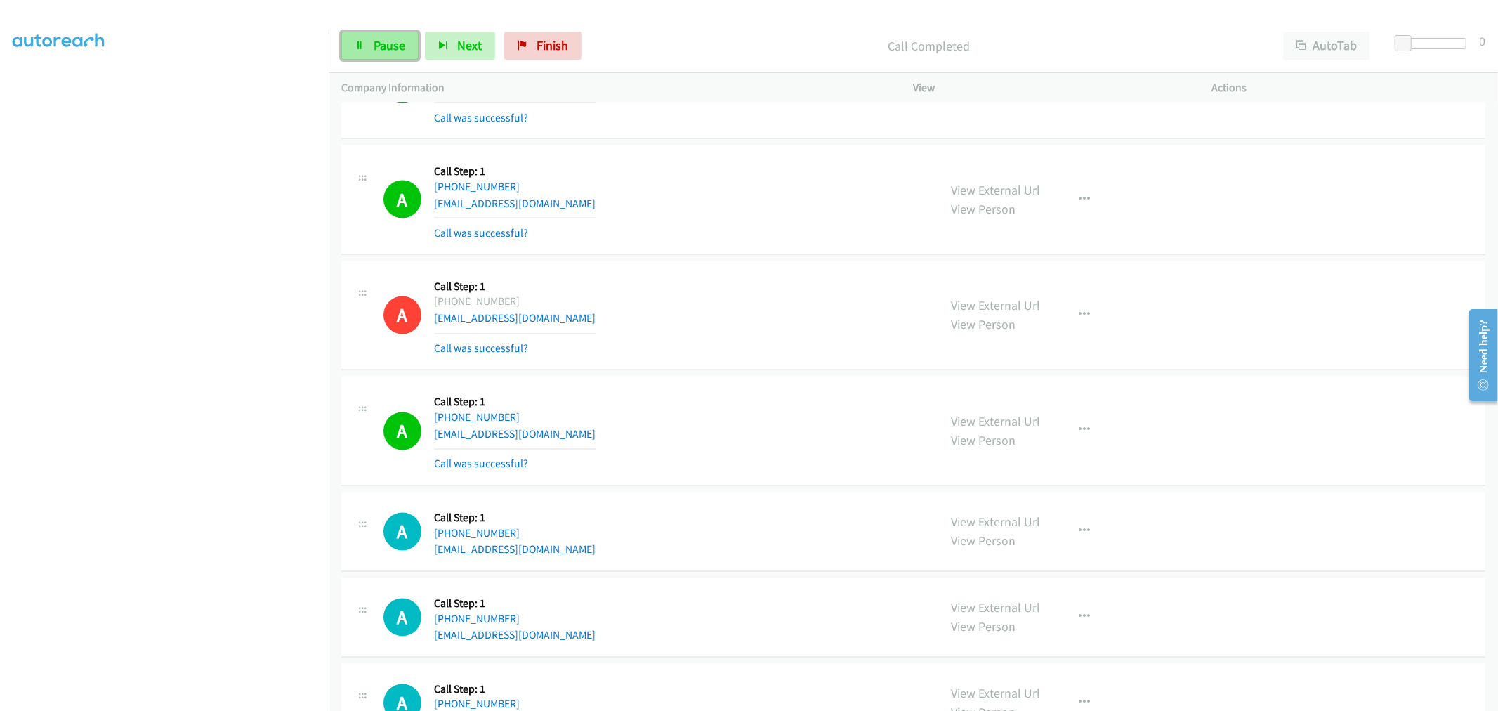
drag, startPoint x: 376, startPoint y: 53, endPoint x: 390, endPoint y: 56, distance: 14.3
click at [378, 51] on link "Pause" at bounding box center [379, 46] width 77 height 28
click at [416, 52] on span "Start Calls" at bounding box center [401, 45] width 55 height 16
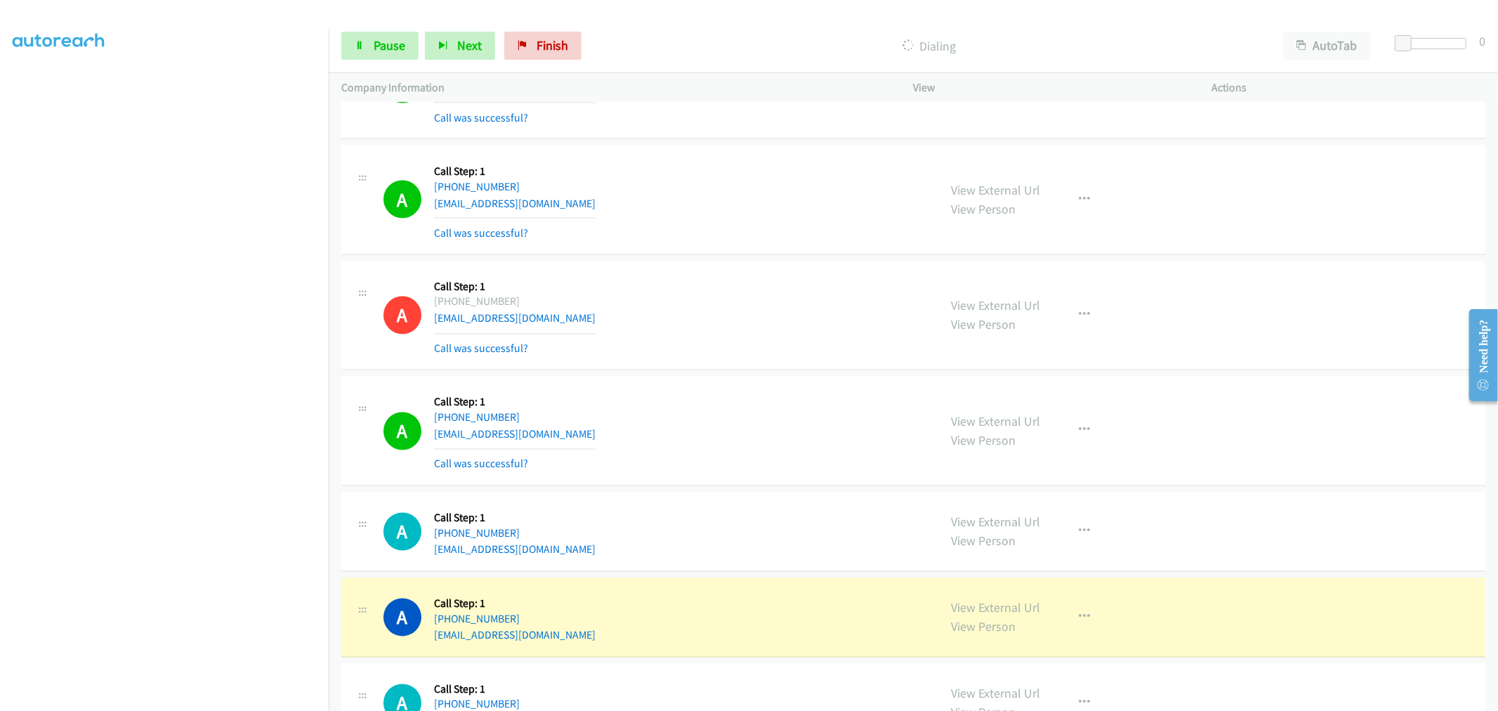
click at [763, 338] on div "A Callback Scheduled Call Step: 1 America/Los_Angeles [PHONE_NUMBER] [EMAIL_ADD…" at bounding box center [654, 316] width 543 height 84
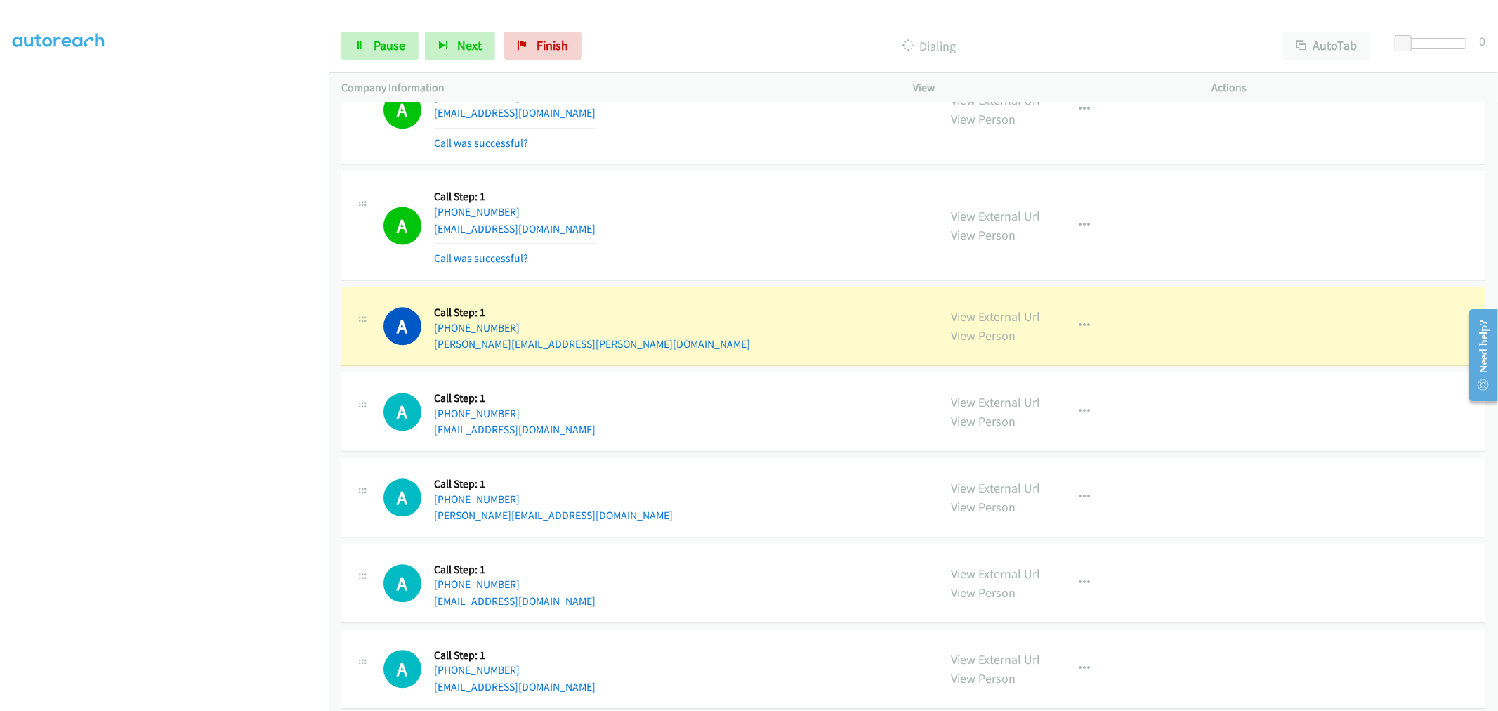
scroll to position [11628, 0]
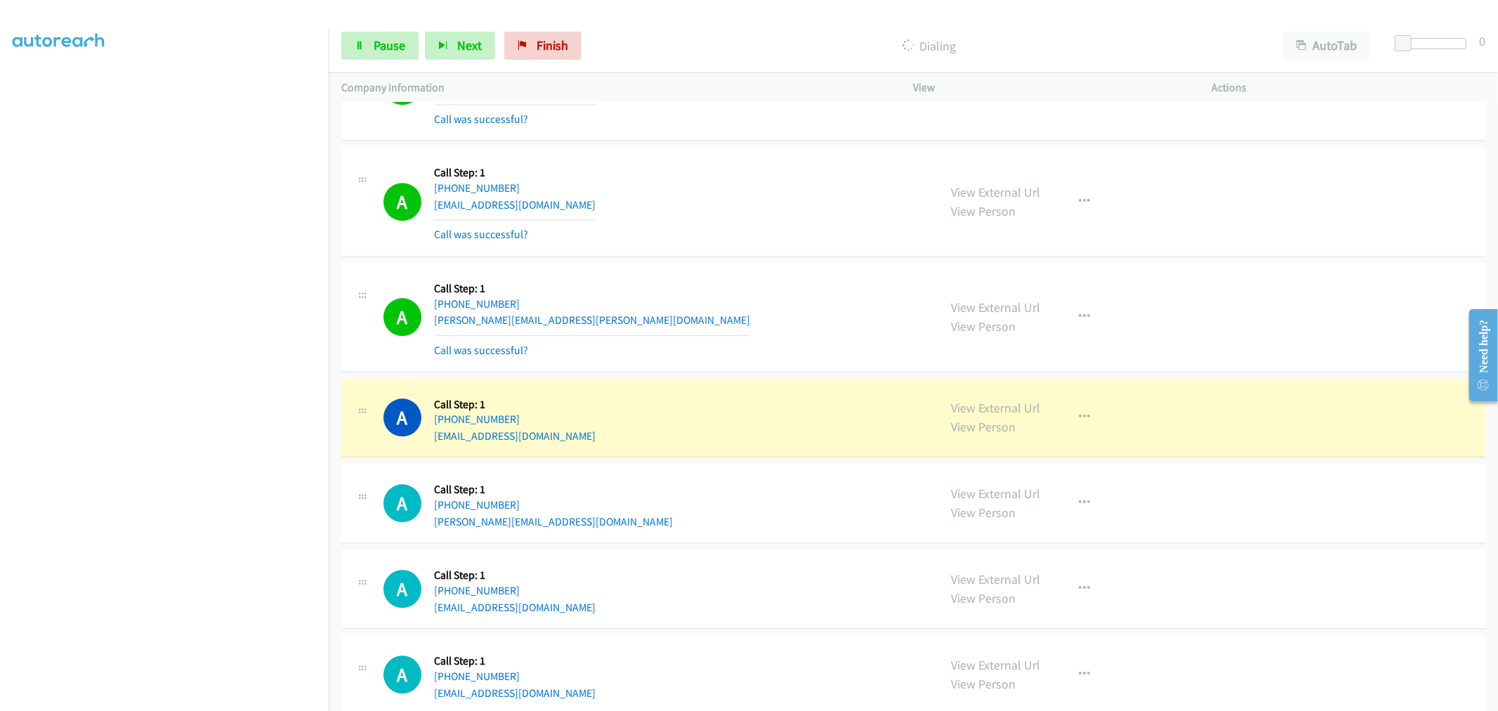
click at [699, 331] on div "A Callback Scheduled Call Step: 1 America/Los_Angeles [PHONE_NUMBER] [PERSON_NA…" at bounding box center [654, 317] width 543 height 84
click at [722, 294] on div "A Callback Scheduled Call Step: 1 America/Los_Angeles [PHONE_NUMBER] [PERSON_NA…" at bounding box center [654, 317] width 543 height 84
click at [724, 292] on div "A Callback Scheduled Call Step: 1 America/Los_Angeles [PHONE_NUMBER] [PERSON_NA…" at bounding box center [654, 317] width 543 height 84
drag, startPoint x: 958, startPoint y: 413, endPoint x: 655, endPoint y: 100, distance: 436.1
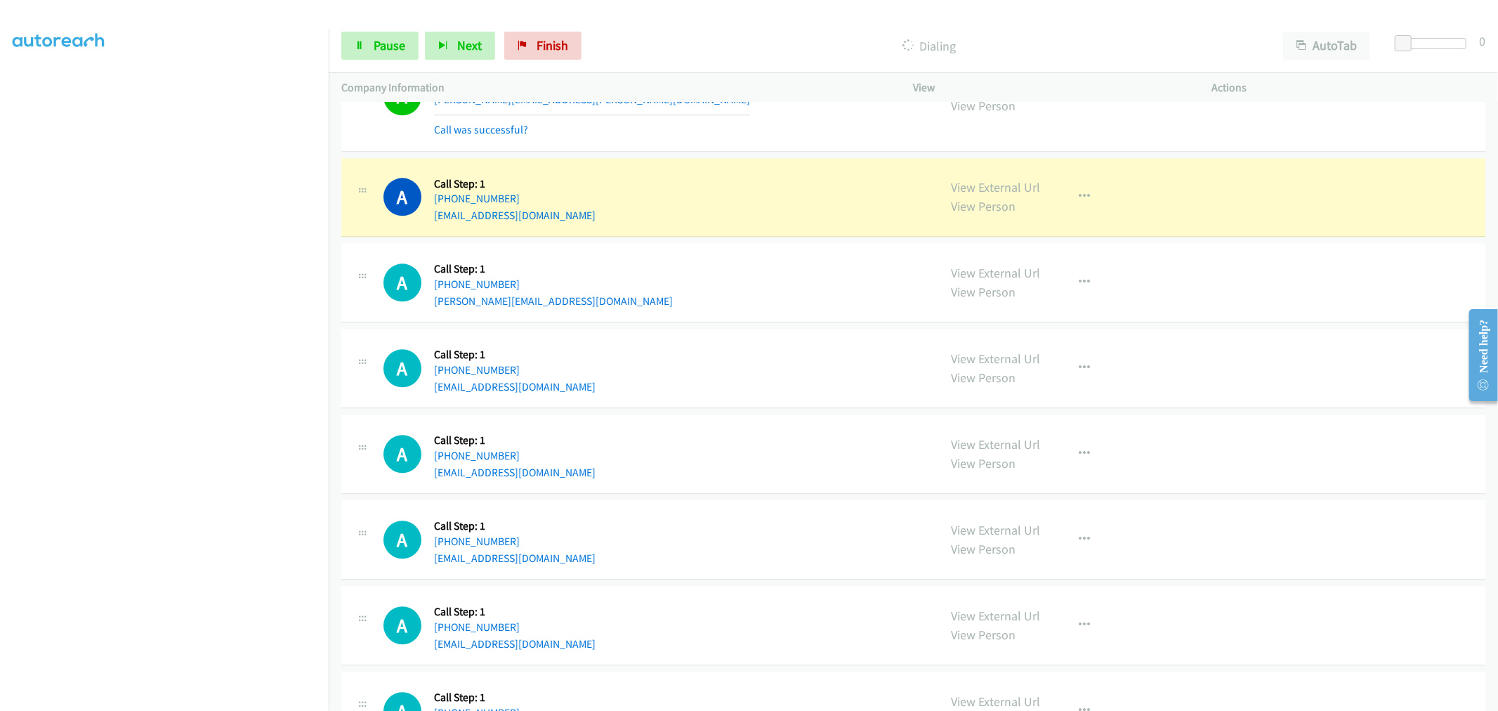
scroll to position [11863, 0]
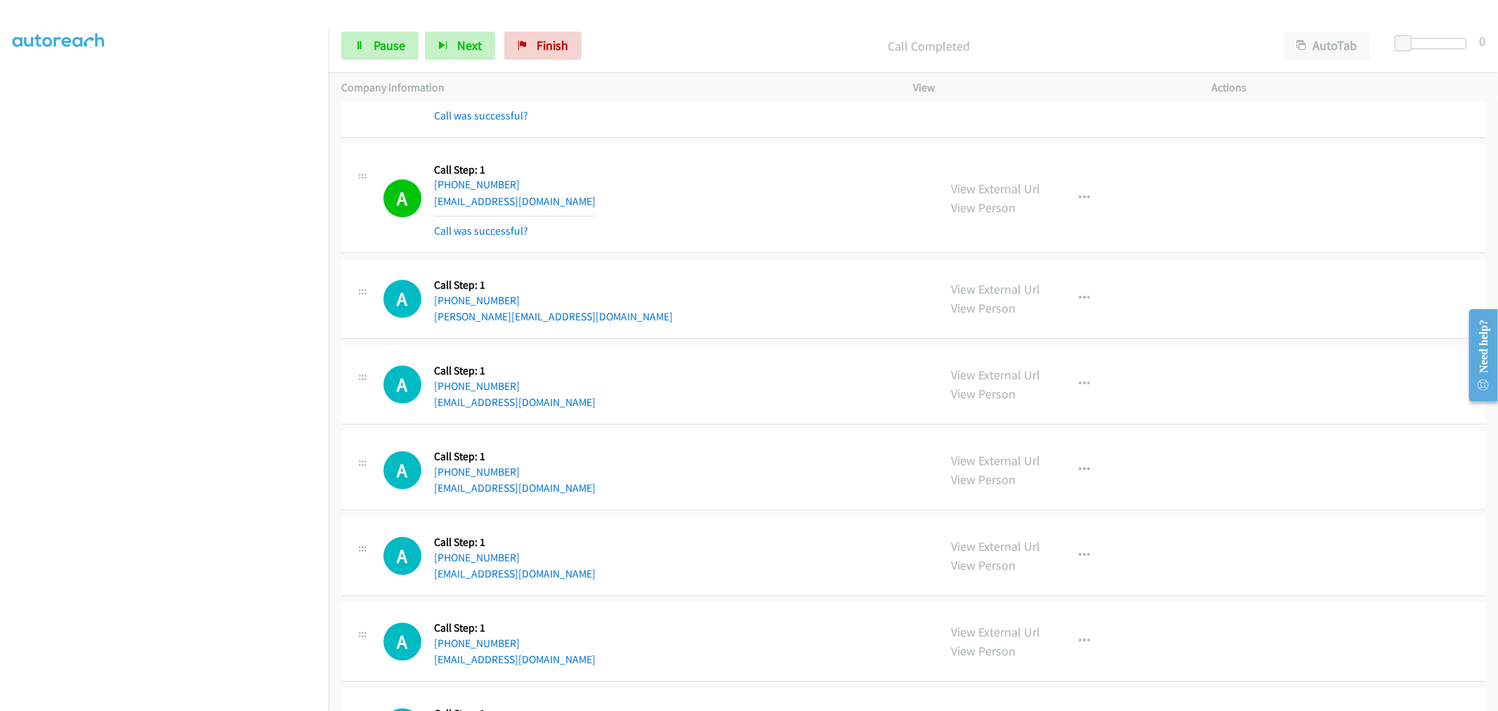
click at [1101, 202] on div "View External Url View Person View External Url Email Schedule/Manage Callback …" at bounding box center [1094, 199] width 311 height 84
click at [1080, 204] on icon "button" at bounding box center [1085, 197] width 11 height 11
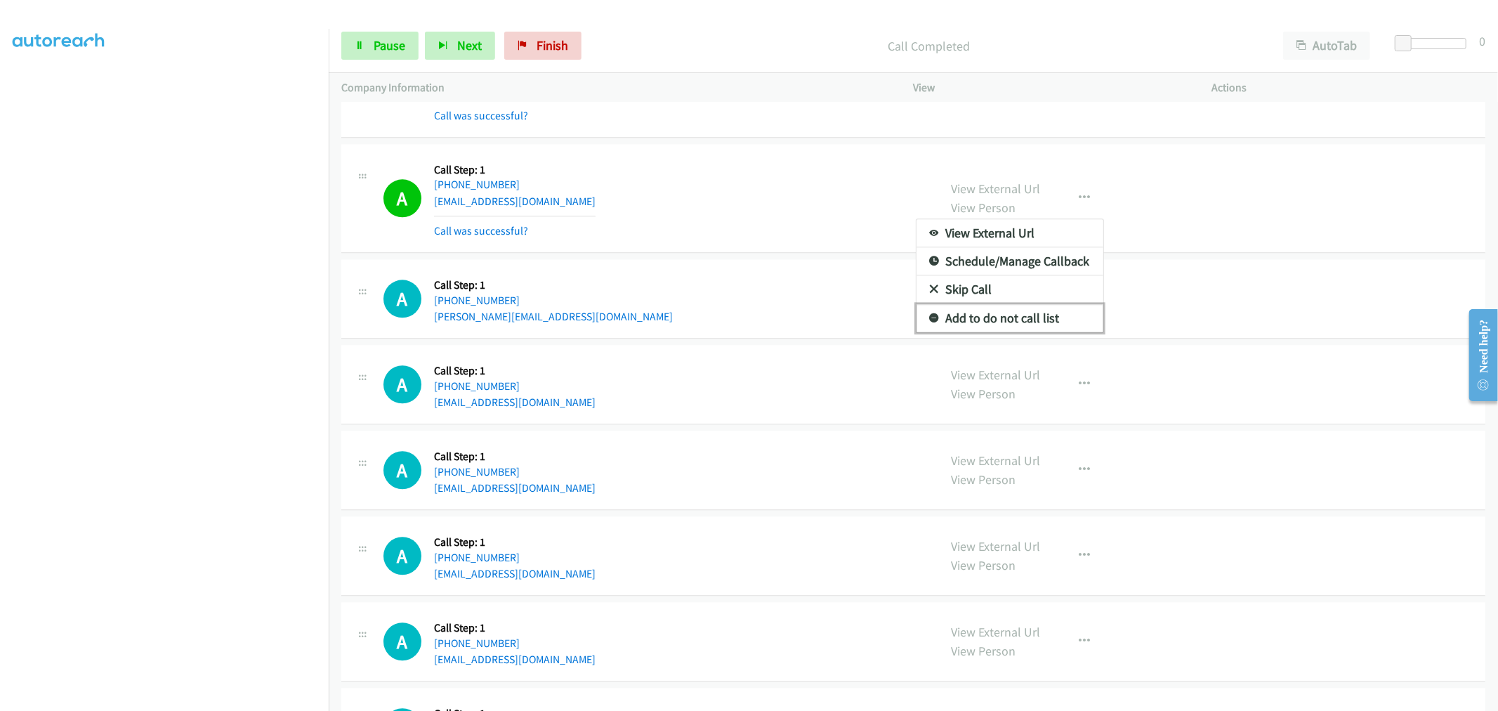
click at [1004, 332] on link "Add to do not call list" at bounding box center [1010, 318] width 187 height 28
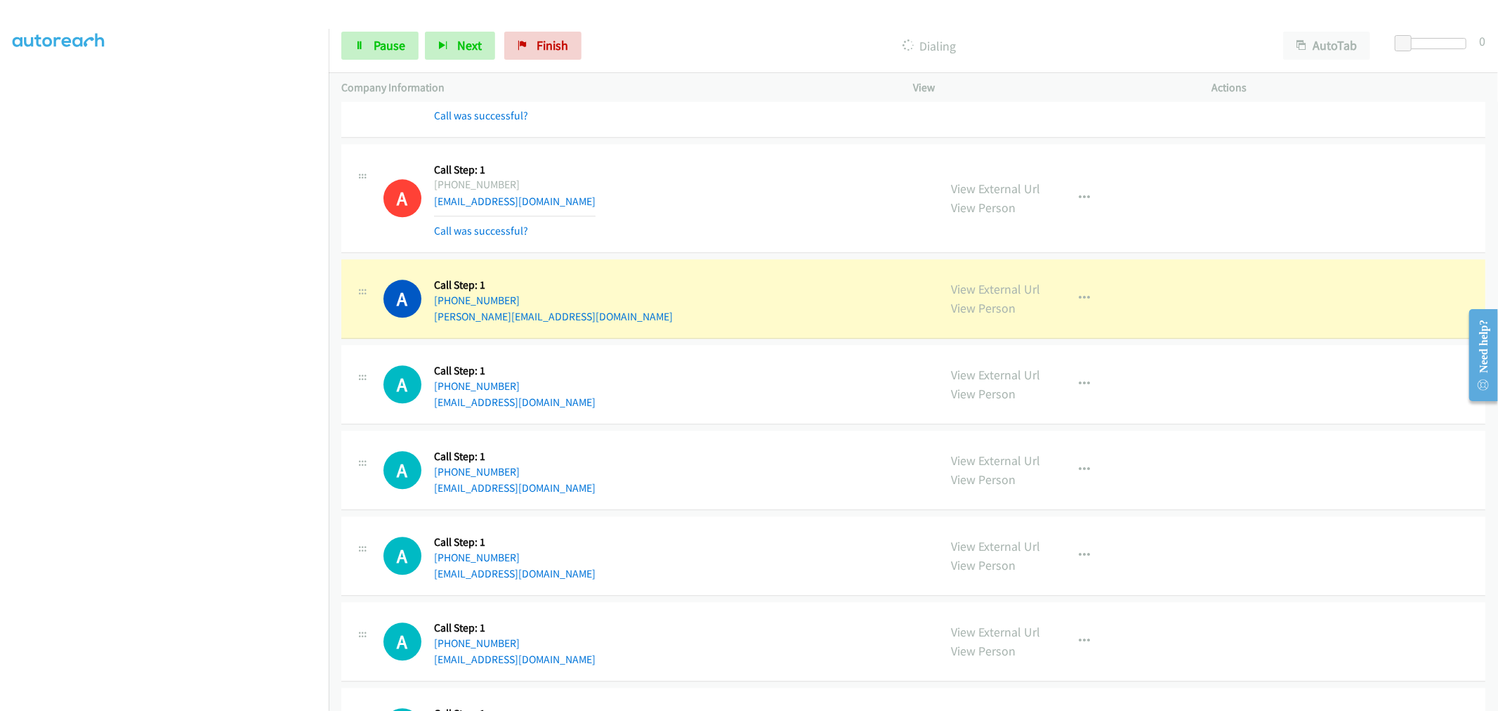
click at [819, 376] on div "A Callback Scheduled Call Step: 1 [GEOGRAPHIC_DATA]/[GEOGRAPHIC_DATA] [PHONE_NU…" at bounding box center [654, 384] width 543 height 53
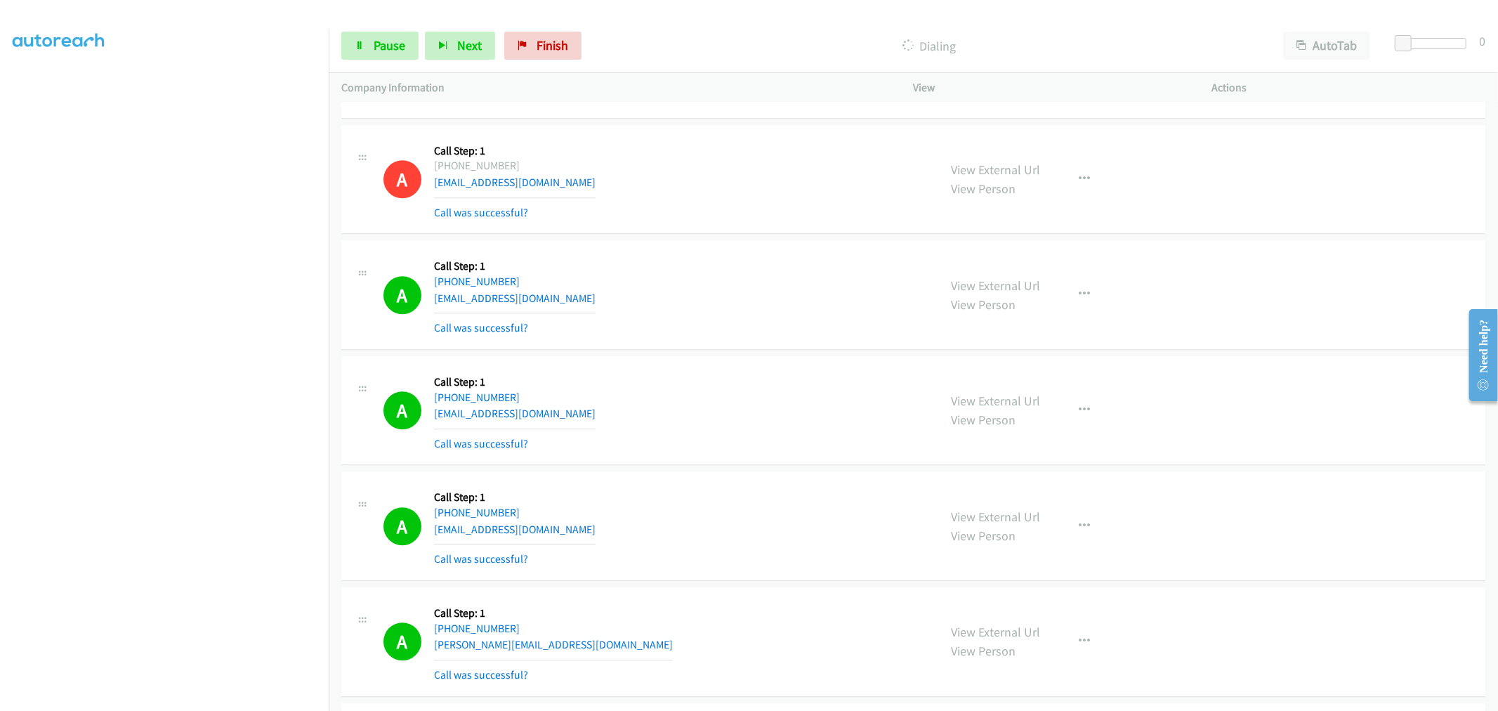
click at [1069, 431] on div "View External Url View Person View External Url Email Schedule/Manage Callback …" at bounding box center [1094, 411] width 311 height 84
click at [1080, 415] on icon "button" at bounding box center [1085, 410] width 11 height 11
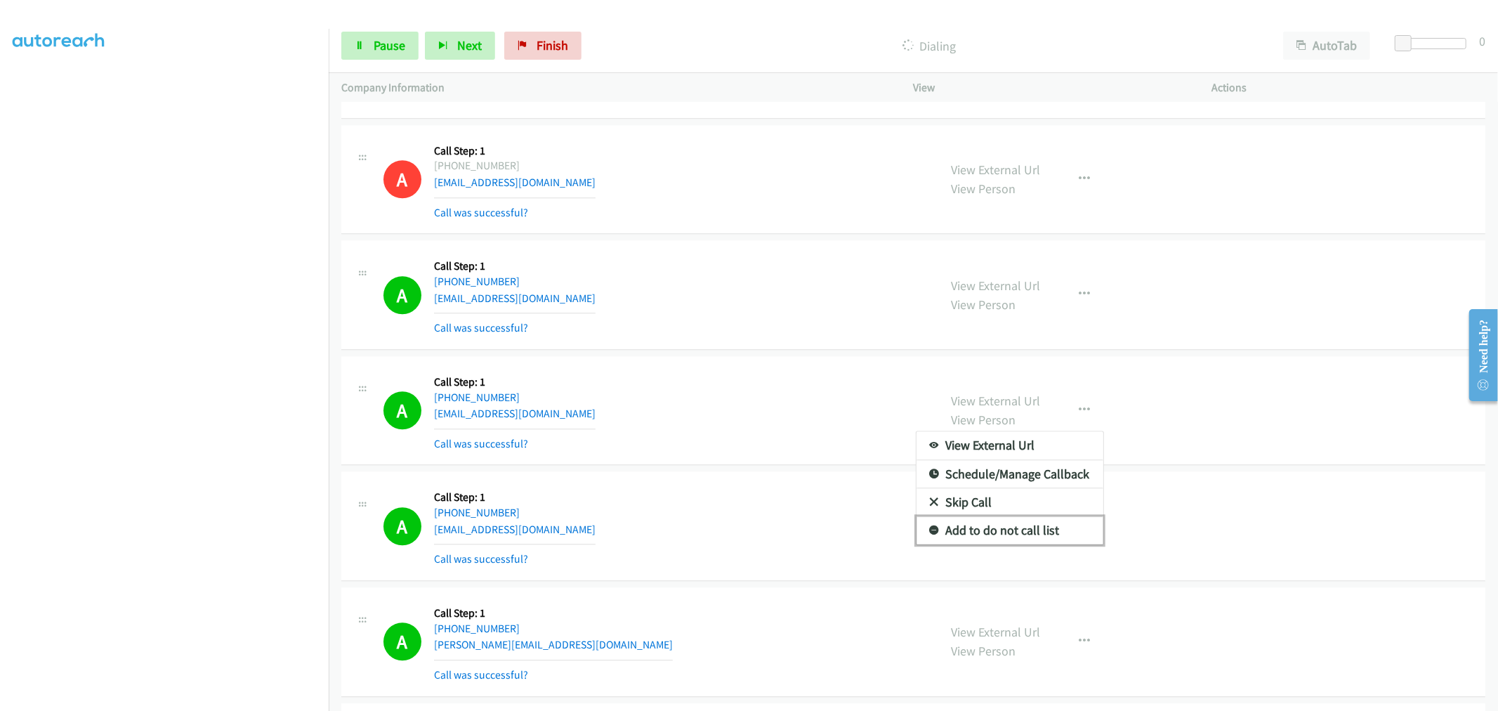
click at [973, 537] on link "Add to do not call list" at bounding box center [1010, 530] width 187 height 28
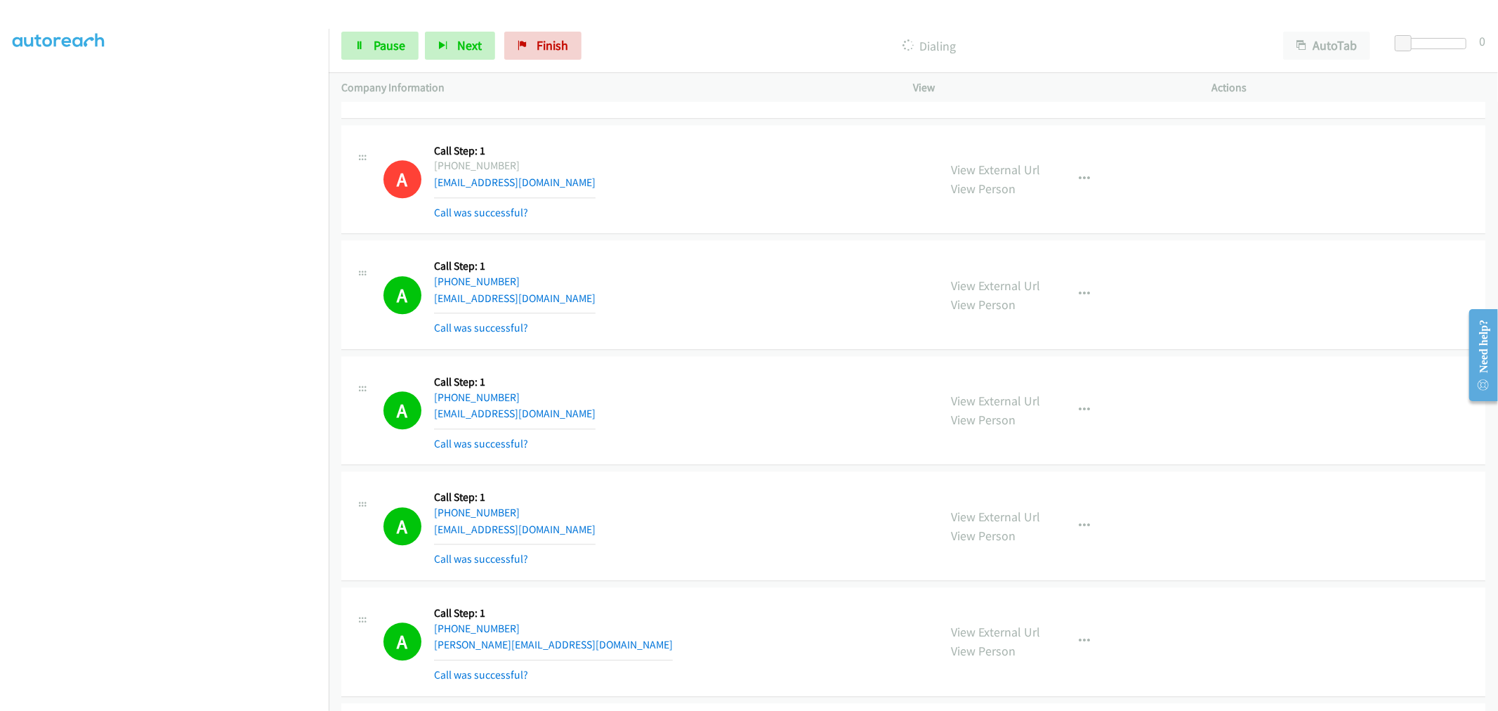
drag, startPoint x: 692, startPoint y: 420, endPoint x: 708, endPoint y: 403, distance: 23.3
click at [692, 419] on div "A Callback Scheduled Call Step: 1 [GEOGRAPHIC_DATA]/[GEOGRAPHIC_DATA] [PHONE_NU…" at bounding box center [654, 411] width 543 height 84
click at [771, 262] on div "A Callback Scheduled Call Step: 1 [GEOGRAPHIC_DATA]/[GEOGRAPHIC_DATA] [PHONE_NU…" at bounding box center [654, 295] width 543 height 84
click at [736, 402] on div "A Callback Scheduled Call Step: 1 [GEOGRAPHIC_DATA]/[GEOGRAPHIC_DATA] [PHONE_NU…" at bounding box center [654, 411] width 543 height 84
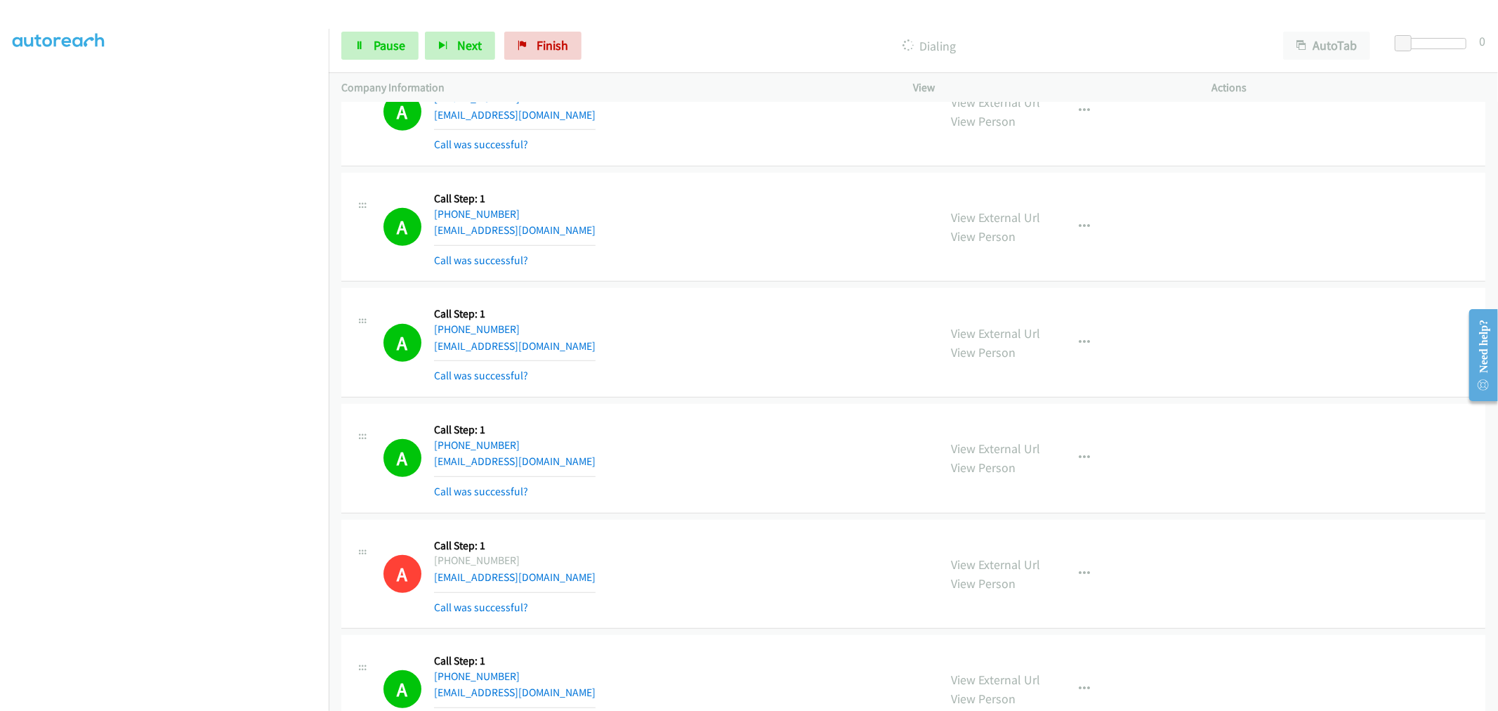
scroll to position [9705, 0]
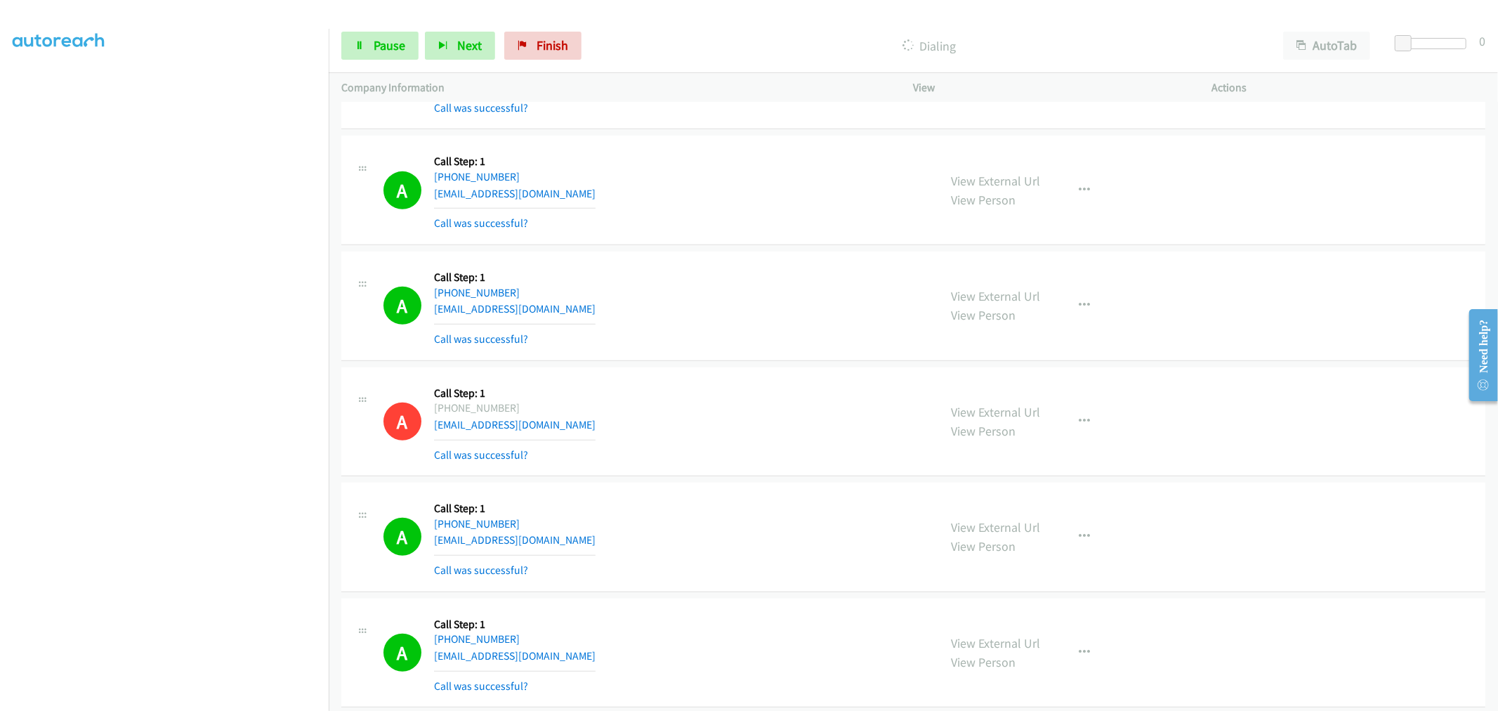
click at [839, 373] on div "A Callback Scheduled Call Step: 1 America/New_York [PHONE_NUMBER] [EMAIL_ADDRES…" at bounding box center [913, 422] width 1144 height 110
click at [690, 347] on div "A Callback Scheduled Call Step: 1 [GEOGRAPHIC_DATA]/[GEOGRAPHIC_DATA] [PHONE_NU…" at bounding box center [654, 306] width 543 height 84
click at [249, 697] on section at bounding box center [164, 377] width 303 height 672
click at [392, 51] on span "Pause" at bounding box center [390, 45] width 32 height 16
click at [728, 373] on div "A Callback Scheduled Call Step: 1 America/New_York [PHONE_NUMBER] [EMAIL_ADDRES…" at bounding box center [913, 422] width 1144 height 110
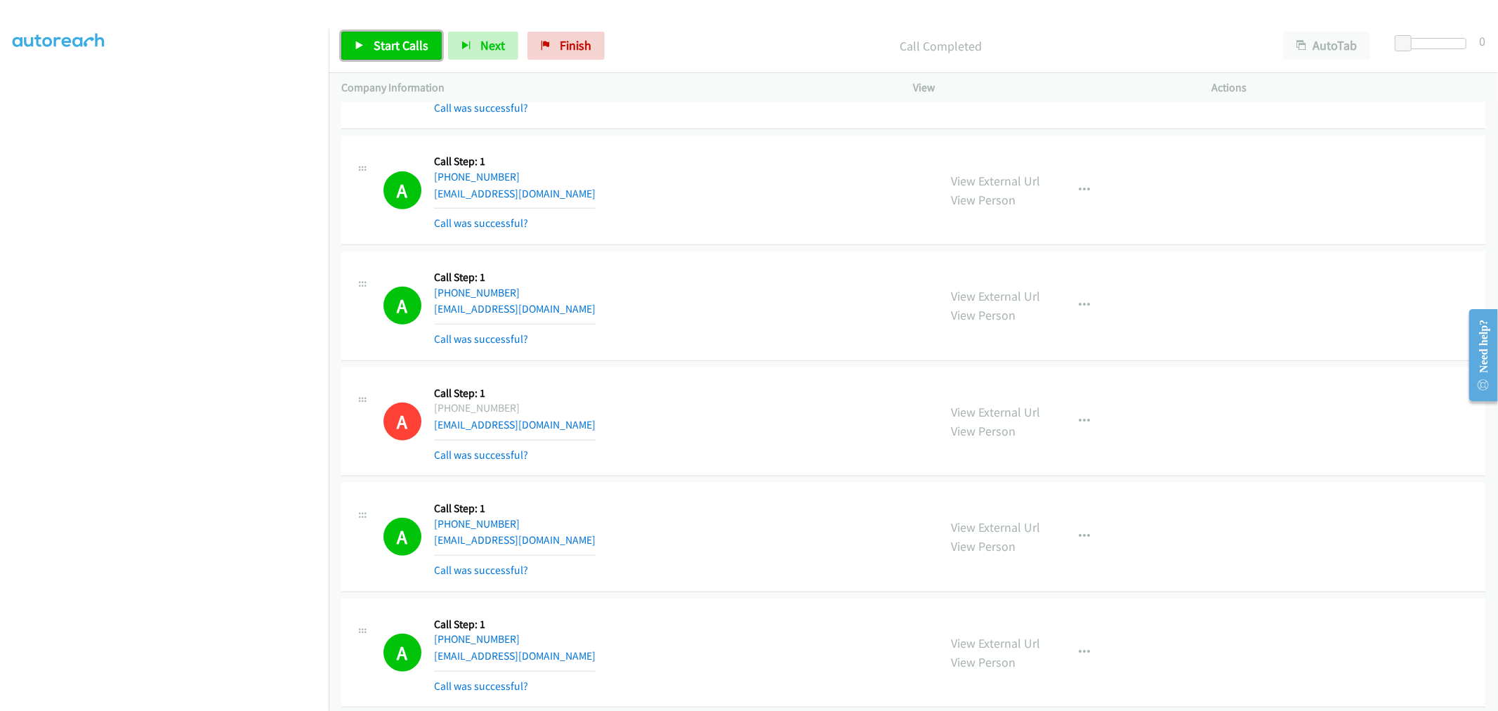
click at [411, 52] on span "Start Calls" at bounding box center [401, 45] width 55 height 16
click at [680, 280] on div "A Callback Scheduled Call Step: 1 [GEOGRAPHIC_DATA]/[GEOGRAPHIC_DATA] [PHONE_NU…" at bounding box center [654, 306] width 543 height 84
click at [699, 305] on div "A Callback Scheduled Call Step: 1 [GEOGRAPHIC_DATA]/[GEOGRAPHIC_DATA] [PHONE_NU…" at bounding box center [654, 306] width 543 height 84
click at [771, 334] on div "A Callback Scheduled Call Step: 1 [GEOGRAPHIC_DATA]/[GEOGRAPHIC_DATA] [PHONE_NU…" at bounding box center [654, 306] width 543 height 84
click at [635, 356] on div "A Callback Scheduled Call Step: 1 [GEOGRAPHIC_DATA]/[GEOGRAPHIC_DATA] [PHONE_NU…" at bounding box center [913, 306] width 1144 height 110
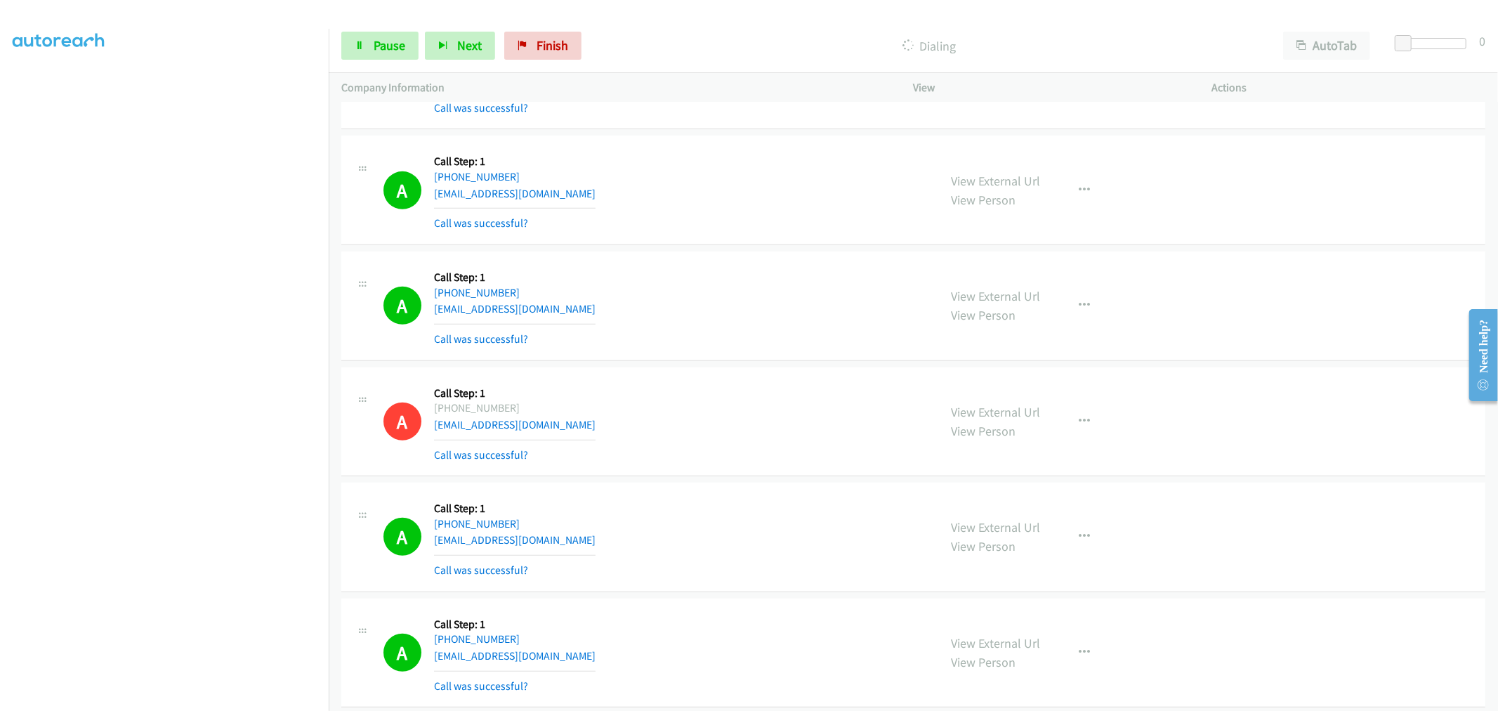
click at [704, 317] on div "A Callback Scheduled Call Step: 1 [GEOGRAPHIC_DATA]/[GEOGRAPHIC_DATA] [PHONE_NU…" at bounding box center [654, 306] width 543 height 84
click at [775, 291] on div "A Callback Scheduled Call Step: 1 [GEOGRAPHIC_DATA]/[GEOGRAPHIC_DATA] [PHONE_NU…" at bounding box center [654, 306] width 543 height 84
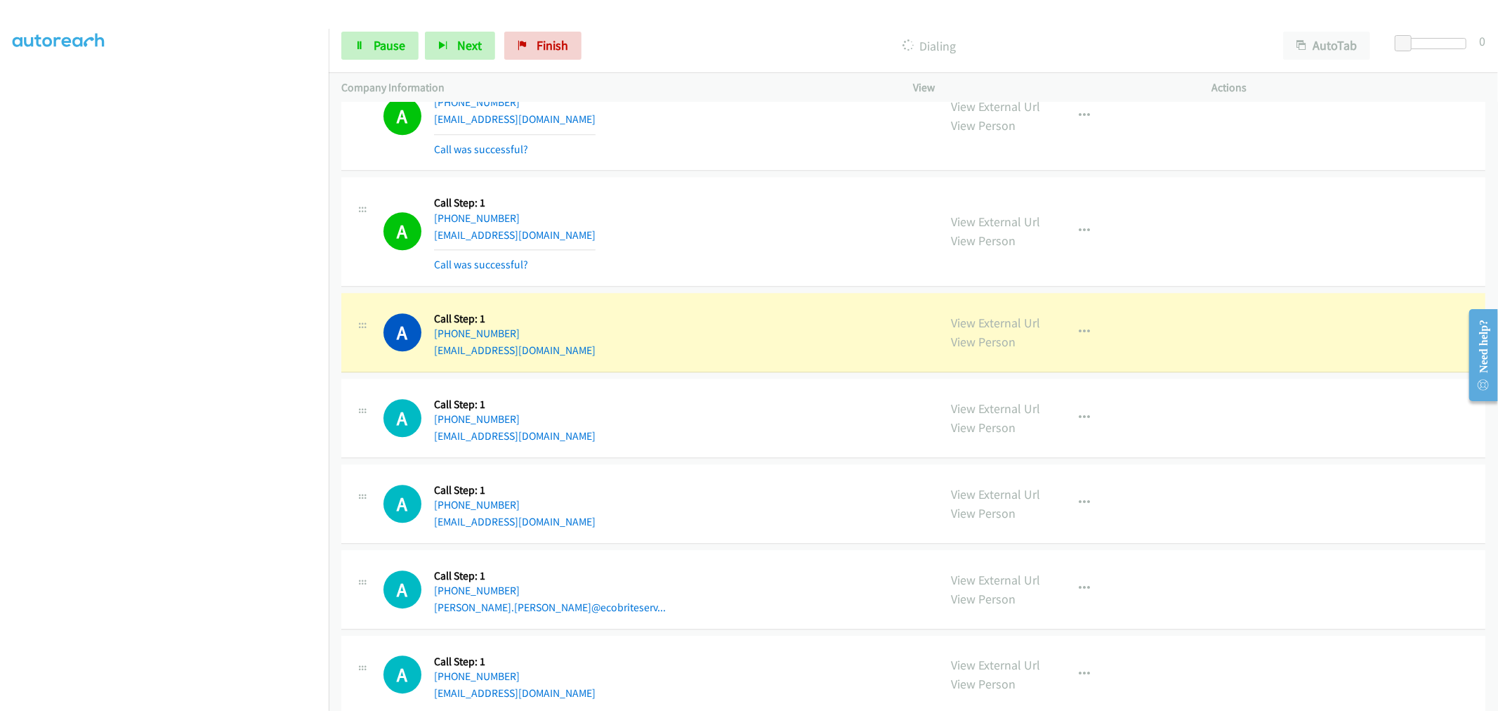
scroll to position [12124, 0]
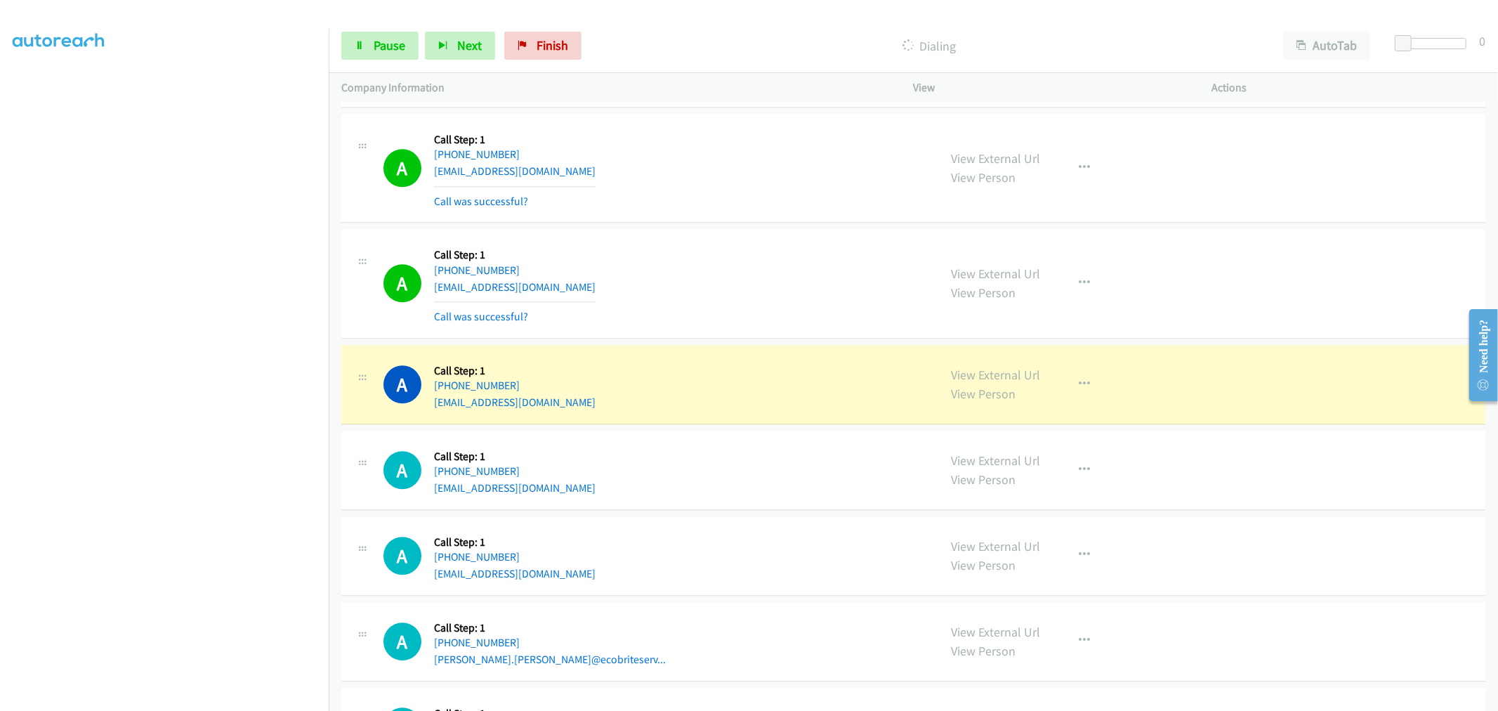
click at [796, 318] on div "A Callback Scheduled Call Step: 1 [GEOGRAPHIC_DATA]/[GEOGRAPHIC_DATA] [PHONE_NU…" at bounding box center [654, 284] width 543 height 84
drag, startPoint x: 799, startPoint y: 272, endPoint x: 789, endPoint y: 270, distance: 10.7
click at [799, 272] on div "A Callback Scheduled Call Step: 1 [GEOGRAPHIC_DATA]/[GEOGRAPHIC_DATA] [PHONE_NU…" at bounding box center [654, 284] width 543 height 84
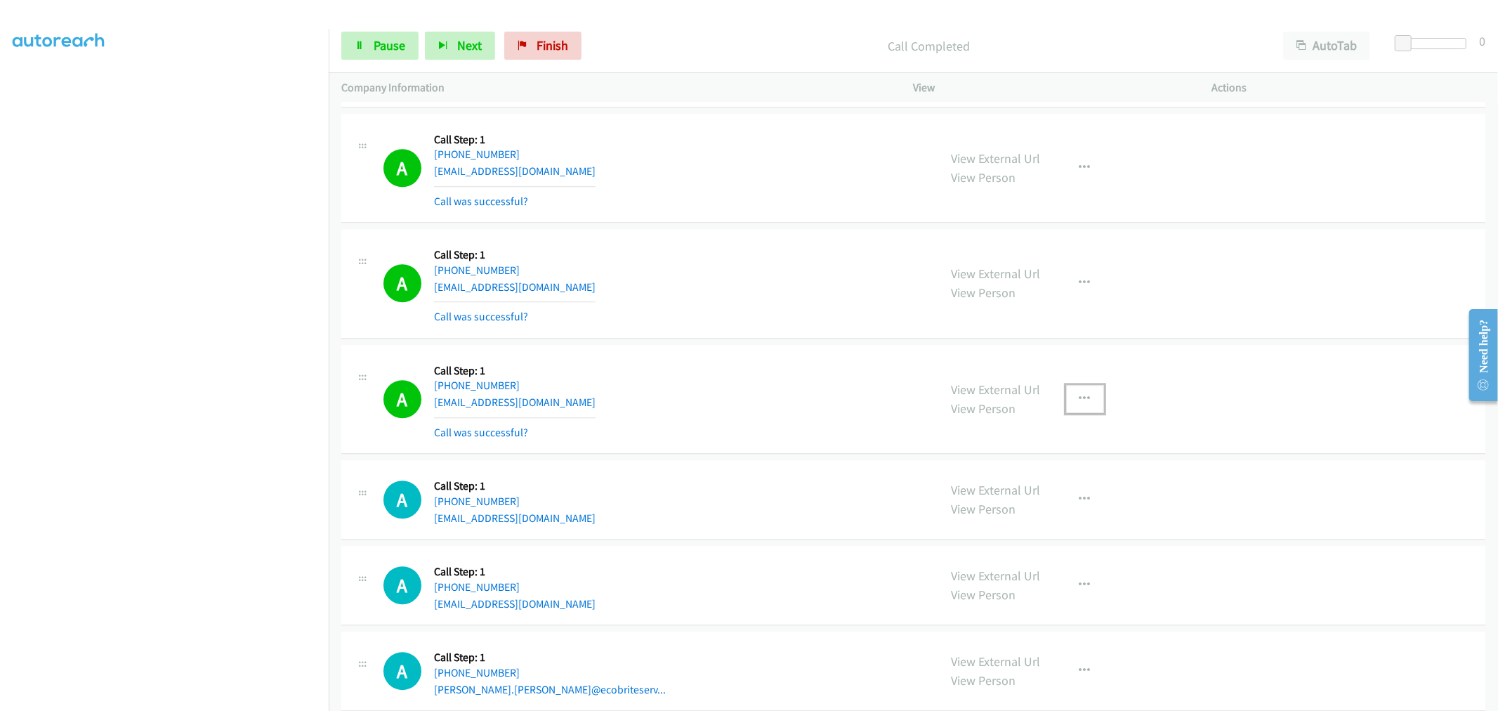
click at [1080, 405] on icon "button" at bounding box center [1085, 398] width 11 height 11
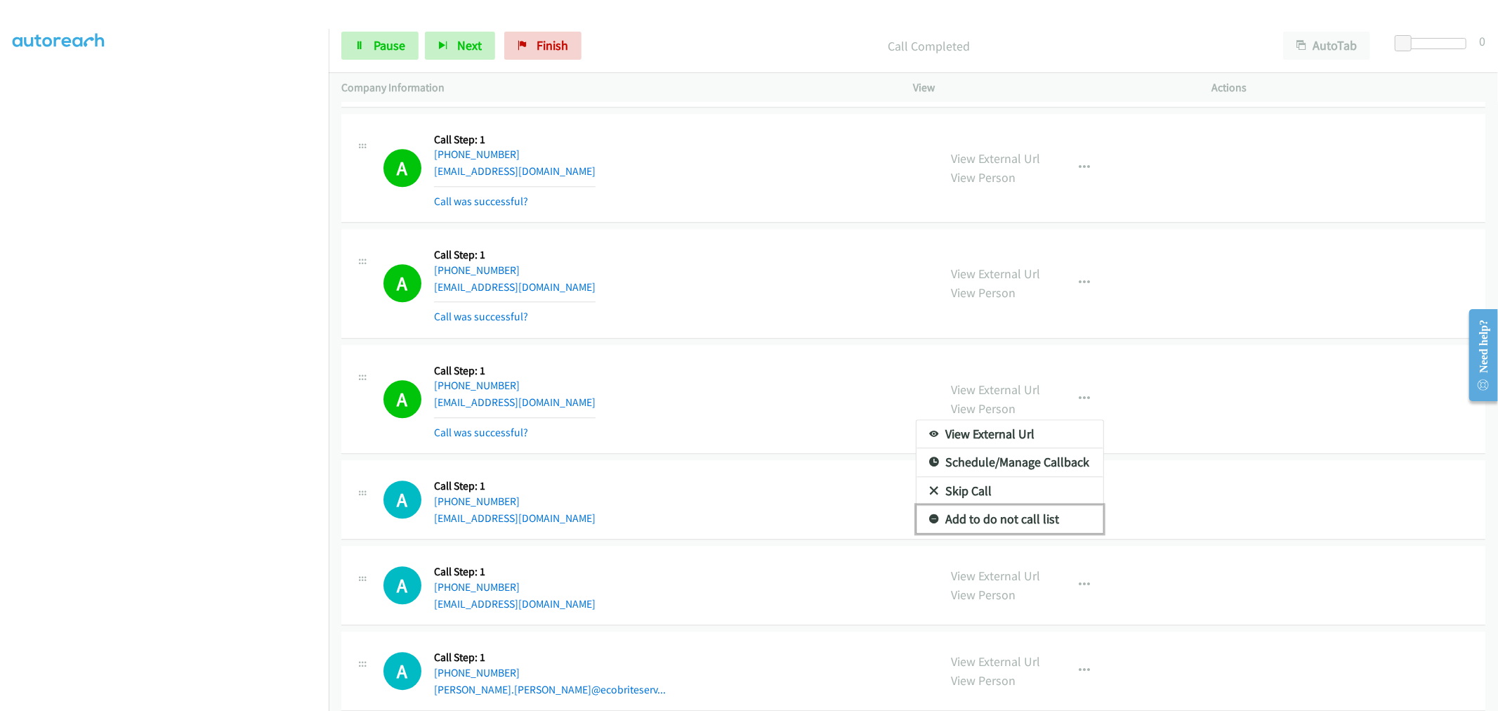
click at [971, 532] on link "Add to do not call list" at bounding box center [1010, 519] width 187 height 28
click at [752, 339] on div "A Callback Scheduled Call Step: 1 [GEOGRAPHIC_DATA]/[GEOGRAPHIC_DATA] [PHONE_NU…" at bounding box center [913, 284] width 1144 height 110
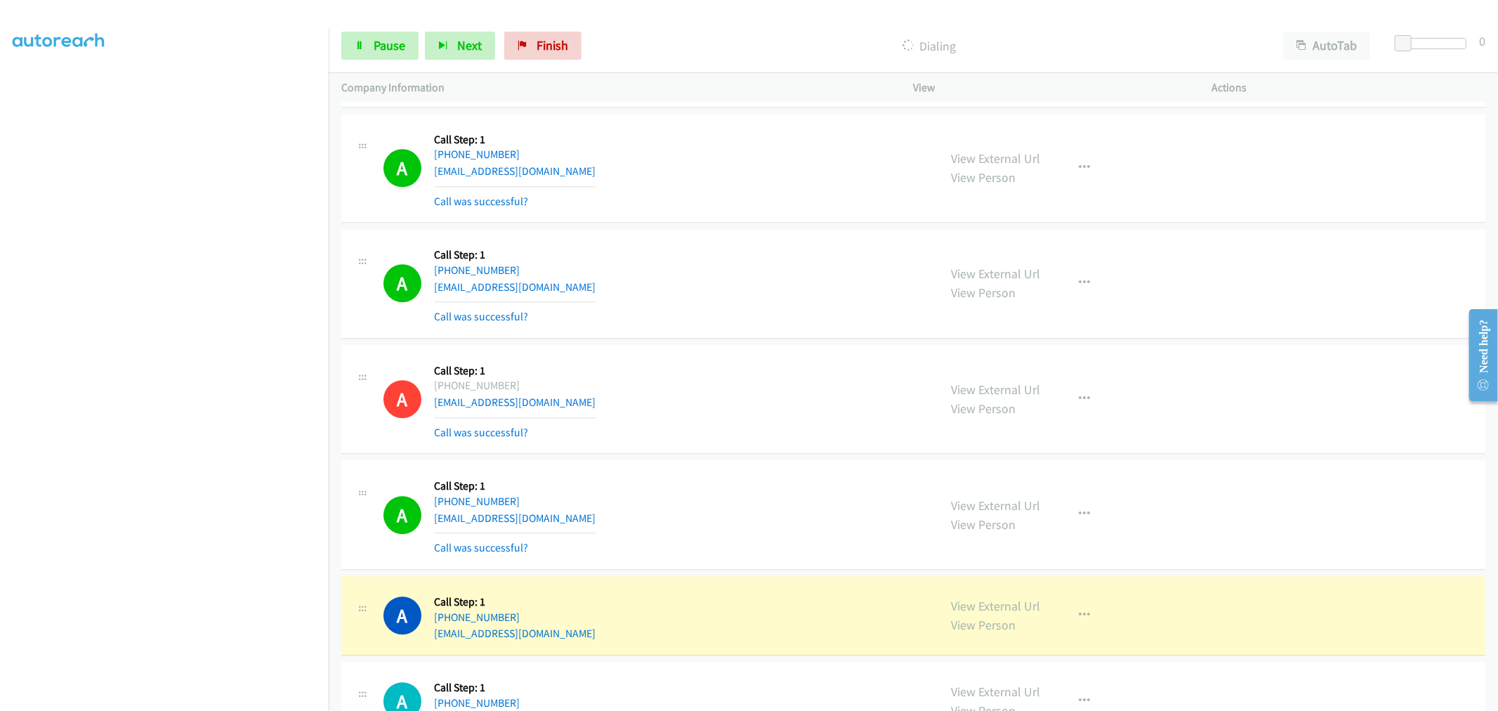
click at [665, 368] on div "A Callback Scheduled Call Step: 1 America/New_York [PHONE_NUMBER] [EMAIL_ADDRES…" at bounding box center [654, 400] width 543 height 84
click at [773, 339] on div "A Callback Scheduled Call Step: 1 [GEOGRAPHIC_DATA]/[GEOGRAPHIC_DATA] [PHONE_NU…" at bounding box center [913, 284] width 1144 height 110
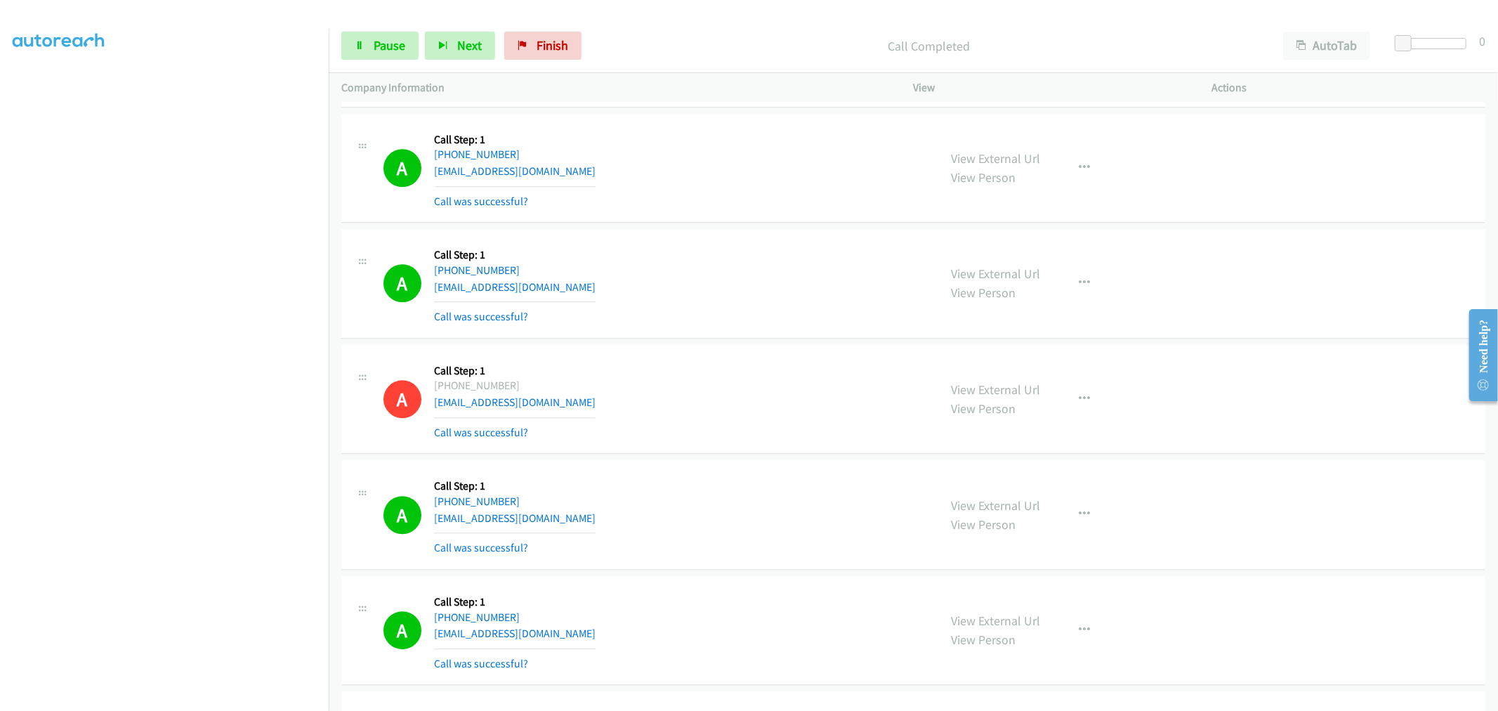
click at [677, 303] on div "A Callback Scheduled Call Step: 1 [GEOGRAPHIC_DATA]/[GEOGRAPHIC_DATA] [PHONE_NU…" at bounding box center [654, 284] width 543 height 84
drag, startPoint x: 385, startPoint y: 20, endPoint x: 384, endPoint y: 27, distance: 7.1
click at [384, 27] on div "Start Calls Pause Next Finish Call Completed AutoTab AutoTab 0" at bounding box center [913, 46] width 1169 height 54
click at [384, 29] on div "Start Calls Pause Next Finish Call Completed AutoTab AutoTab 0" at bounding box center [913, 46] width 1169 height 54
click at [384, 45] on span "Pause" at bounding box center [390, 45] width 32 height 16
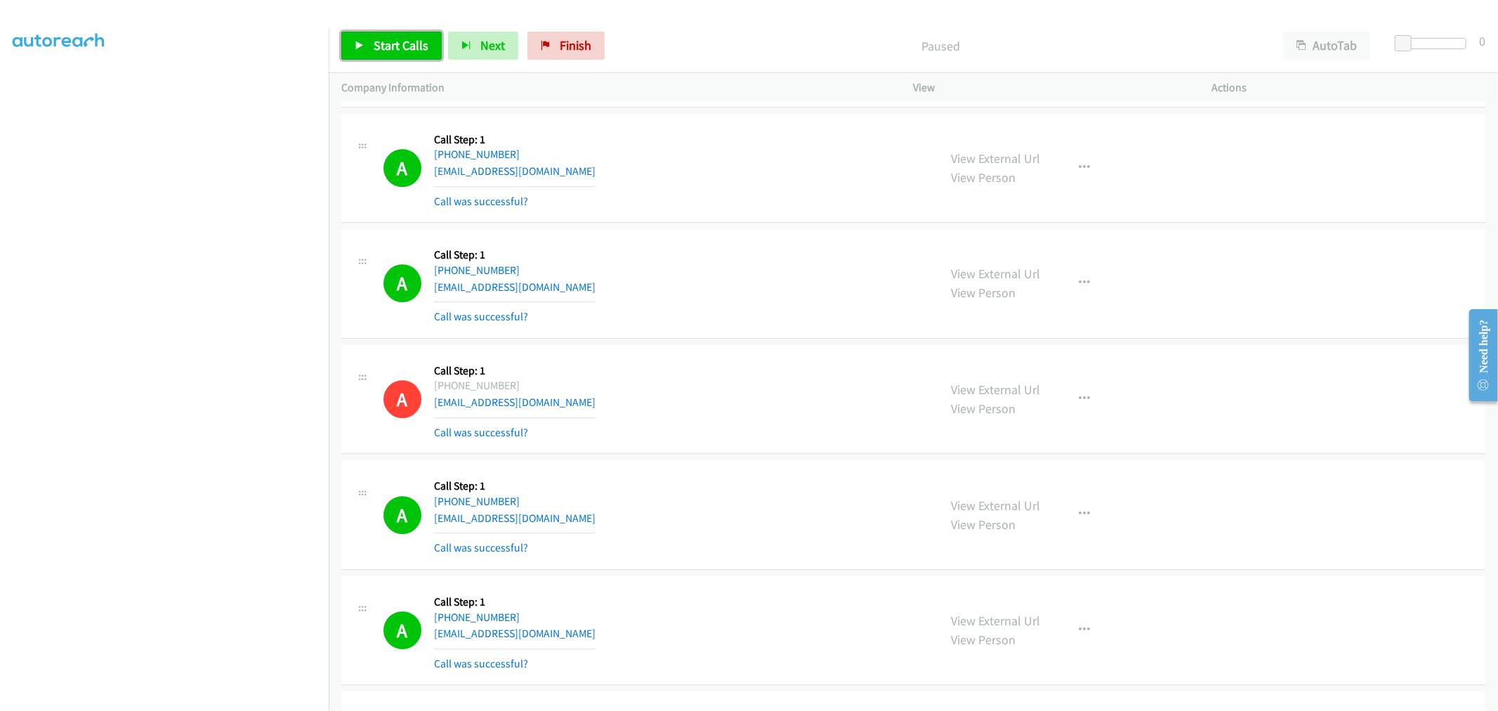
click at [383, 53] on span "Start Calls" at bounding box center [401, 45] width 55 height 16
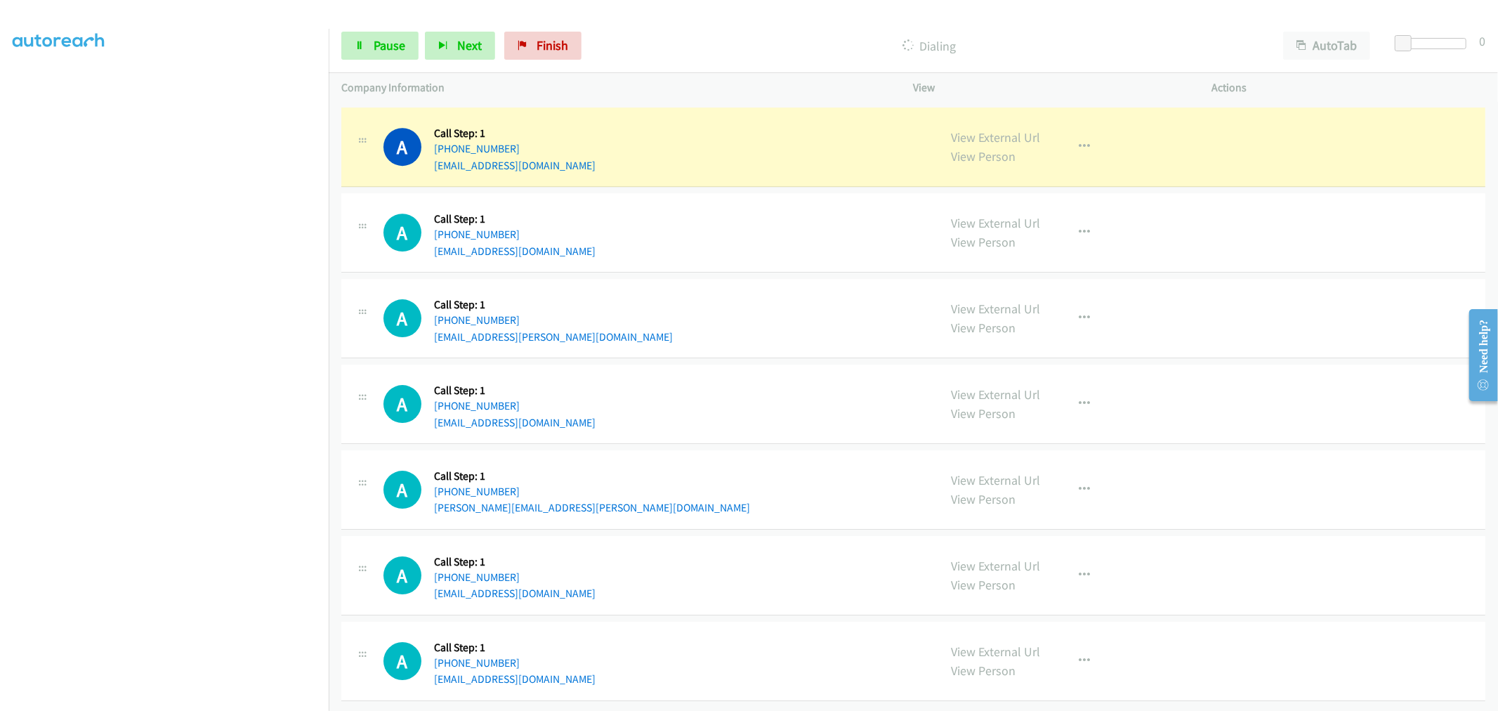
click at [726, 193] on div "A Callback Scheduled Call Step: 1 America/Los_Angeles [PHONE_NUMBER] [EMAIL_ADD…" at bounding box center [913, 232] width 1144 height 79
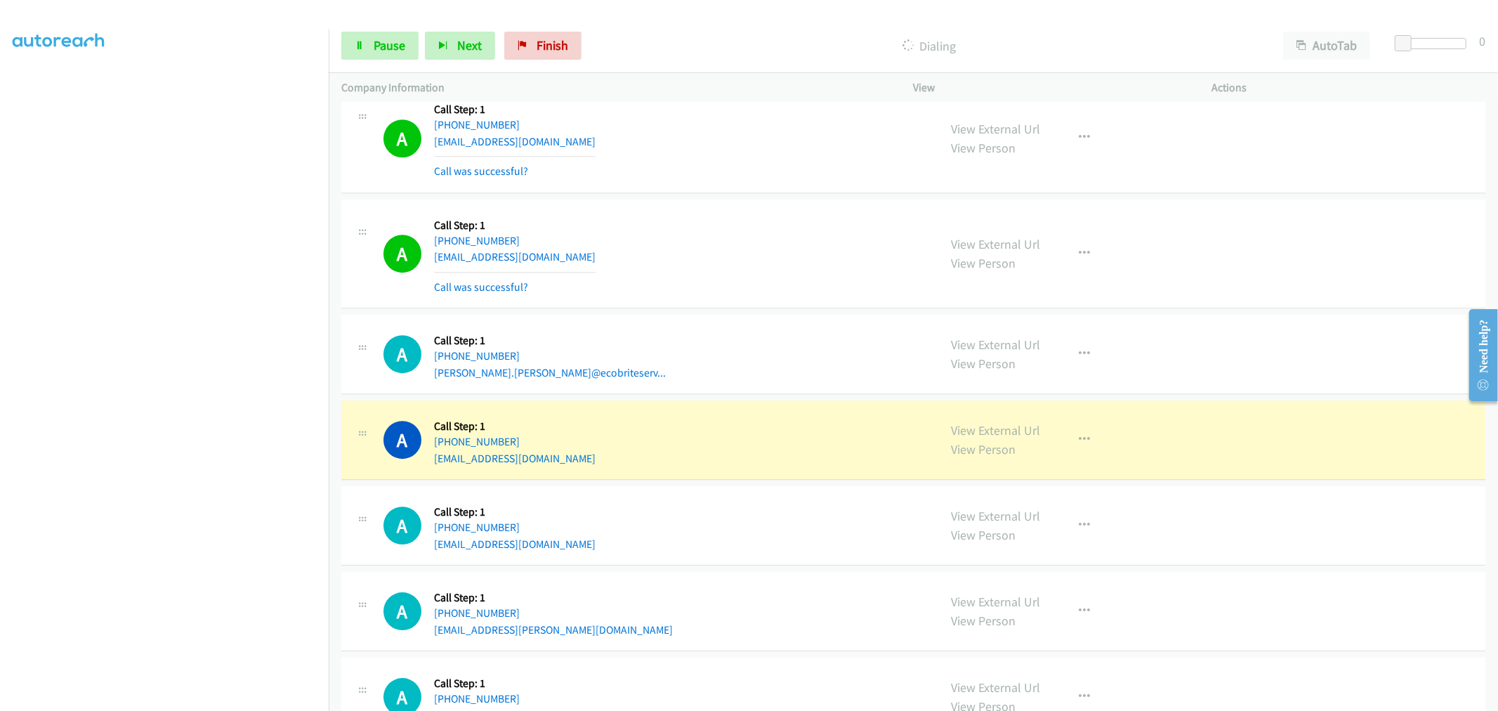
scroll to position [12580, 0]
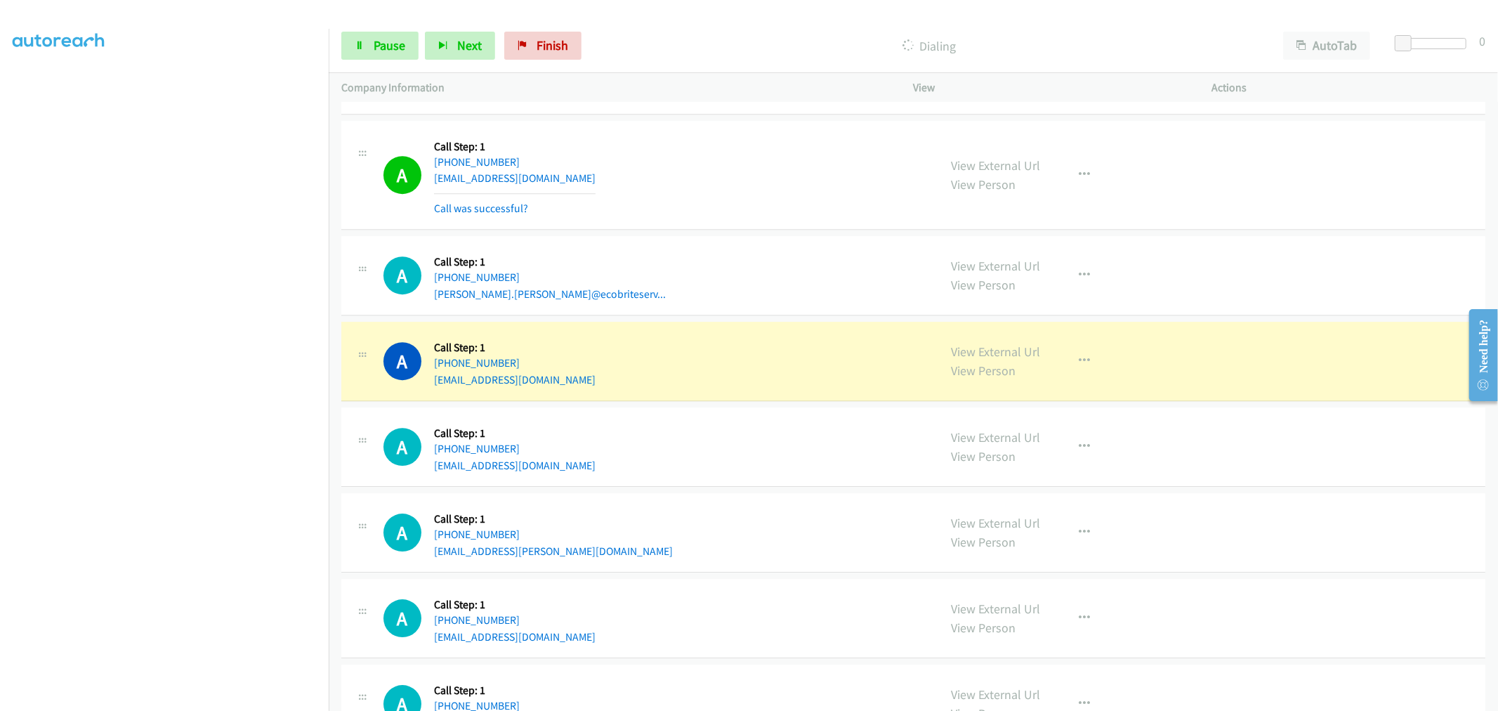
click at [386, 29] on div "Start Calls Pause Next Finish Dialing AutoTab AutoTab 0" at bounding box center [913, 46] width 1169 height 54
click at [385, 35] on link "Pause" at bounding box center [379, 46] width 77 height 28
click at [395, 48] on span "Start Calls" at bounding box center [401, 45] width 55 height 16
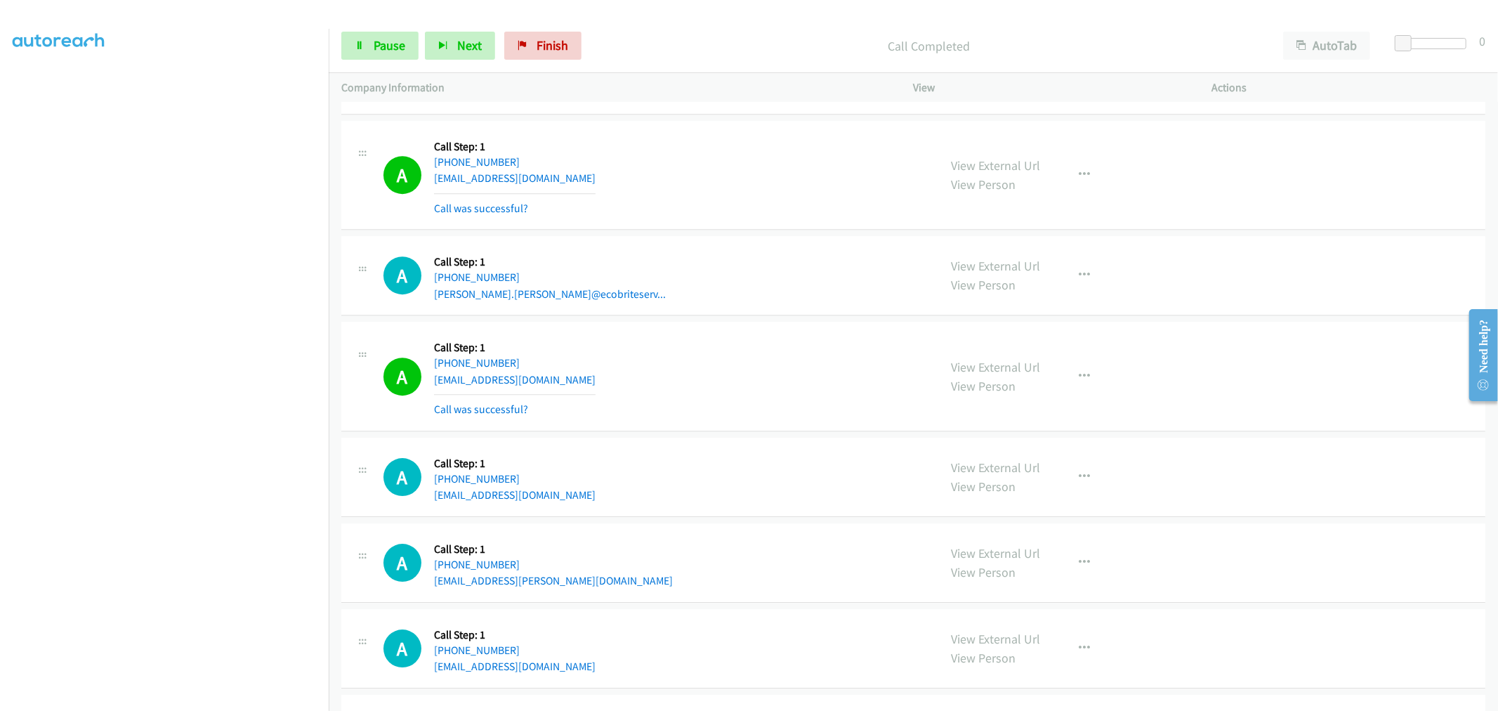
click at [728, 233] on td "A Callback Scheduled Call Step: 1 [GEOGRAPHIC_DATA]/Puerto_Rico [PHONE_NUMBER] …" at bounding box center [913, 175] width 1169 height 116
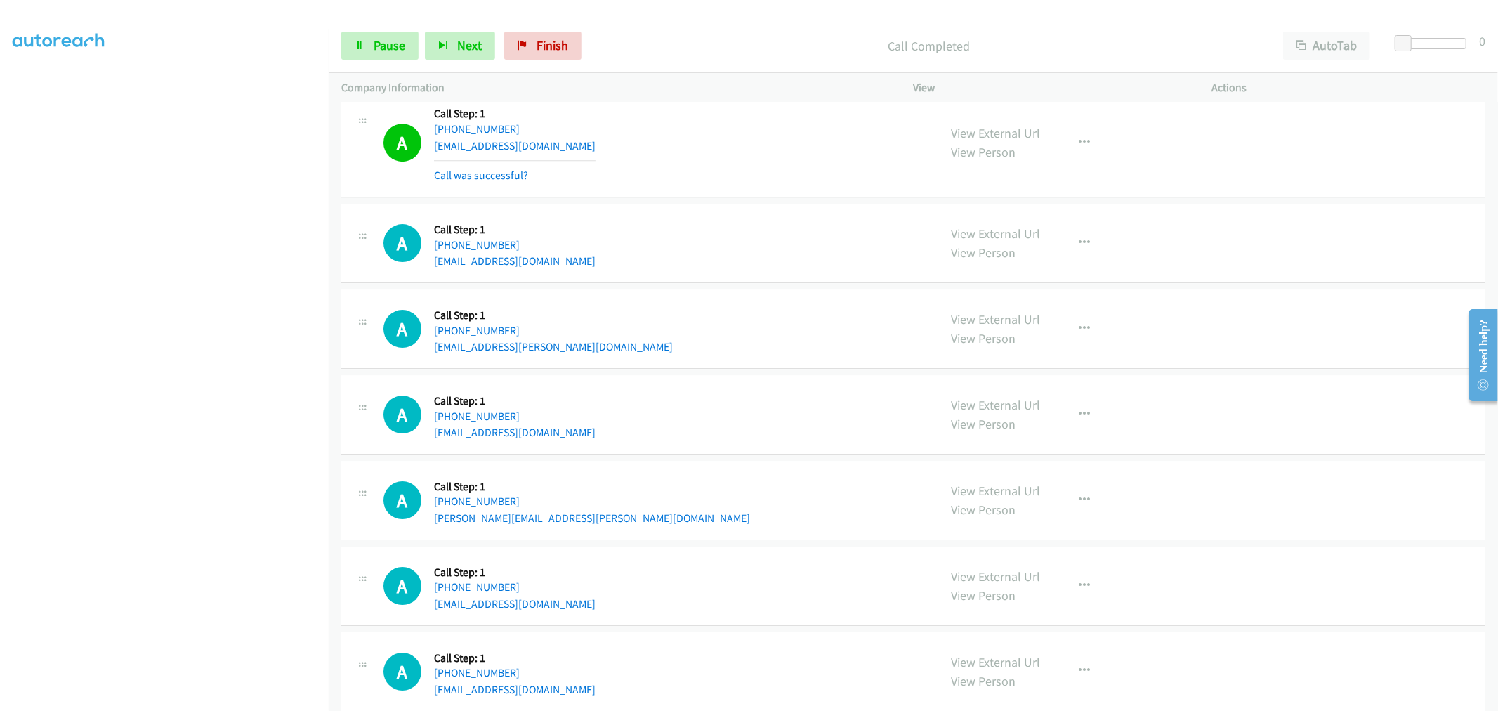
click at [724, 201] on td "A Callback Scheduled Call Step: 1 America/Los_Angeles [PHONE_NUMBER] [EMAIL_ADD…" at bounding box center [913, 143] width 1169 height 116
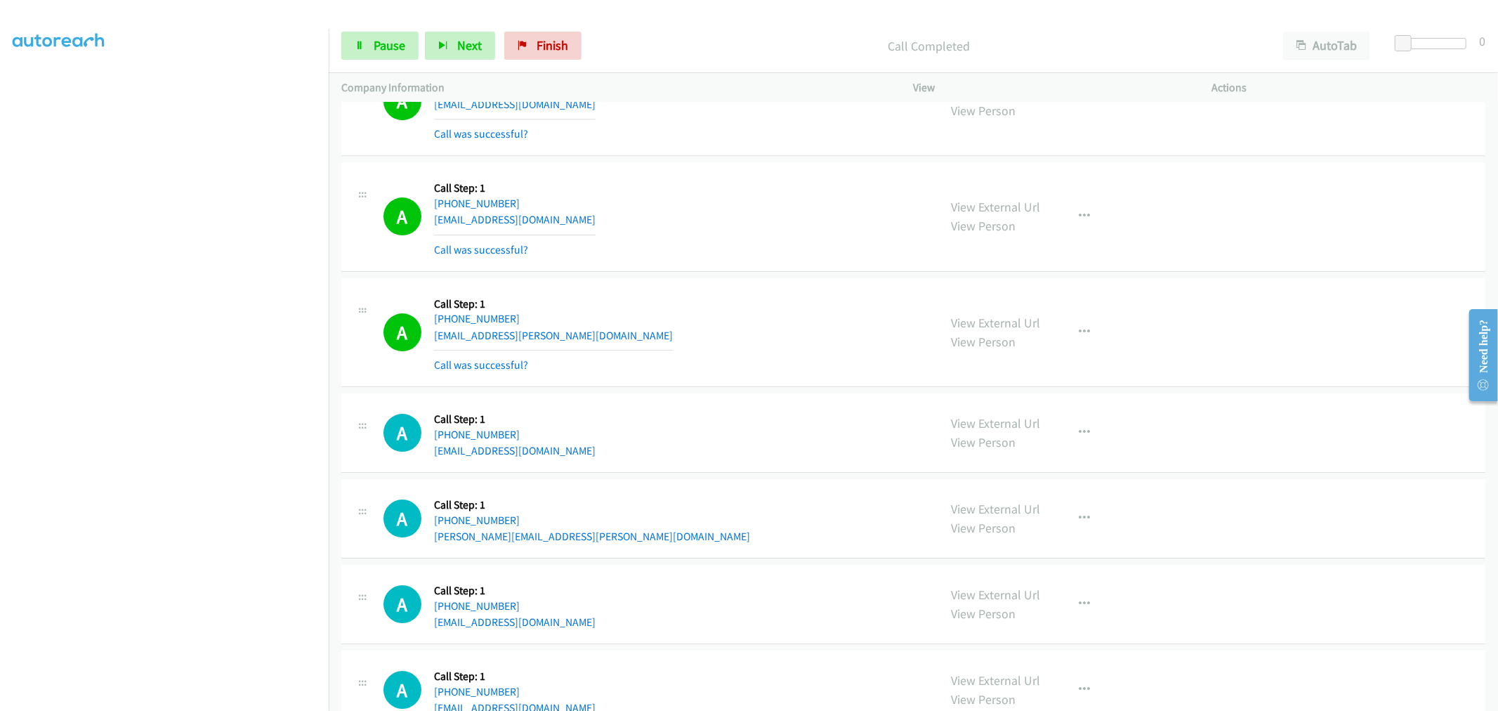
scroll to position [12891, 0]
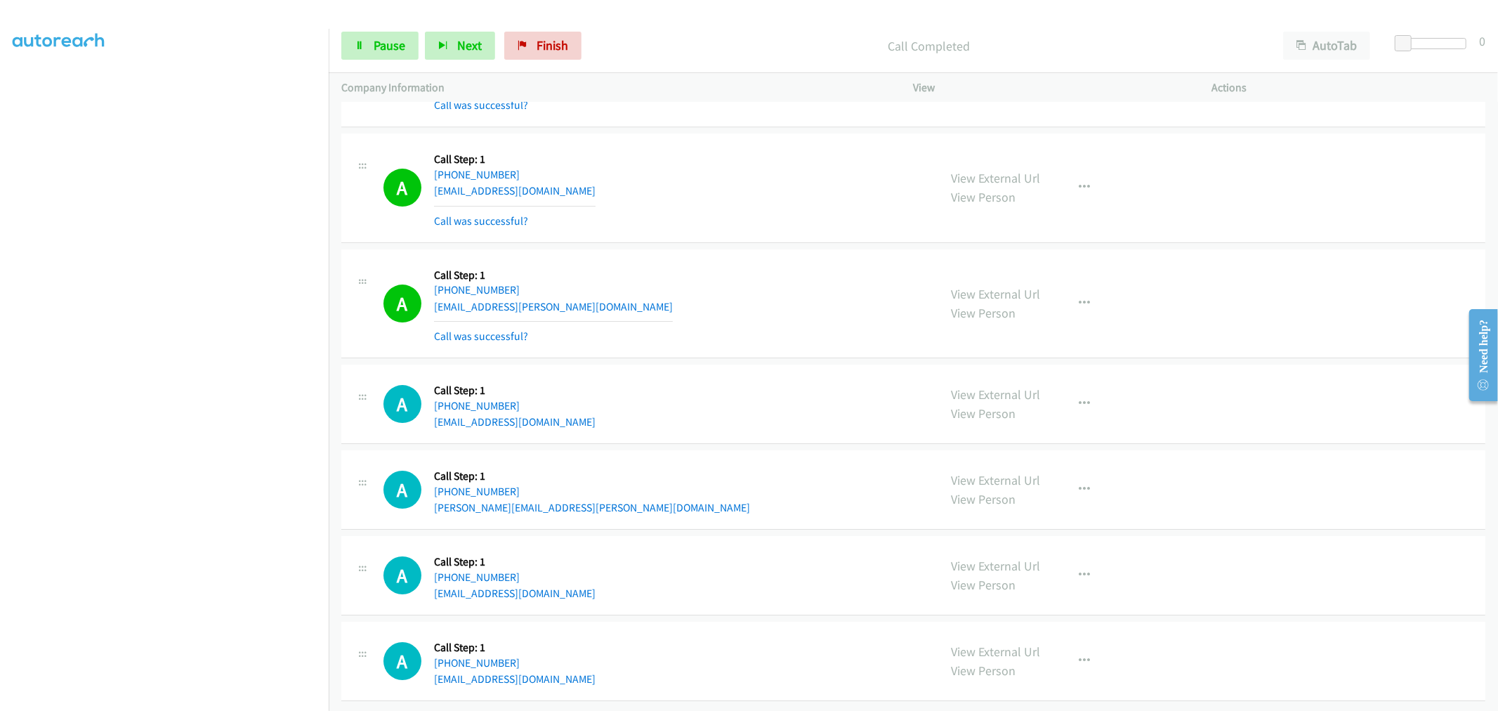
click at [214, 699] on section at bounding box center [164, 377] width 303 height 672
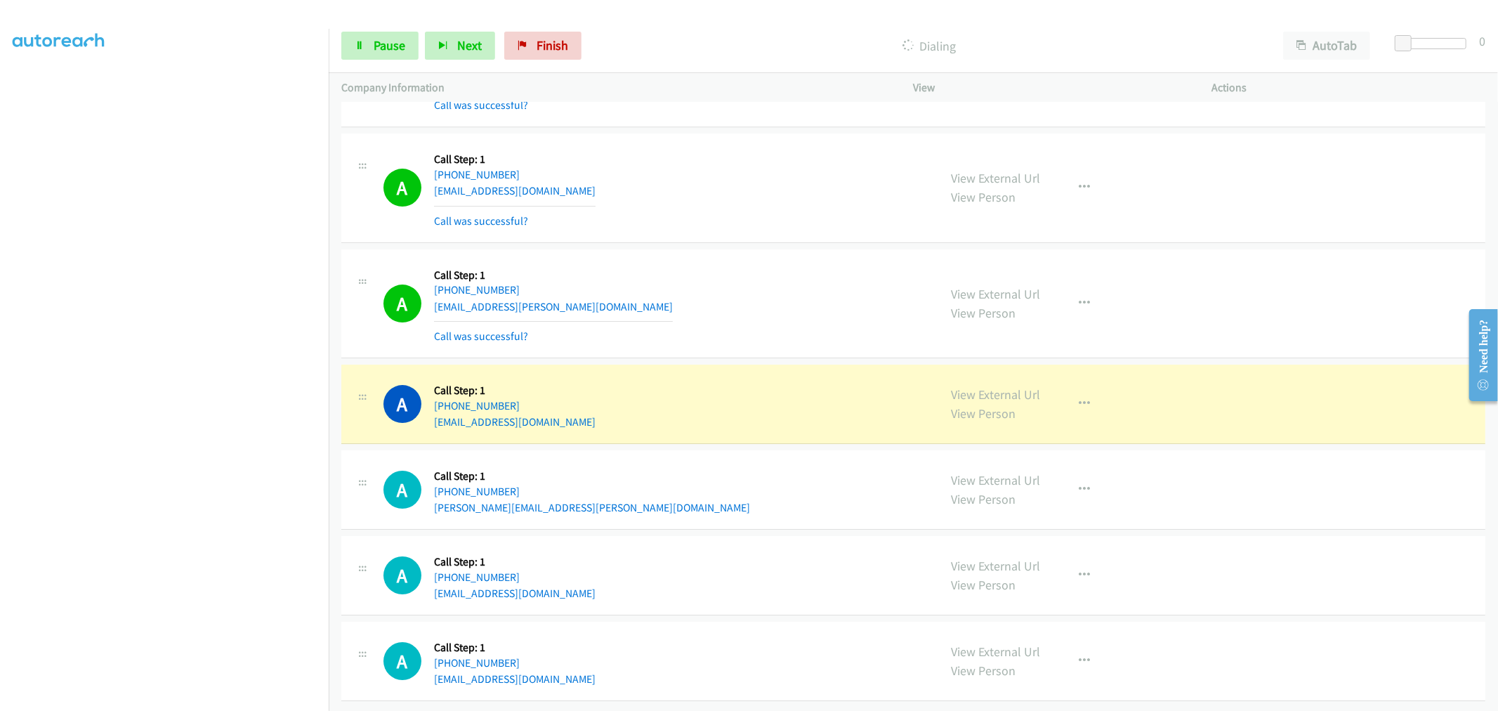
click at [797, 280] on div "A Callback Scheduled Call Step: 1 [GEOGRAPHIC_DATA]/[GEOGRAPHIC_DATA] [PHONE_NU…" at bounding box center [654, 304] width 543 height 84
click at [372, 55] on link "Pause" at bounding box center [379, 46] width 77 height 28
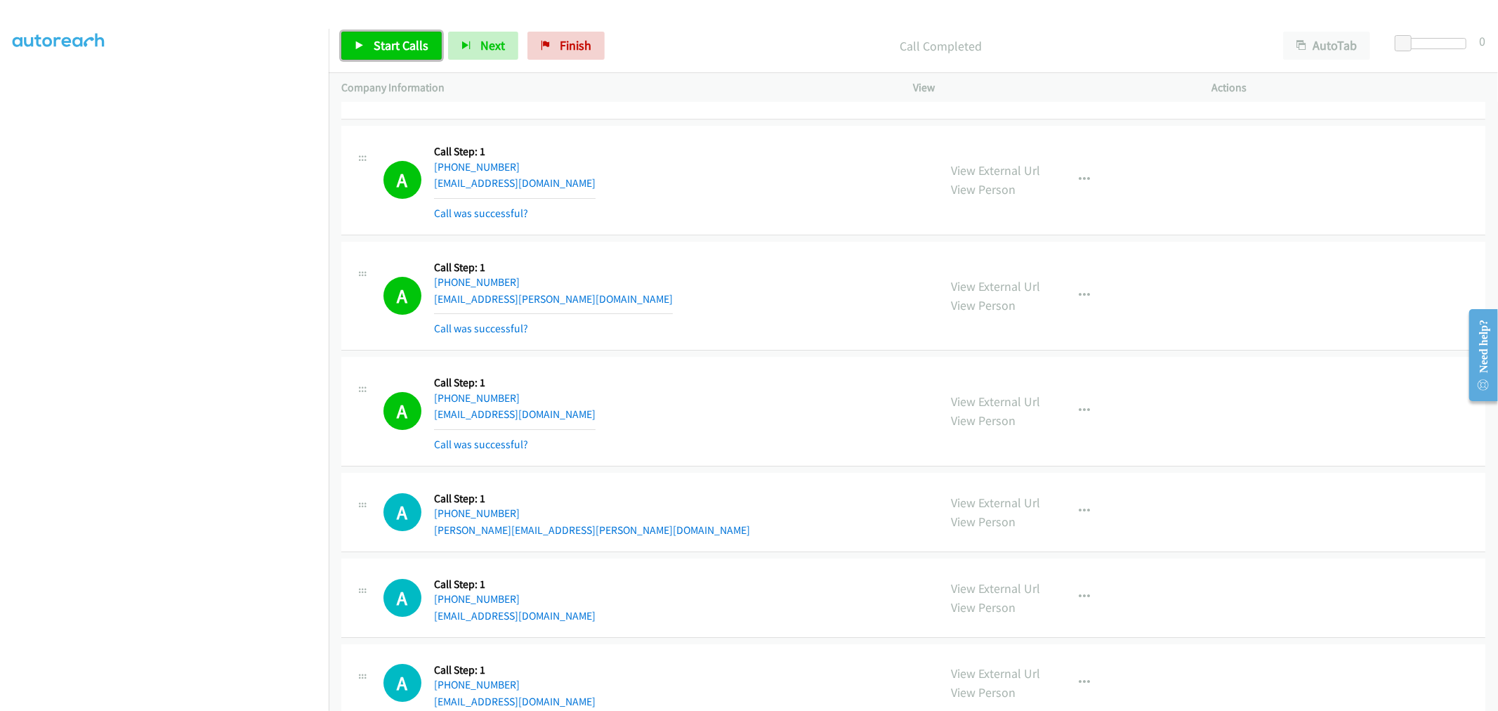
drag, startPoint x: 389, startPoint y: 49, endPoint x: 465, endPoint y: 99, distance: 90.8
click at [389, 49] on span "Start Calls" at bounding box center [401, 45] width 55 height 16
click at [166, 700] on section at bounding box center [164, 377] width 303 height 672
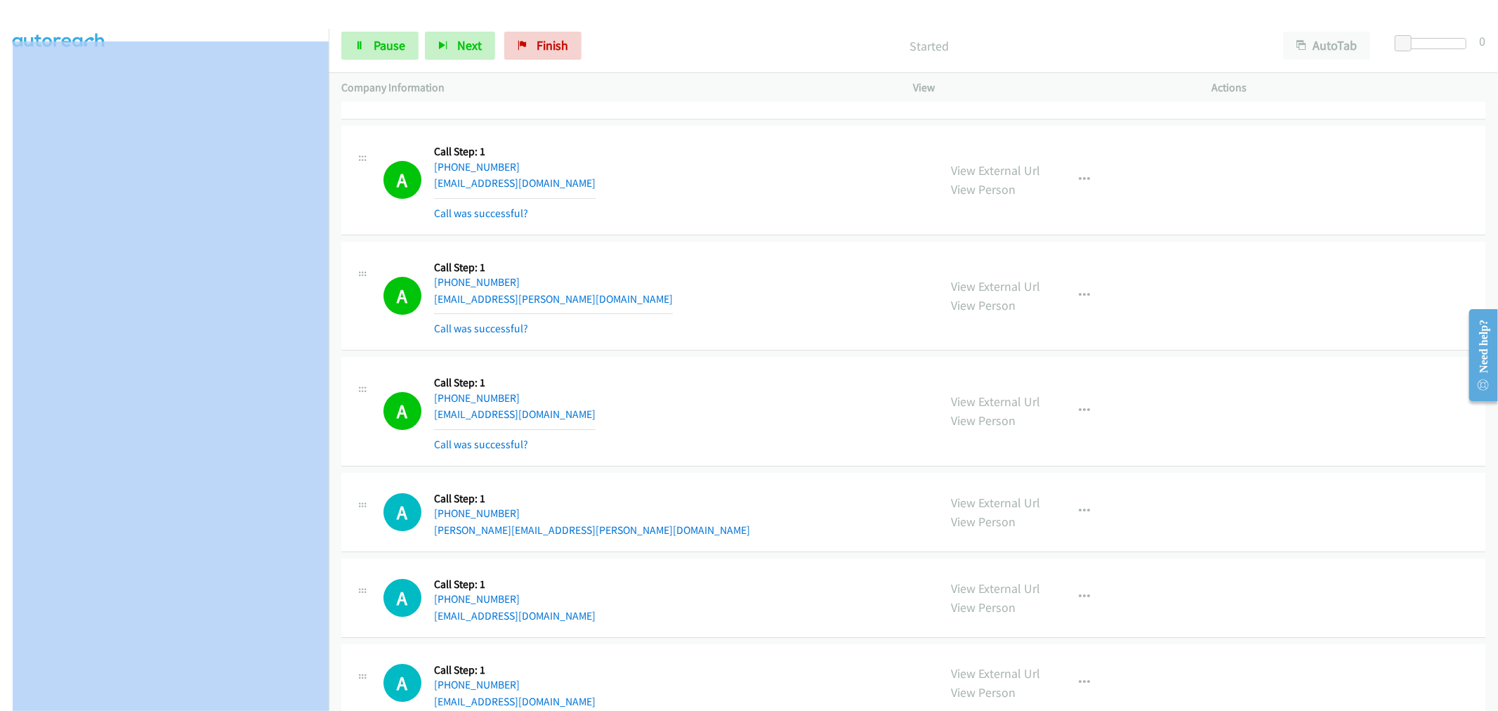
click at [166, 700] on section at bounding box center [164, 377] width 303 height 672
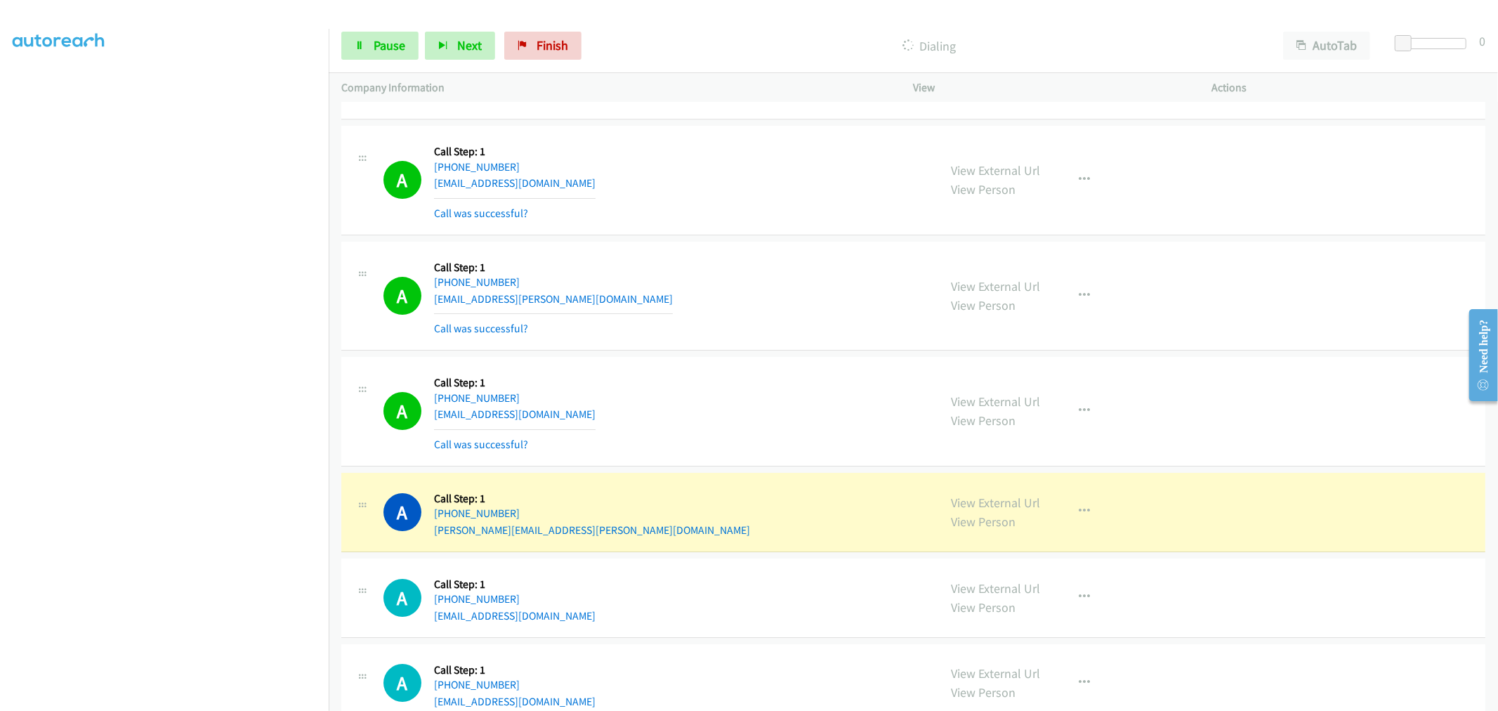
click at [787, 409] on div "A Callback Scheduled Call Step: 1 America/Los_Angeles [PHONE_NUMBER] [EMAIL_ADD…" at bounding box center [654, 411] width 543 height 84
click at [754, 368] on div "A Callback Scheduled Call Step: 1 America/Los_Angeles [PHONE_NUMBER] [EMAIL_ADD…" at bounding box center [913, 412] width 1144 height 110
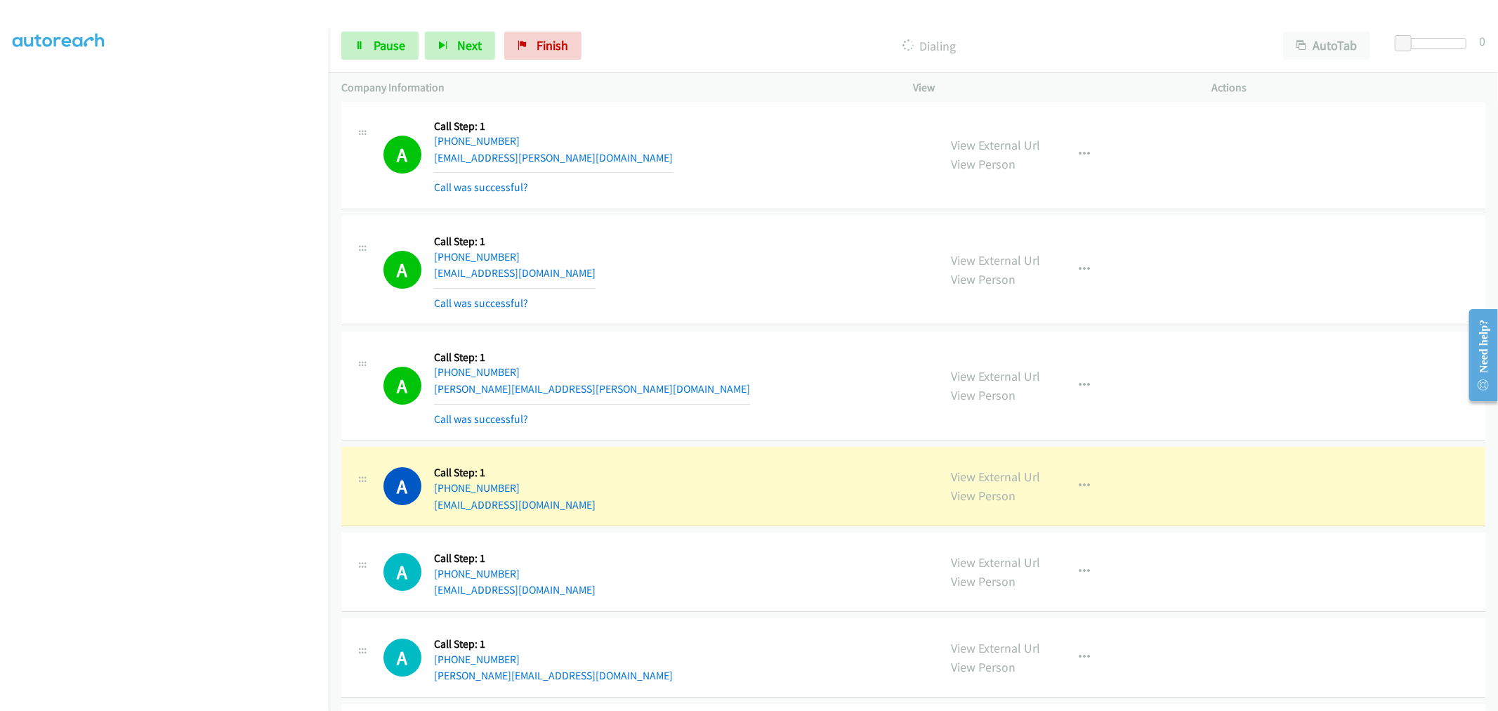
scroll to position [13203, 0]
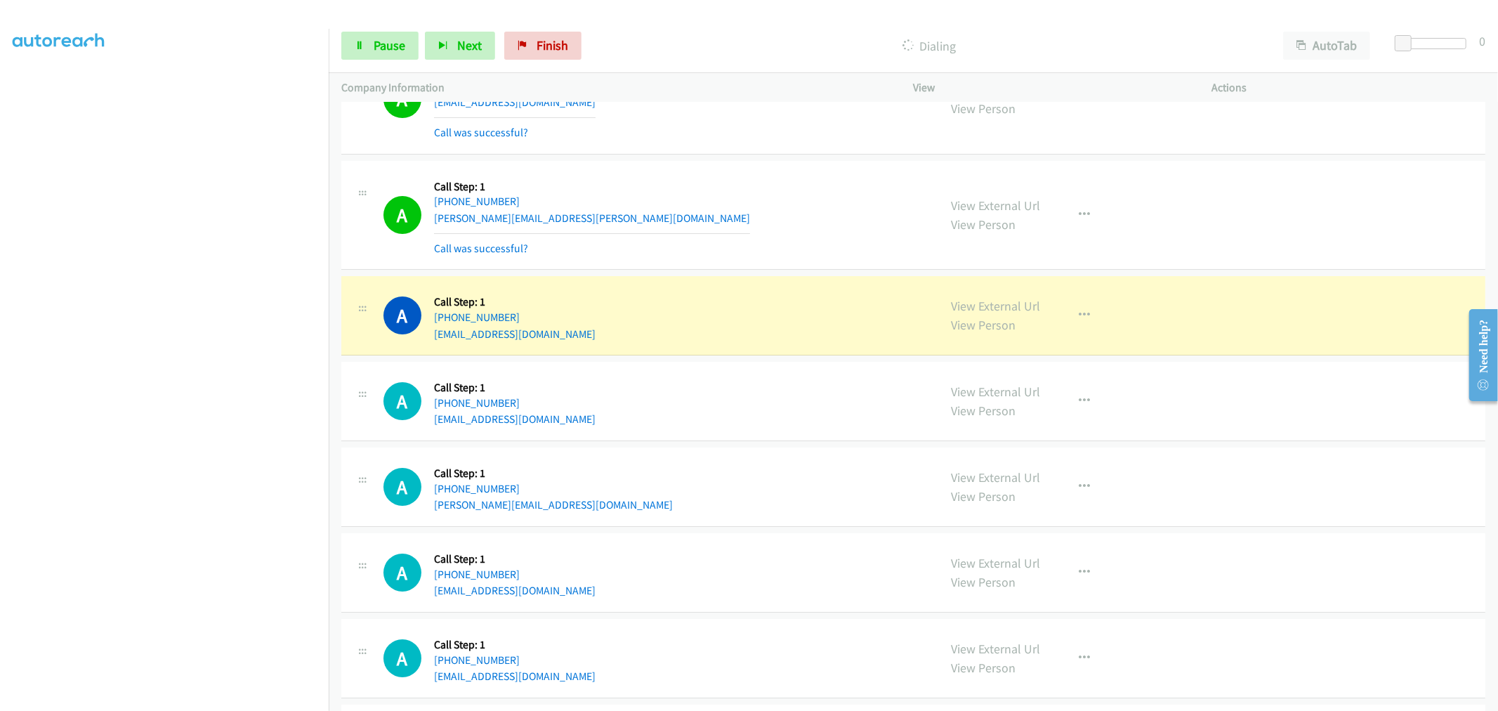
click at [723, 251] on div "A Callback Scheduled Call Step: 1 America/New_York [PHONE_NUMBER] [PERSON_NAME]…" at bounding box center [654, 215] width 543 height 84
click at [802, 257] on div "A Callback Scheduled Call Step: 1 America/New_York [PHONE_NUMBER] [PERSON_NAME]…" at bounding box center [654, 215] width 543 height 84
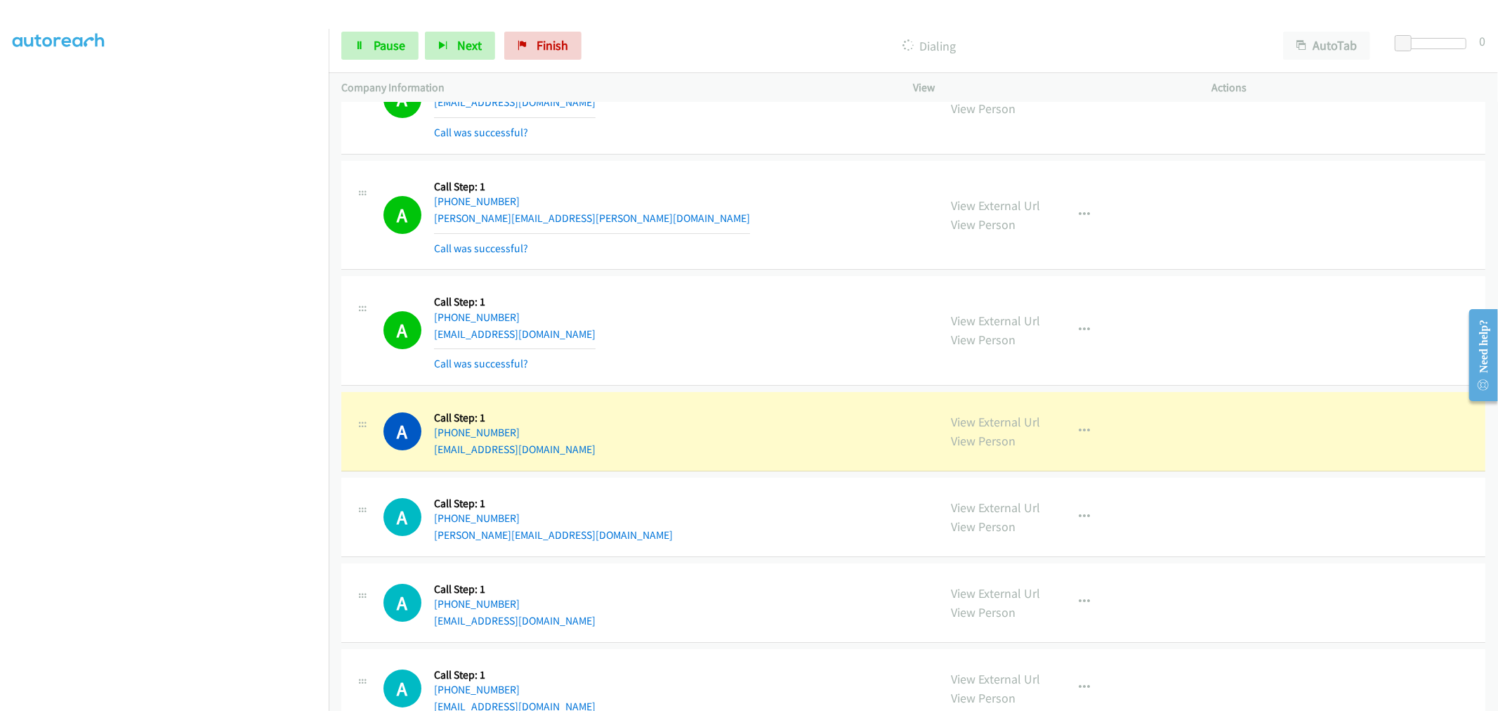
click at [811, 273] on td "A Callback Scheduled Call Step: 1 America/New_York [PHONE_NUMBER] [PERSON_NAME]…" at bounding box center [913, 215] width 1169 height 116
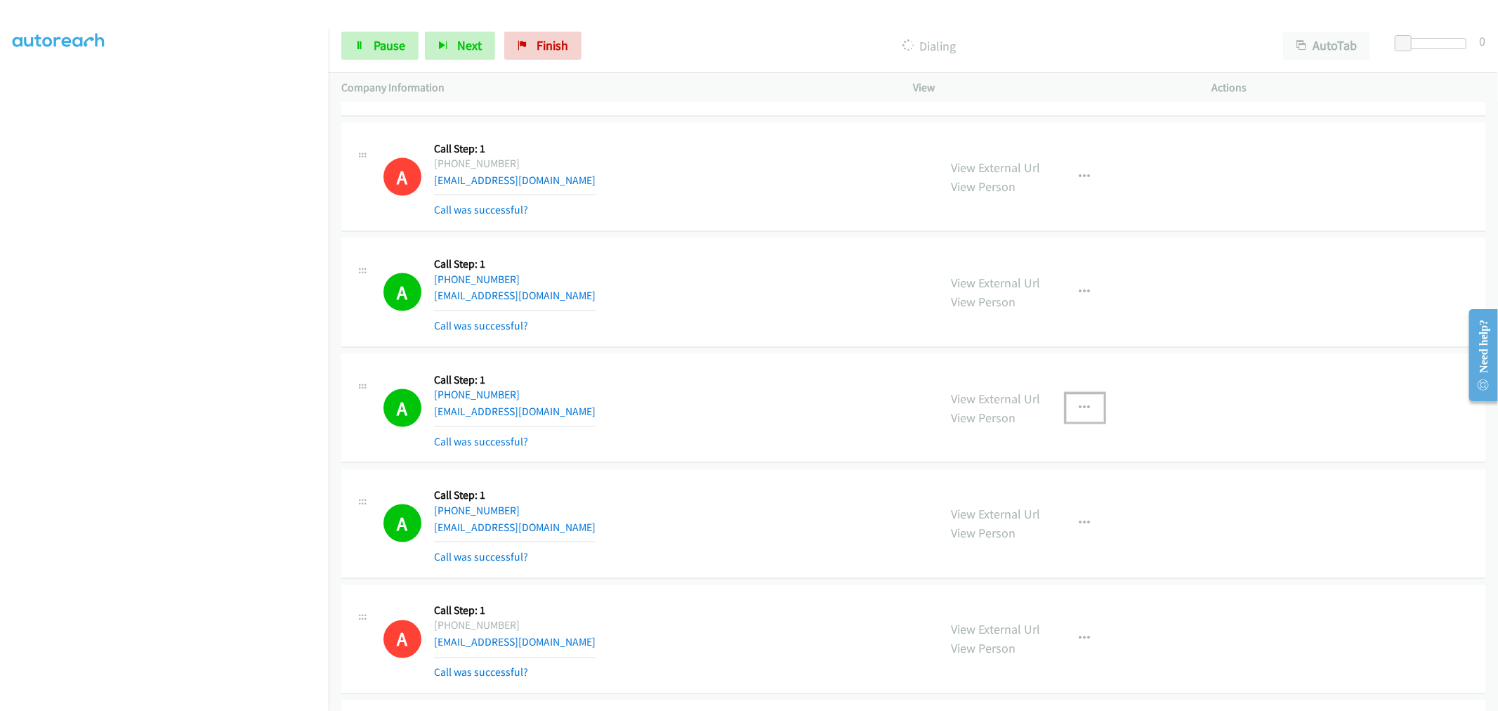
click at [1066, 414] on button "button" at bounding box center [1085, 408] width 38 height 28
drag, startPoint x: 1014, startPoint y: 546, endPoint x: 998, endPoint y: 532, distance: 21.0
click at [1014, 542] on link "Add to do not call list" at bounding box center [1010, 528] width 187 height 28
click at [792, 424] on div "A Callback Scheduled Call Step: 1 [GEOGRAPHIC_DATA]/[GEOGRAPHIC_DATA] [PHONE_NU…" at bounding box center [654, 409] width 543 height 84
click at [747, 334] on div "A Callback Scheduled Call Step: 1 America/New_York [PHONE_NUMBER] [EMAIL_ADDRES…" at bounding box center [654, 293] width 543 height 84
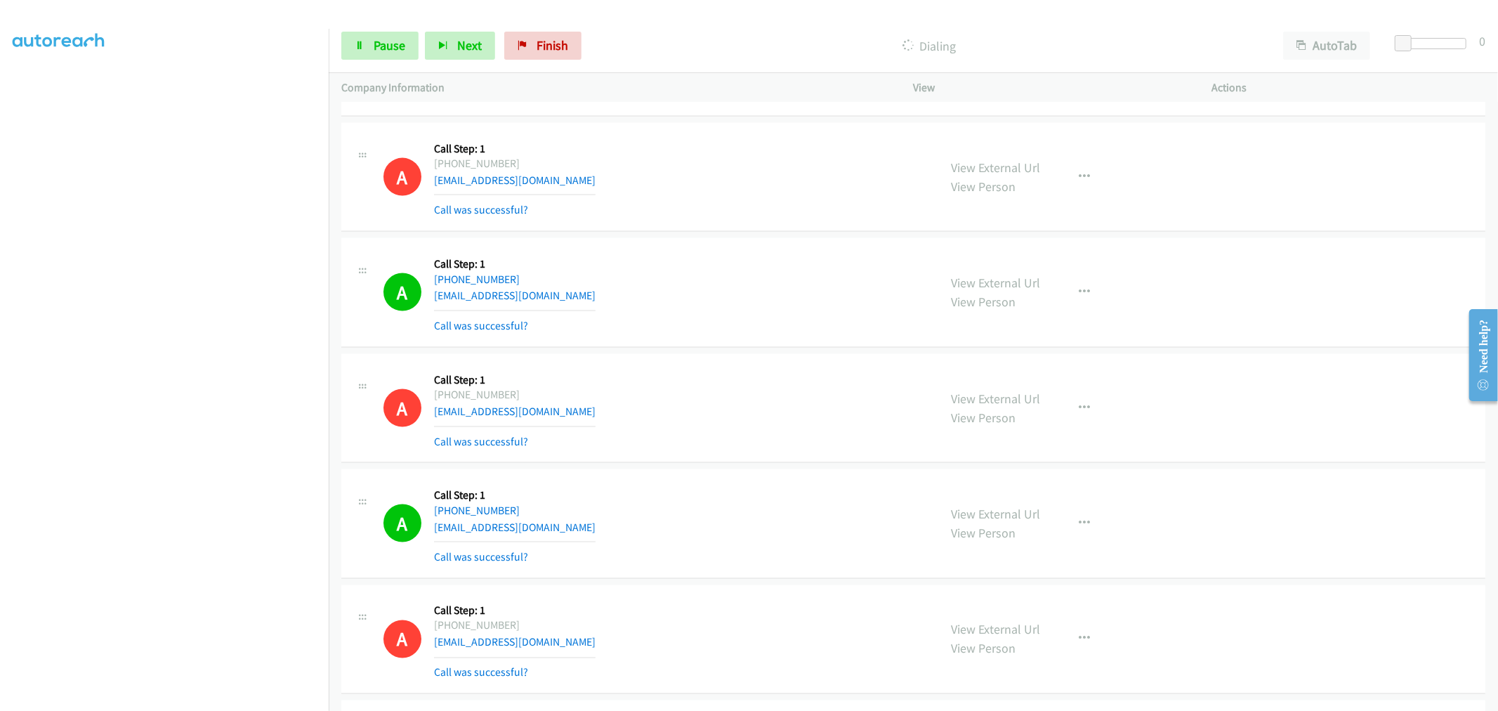
click at [873, 329] on div "A Callback Scheduled Call Step: 1 America/New_York [PHONE_NUMBER] [EMAIL_ADDRES…" at bounding box center [654, 293] width 543 height 84
click at [662, 311] on div "A Callback Scheduled Call Step: 1 America/New_York [PHONE_NUMBER] [EMAIL_ADDRES…" at bounding box center [654, 293] width 543 height 84
click at [478, 400] on div "[PHONE_NUMBER]" at bounding box center [515, 394] width 162 height 17
click at [845, 305] on div "A Callback Scheduled Call Step: 1 America/New_York [PHONE_NUMBER] [EMAIL_ADDRES…" at bounding box center [654, 293] width 543 height 84
click at [819, 445] on div "A Callback Scheduled Call Step: 1 [GEOGRAPHIC_DATA]/[GEOGRAPHIC_DATA] [PHONE_NU…" at bounding box center [654, 409] width 543 height 84
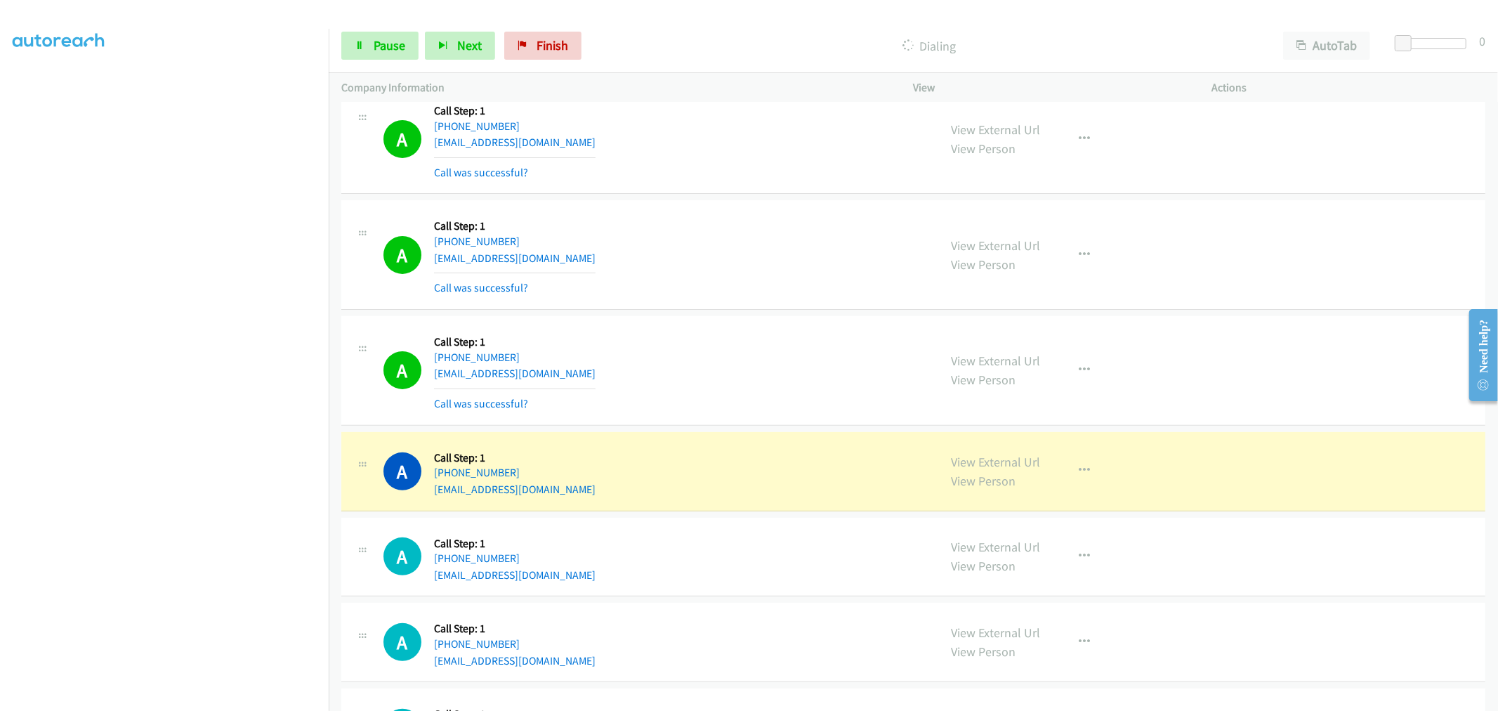
scroll to position [13828, 0]
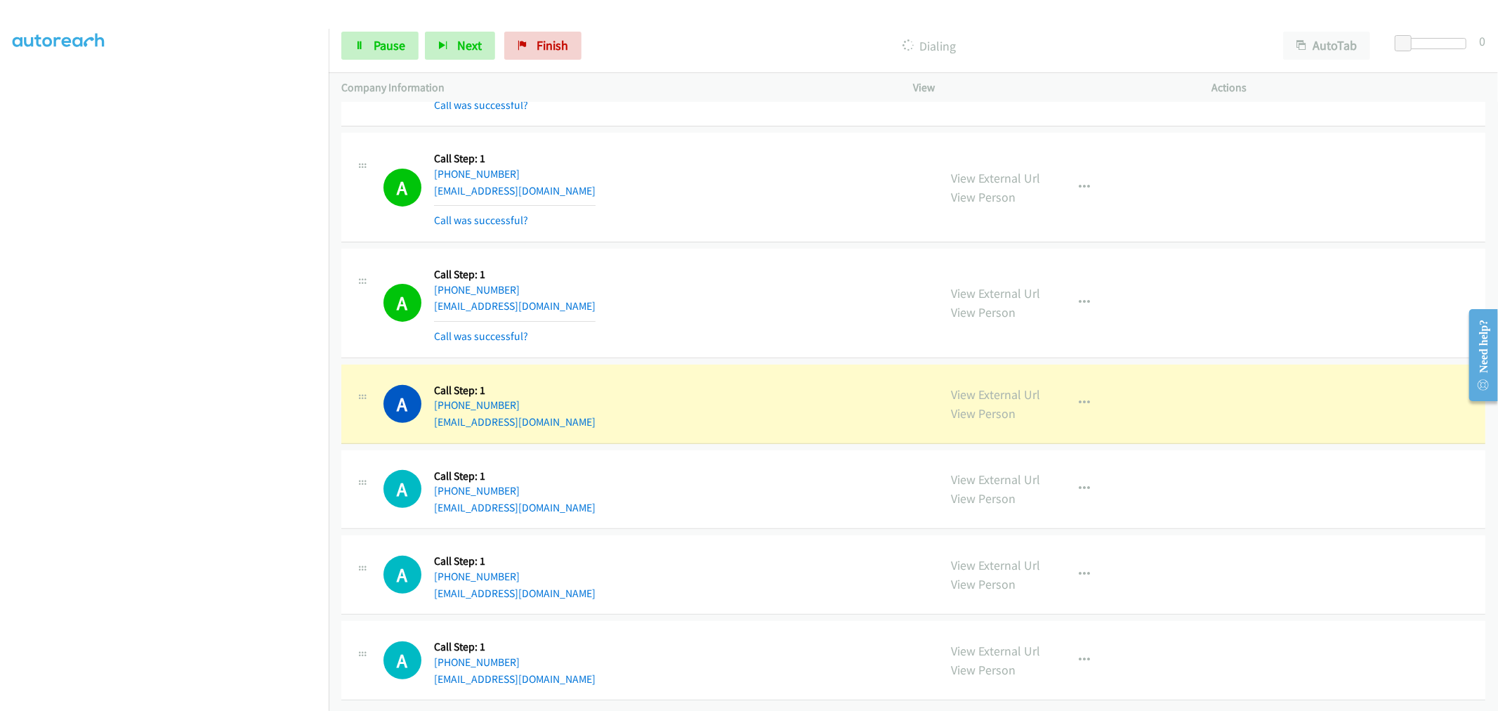
click at [721, 279] on div "A Callback Scheduled Call Step: 1 America/New_York [PHONE_NUMBER] [EMAIL_ADDRES…" at bounding box center [654, 303] width 543 height 84
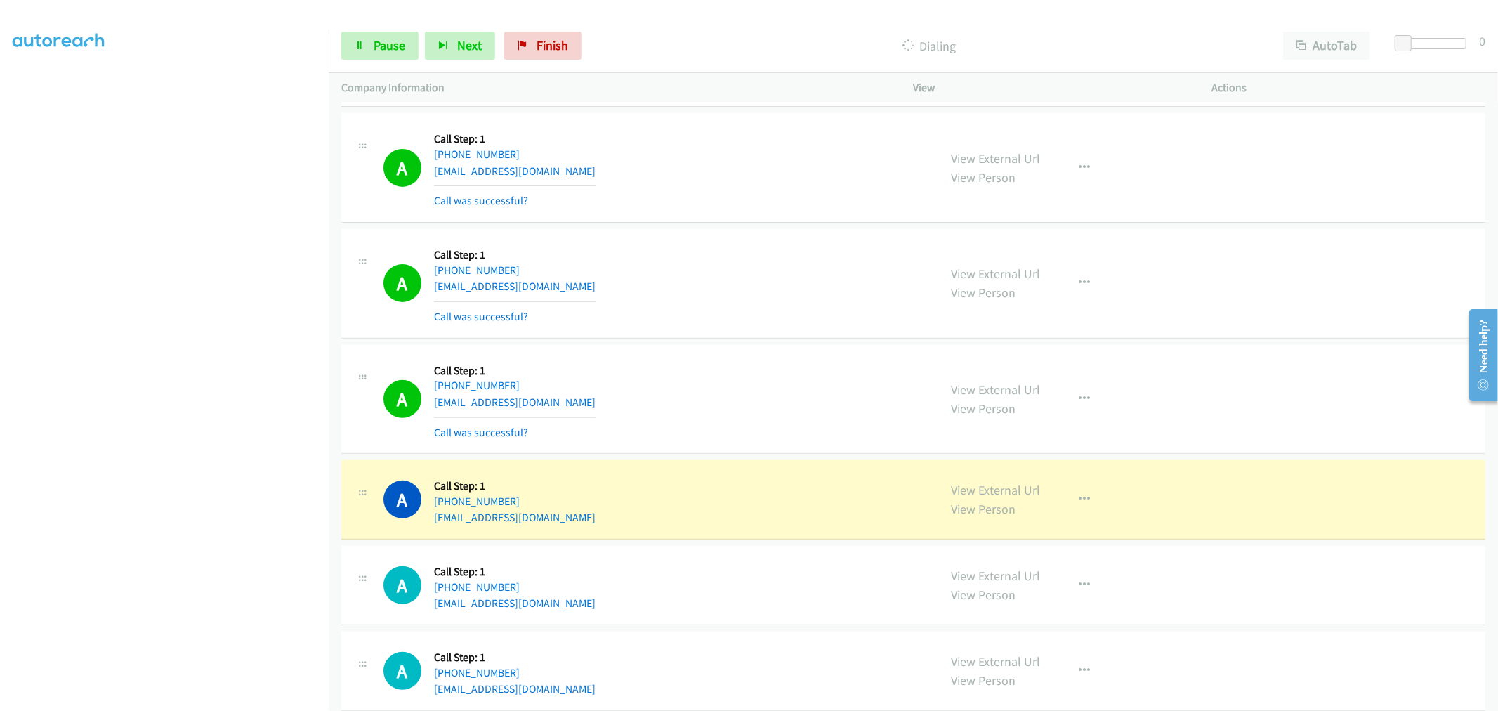
click at [728, 325] on div "A Callback Scheduled Call Step: 1 America/New_York [PHONE_NUMBER] [EMAIL_ADDRES…" at bounding box center [654, 284] width 543 height 84
click at [817, 286] on div "A Callback Scheduled Call Step: 1 America/New_York [PHONE_NUMBER] [EMAIL_ADDRES…" at bounding box center [654, 284] width 543 height 84
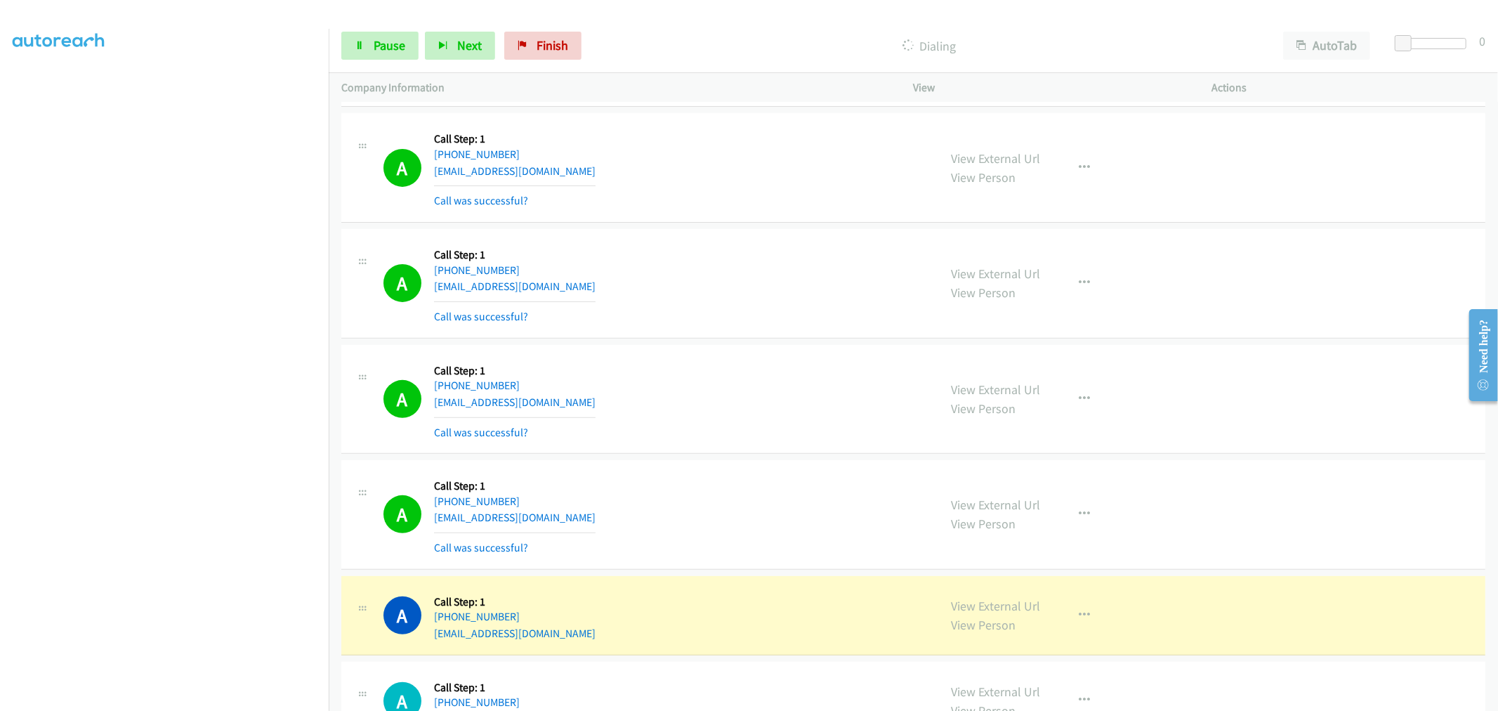
click at [769, 290] on div "A Callback Scheduled Call Step: 1 America/New_York [PHONE_NUMBER] [EMAIL_ADDRES…" at bounding box center [654, 284] width 543 height 84
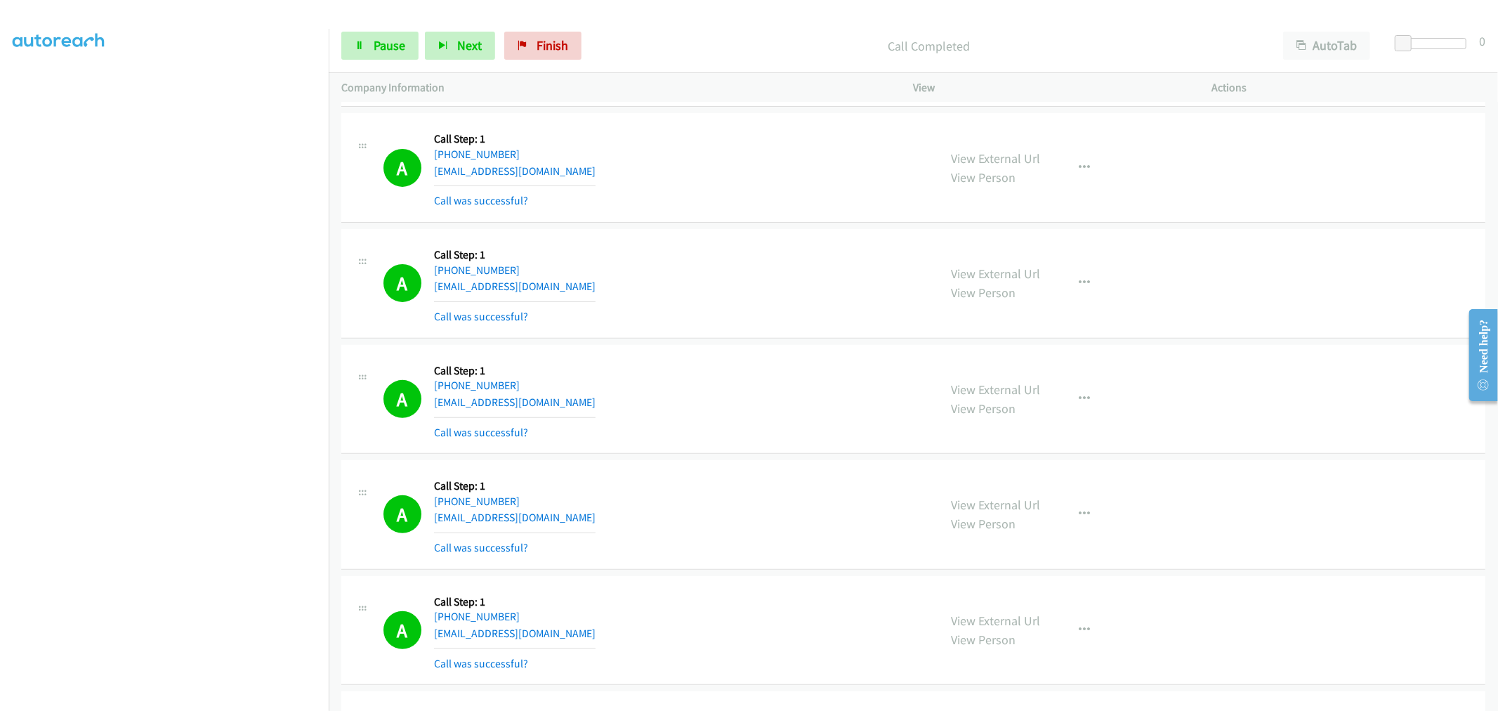
click at [747, 342] on td "A Callback Scheduled Call Step: 1 America/New_York [PHONE_NUMBER] [EMAIL_ADDRES…" at bounding box center [913, 284] width 1169 height 116
click at [398, 45] on span "Pause" at bounding box center [390, 45] width 32 height 16
drag, startPoint x: 728, startPoint y: 285, endPoint x: 733, endPoint y: 299, distance: 14.2
click at [728, 285] on div "A Callback Scheduled Call Step: 1 America/New_York [PHONE_NUMBER] [EMAIL_ADDRES…" at bounding box center [654, 284] width 543 height 84
click at [681, 312] on div "A Callback Scheduled Call Step: 1 America/New_York [PHONE_NUMBER] [EMAIL_ADDRES…" at bounding box center [654, 284] width 543 height 84
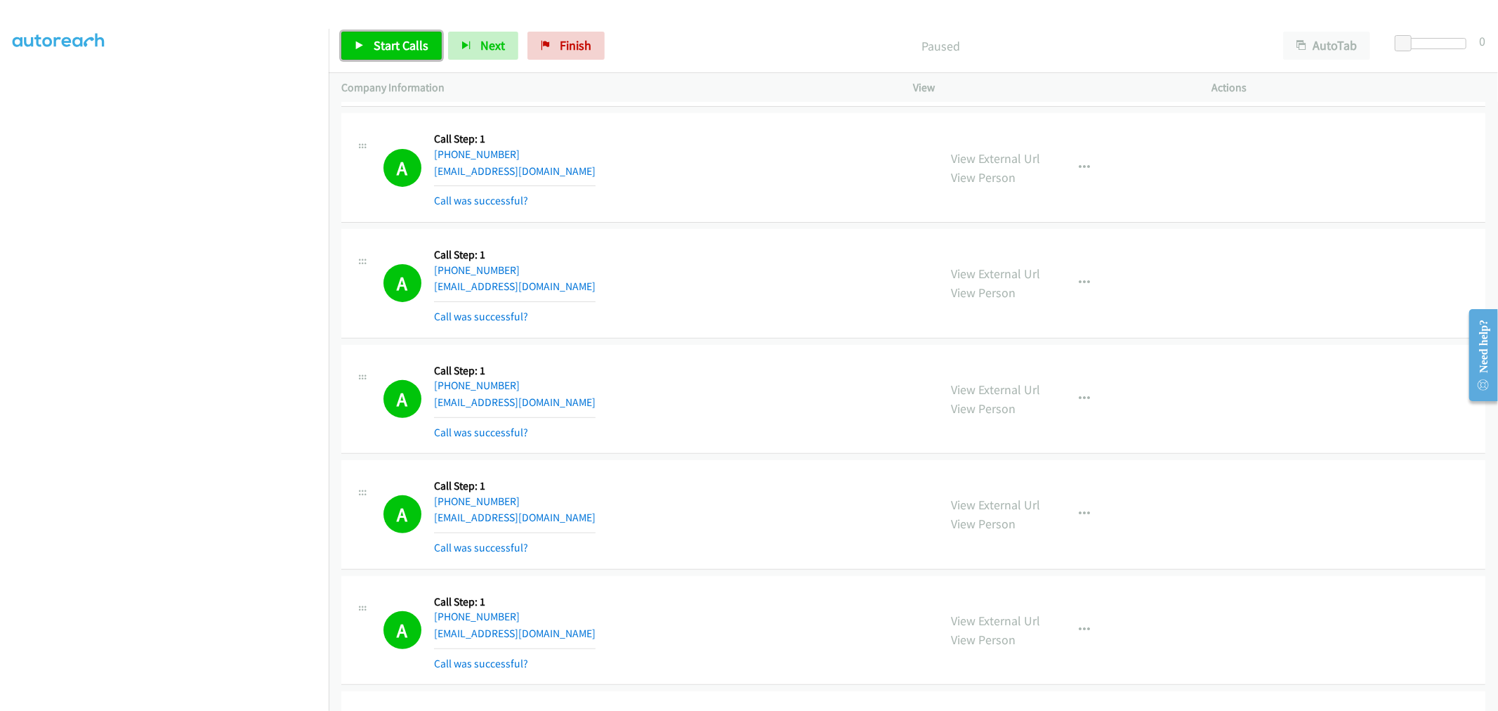
drag, startPoint x: 379, startPoint y: 46, endPoint x: 560, endPoint y: 190, distance: 231.5
click at [380, 46] on span "Start Calls" at bounding box center [401, 45] width 55 height 16
click at [699, 373] on div "A Callback Scheduled Call Step: 1 [GEOGRAPHIC_DATA]/[GEOGRAPHIC_DATA] [PHONE_NU…" at bounding box center [654, 400] width 543 height 84
click at [732, 276] on div "A Callback Scheduled Call Step: 1 America/New_York [PHONE_NUMBER] [EMAIL_ADDRES…" at bounding box center [654, 284] width 543 height 84
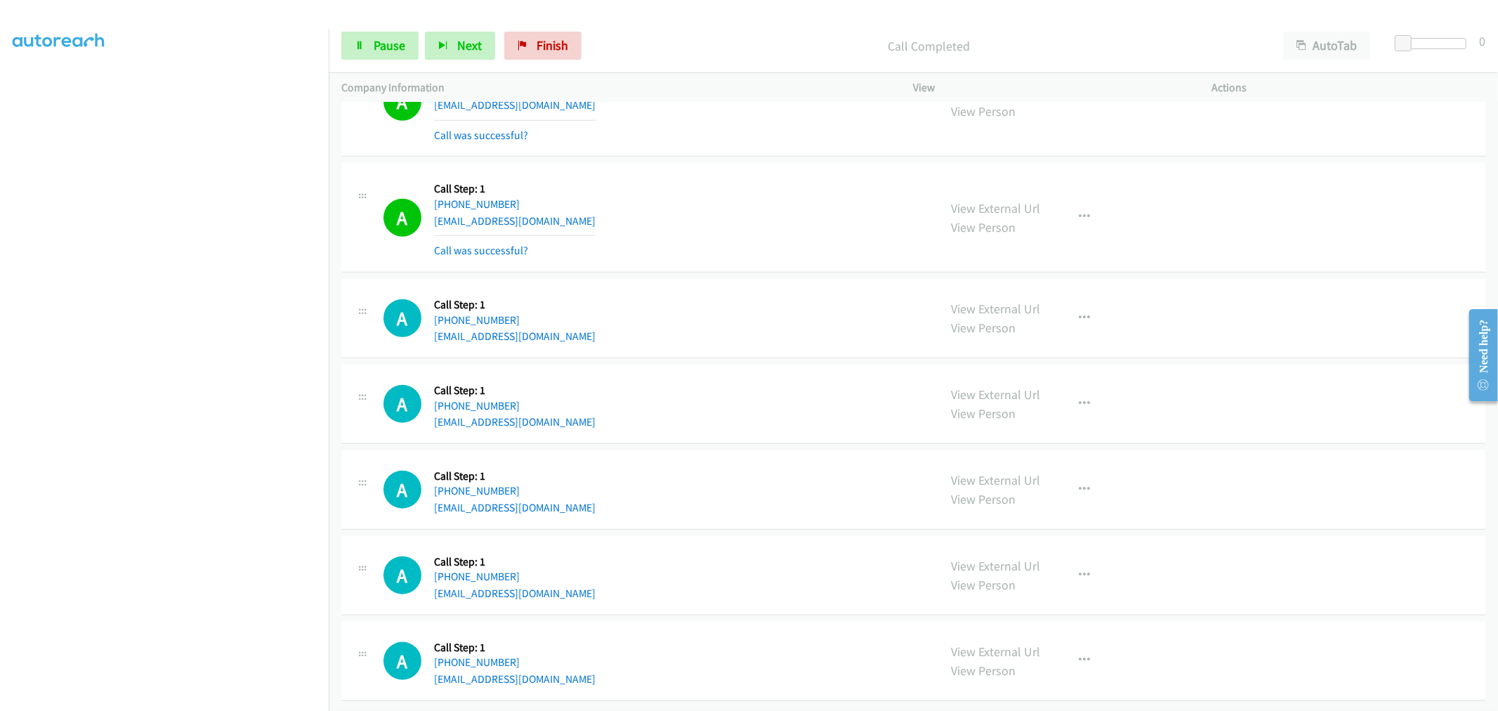
scroll to position [14694, 0]
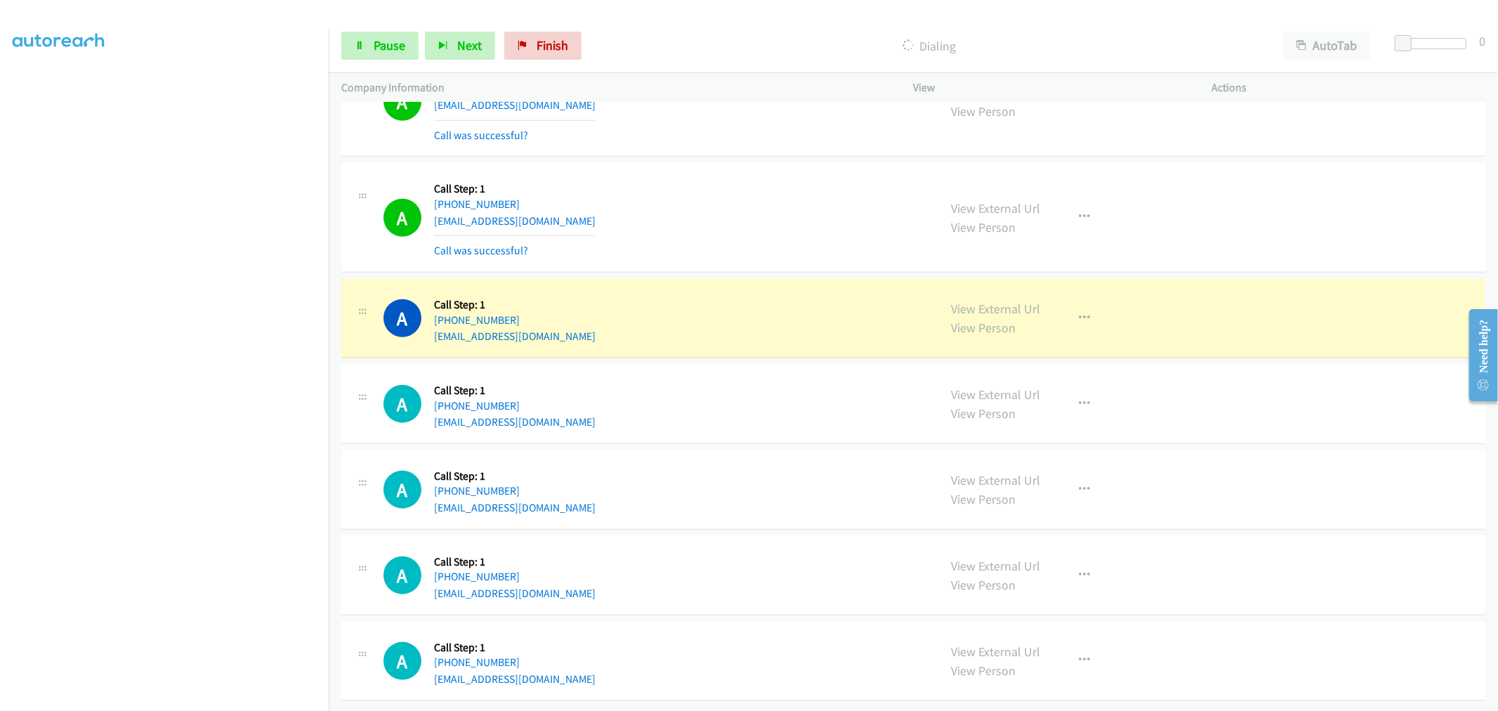
click at [728, 197] on div "A Callback Scheduled Call Step: 1 America/New_York [PHONE_NUMBER] [EMAIL_ADDRES…" at bounding box center [654, 218] width 543 height 84
click at [719, 185] on div "A Callback Scheduled Call Step: 1 America/New_York [PHONE_NUMBER] [EMAIL_ADDRES…" at bounding box center [654, 218] width 543 height 84
click at [732, 199] on div "A Callback Scheduled Call Step: 1 America/New_York [PHONE_NUMBER] [EMAIL_ADDRES…" at bounding box center [654, 218] width 543 height 84
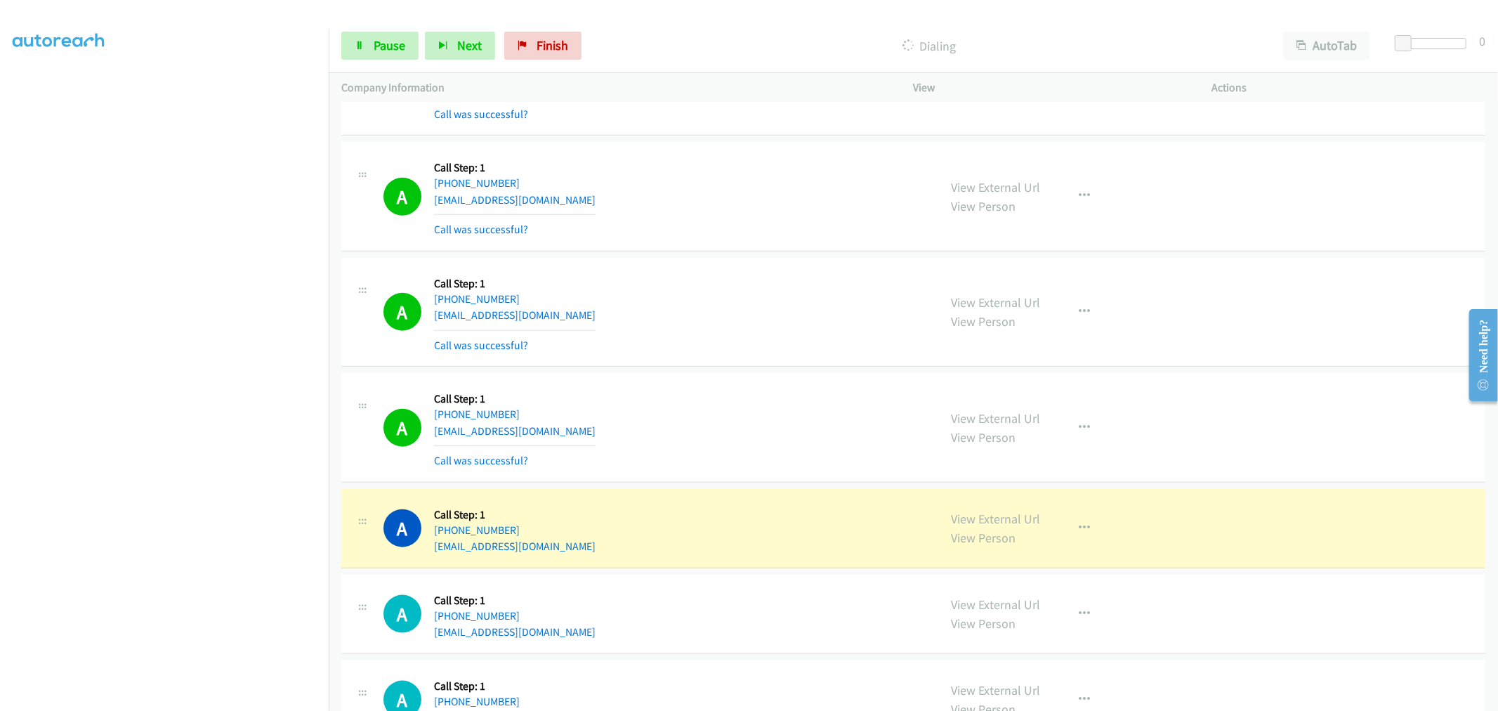
scroll to position [14753, 0]
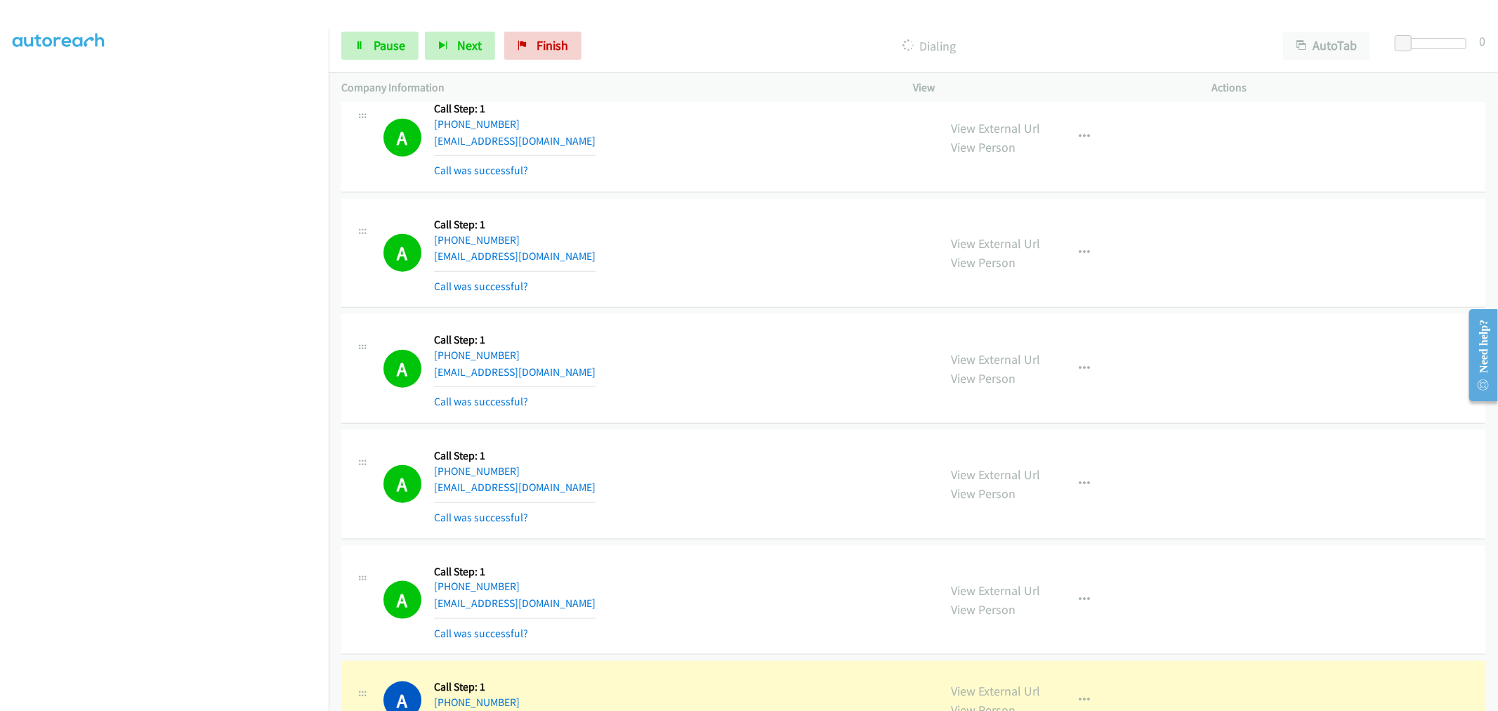
click at [711, 383] on div "A Callback Scheduled Call Step: 1 America/New_York [PHONE_NUMBER] [EMAIL_ADDRES…" at bounding box center [654, 369] width 543 height 84
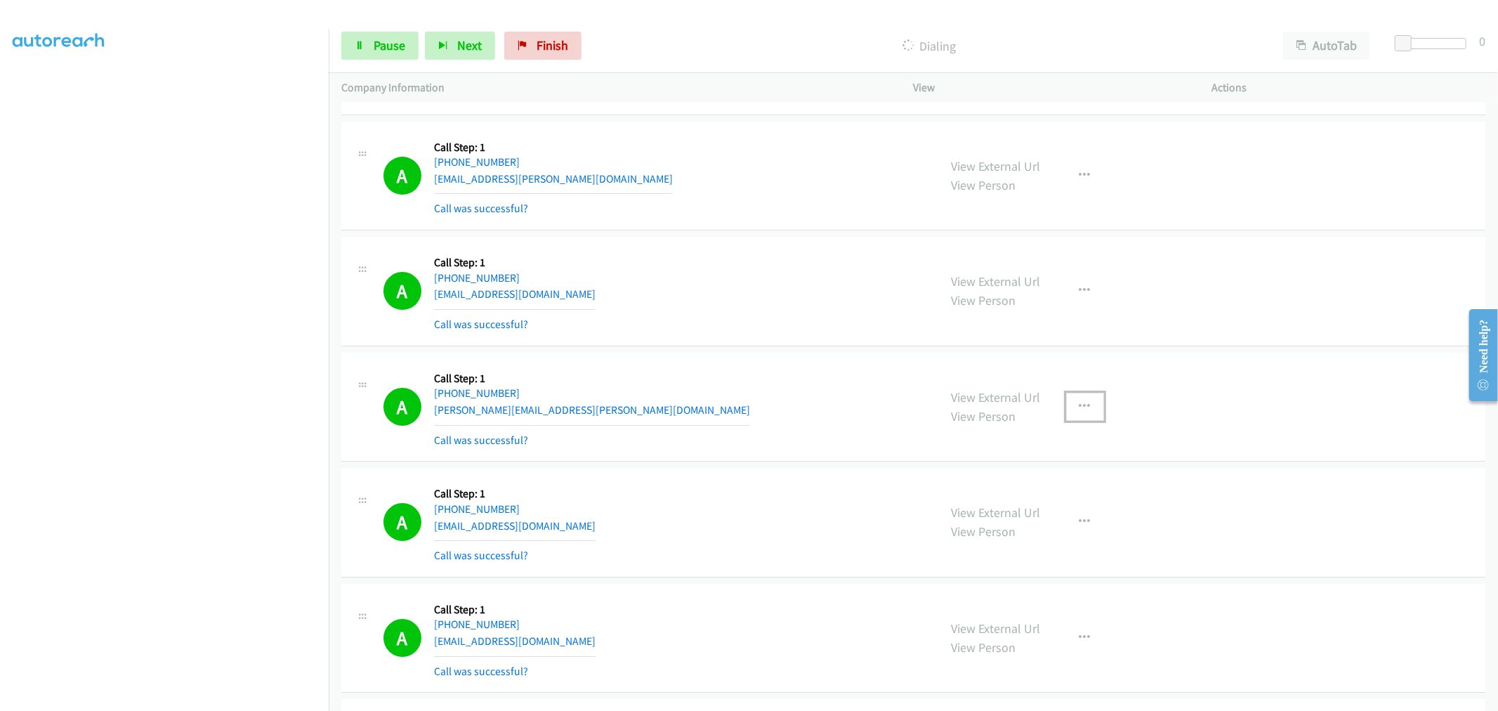
click at [1080, 411] on icon "button" at bounding box center [1085, 406] width 11 height 11
click at [1012, 532] on link "Add to do not call list" at bounding box center [1010, 527] width 187 height 28
click at [727, 374] on div "A Callback Scheduled Call Step: 1 America/New_York [PHONE_NUMBER] [PERSON_NAME]…" at bounding box center [654, 407] width 543 height 84
click at [666, 258] on div "A Callback Scheduled Call Step: 1 America/Los_Angeles [PHONE_NUMBER] [EMAIL_ADD…" at bounding box center [654, 291] width 543 height 84
click at [386, 44] on span "Pause" at bounding box center [390, 45] width 32 height 16
